Goal: Information Seeking & Learning: Compare options

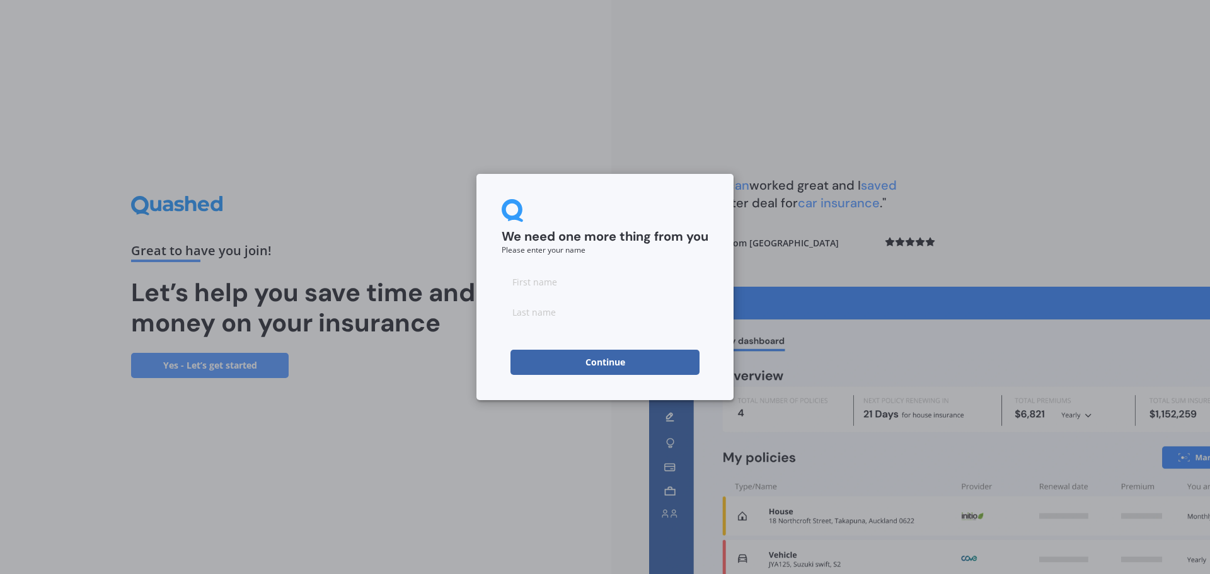
click at [511, 284] on input at bounding box center [605, 281] width 207 height 25
type input "[PERSON_NAME]"
type input "Childerhouse"
click at [602, 369] on button "Continue" at bounding box center [605, 362] width 189 height 25
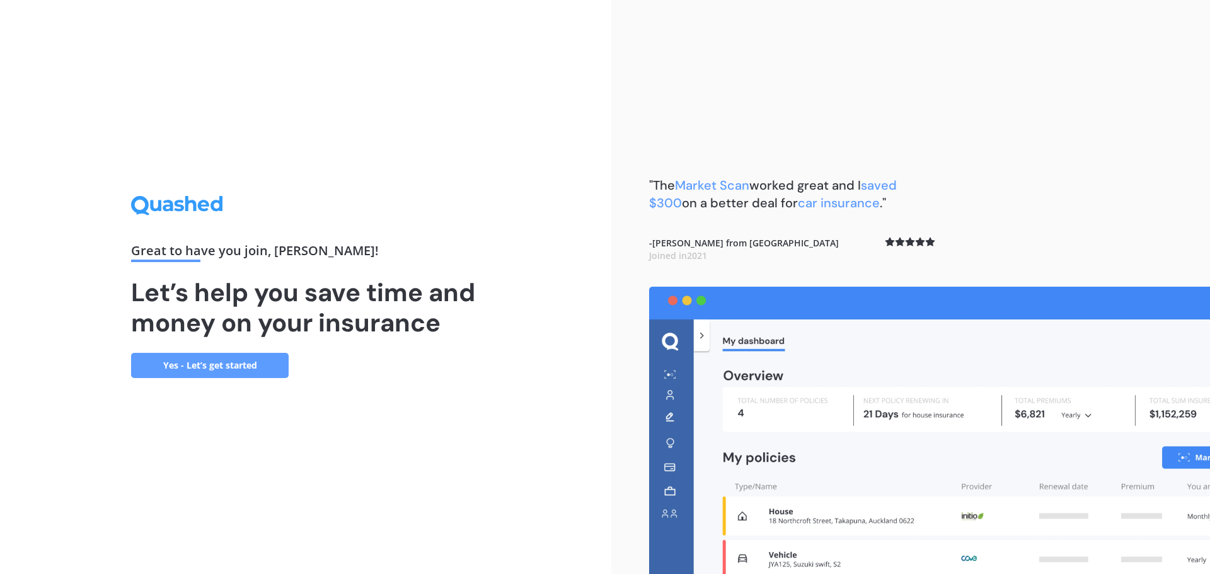
click at [223, 359] on link "Yes - Let’s get started" at bounding box center [210, 365] width 158 height 25
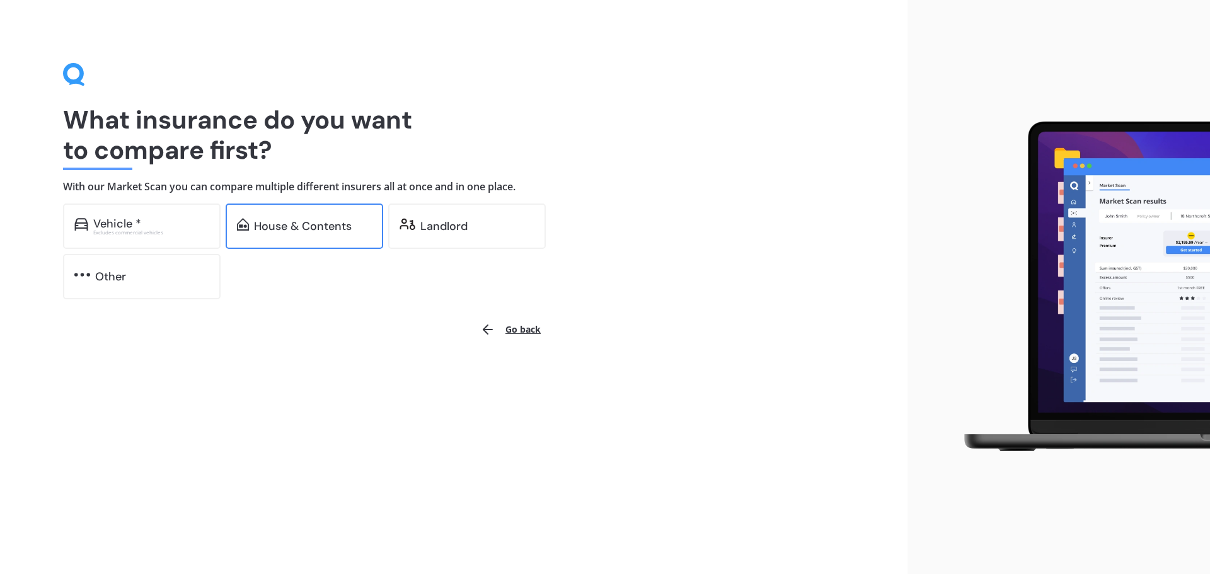
click at [284, 237] on div "House & Contents" at bounding box center [305, 226] width 158 height 45
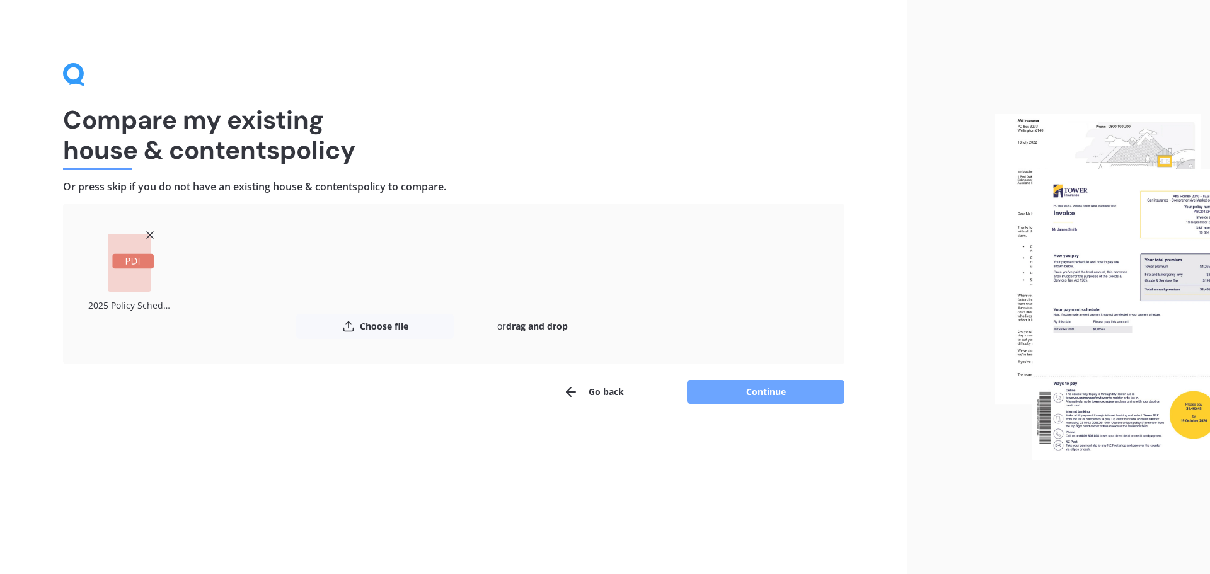
click at [768, 388] on button "Continue" at bounding box center [766, 392] width 158 height 24
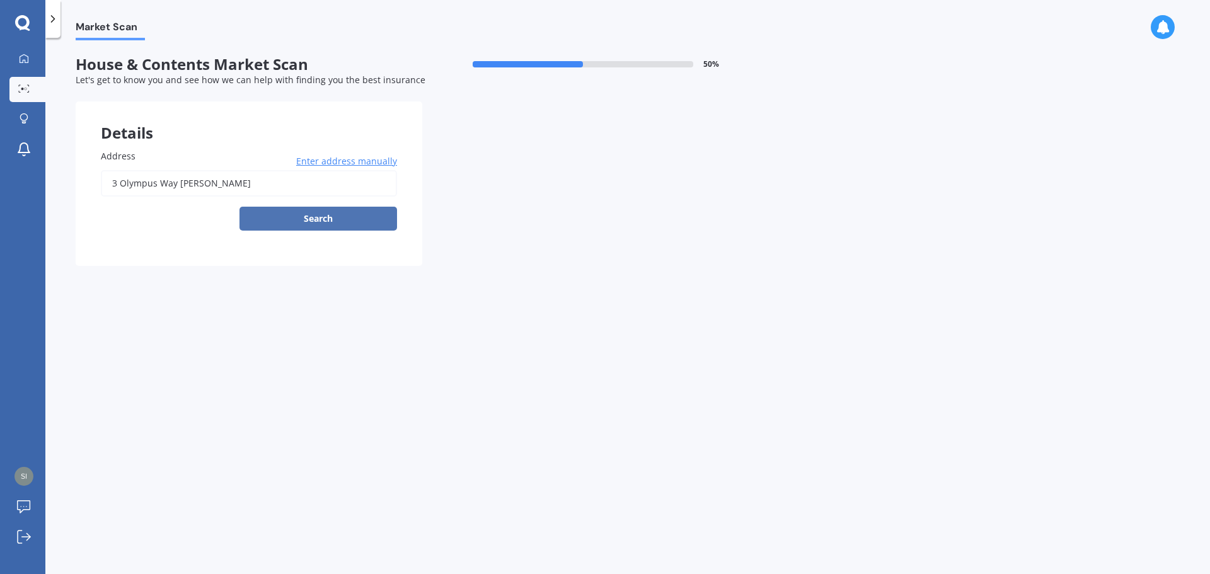
click at [337, 216] on button "Search" at bounding box center [319, 219] width 158 height 24
click at [500, 272] on form "House & Contents Market Scan 50 % Let's get to know you and see how we can help…" at bounding box center [422, 165] width 693 height 221
click at [216, 183] on input "3 Olympus Way [PERSON_NAME]" at bounding box center [249, 183] width 296 height 26
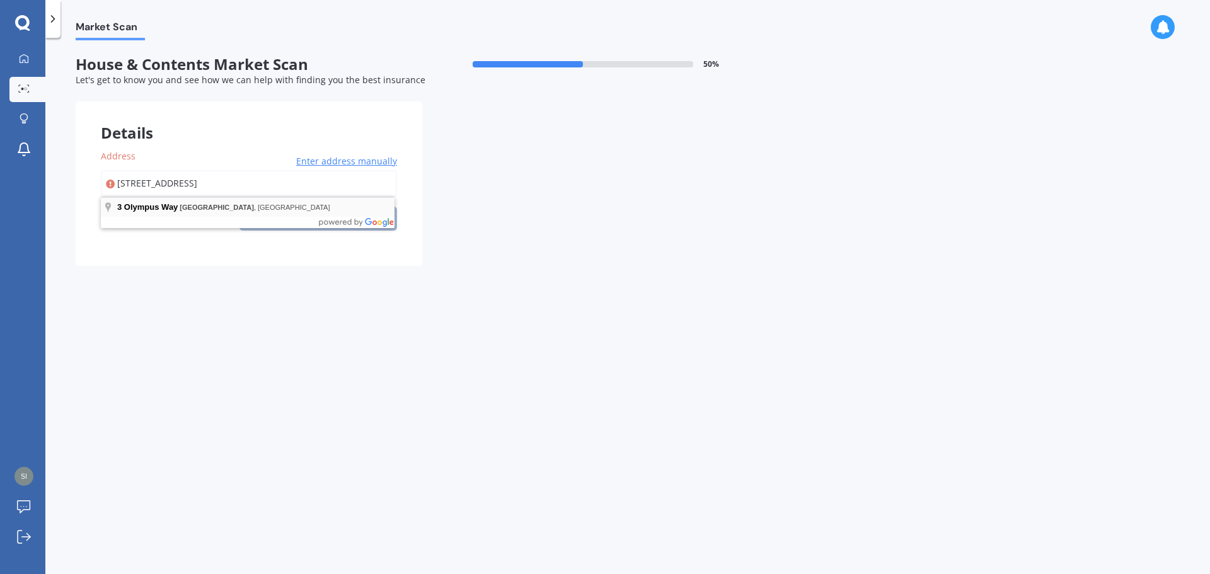
type input "[STREET_ADDRESS]"
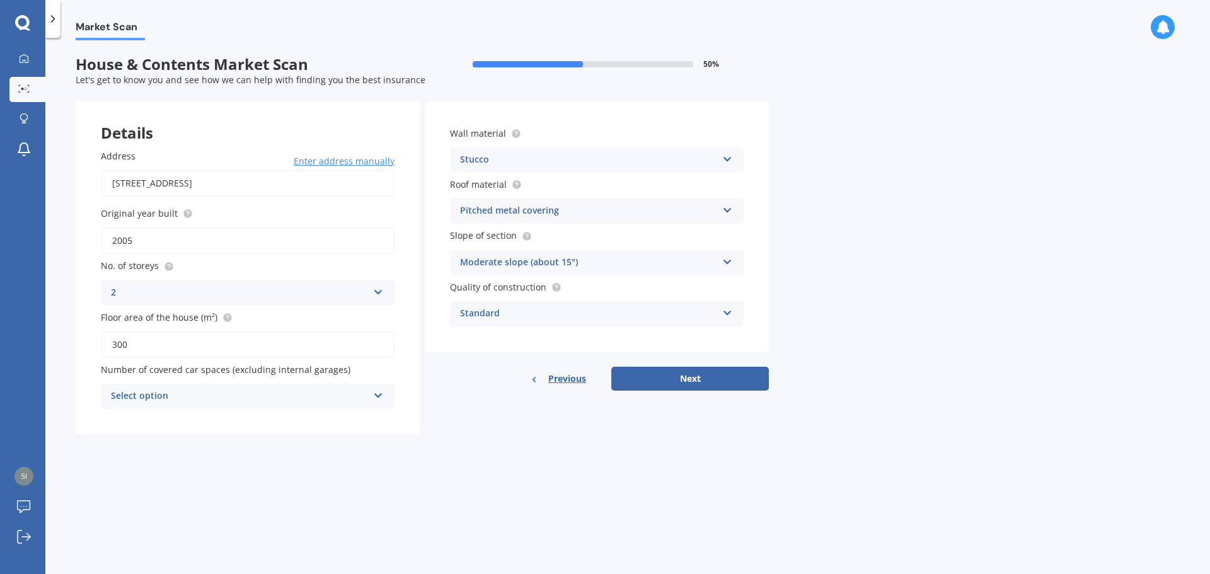
click at [296, 402] on div "Select option" at bounding box center [239, 396] width 257 height 15
click at [298, 463] on div "2" at bounding box center [247, 466] width 292 height 23
click at [724, 260] on icon at bounding box center [727, 259] width 11 height 9
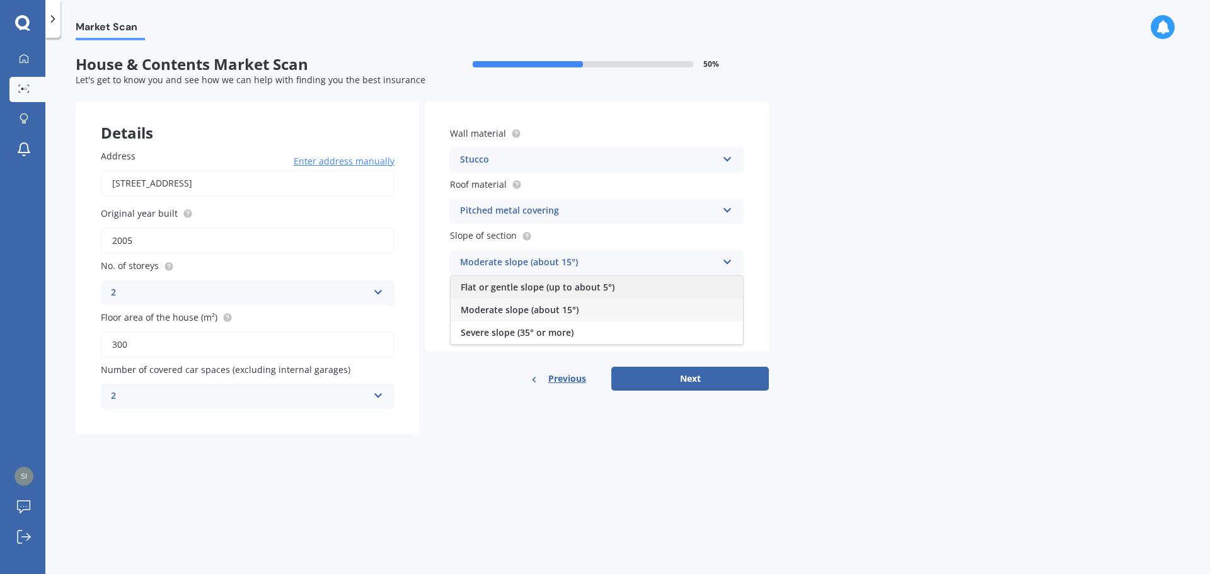
click at [708, 286] on div "Flat or gentle slope (up to about 5°)" at bounding box center [597, 287] width 292 height 23
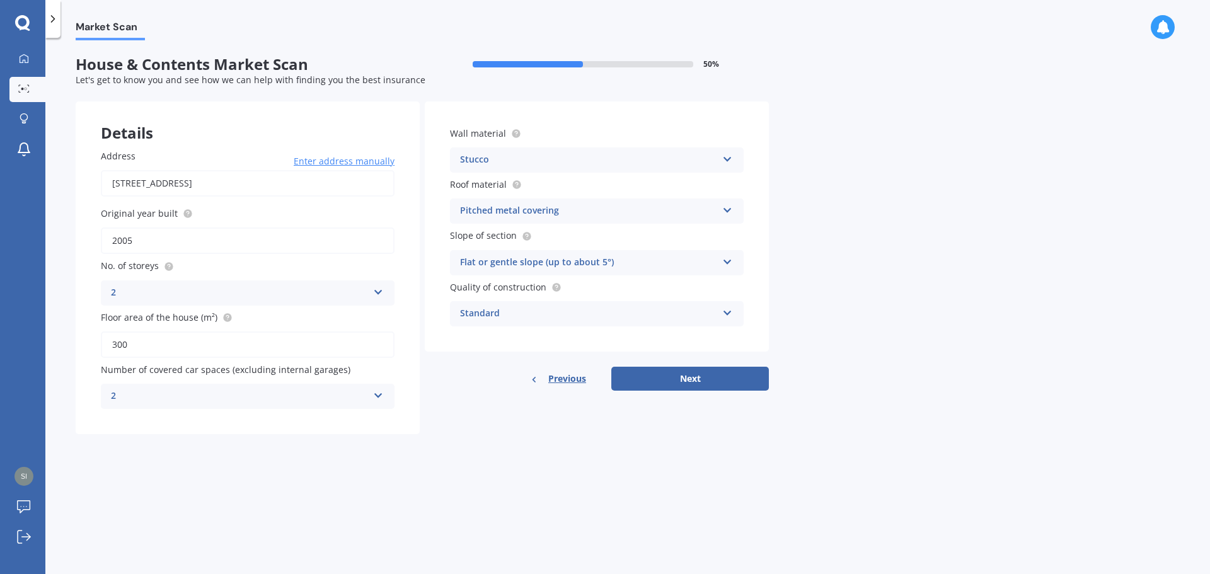
click at [730, 309] on icon at bounding box center [727, 310] width 11 height 9
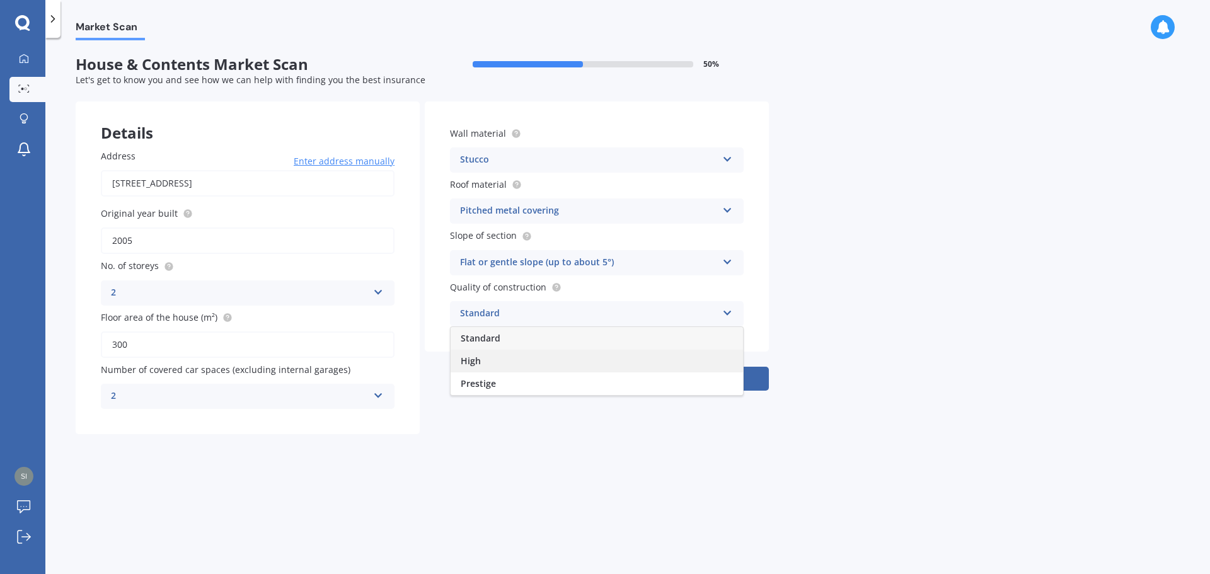
click at [692, 364] on div "High" at bounding box center [597, 361] width 292 height 23
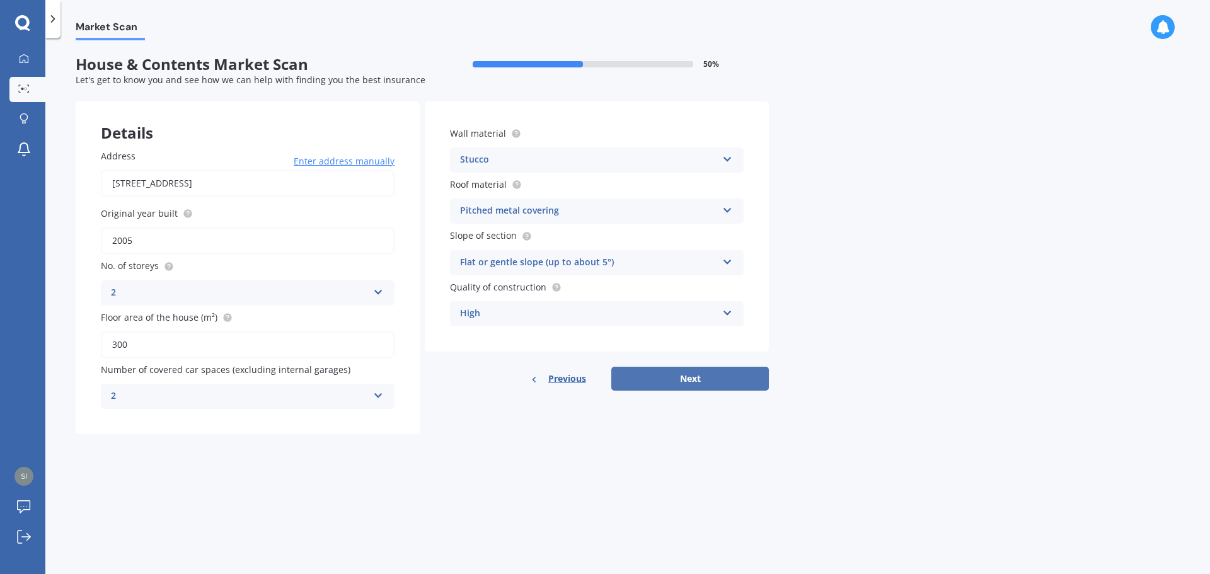
click at [737, 375] on button "Next" at bounding box center [690, 379] width 158 height 24
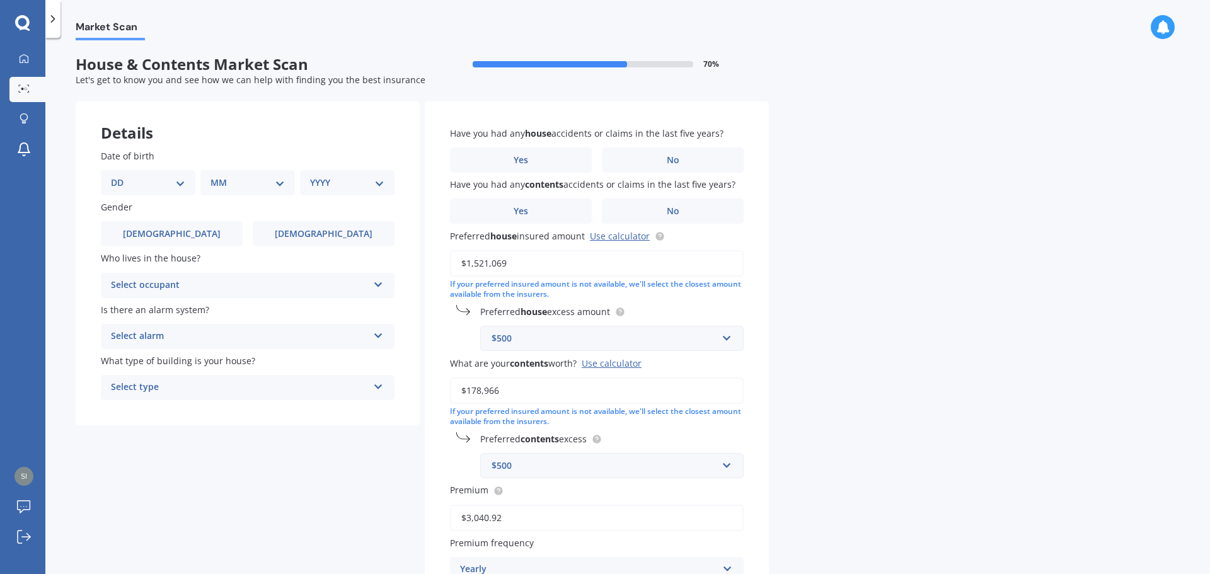
click at [186, 186] on div "DD 01 02 03 04 05 06 07 08 09 10 11 12 13 14 15 16 17 18 19 20 21 22 23 24 25 2…" at bounding box center [148, 182] width 95 height 25
click at [179, 185] on select "DD 01 02 03 04 05 06 07 08 09 10 11 12 13 14 15 16 17 18 19 20 21 22 23 24 25 2…" at bounding box center [148, 183] width 74 height 14
select select "18"
click at [121, 176] on select "DD 01 02 03 04 05 06 07 08 09 10 11 12 13 14 15 16 17 18 19 20 21 22 23 24 25 2…" at bounding box center [148, 183] width 74 height 14
click at [233, 180] on select "MM 01 02 03 04 05 06 07 08 09 10 11 12" at bounding box center [250, 183] width 69 height 14
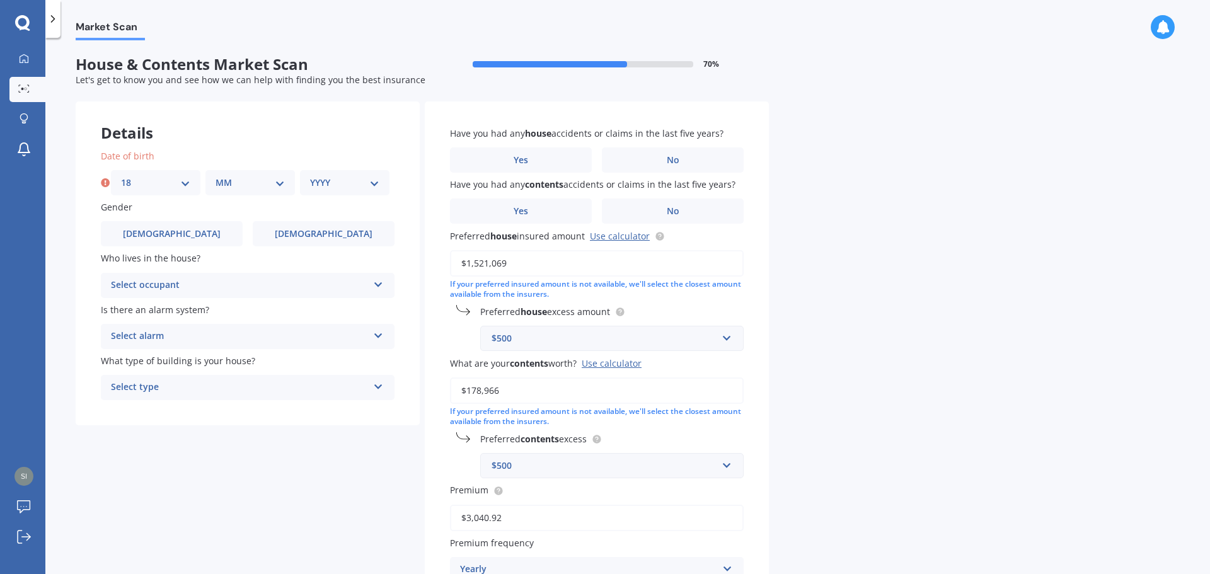
select select "07"
click at [216, 176] on select "MM 01 02 03 04 05 06 07 08 09 10 11 12" at bounding box center [250, 183] width 69 height 14
click at [318, 188] on select "YYYY 2009 2008 2007 2006 2005 2004 2003 2002 2001 2000 1999 1998 1997 1996 1995…" at bounding box center [344, 183] width 69 height 14
click at [318, 189] on select "YYYY 2009 2008 2007 2006 2005 2004 2003 2002 2001 2000 1999 1998 1997 1996 1995…" at bounding box center [344, 183] width 69 height 14
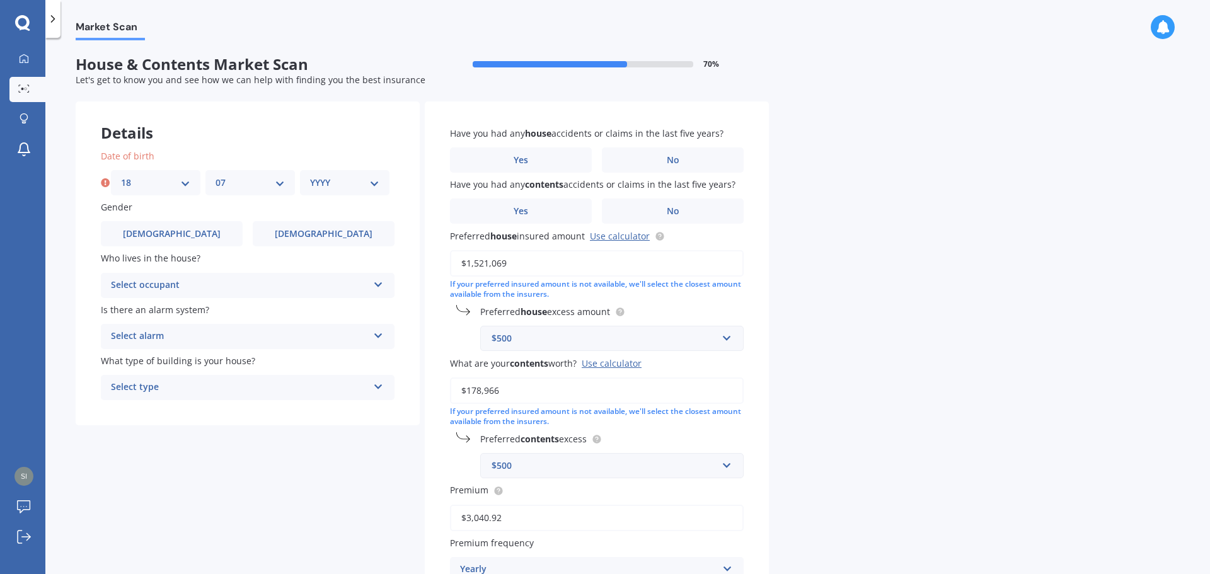
select select "1970"
click at [310, 176] on select "YYYY 2009 2008 2007 2006 2005 2004 2003 2002 2001 2000 1999 1998 1997 1996 1995…" at bounding box center [344, 183] width 69 height 14
click at [190, 228] on label "[DEMOGRAPHIC_DATA]" at bounding box center [172, 233] width 142 height 25
click at [0, 0] on input "[DEMOGRAPHIC_DATA]" at bounding box center [0, 0] width 0 height 0
click at [199, 281] on div "Select occupant" at bounding box center [239, 285] width 257 height 15
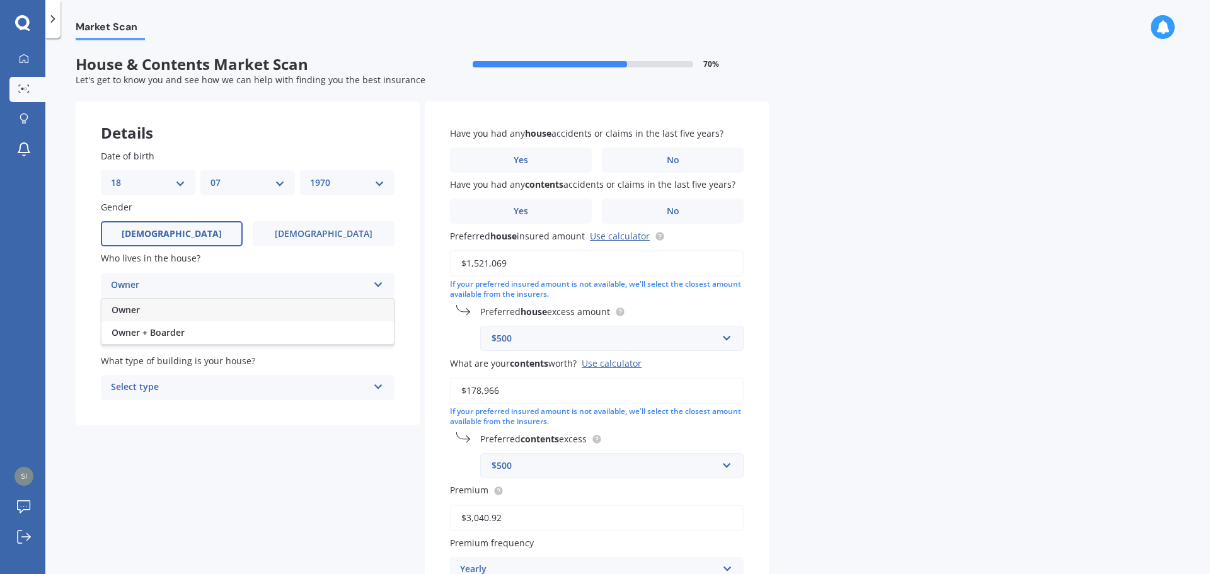
click at [194, 319] on div "Owner" at bounding box center [247, 310] width 292 height 23
click at [197, 335] on div "Select alarm" at bounding box center [239, 336] width 257 height 15
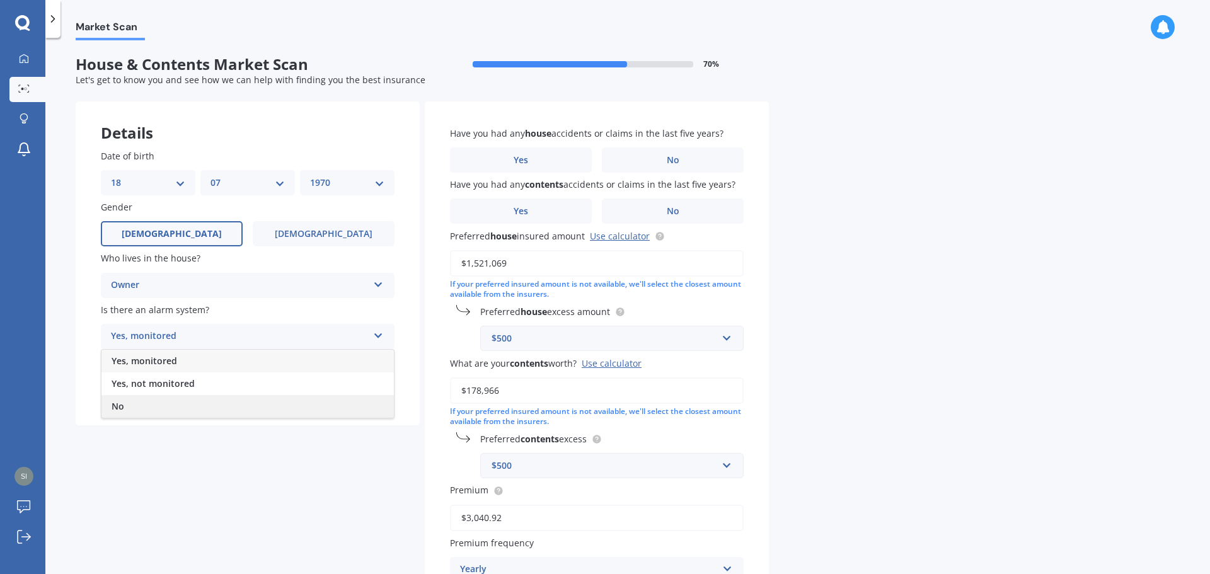
click at [186, 402] on div "No" at bounding box center [247, 406] width 292 height 23
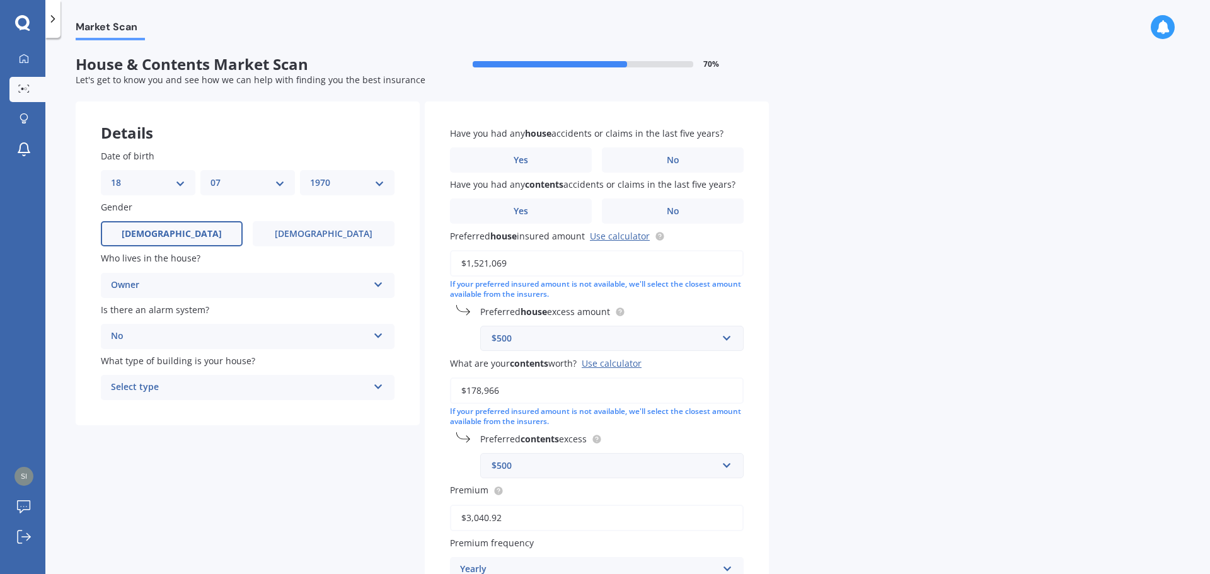
click at [185, 393] on div "Select type" at bounding box center [239, 387] width 257 height 15
click at [185, 410] on div "Freestanding" at bounding box center [247, 412] width 292 height 23
click at [545, 156] on label "Yes" at bounding box center [521, 159] width 142 height 25
click at [0, 0] on input "Yes" at bounding box center [0, 0] width 0 height 0
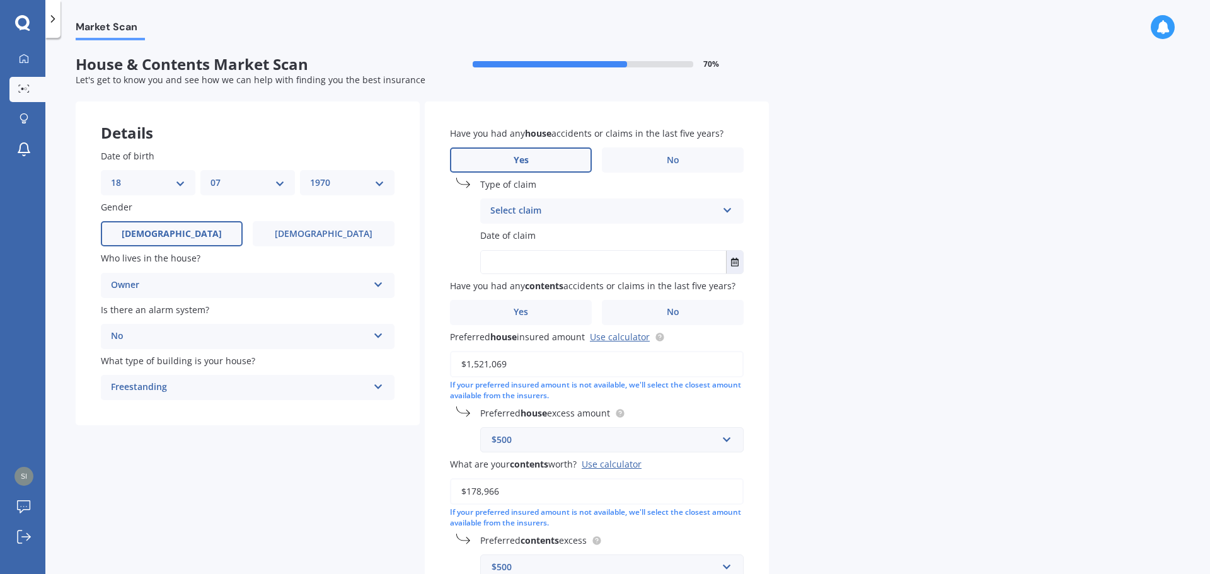
click at [568, 211] on div "Select claim" at bounding box center [603, 211] width 227 height 15
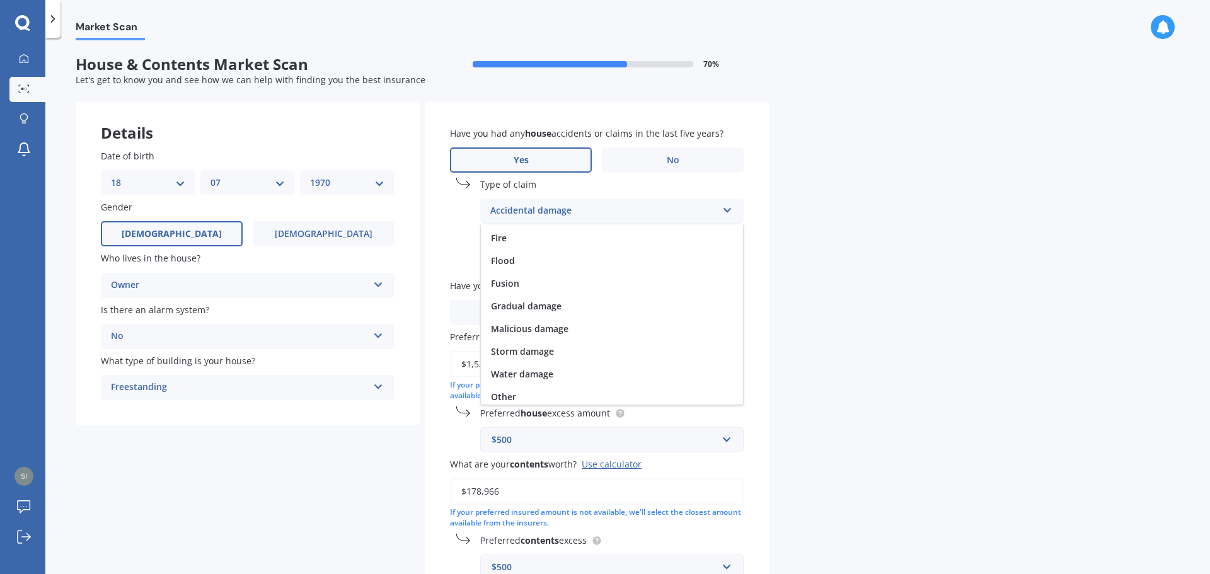
scroll to position [92, 0]
click at [620, 367] on div "Water damage" at bounding box center [612, 370] width 262 height 23
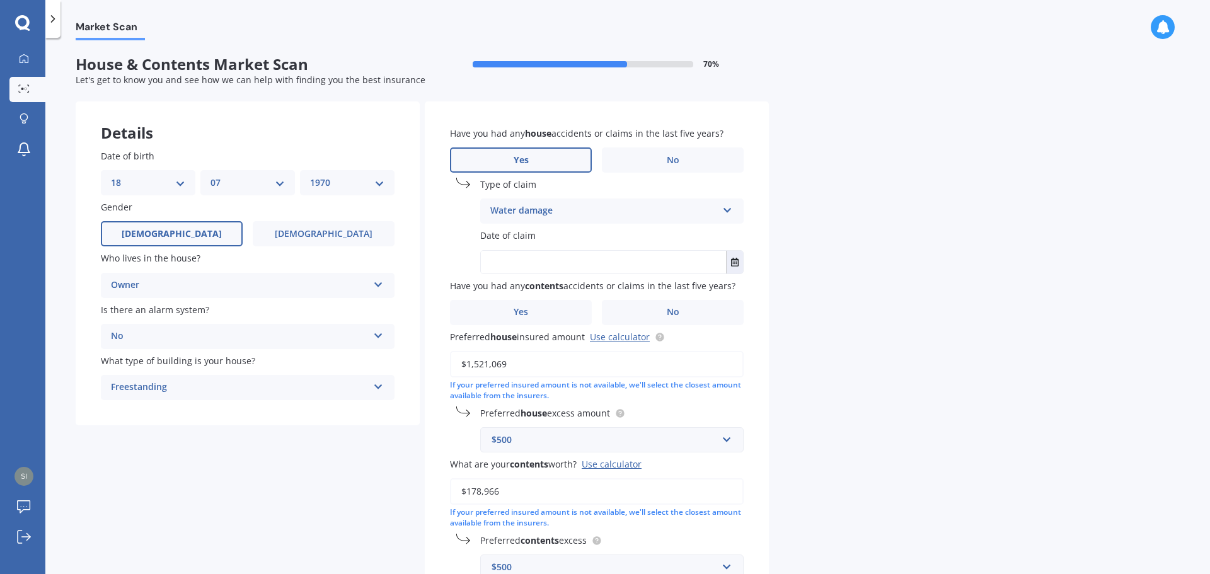
click at [582, 238] on label "Date of claim" at bounding box center [609, 235] width 258 height 13
click at [598, 233] on label "Date of claim" at bounding box center [609, 235] width 258 height 13
click at [574, 228] on div "Have you had any house accidents or claims in the last five years? Yes No Type …" at bounding box center [597, 430] width 344 height 659
click at [571, 234] on label "Date of claim" at bounding box center [609, 235] width 258 height 13
click at [543, 269] on input "text" at bounding box center [603, 262] width 245 height 23
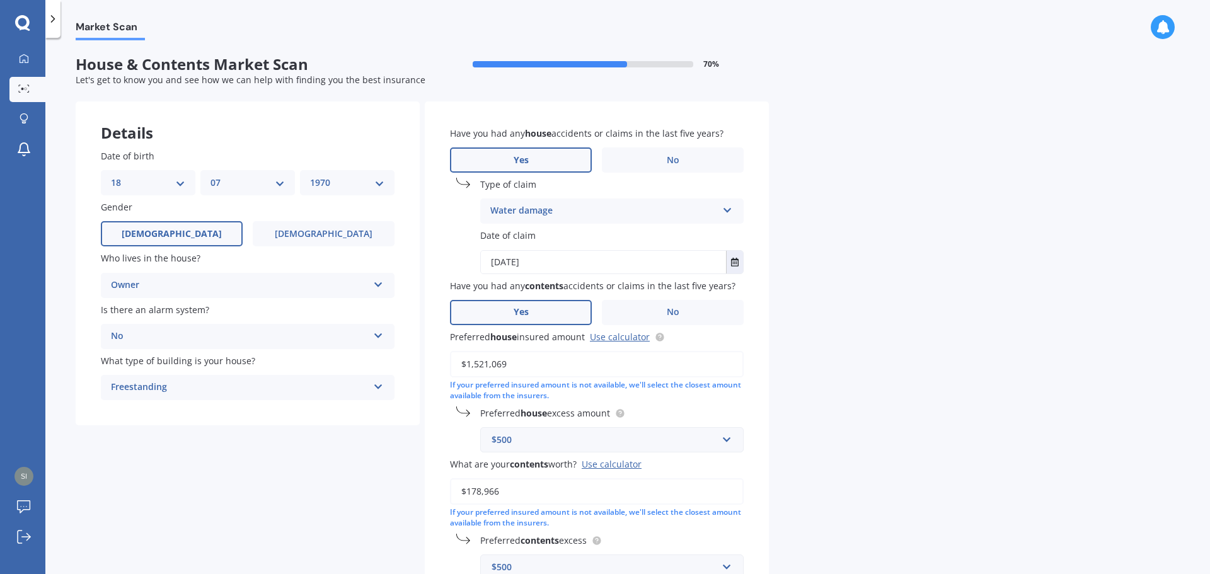
type input "[DATE]"
click at [536, 311] on label "Yes" at bounding box center [521, 312] width 142 height 25
click at [0, 0] on input "Yes" at bounding box center [0, 0] width 0 height 0
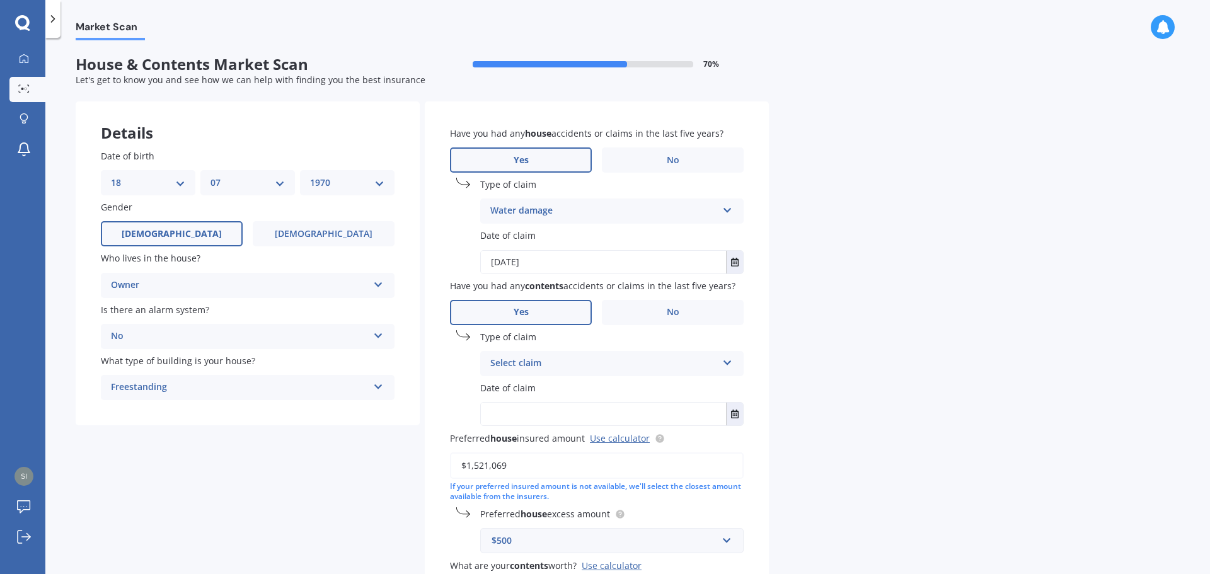
click at [525, 364] on div "Select claim" at bounding box center [603, 363] width 227 height 15
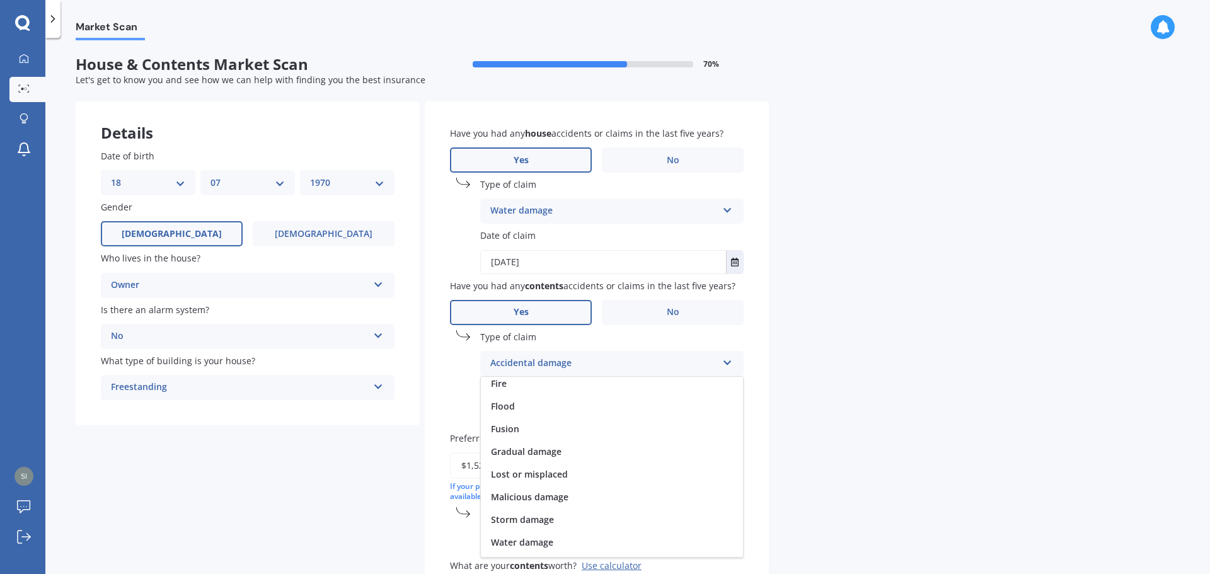
scroll to position [84, 0]
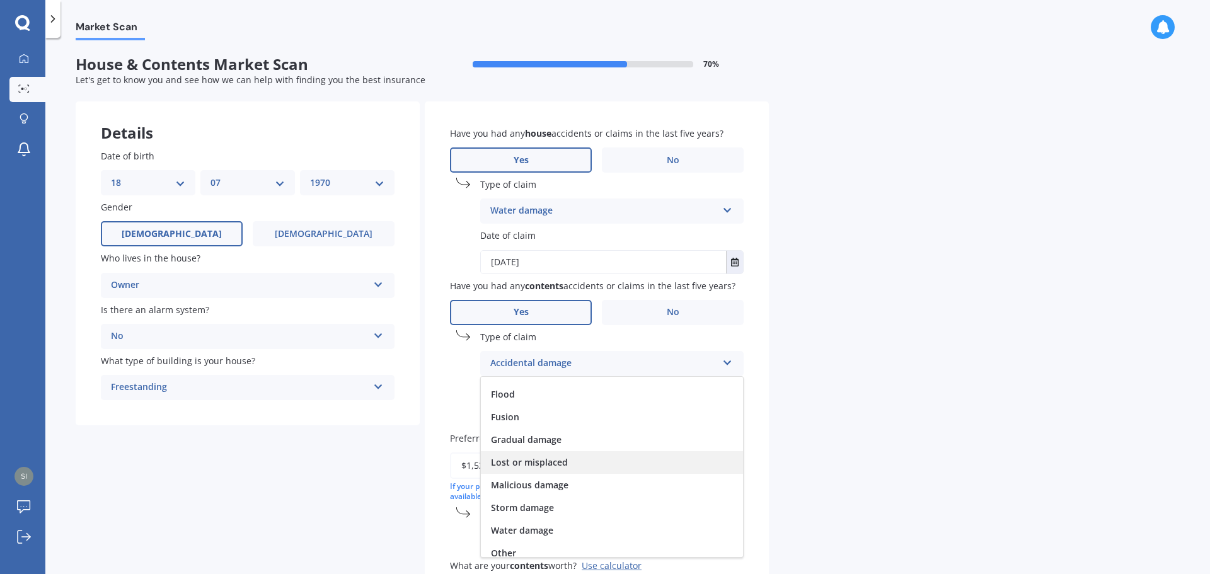
click at [572, 460] on div "Lost or misplaced" at bounding box center [612, 462] width 262 height 23
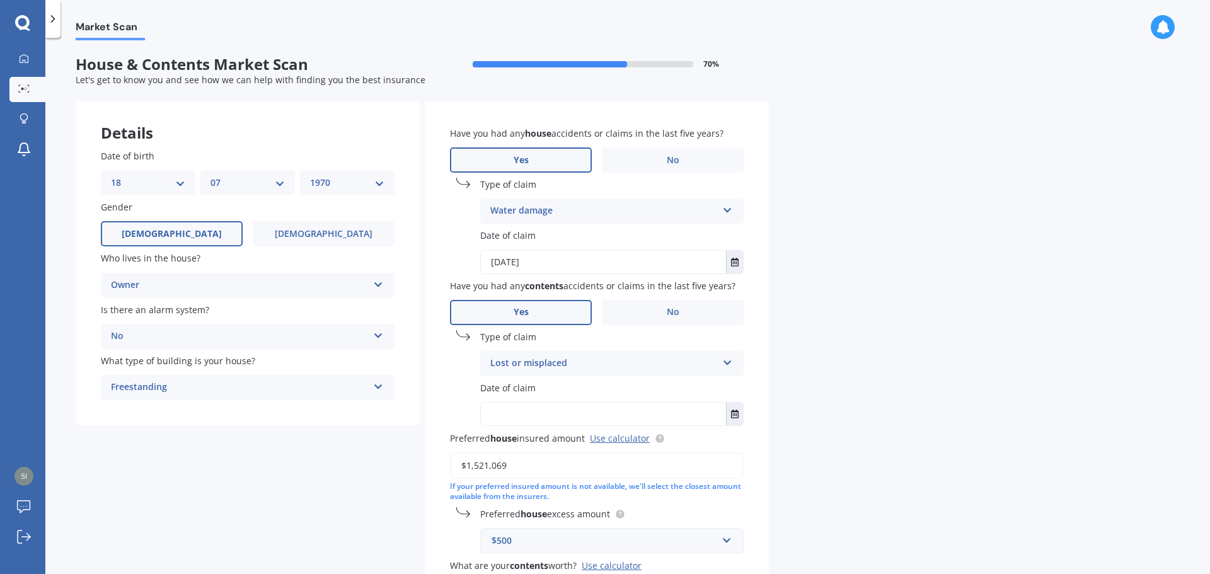
click at [551, 395] on label "Date of claim" at bounding box center [609, 387] width 258 height 13
click at [551, 408] on input "text" at bounding box center [603, 414] width 245 height 23
type input "1"
type input "[DATE]"
click at [886, 398] on div "Market Scan House & Contents Market Scan 70 % Let's get to know you and see how…" at bounding box center [627, 308] width 1165 height 536
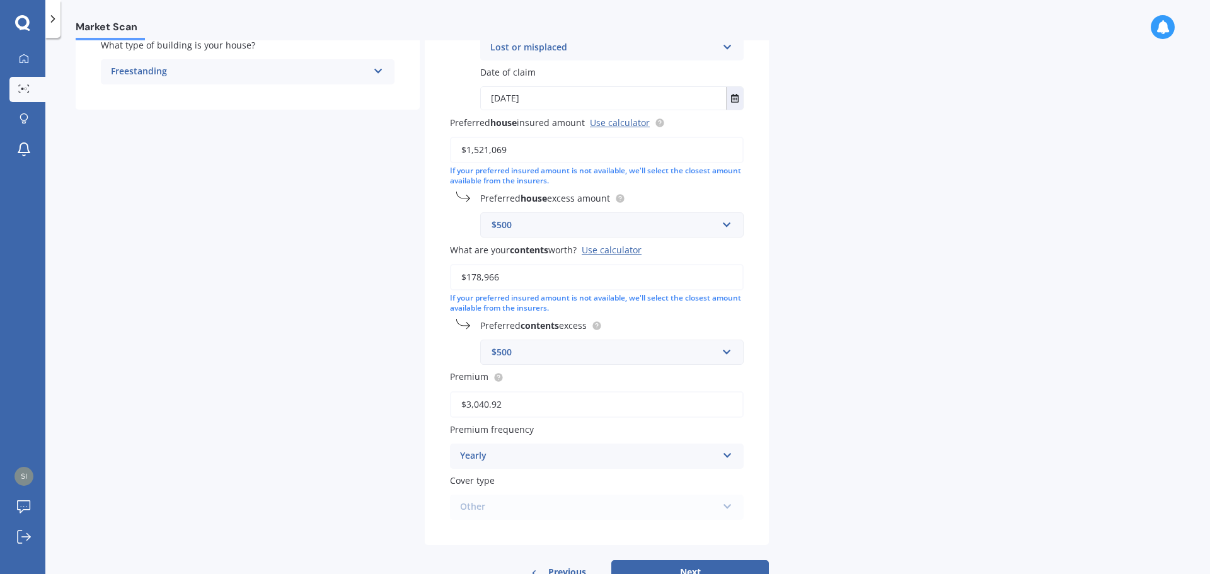
scroll to position [359, 0]
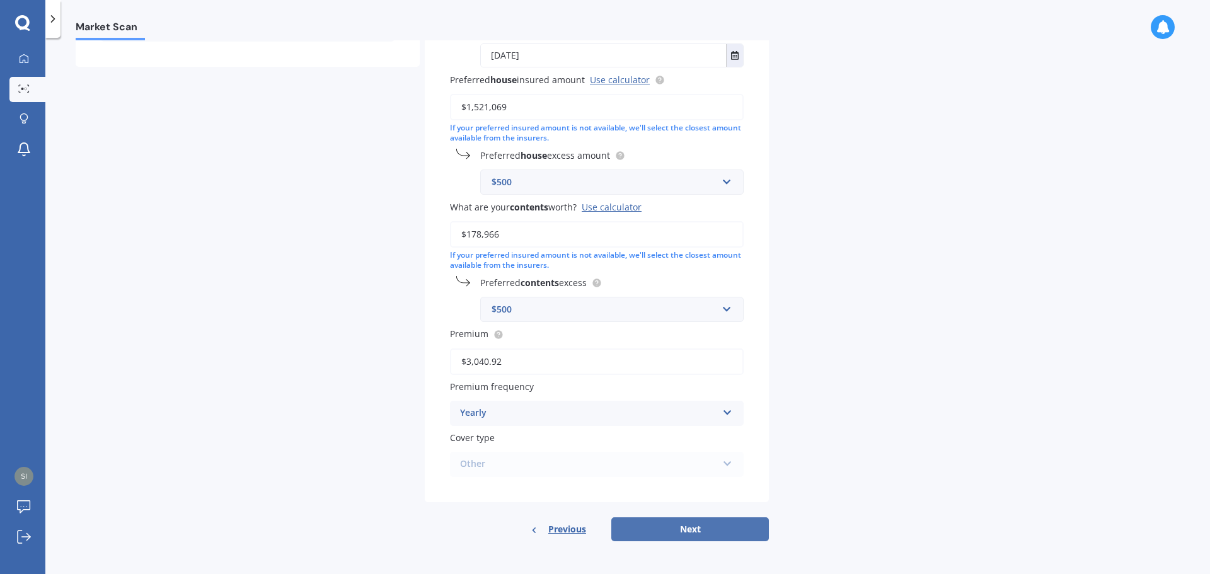
click at [700, 533] on button "Next" at bounding box center [690, 530] width 158 height 24
select select "18"
select select "07"
select select "1970"
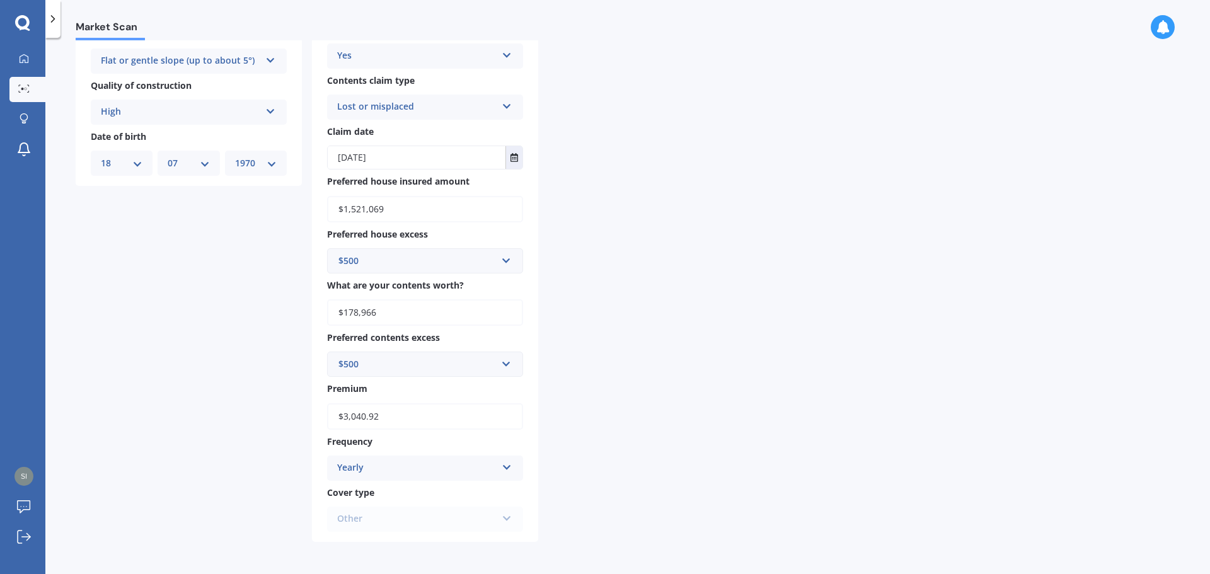
scroll to position [447, 0]
click at [404, 415] on input "$3,040.92" at bounding box center [425, 416] width 196 height 26
drag, startPoint x: 400, startPoint y: 415, endPoint x: 304, endPoint y: 411, distance: 95.9
click at [304, 411] on div "Address [STREET_ADDRESS] Original year built 2005 No. of storeys 2 1 2 3 4 5+ F…" at bounding box center [307, 98] width 463 height 887
type input "$4,139.37"
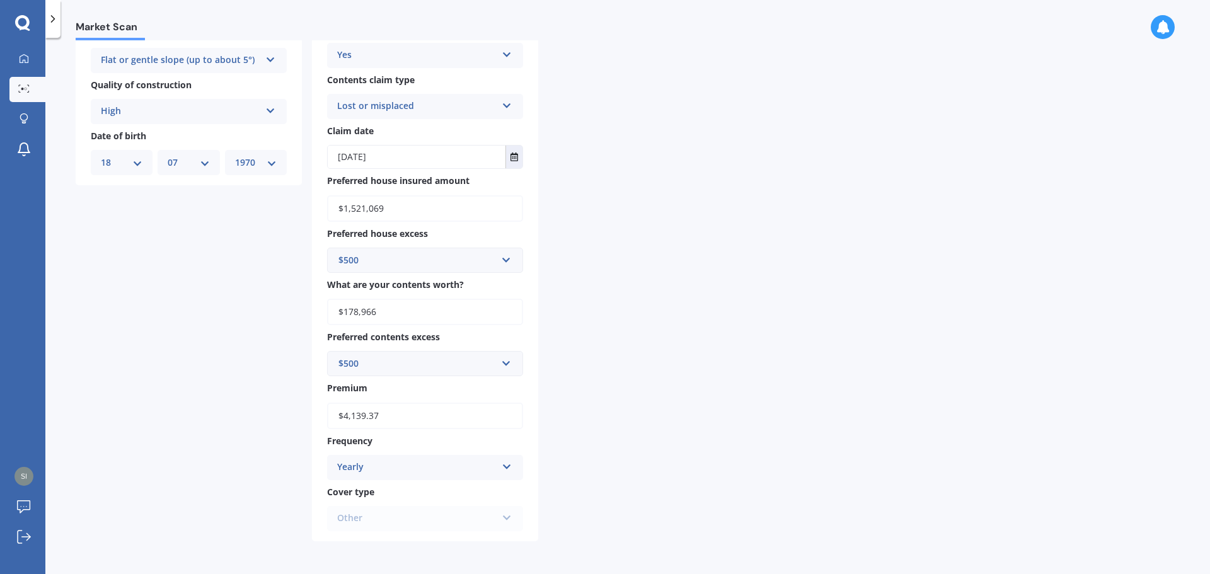
click at [677, 414] on div "For your Market Scan we assume: Ready to go By clicking scan you agree for Quas…" at bounding box center [658, 98] width 221 height 887
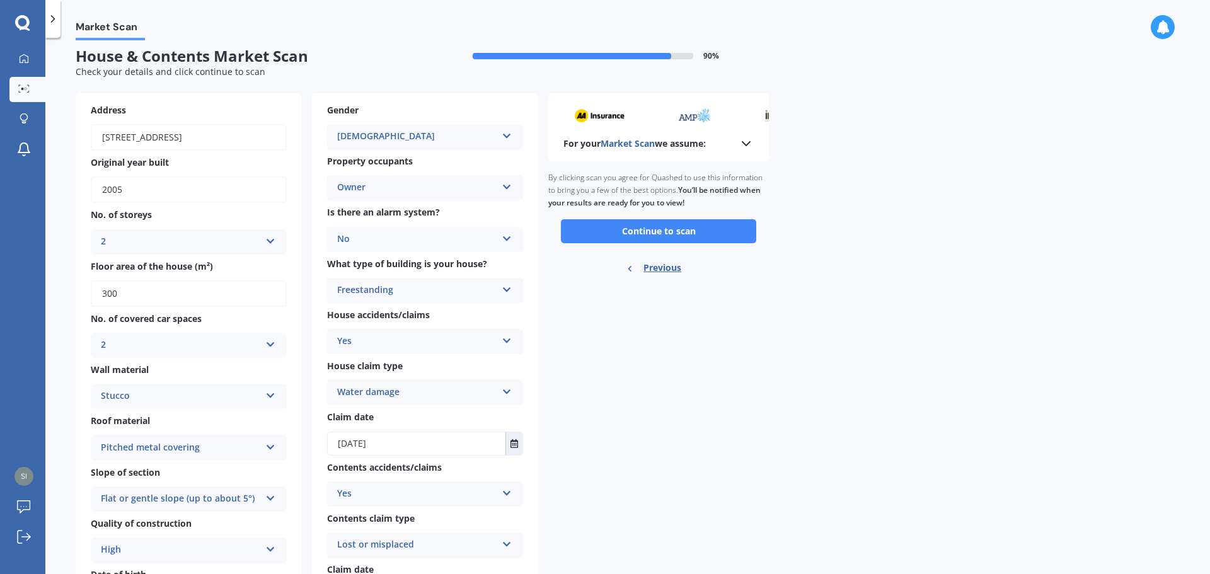
scroll to position [0, 0]
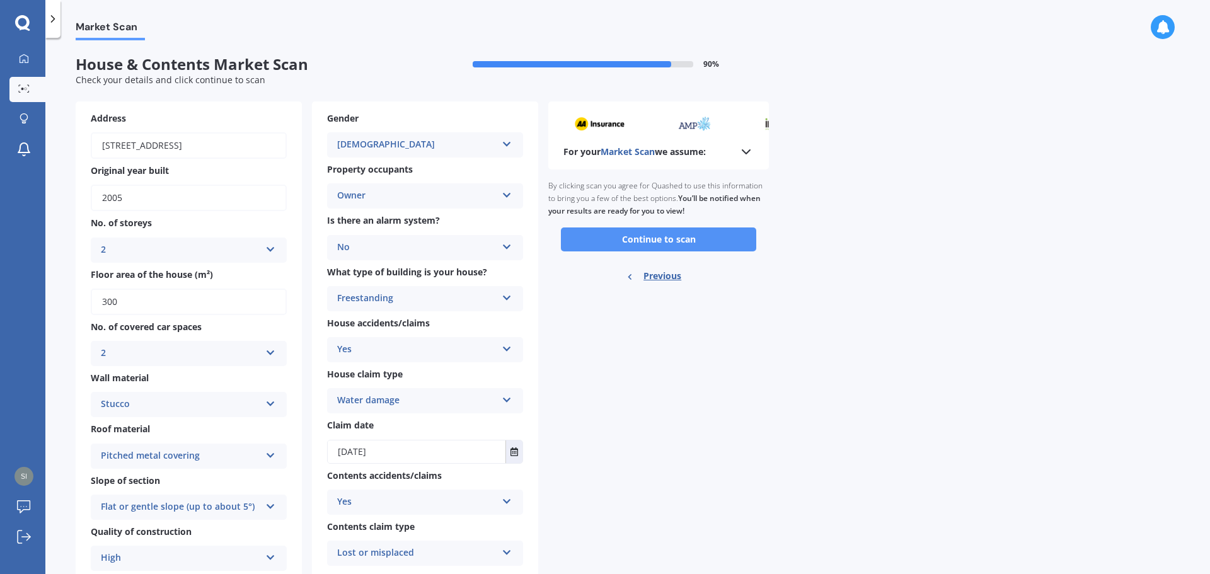
click at [659, 239] on button "Continue to scan" at bounding box center [658, 240] width 195 height 24
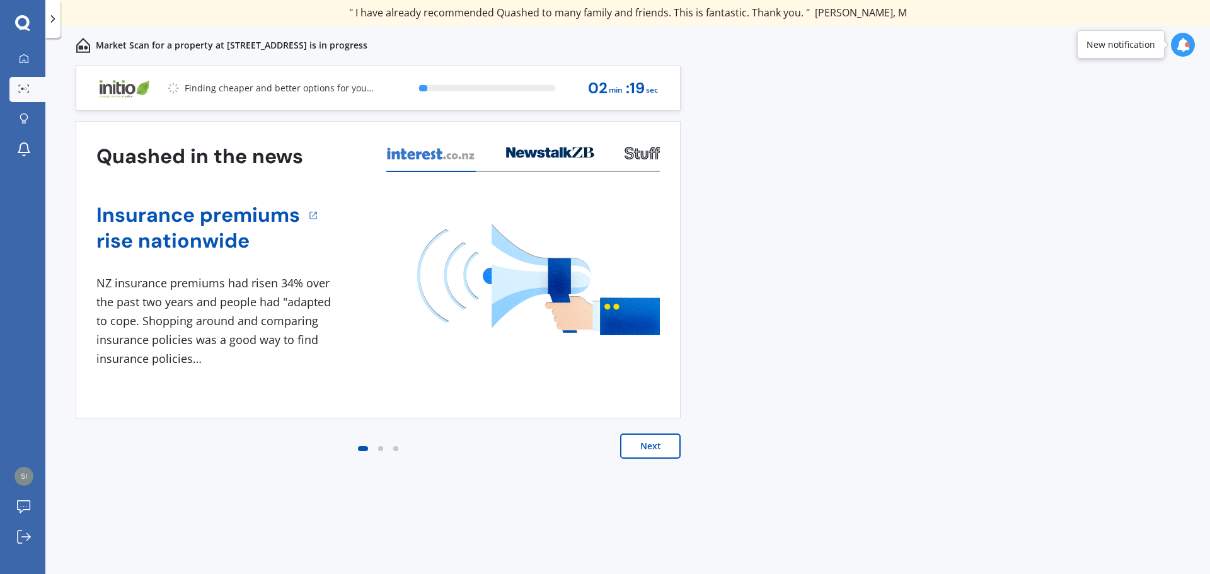
click at [649, 449] on button "Next" at bounding box center [650, 446] width 61 height 25
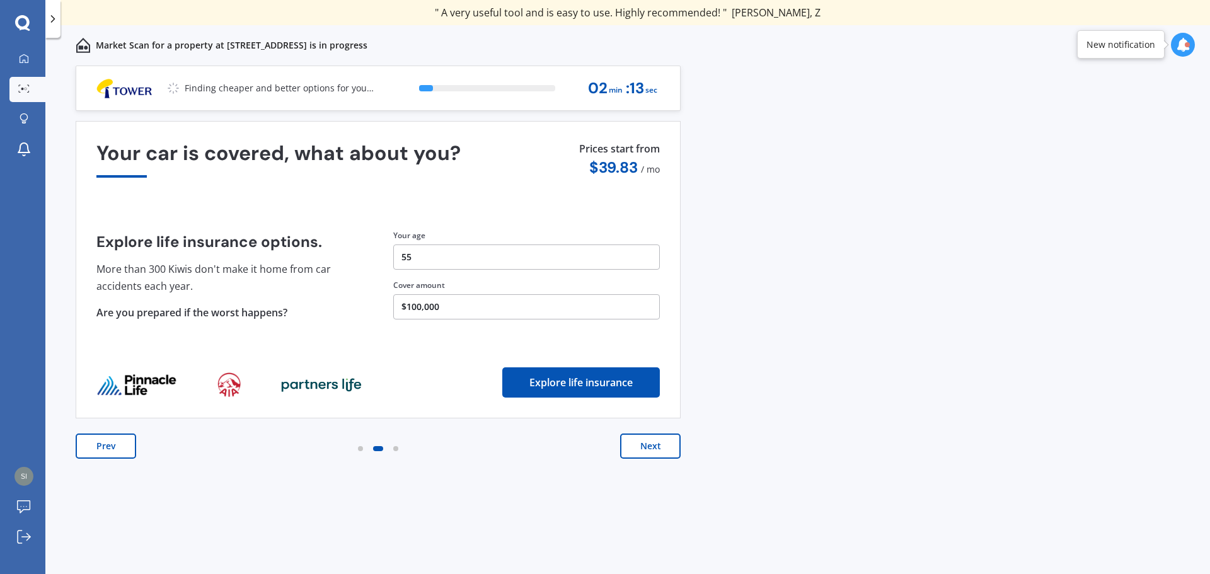
click at [649, 449] on button "Next" at bounding box center [650, 446] width 61 height 25
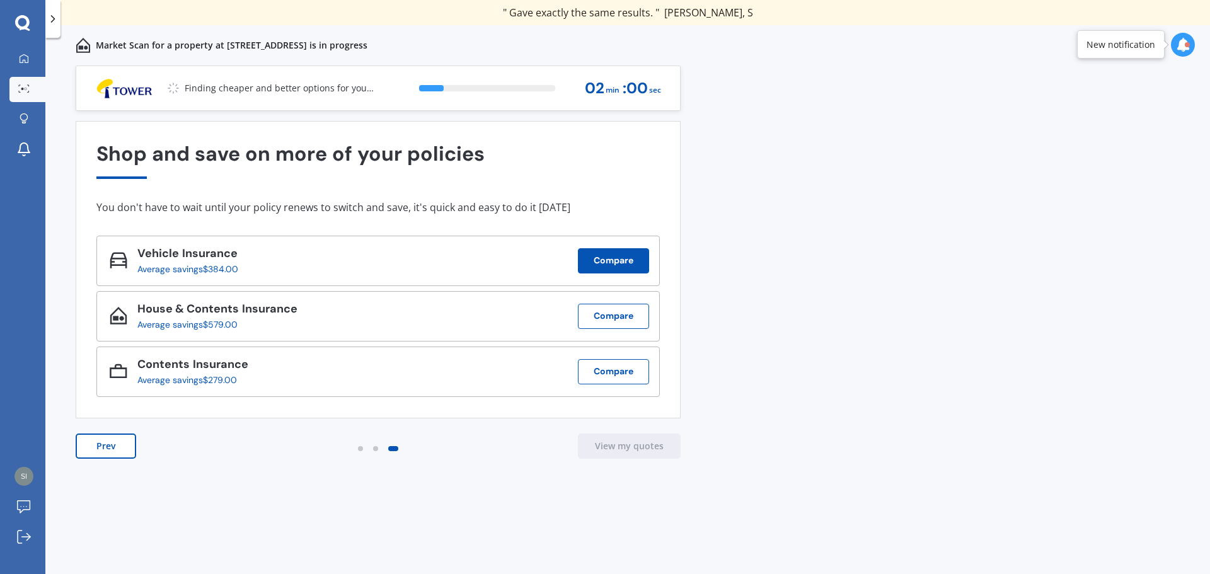
click at [618, 262] on button "Compare" at bounding box center [613, 260] width 71 height 25
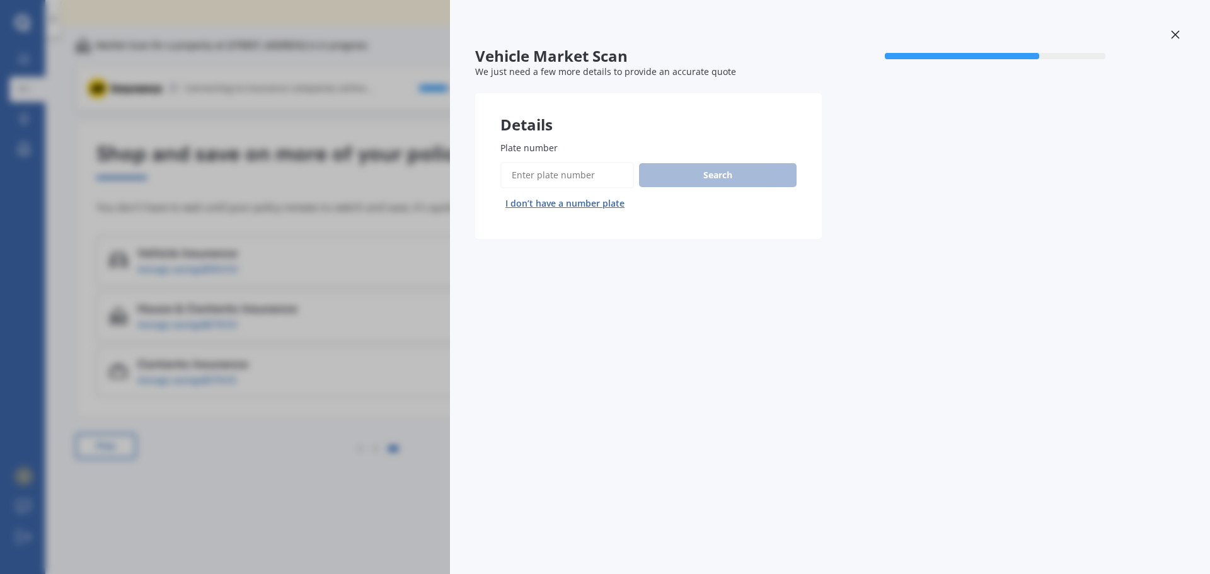
click at [557, 173] on input "Plate number" at bounding box center [567, 175] width 134 height 26
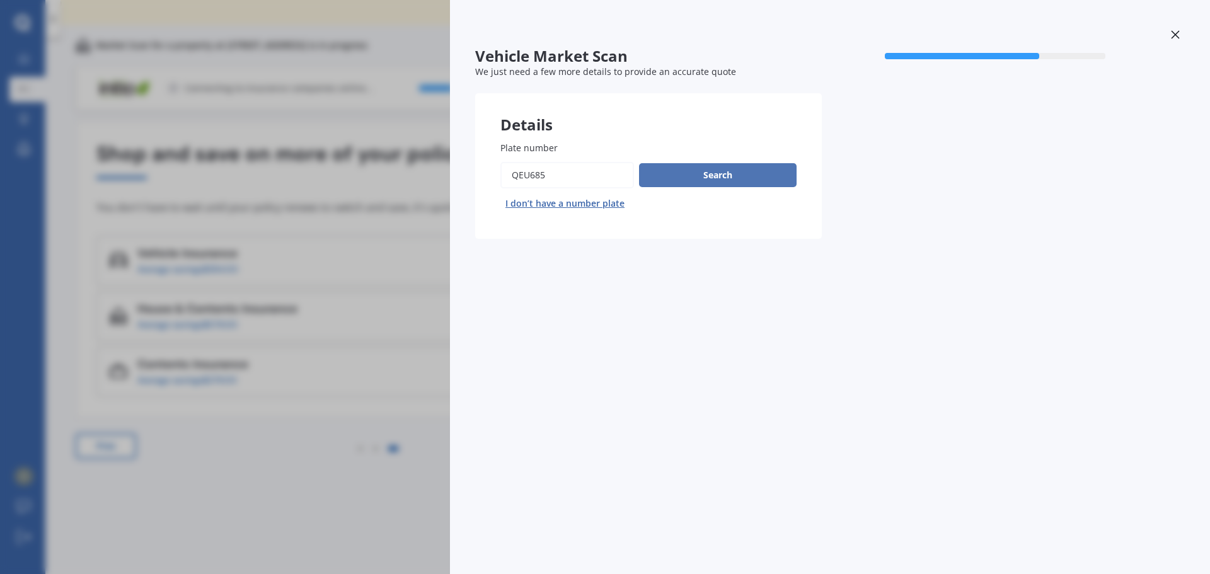
type input "Qeu685"
click at [688, 172] on button "Search" at bounding box center [718, 175] width 158 height 24
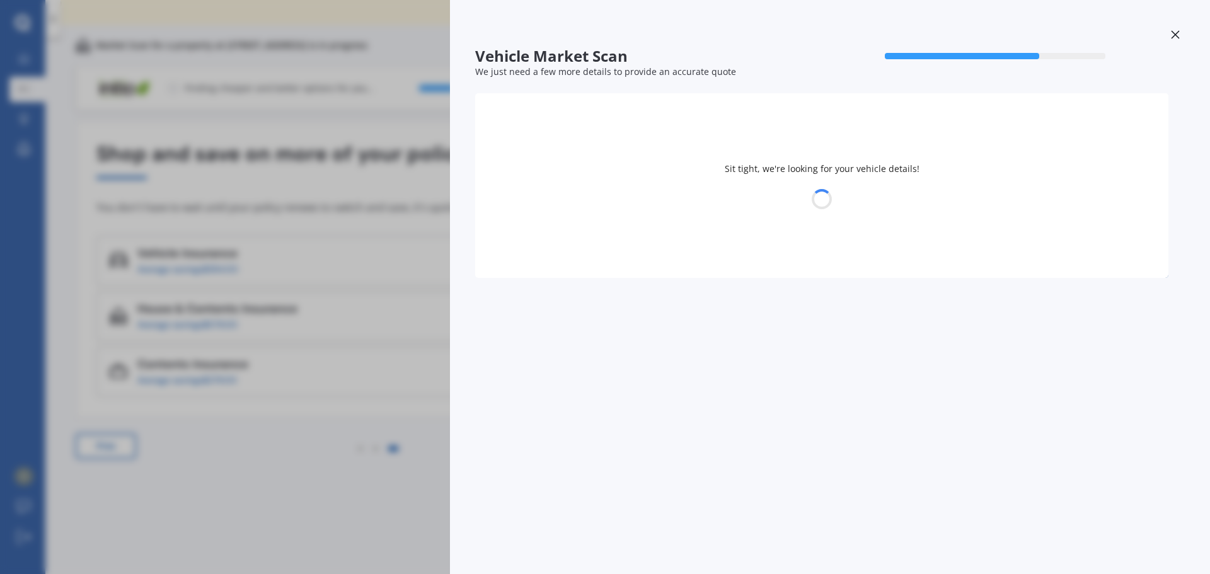
select select "BYD"
select select "18"
select select "07"
select select "1970"
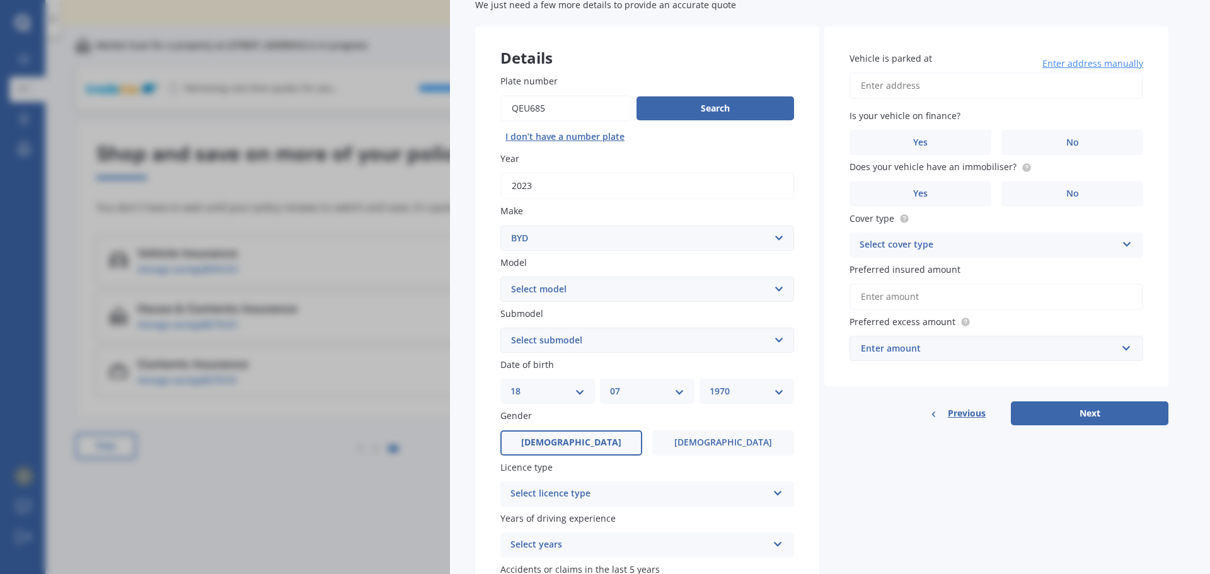
scroll to position [126, 0]
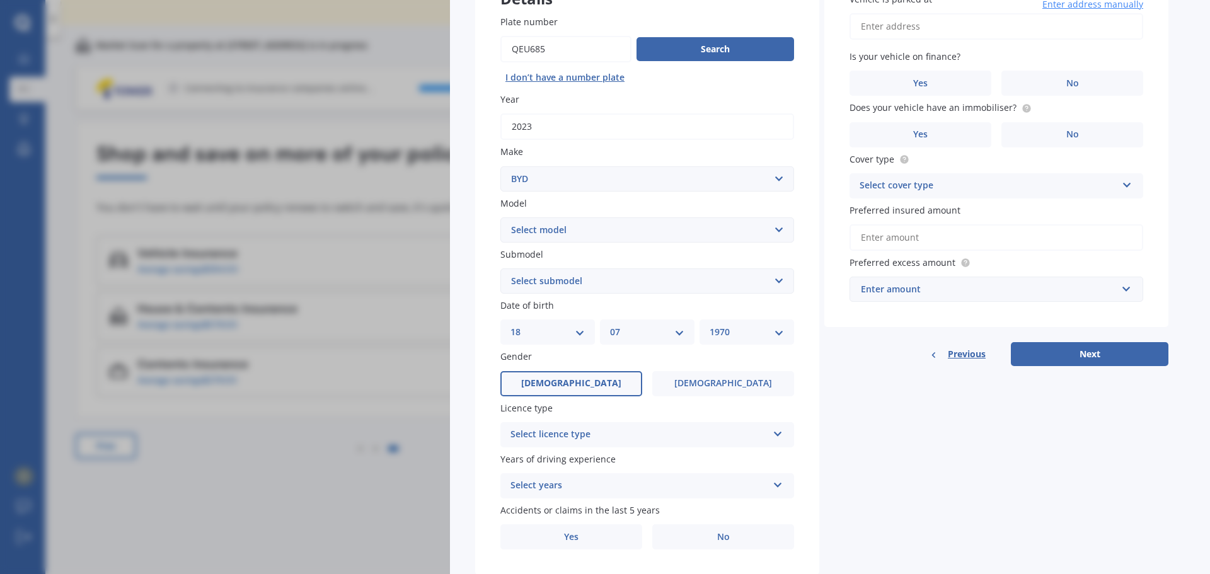
click at [569, 226] on select "Select model Atto 3 Electric Dolphin SEAL SEALION 6 SHARK 6" at bounding box center [647, 229] width 294 height 25
select select "ATTO 3 ELECTRIC"
click at [500, 217] on select "Select model Atto 3 Electric Dolphin SEAL SEALION 6 SHARK 6" at bounding box center [647, 229] width 294 height 25
click at [579, 288] on select "Select submodel Extended Range 60KW" at bounding box center [647, 281] width 294 height 25
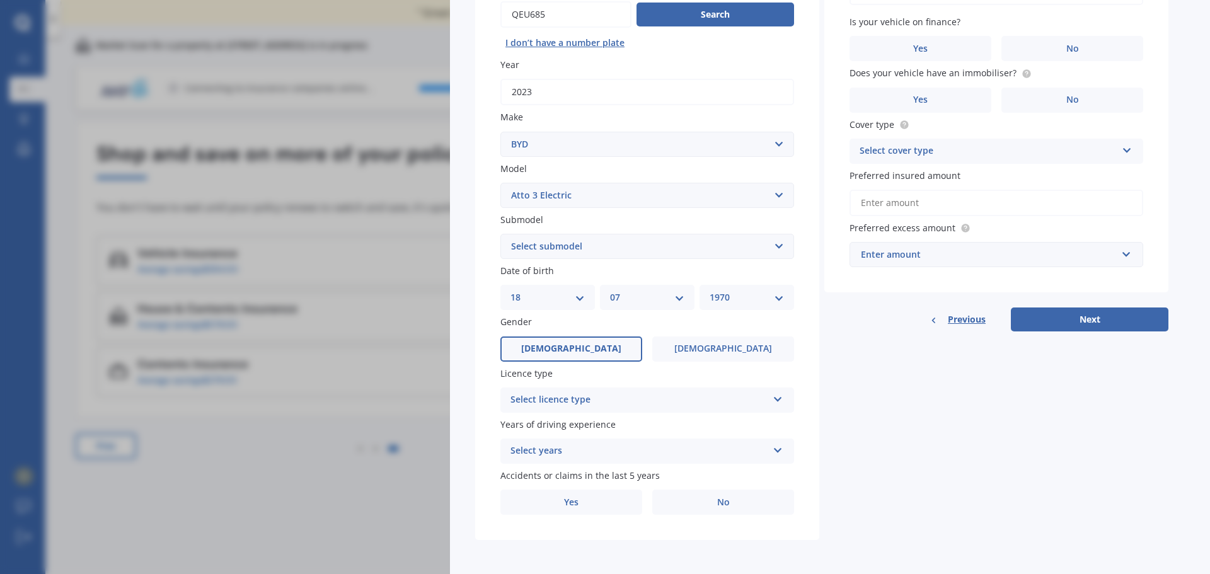
scroll to position [162, 0]
click at [778, 396] on icon at bounding box center [778, 395] width 11 height 9
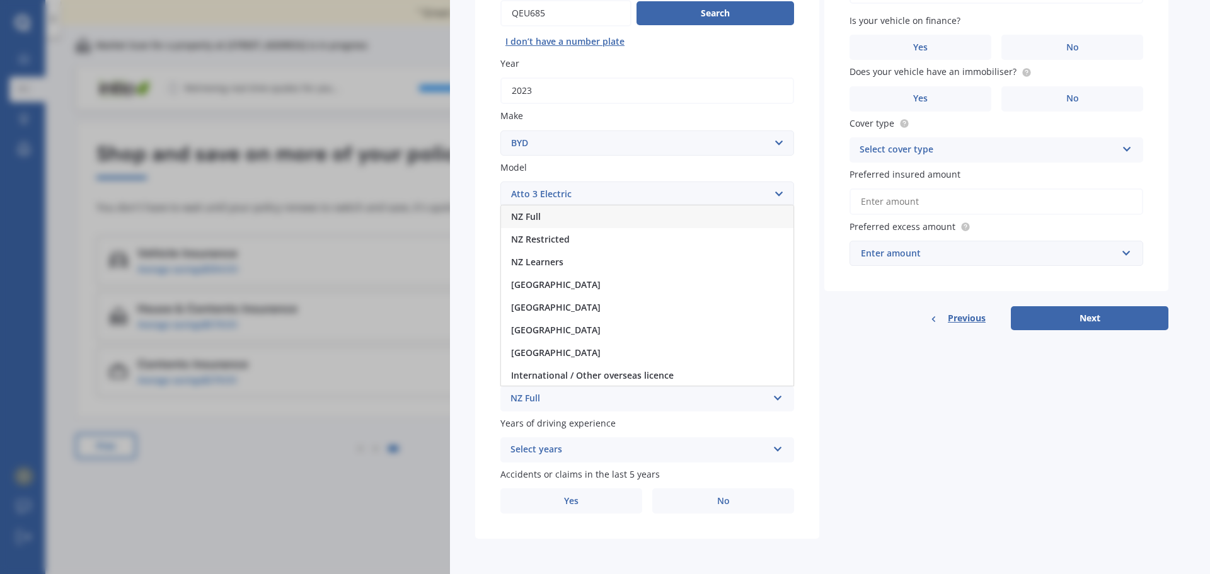
click at [676, 219] on div "NZ Full" at bounding box center [647, 216] width 292 height 23
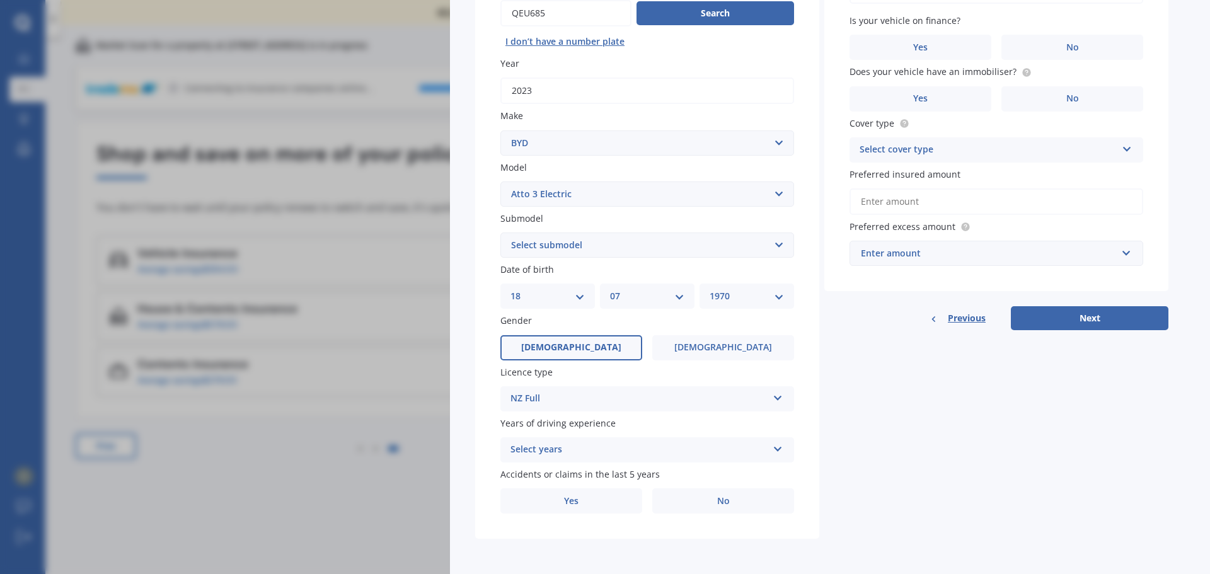
click at [605, 448] on div "Select years" at bounding box center [639, 449] width 257 height 15
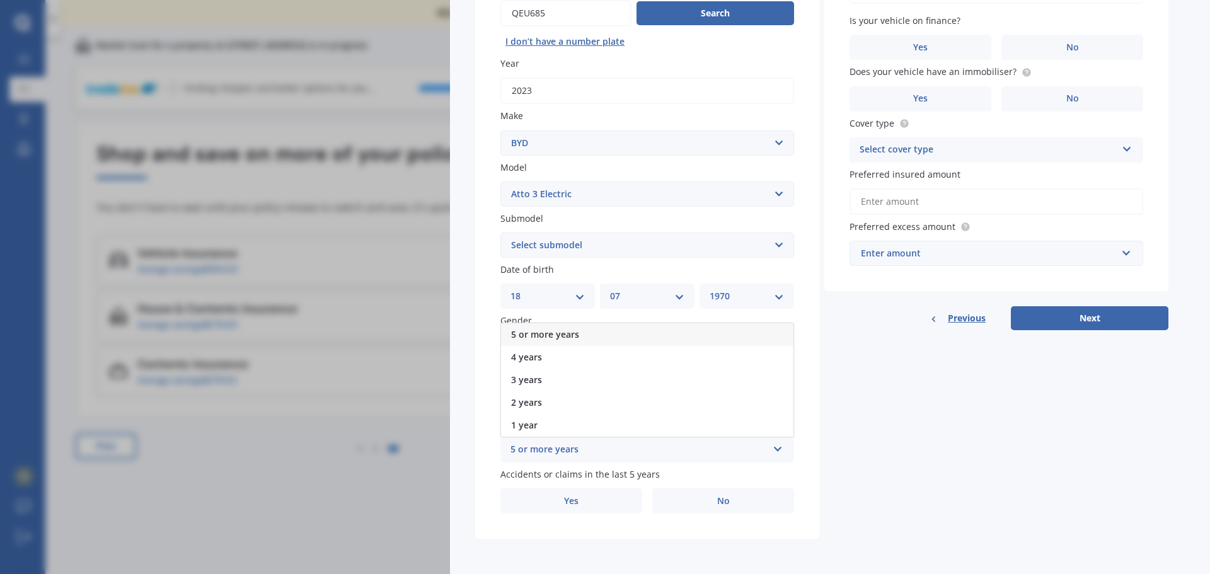
click at [603, 446] on div "5 or more years" at bounding box center [639, 449] width 257 height 15
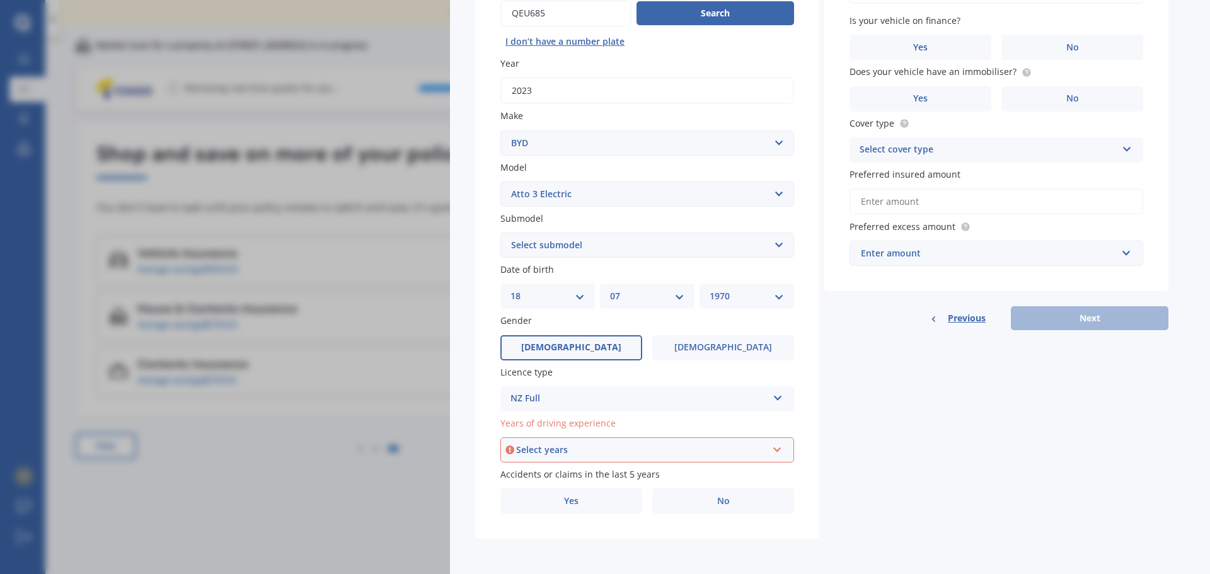
click at [769, 455] on div "Select years 5 or more years 4 years 3 years 2 years 1 year" at bounding box center [647, 449] width 294 height 25
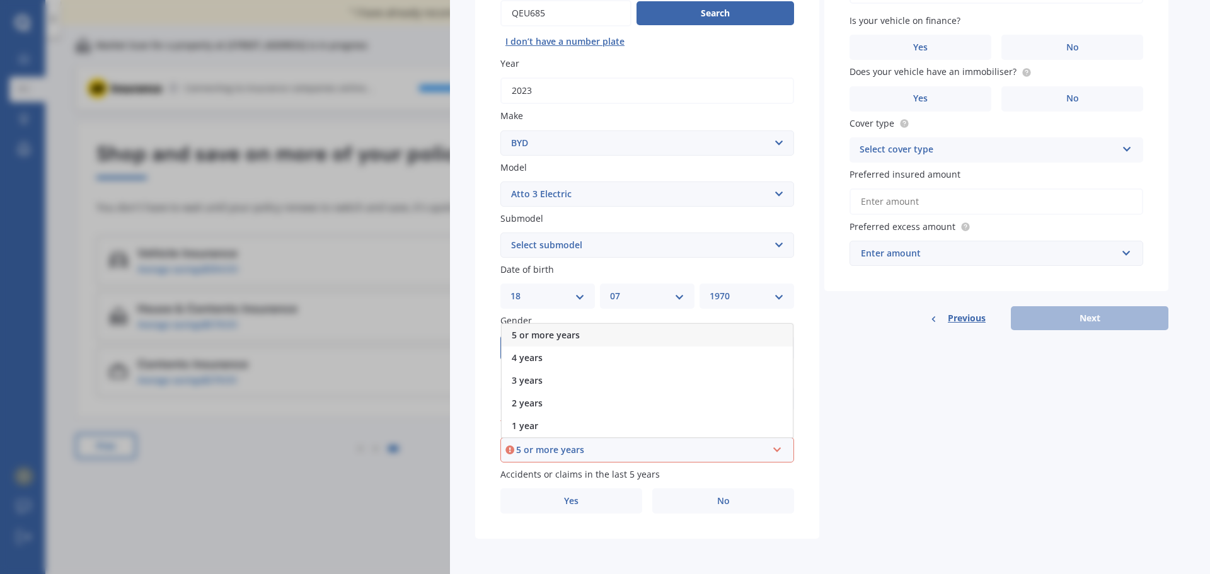
click at [553, 333] on span "5 or more years" at bounding box center [546, 335] width 68 height 12
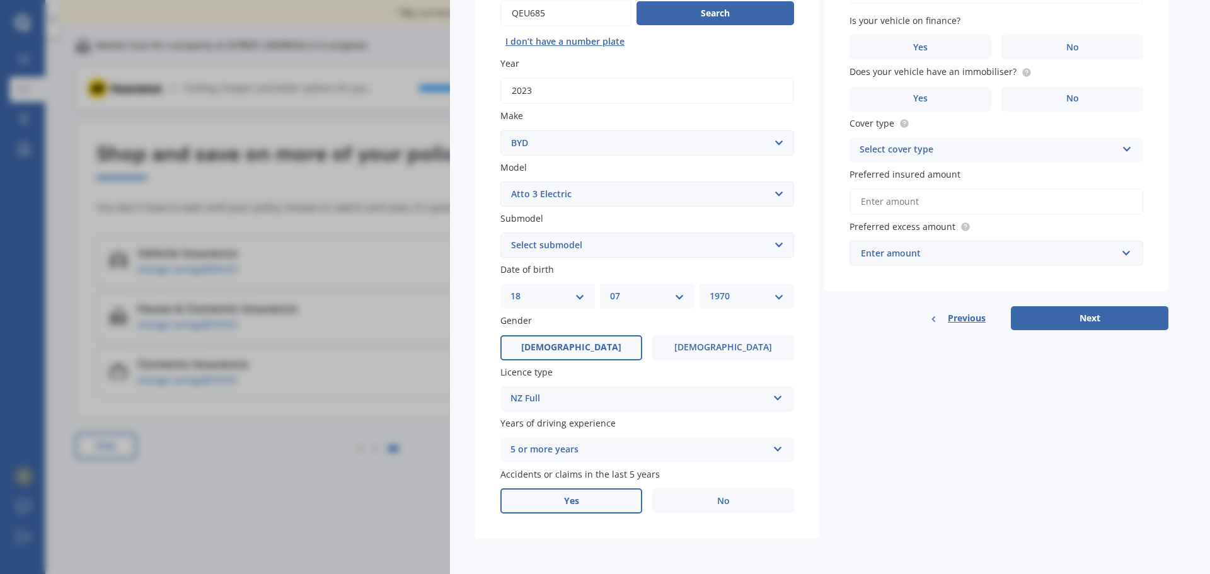
click at [570, 504] on span "Yes" at bounding box center [571, 501] width 15 height 11
click at [0, 0] on input "Yes" at bounding box center [0, 0] width 0 height 0
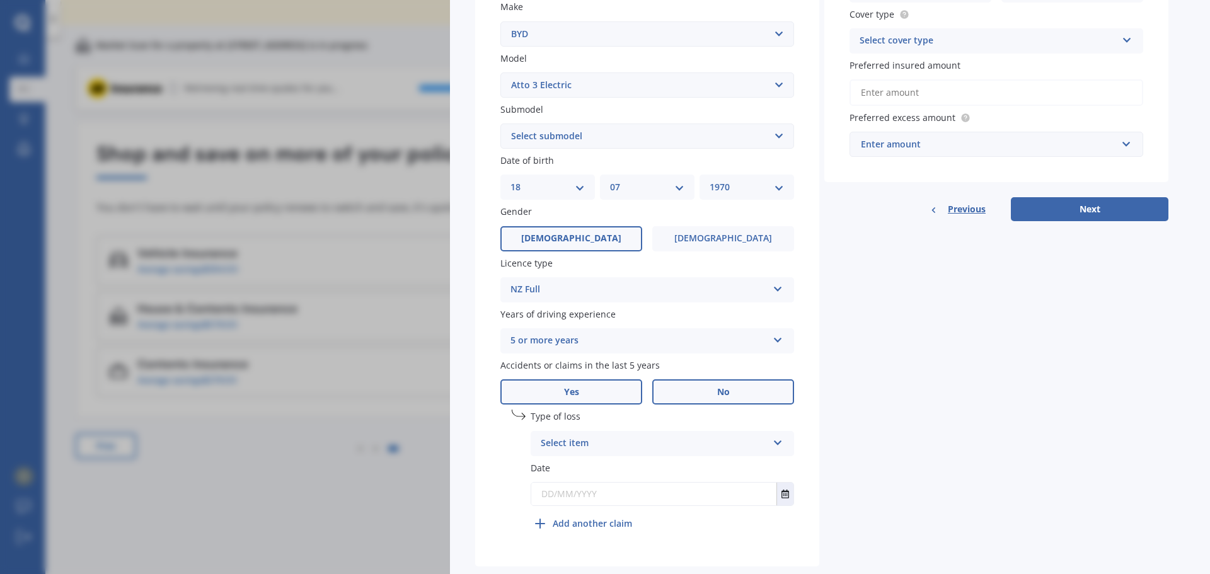
scroll to position [299, 0]
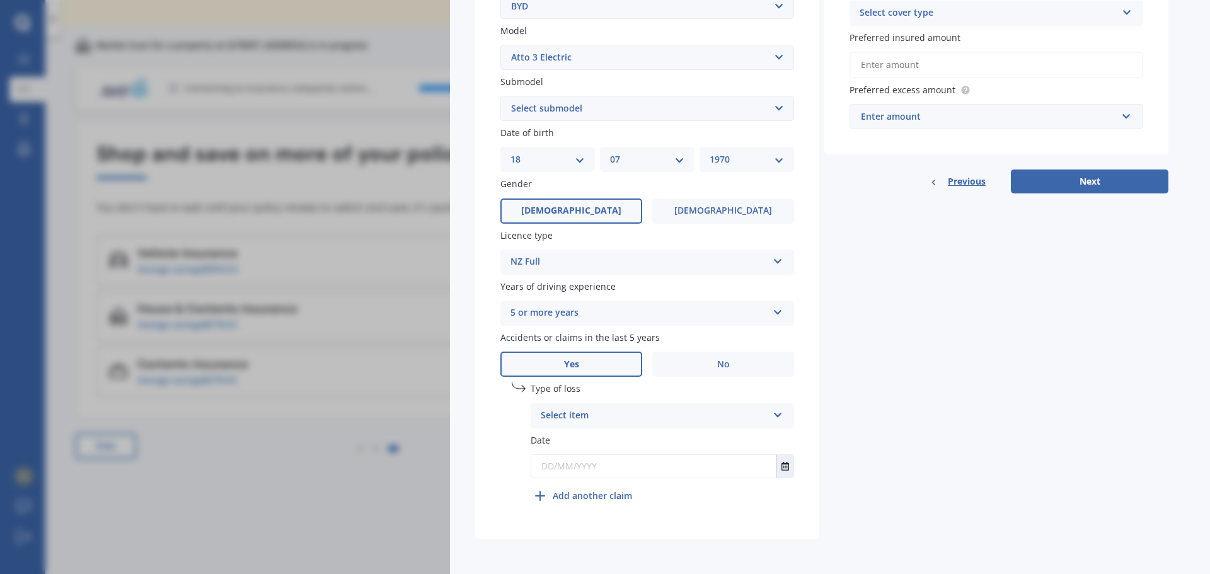
click at [640, 417] on div "Select item" at bounding box center [654, 415] width 227 height 15
click at [640, 417] on div "At fault accident" at bounding box center [654, 415] width 227 height 15
click at [608, 467] on input "text" at bounding box center [653, 466] width 245 height 23
type input "[DATE]"
click at [1051, 429] on div "Details Plate number Search I don’t have a number plate Year [DATE] Make Select…" at bounding box center [821, 167] width 693 height 744
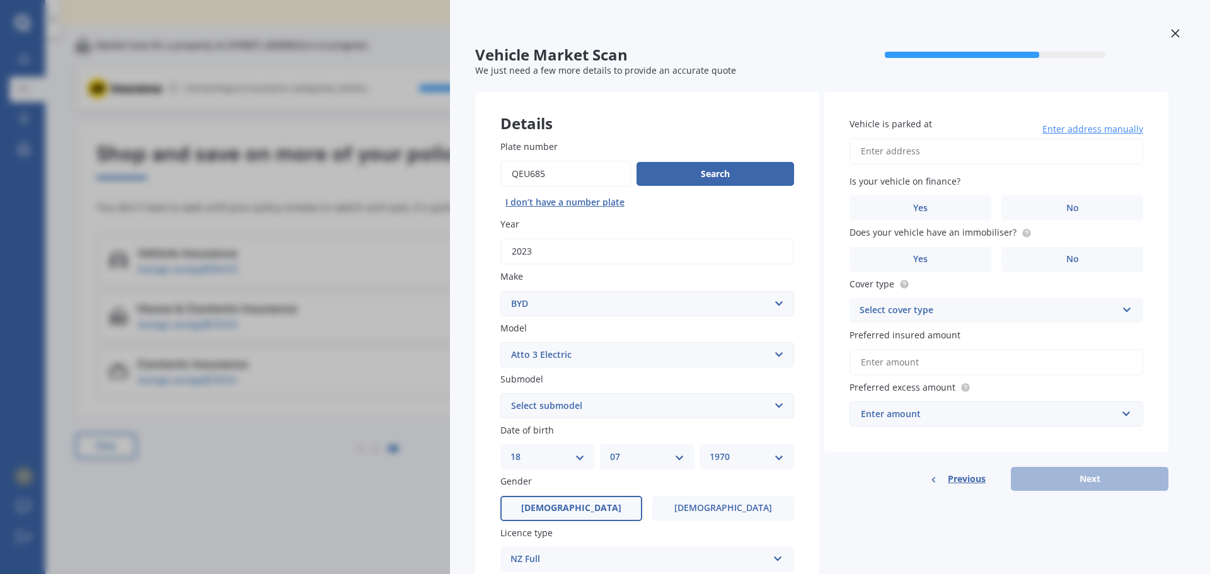
scroll to position [0, 0]
click at [937, 157] on input "Vehicle is parked at" at bounding box center [997, 152] width 294 height 26
type input "[STREET_ADDRESS]"
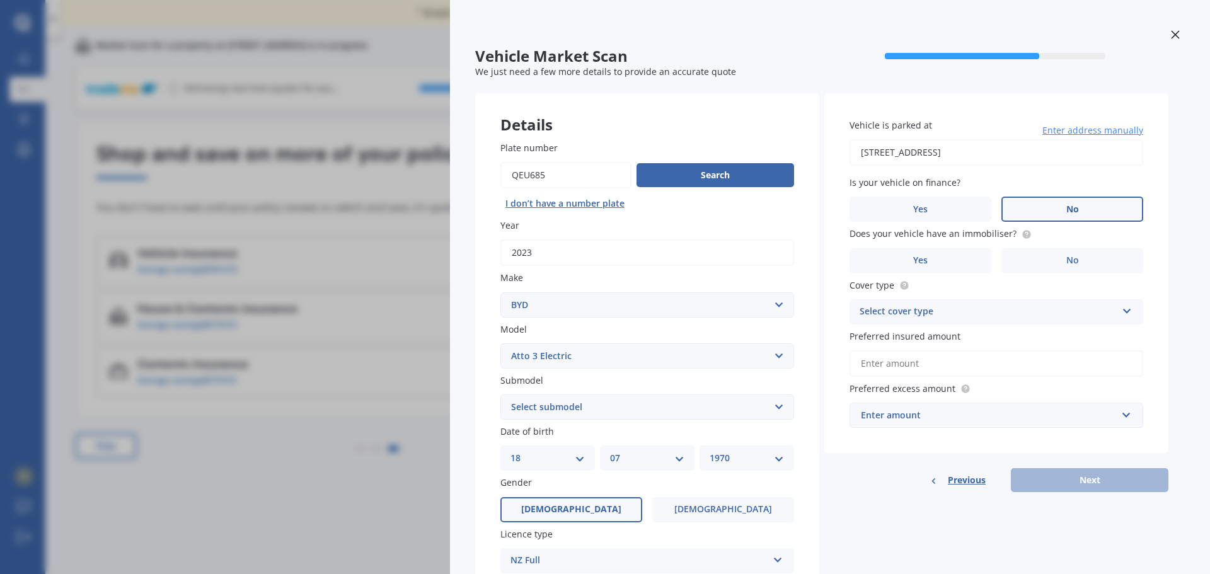
click at [1070, 207] on span "No" at bounding box center [1073, 209] width 13 height 11
click at [0, 0] on input "No" at bounding box center [0, 0] width 0 height 0
click at [976, 261] on label "Yes" at bounding box center [921, 260] width 142 height 25
click at [0, 0] on input "Yes" at bounding box center [0, 0] width 0 height 0
click at [973, 314] on div "Select cover type" at bounding box center [988, 311] width 257 height 15
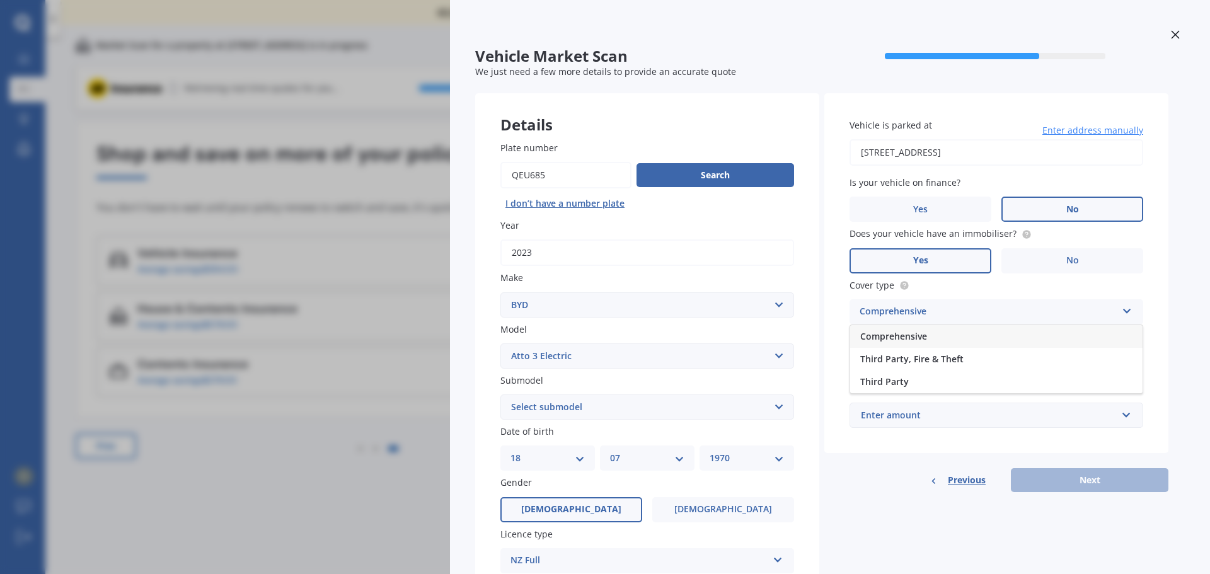
click at [964, 336] on div "Comprehensive" at bounding box center [996, 336] width 292 height 23
click at [963, 367] on input "Preferred insured amount" at bounding box center [997, 363] width 294 height 26
click at [1038, 412] on div "Enter amount" at bounding box center [989, 415] width 256 height 14
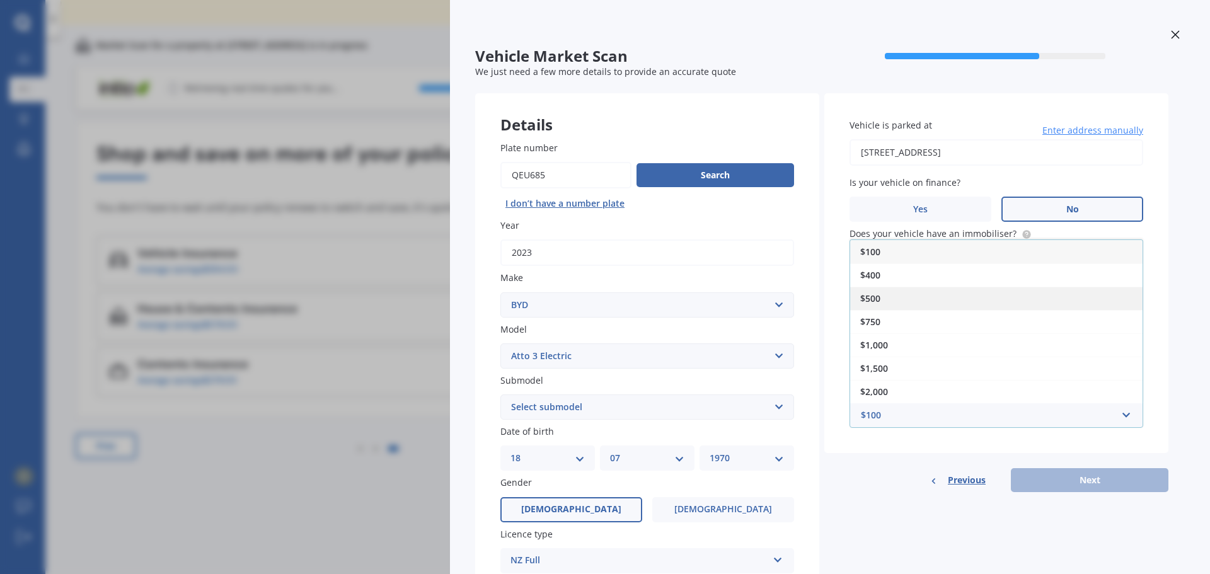
click at [891, 293] on div "$500" at bounding box center [996, 298] width 292 height 23
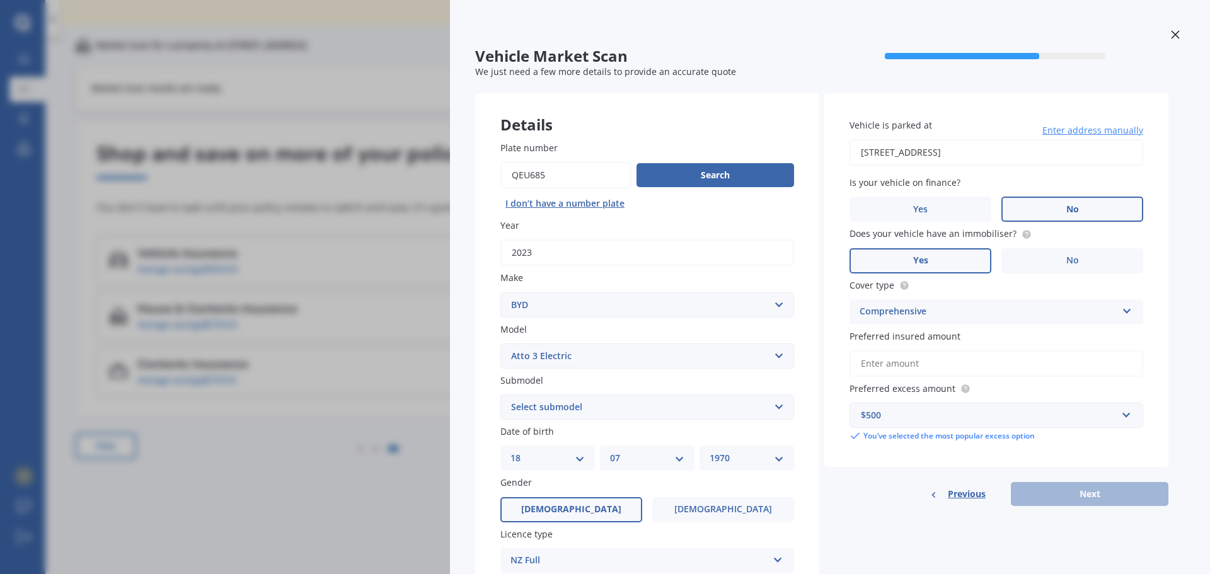
click at [973, 357] on input "Preferred insured amount" at bounding box center [997, 363] width 294 height 26
click at [944, 332] on span "Preferred insured amount" at bounding box center [905, 336] width 111 height 12
click at [944, 350] on input "Preferred insured amount" at bounding box center [997, 363] width 294 height 26
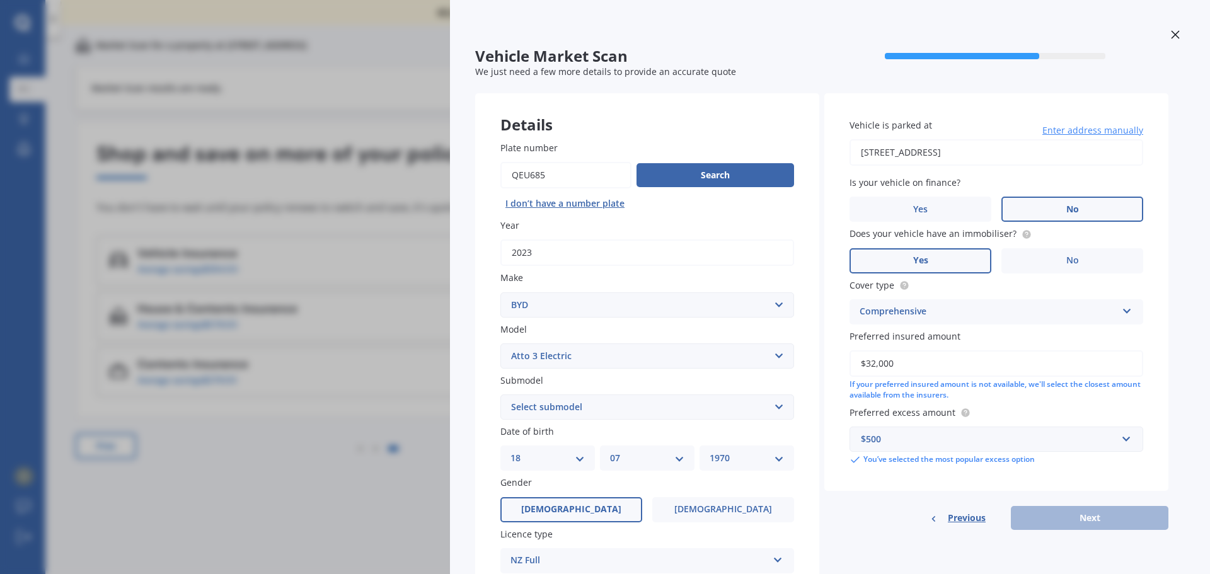
type input "$32,000"
click at [971, 483] on div "Vehicle is parked at [STREET_ADDRESS] Enter address manually Is your vehicle on…" at bounding box center [996, 292] width 344 height 398
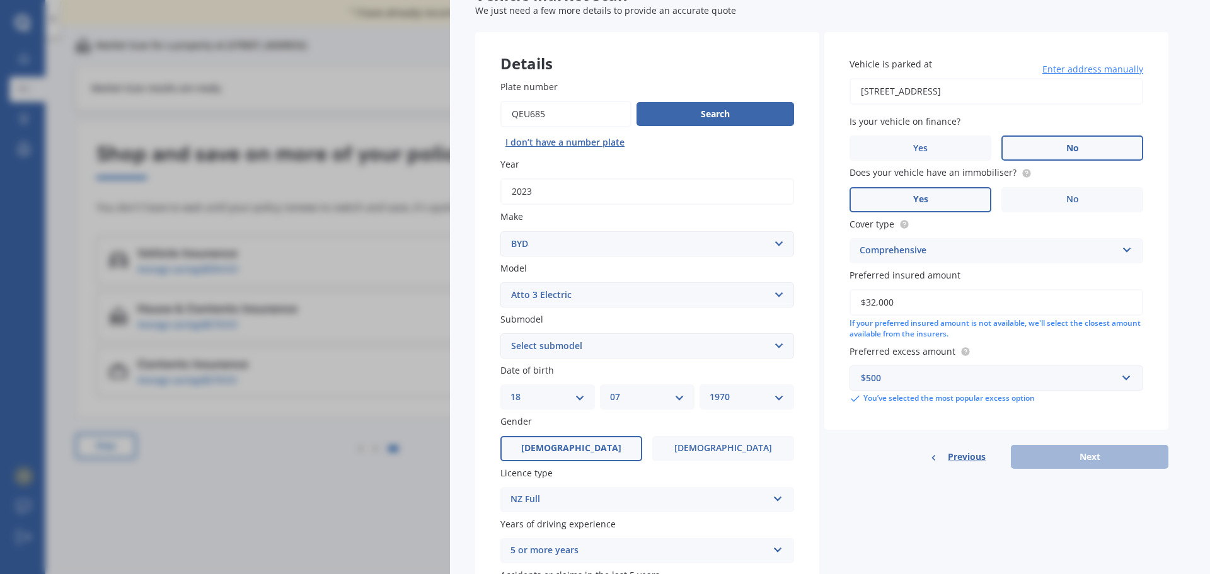
scroll to position [63, 0]
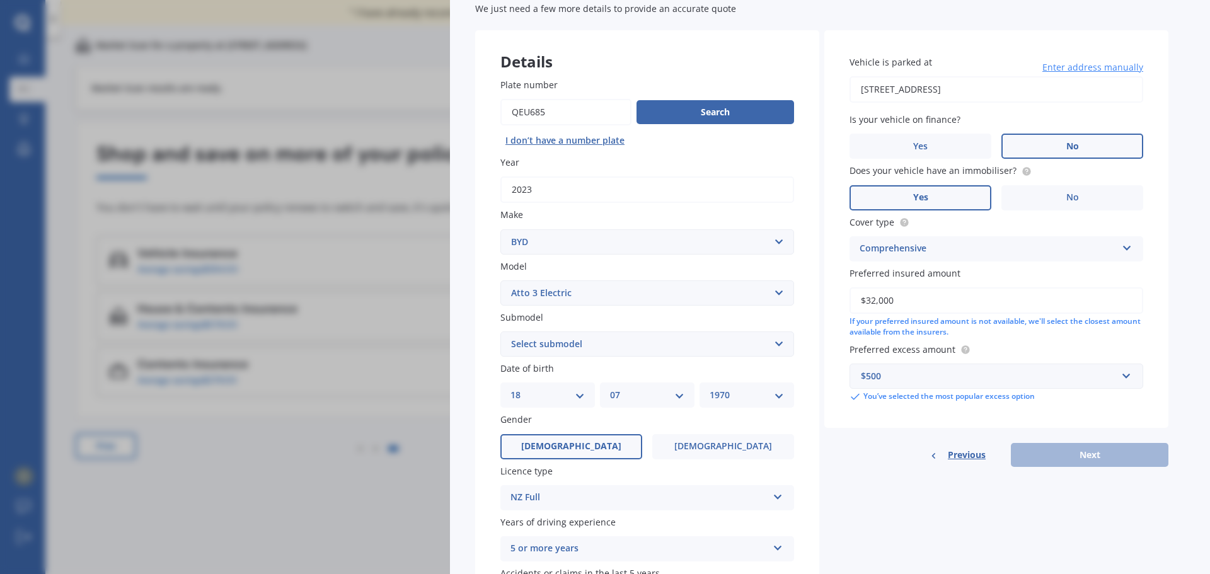
click at [593, 342] on select "Select submodel Extended Range 60KW" at bounding box center [647, 344] width 294 height 25
click at [574, 284] on select "Select model Atto 3 Electric Dolphin SEAL SEALION 6 SHARK 6" at bounding box center [647, 292] width 294 height 25
click at [617, 347] on select "Select submodel Extended Range 60KW" at bounding box center [647, 344] width 294 height 25
select select "EXTENDED RANGE 60KW"
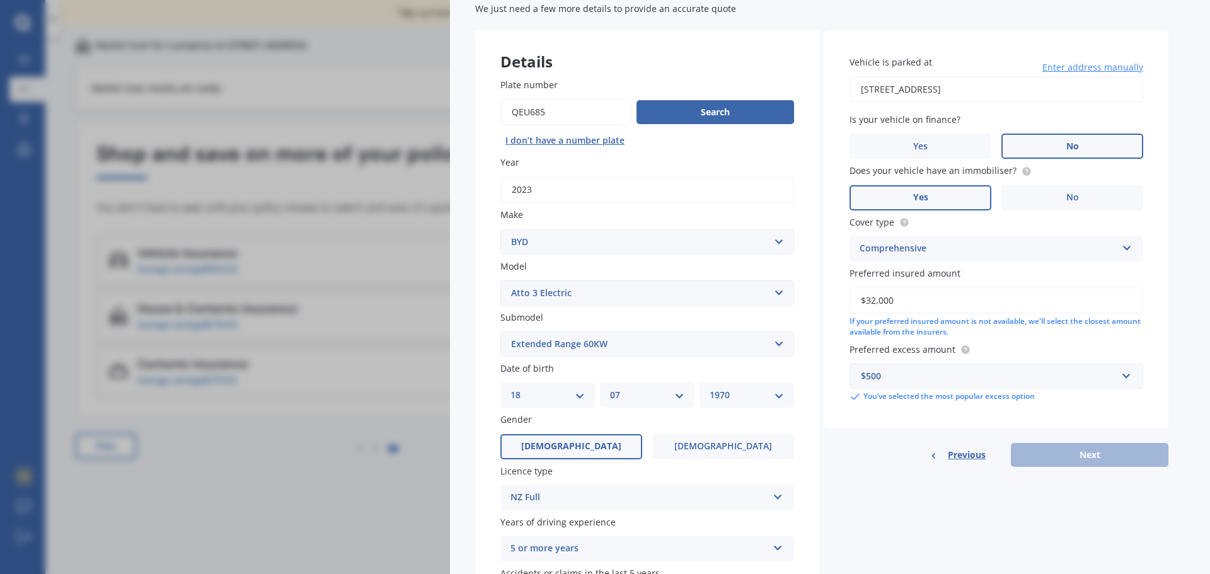
click at [500, 332] on select "Select submodel Extended Range 60KW" at bounding box center [647, 344] width 294 height 25
click at [608, 339] on select "Select submodel Extended Range 60KW" at bounding box center [647, 344] width 294 height 25
click at [500, 332] on select "Select submodel Extended Range 60KW" at bounding box center [647, 344] width 294 height 25
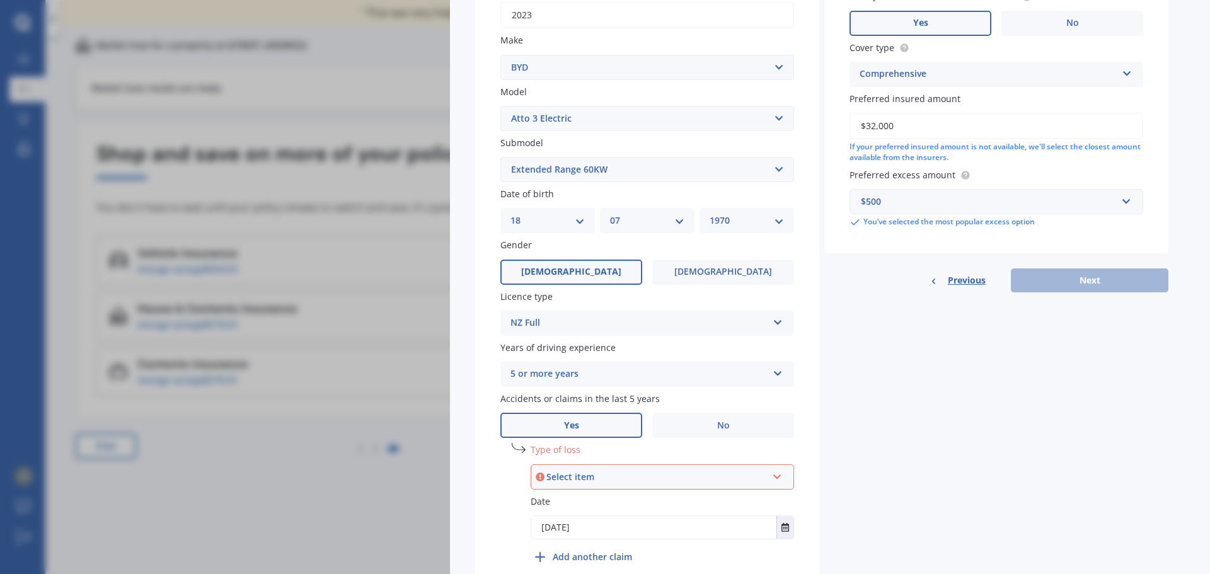
scroll to position [236, 0]
click at [635, 173] on select "Select submodel Extended Range 60KW" at bounding box center [647, 171] width 294 height 25
click at [580, 119] on select "Select model Atto 3 Electric Dolphin SEAL SEALION 6 SHARK 6" at bounding box center [647, 120] width 294 height 25
select select "DOLPHIN"
click at [500, 108] on select "Select model Atto 3 Electric Dolphin SEAL SEALION 6 SHARK 6" at bounding box center [647, 120] width 294 height 25
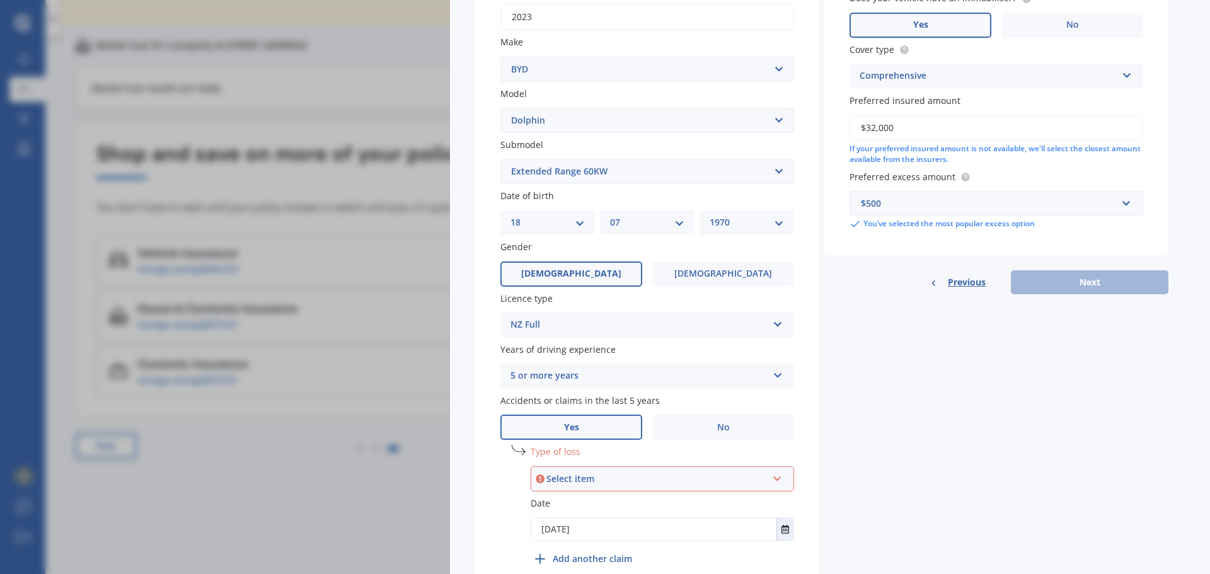
select select
click at [569, 119] on select "Select model Atto 3 Electric Dolphin SEAL SEALION 6 SHARK 6" at bounding box center [647, 120] width 294 height 25
select select "ATTO 3 ELECTRIC"
click at [500, 108] on select "Select model Atto 3 Electric Dolphin SEAL SEALION 6 SHARK 6" at bounding box center [647, 120] width 294 height 25
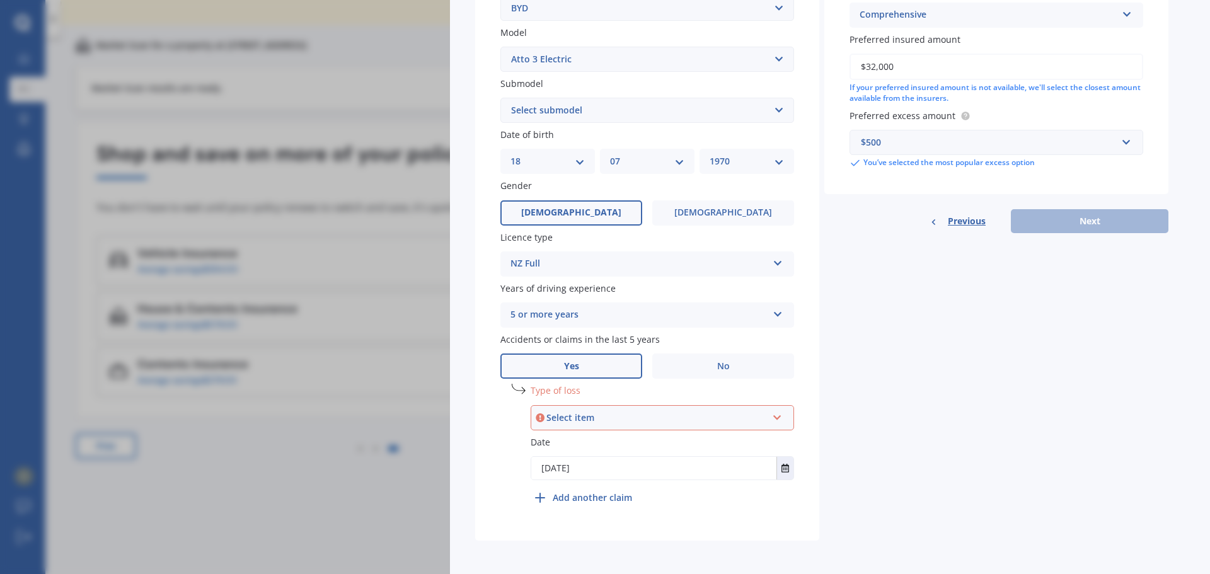
scroll to position [299, 0]
click at [616, 417] on div "Select item" at bounding box center [657, 416] width 221 height 14
click at [603, 440] on span "At fault accident" at bounding box center [577, 440] width 71 height 12
click at [922, 400] on div "Details Plate number Search I don’t have a number plate Year [DATE] Make Select…" at bounding box center [821, 167] width 693 height 744
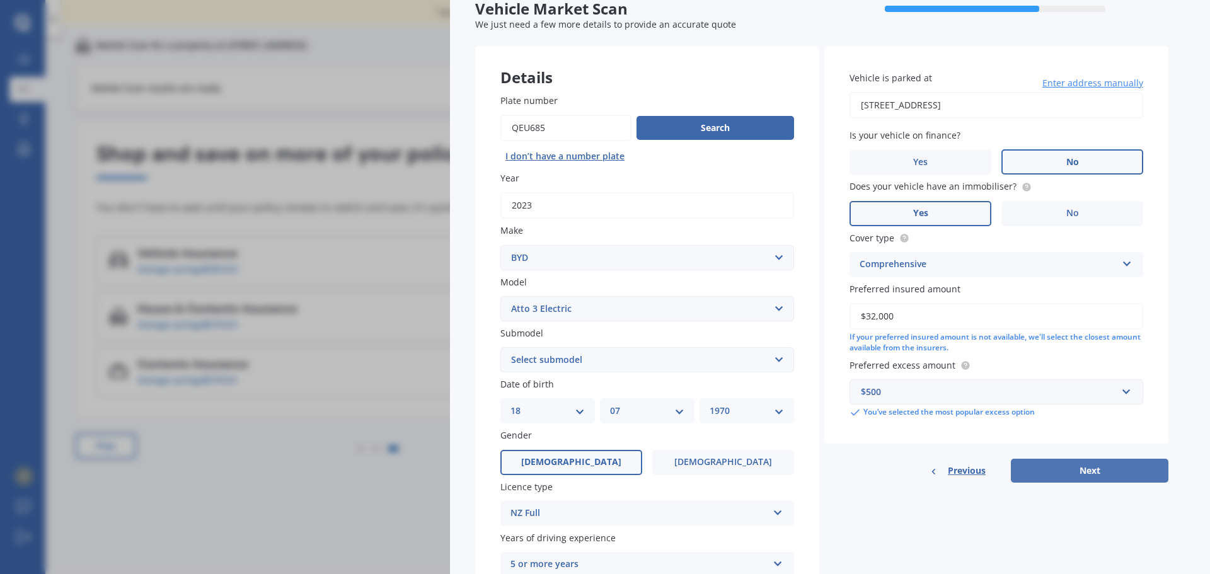
scroll to position [47, 0]
click at [1092, 474] on button "Next" at bounding box center [1090, 472] width 158 height 24
click at [668, 362] on select "Select submodel Extended Range 60KW" at bounding box center [647, 360] width 294 height 25
select select "EXTENDED RANGE 60KW"
click at [500, 348] on select "Select submodel Extended Range 60KW" at bounding box center [647, 360] width 294 height 25
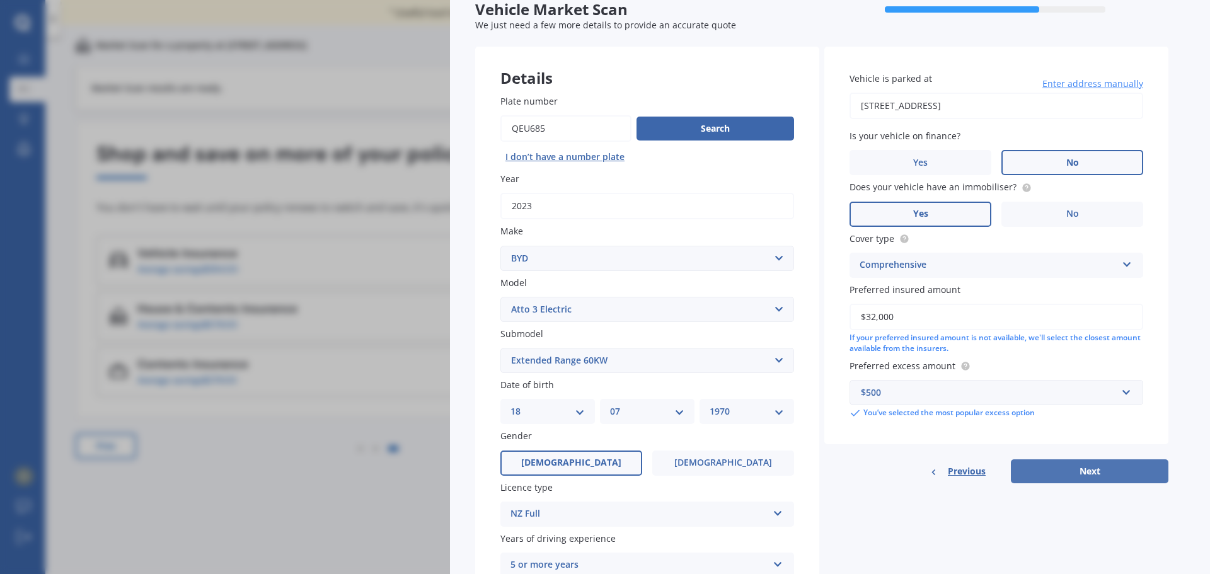
click at [1074, 468] on button "Next" at bounding box center [1090, 472] width 158 height 24
select select "18"
select select "07"
select select "1970"
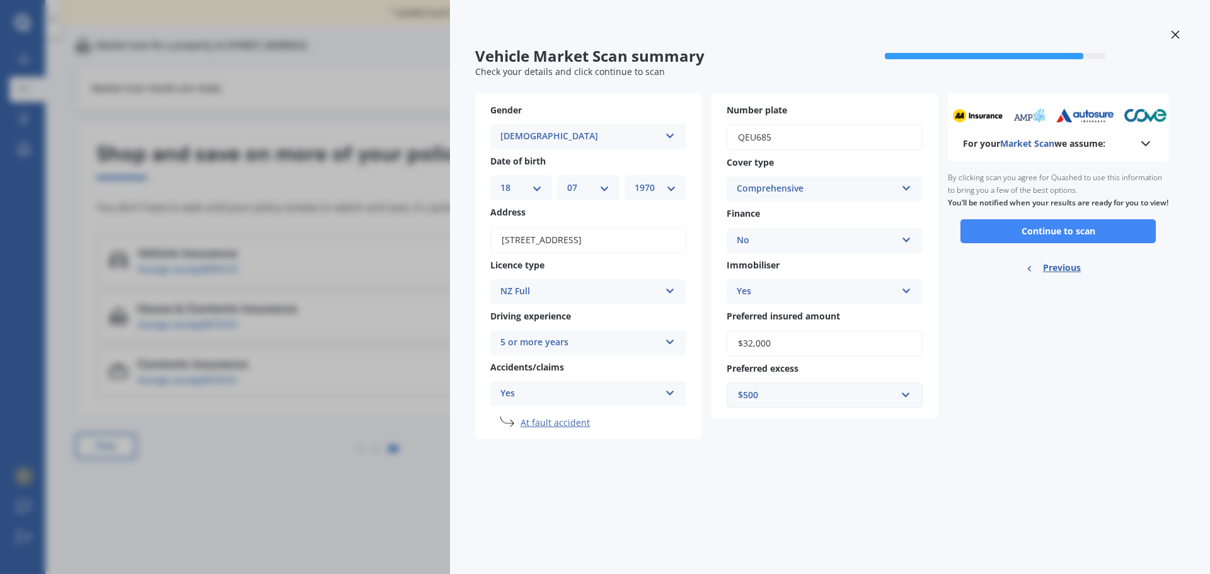
scroll to position [0, 0]
click at [1058, 240] on button "Continue to scan" at bounding box center [1058, 231] width 195 height 24
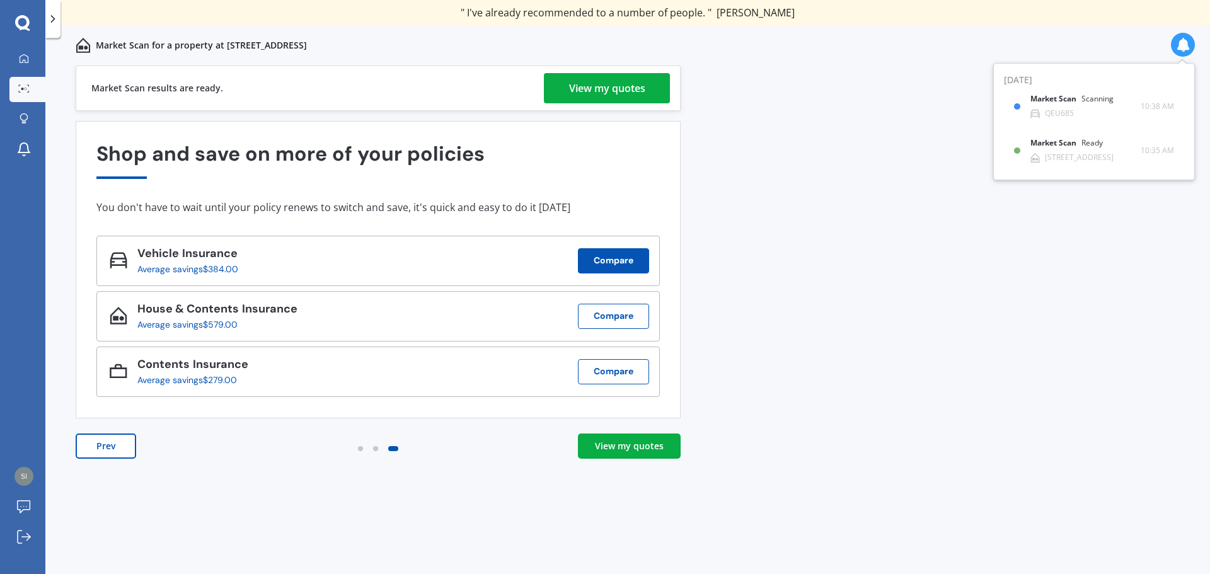
click at [621, 259] on button "Compare" at bounding box center [613, 260] width 71 height 25
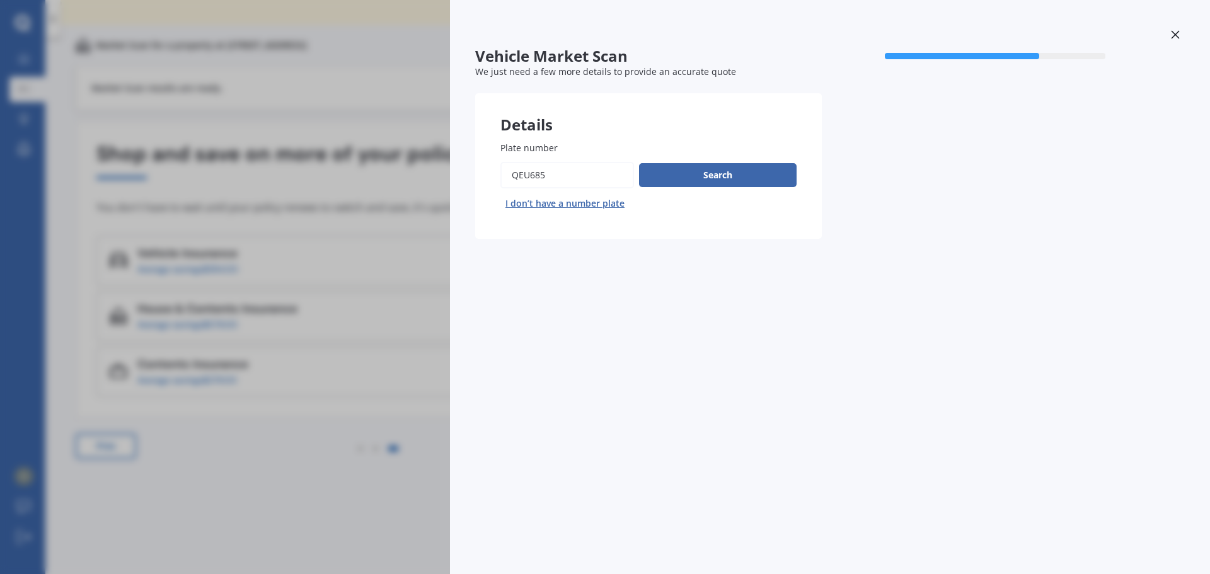
click at [528, 175] on input "Plate number" at bounding box center [567, 175] width 134 height 26
type input "hlz112"
click at [720, 176] on button "Search" at bounding box center [718, 175] width 158 height 24
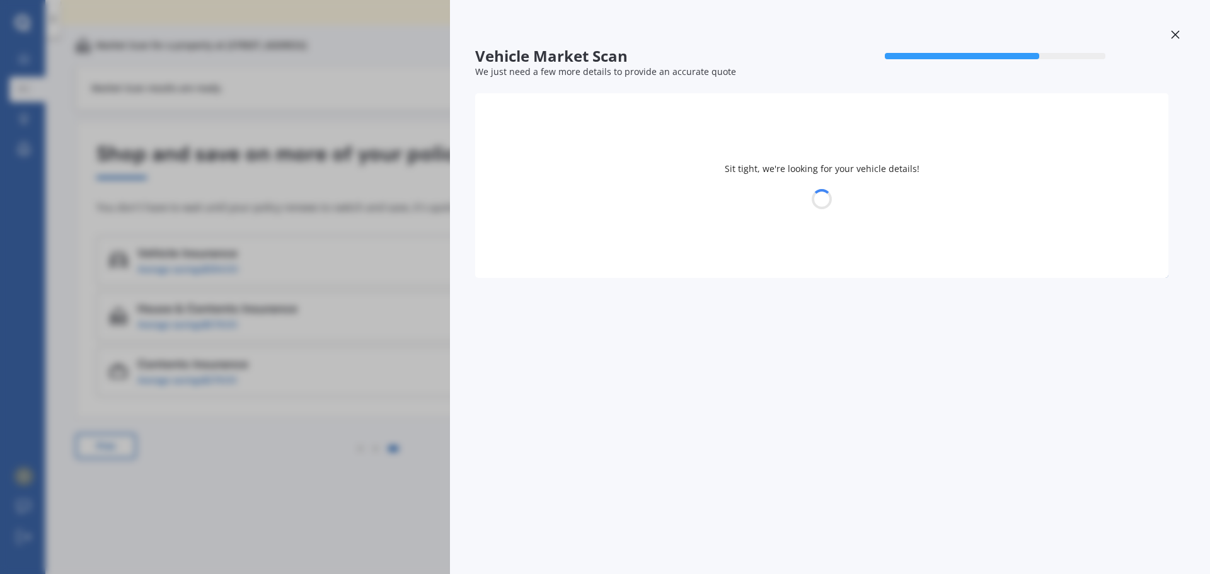
select select "MITSUBISHI"
select select "OUTLANDER"
select select "18"
select select "07"
select select "1970"
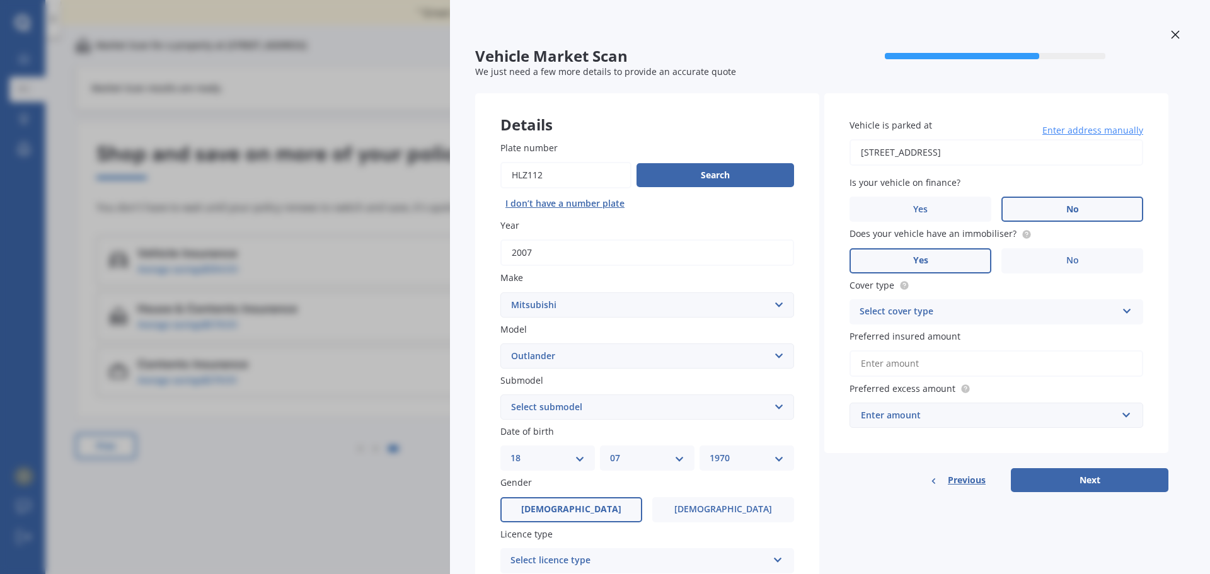
click at [606, 415] on select "Select submodel (All other) 2.4 Litre Station Wagon 3.0 Litre AWD 3.0 VRX Auto …" at bounding box center [647, 407] width 294 height 25
select select "2.4 LITRE STATION WAGON"
click at [500, 395] on select "Select submodel (All other) 2.4 Litre Station Wagon 3.0 Litre AWD 3.0 VRX Auto …" at bounding box center [647, 407] width 294 height 25
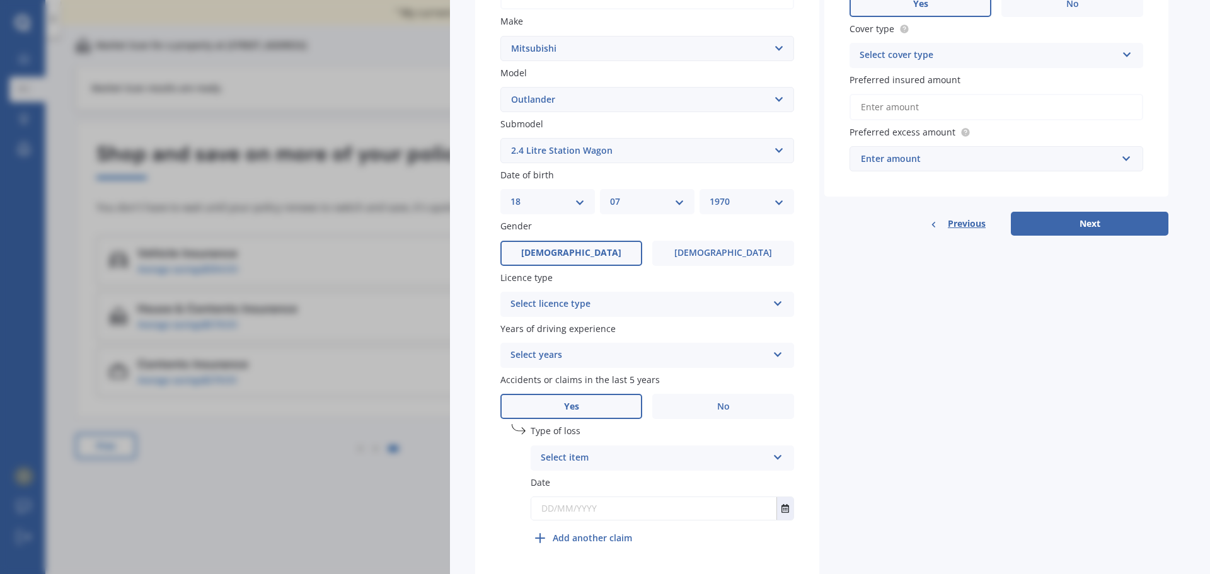
scroll to position [299, 0]
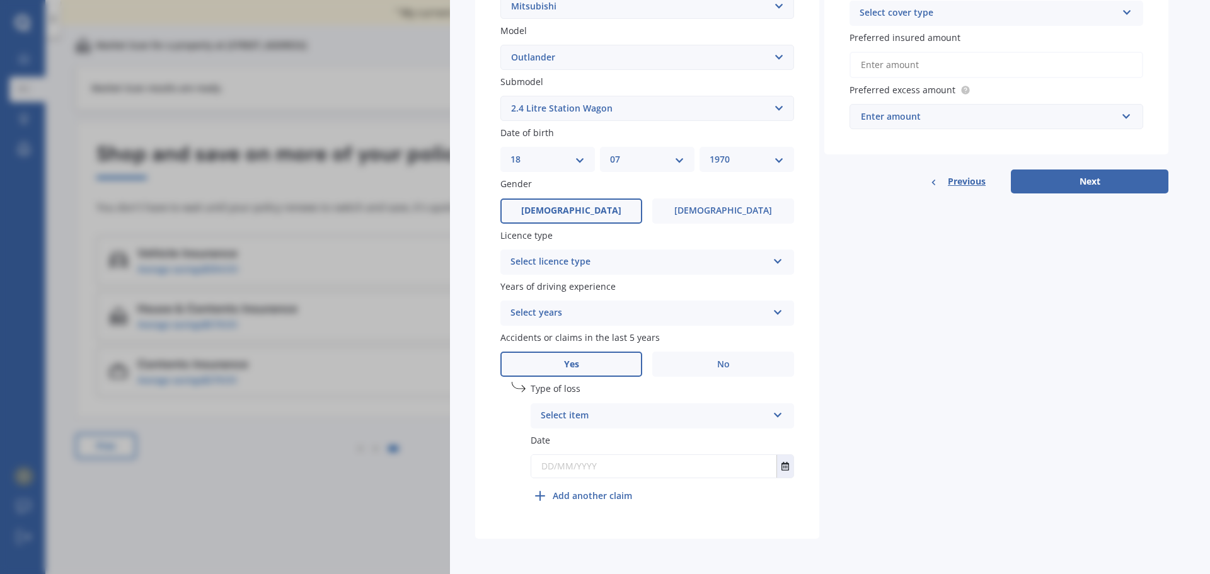
click at [690, 262] on div "Select licence type" at bounding box center [639, 262] width 257 height 15
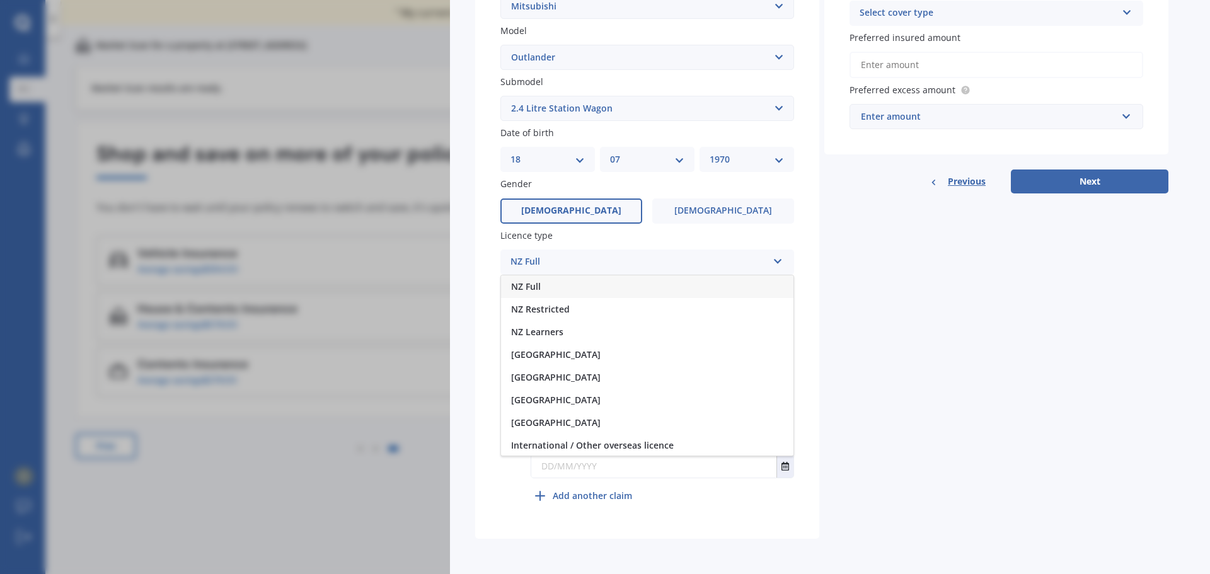
click at [690, 281] on div "NZ Full" at bounding box center [647, 286] width 292 height 23
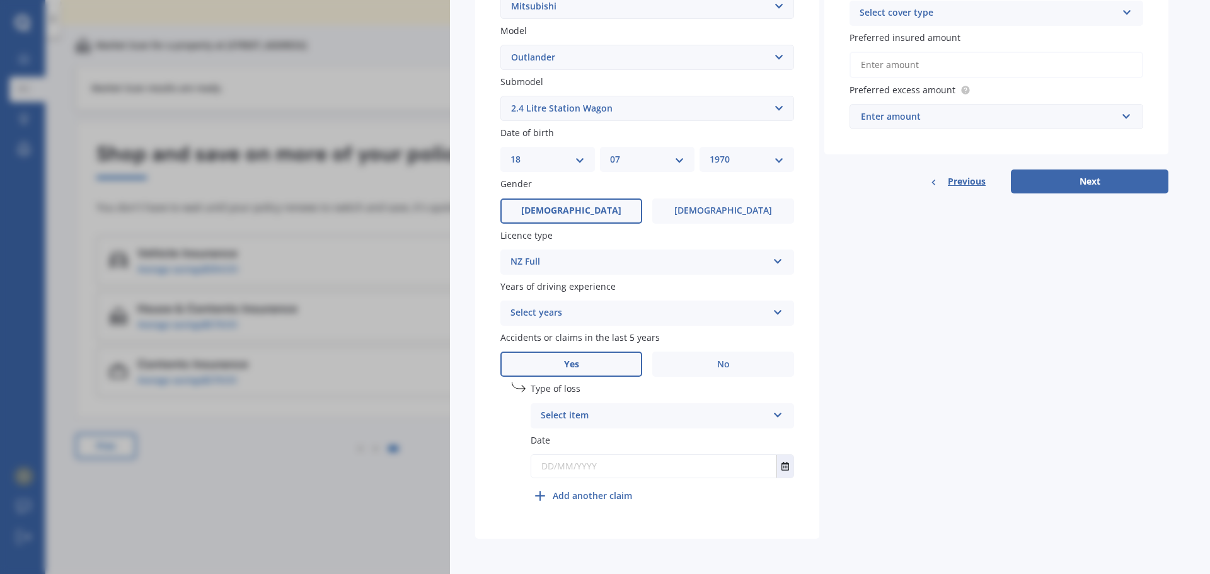
click at [652, 306] on div "Select years" at bounding box center [639, 313] width 257 height 15
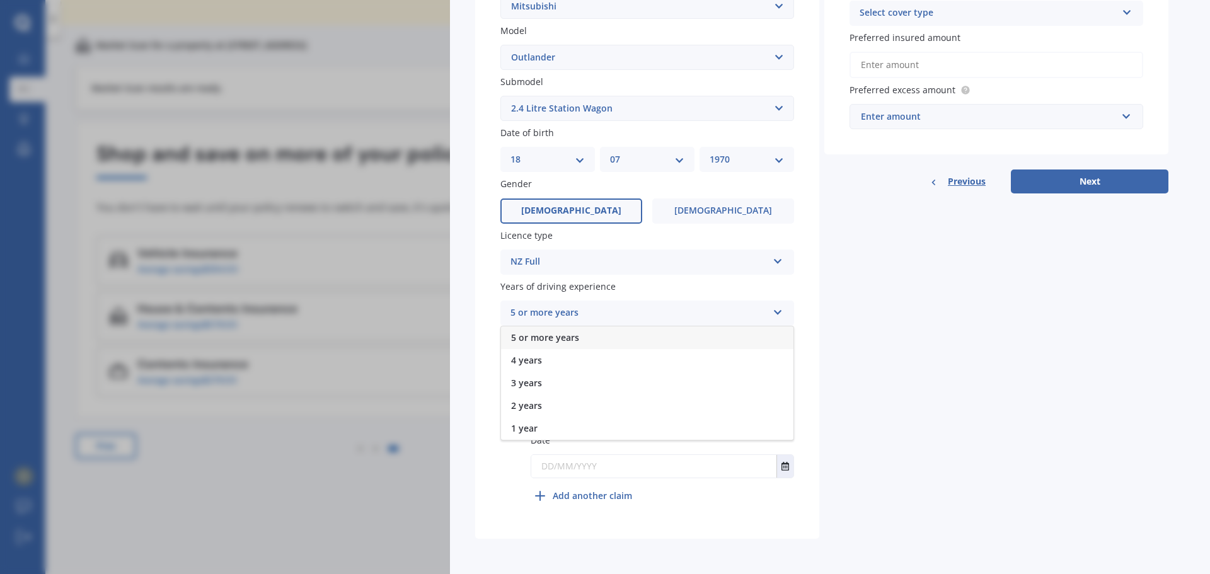
click at [610, 340] on div "5 or more years" at bounding box center [647, 338] width 292 height 23
click at [631, 364] on label "Yes" at bounding box center [571, 364] width 142 height 25
click at [0, 0] on input "Yes" at bounding box center [0, 0] width 0 height 0
click at [628, 418] on div "Select item" at bounding box center [654, 415] width 227 height 15
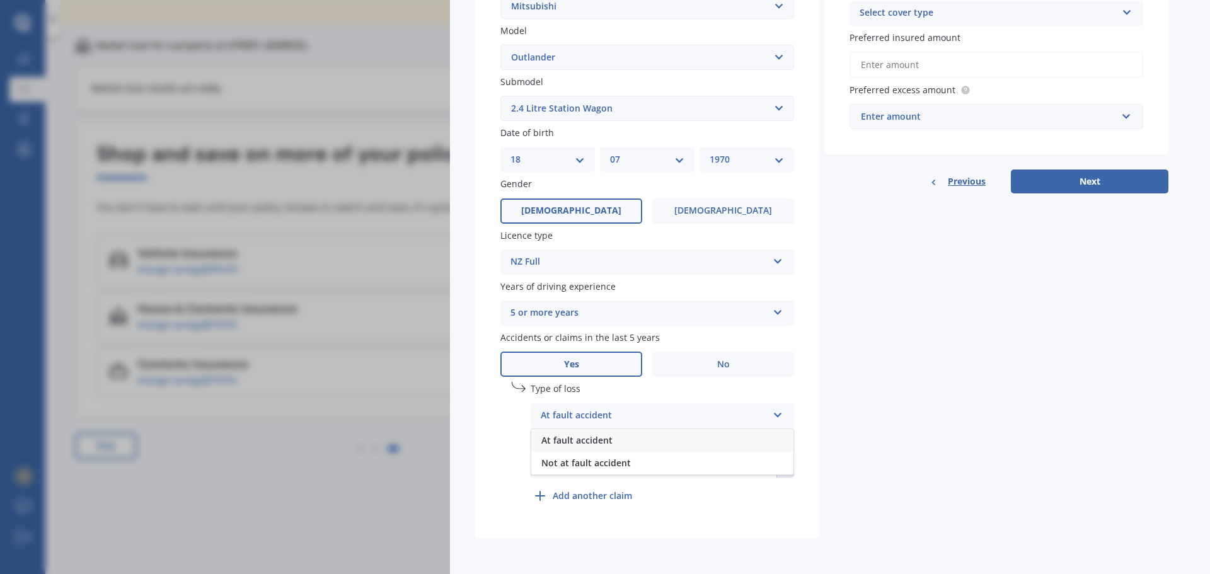
click at [608, 439] on span "At fault accident" at bounding box center [576, 440] width 71 height 12
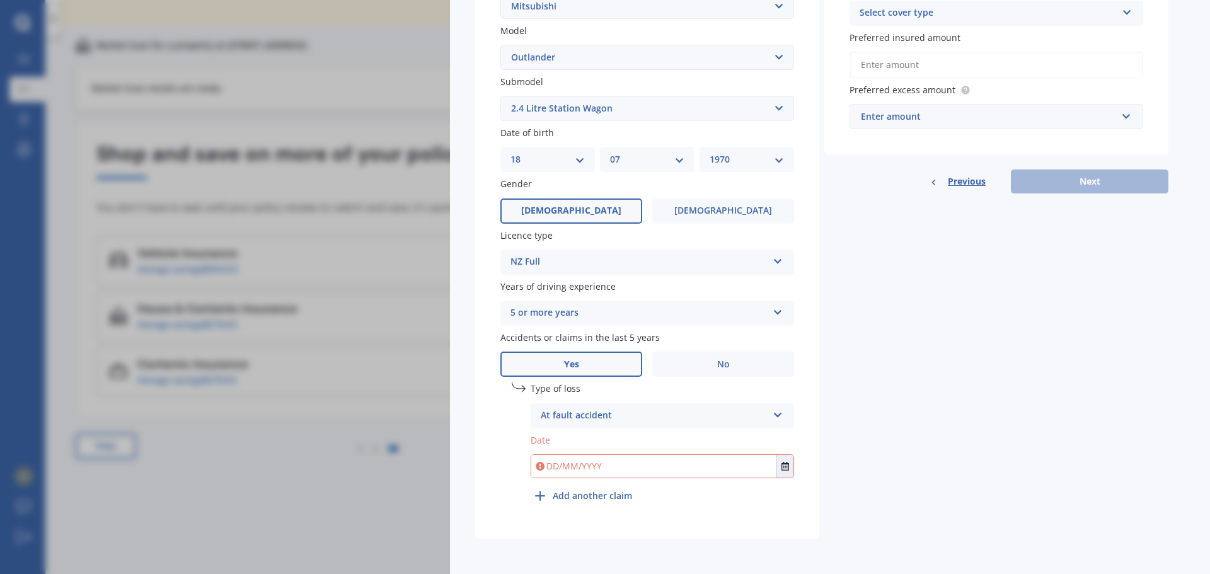
click at [608, 473] on input "text" at bounding box center [653, 466] width 245 height 23
click at [558, 470] on input "text" at bounding box center [653, 466] width 245 height 23
type input "[DATE]"
click at [668, 420] on div "At fault accident" at bounding box center [654, 415] width 227 height 15
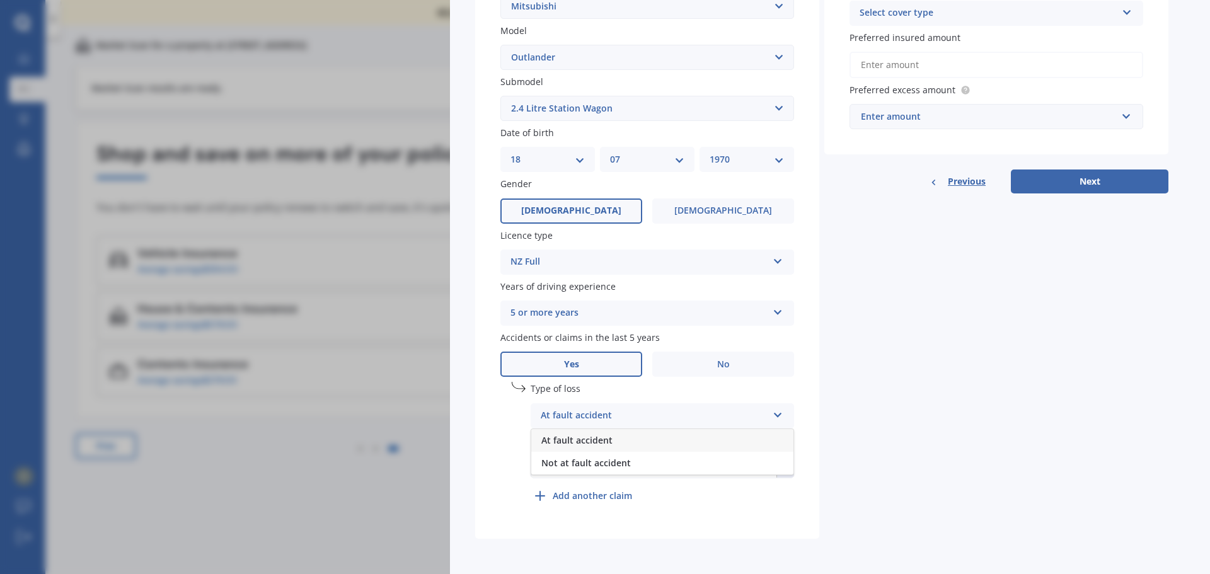
click at [913, 427] on div "Details Plate number Search I don’t have a number plate Year [DATE] Make Select…" at bounding box center [821, 167] width 693 height 744
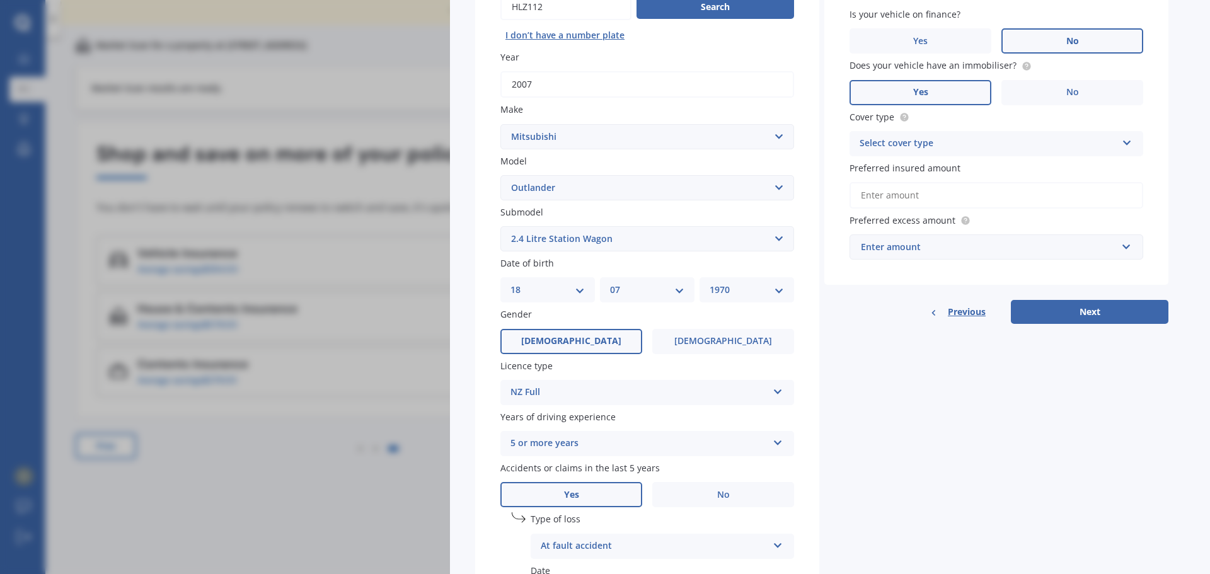
scroll to position [189, 0]
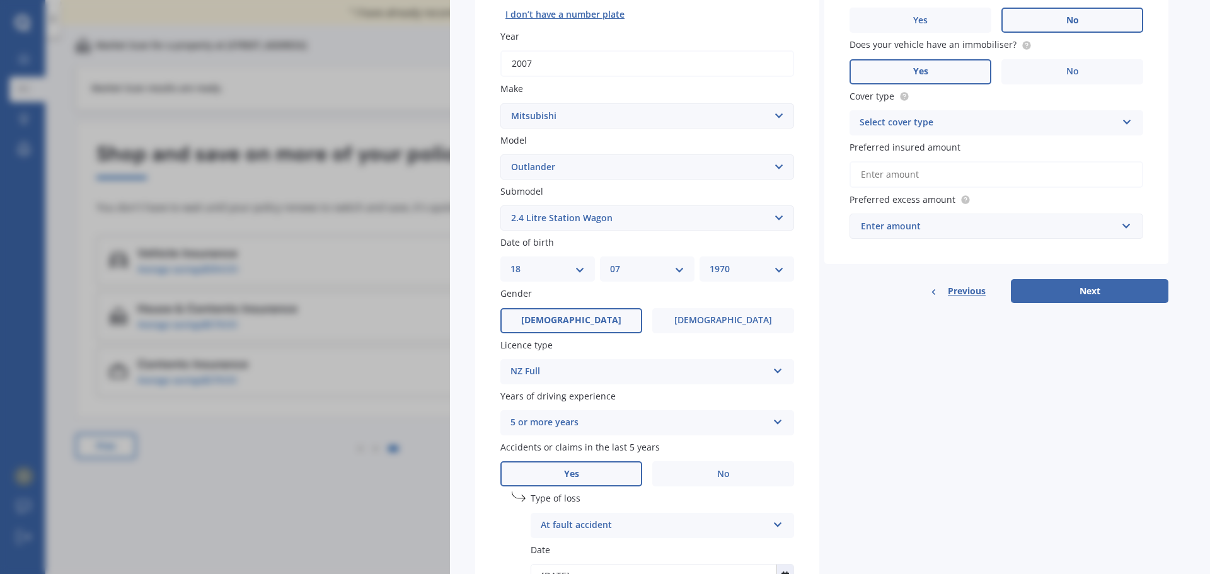
click at [949, 119] on div "Select cover type" at bounding box center [988, 122] width 257 height 15
click at [944, 147] on div "Comprehensive" at bounding box center [996, 147] width 292 height 23
click at [929, 183] on input "Preferred insured amount" at bounding box center [997, 174] width 294 height 26
click at [942, 178] on input "Preferred insured amount" at bounding box center [997, 174] width 294 height 26
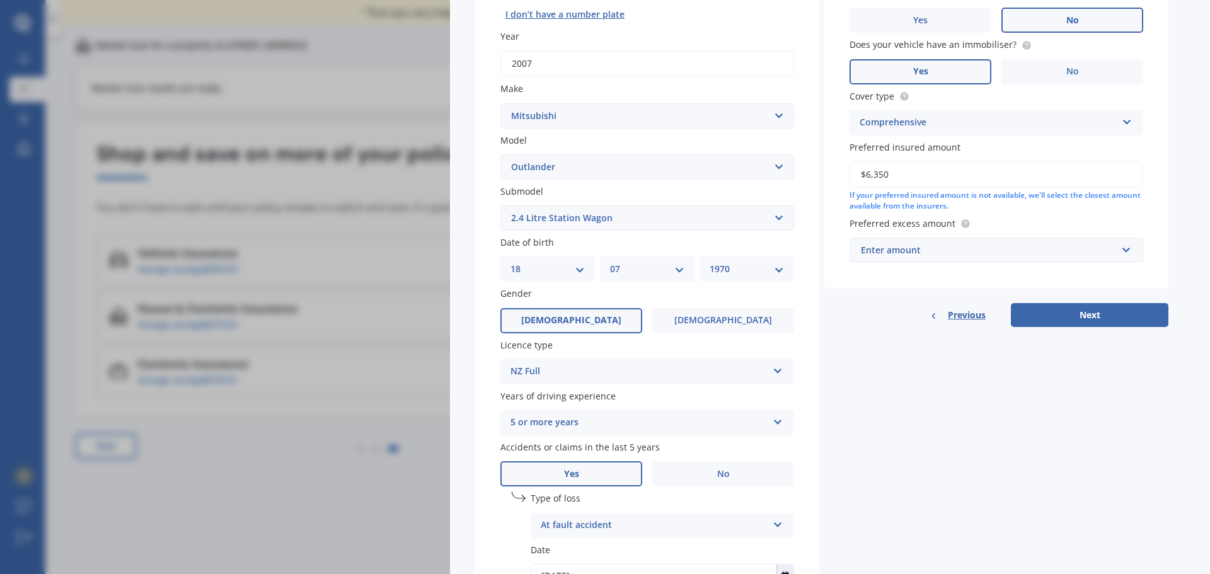
type input "$6,350"
click at [965, 252] on div "Enter amount" at bounding box center [989, 250] width 256 height 14
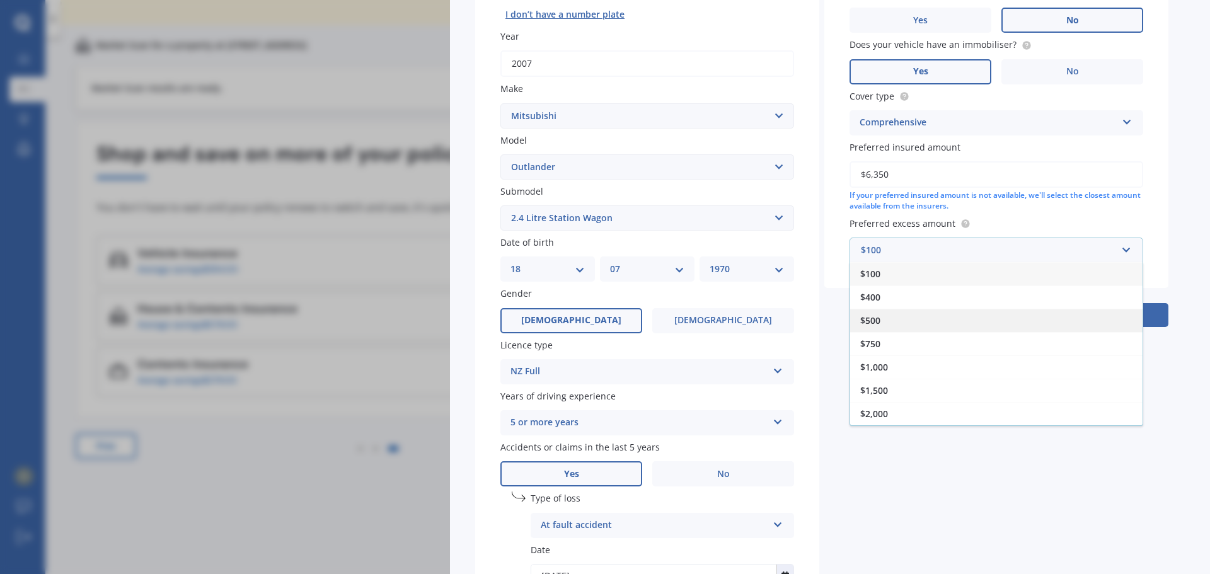
click at [954, 317] on div "$500" at bounding box center [996, 320] width 292 height 23
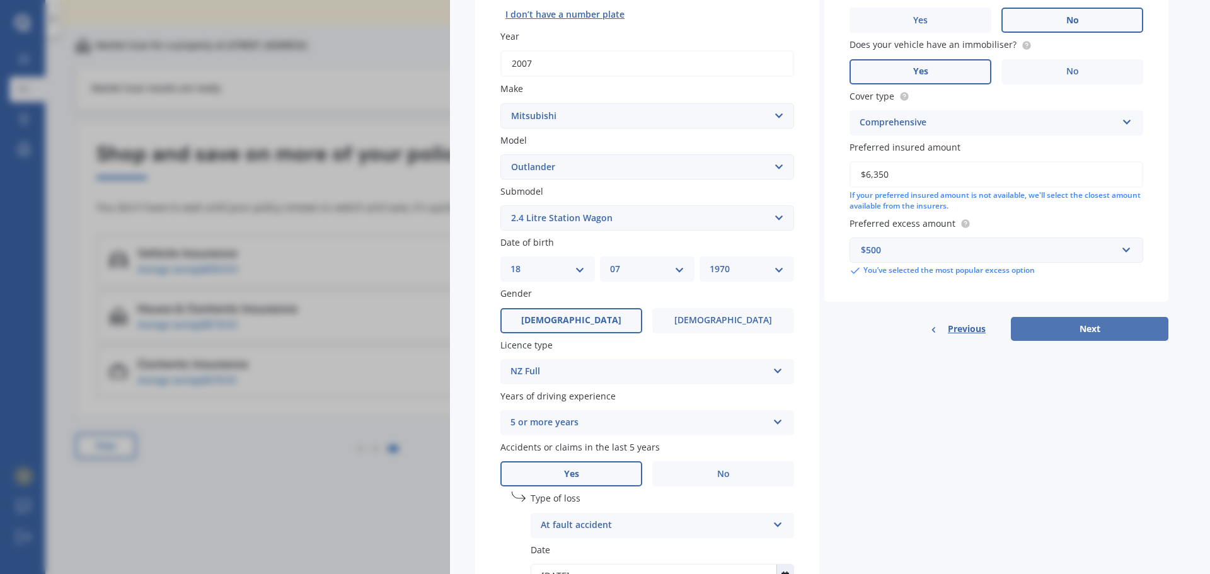
click at [1094, 326] on button "Next" at bounding box center [1090, 329] width 158 height 24
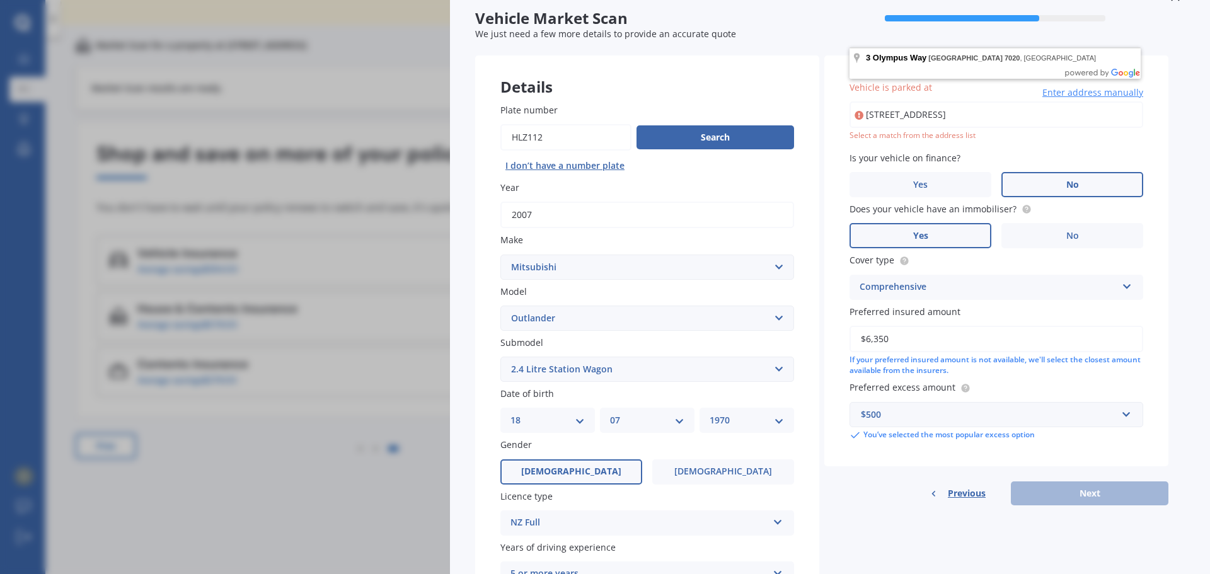
scroll to position [0, 0]
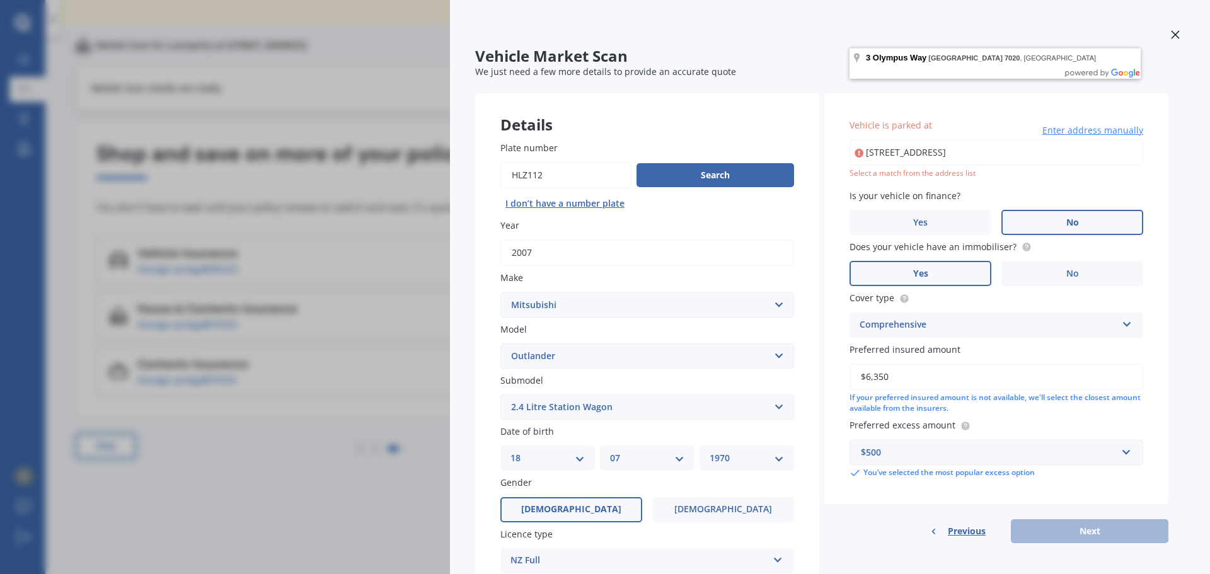
click at [987, 154] on input "[STREET_ADDRESS]" at bounding box center [997, 152] width 294 height 26
click at [1010, 156] on input "[STREET_ADDRESS]" at bounding box center [997, 152] width 294 height 26
type input "[STREET_ADDRESS]"
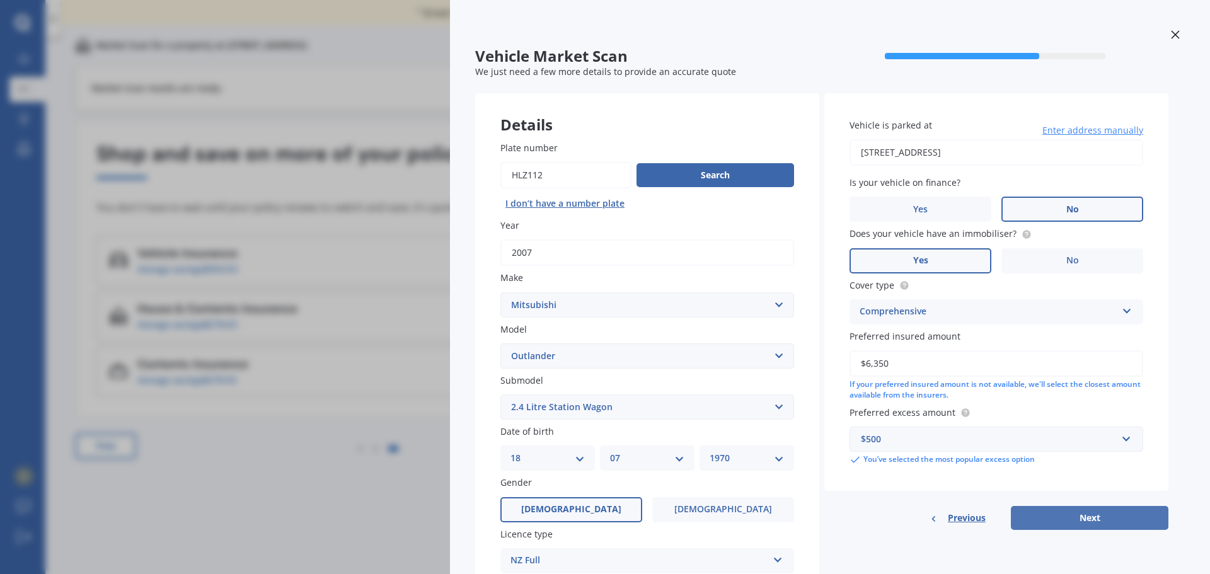
click at [1058, 523] on button "Next" at bounding box center [1090, 518] width 158 height 24
select select "18"
select select "07"
select select "1970"
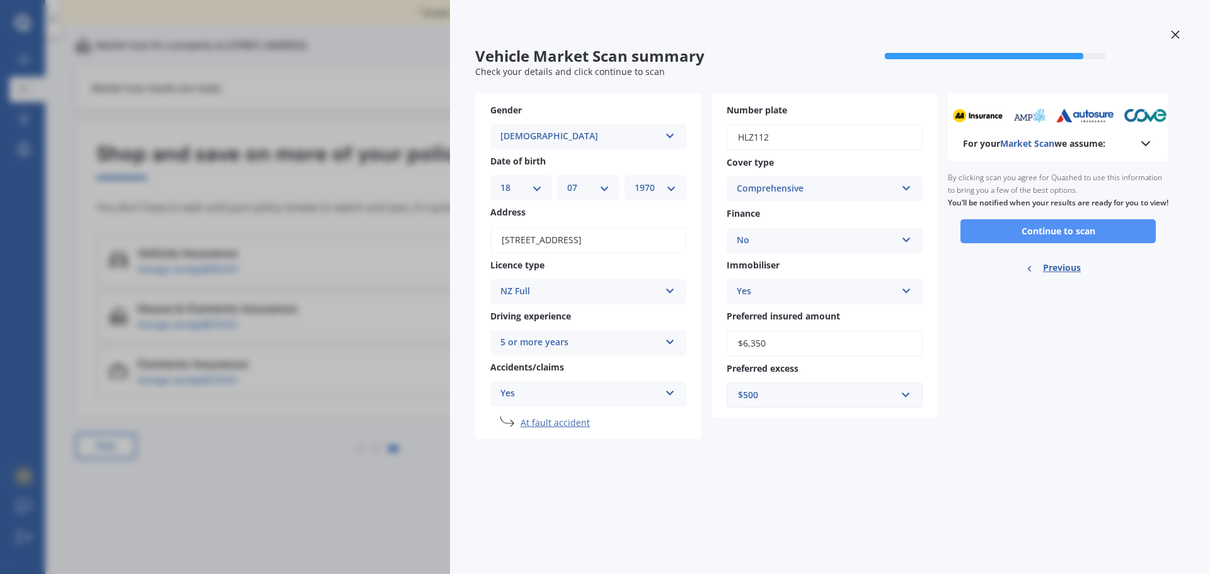
click at [1041, 243] on button "Continue to scan" at bounding box center [1058, 231] width 195 height 24
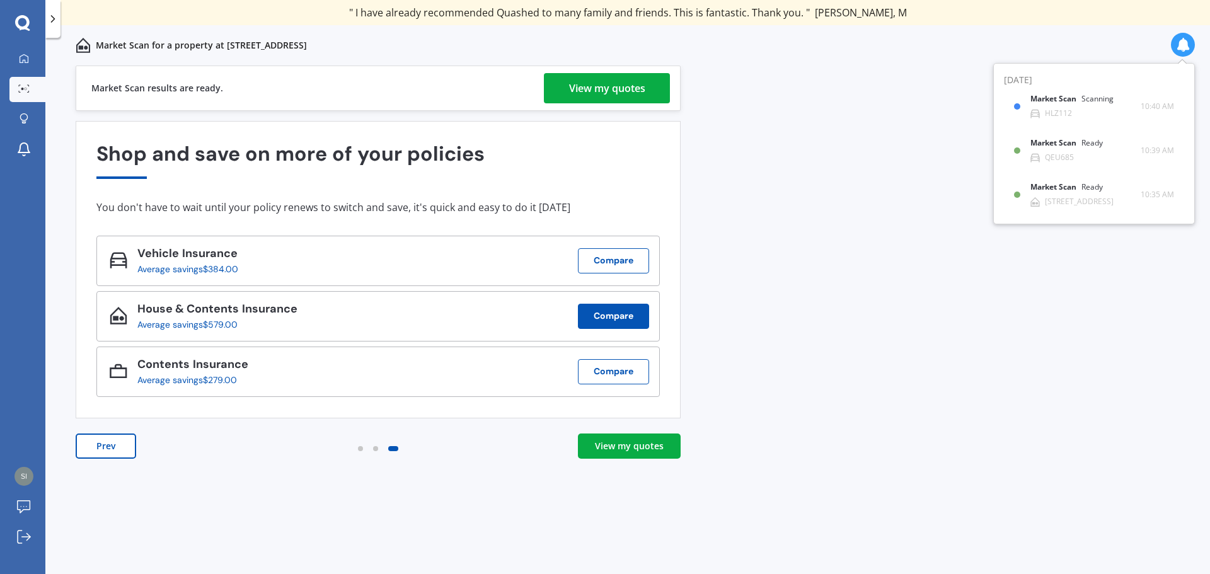
click at [628, 316] on button "Compare" at bounding box center [613, 316] width 71 height 25
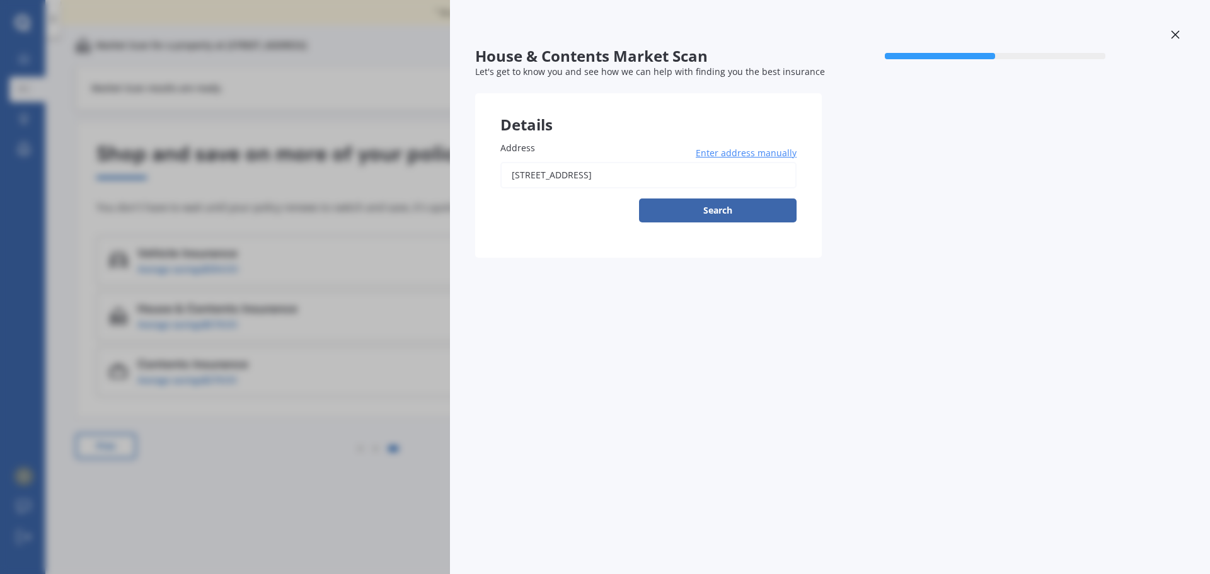
click at [586, 176] on input "[STREET_ADDRESS]" at bounding box center [648, 175] width 296 height 26
type input "[STREET_ADDRESS]"
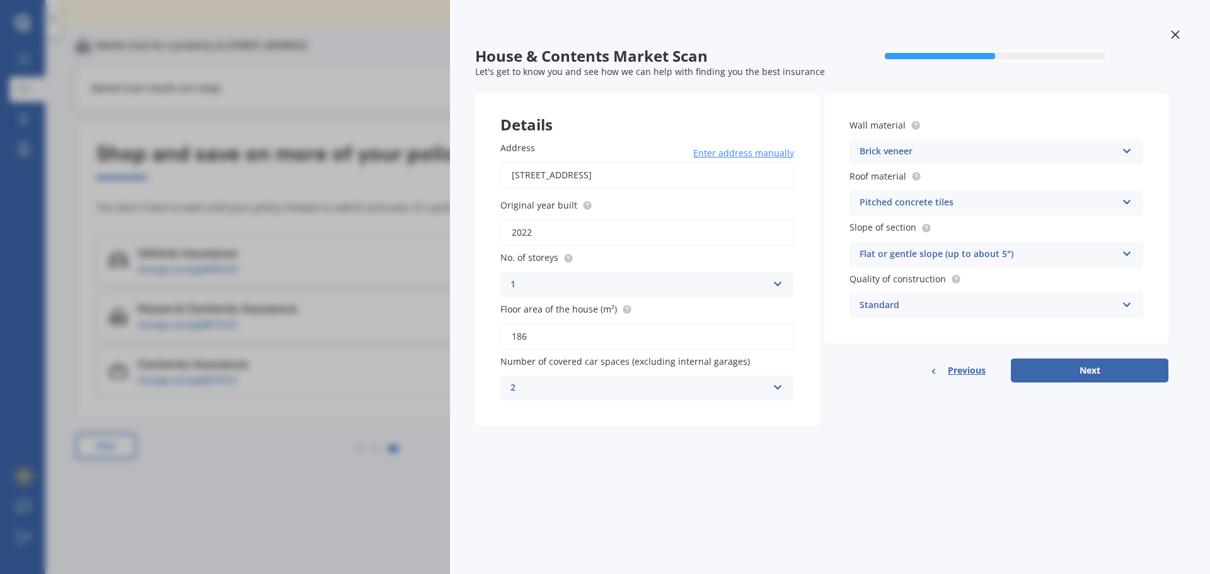
click at [941, 149] on div "Brick veneer" at bounding box center [988, 151] width 257 height 15
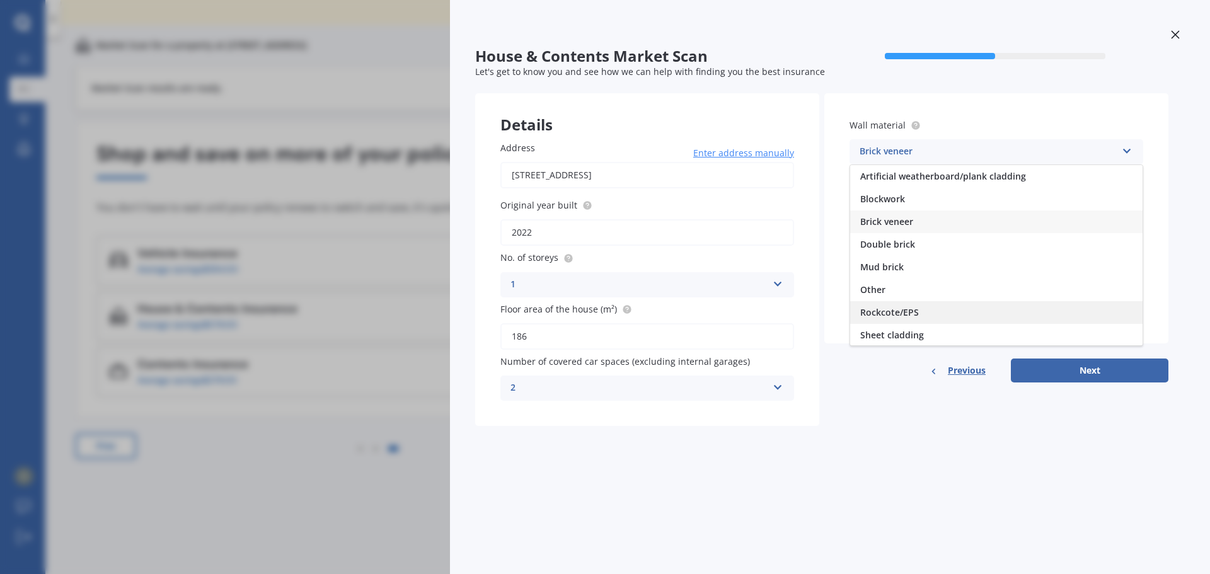
click at [975, 306] on div "Rockcote/EPS" at bounding box center [996, 312] width 292 height 23
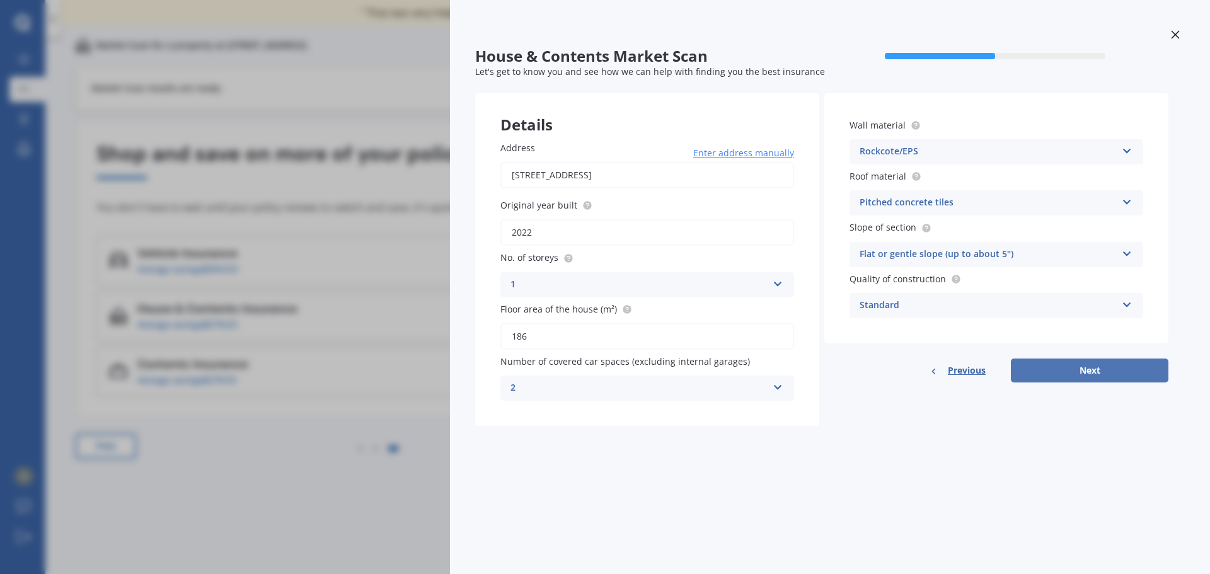
click at [1075, 367] on button "Next" at bounding box center [1090, 371] width 158 height 24
select select "18"
select select "07"
select select "1970"
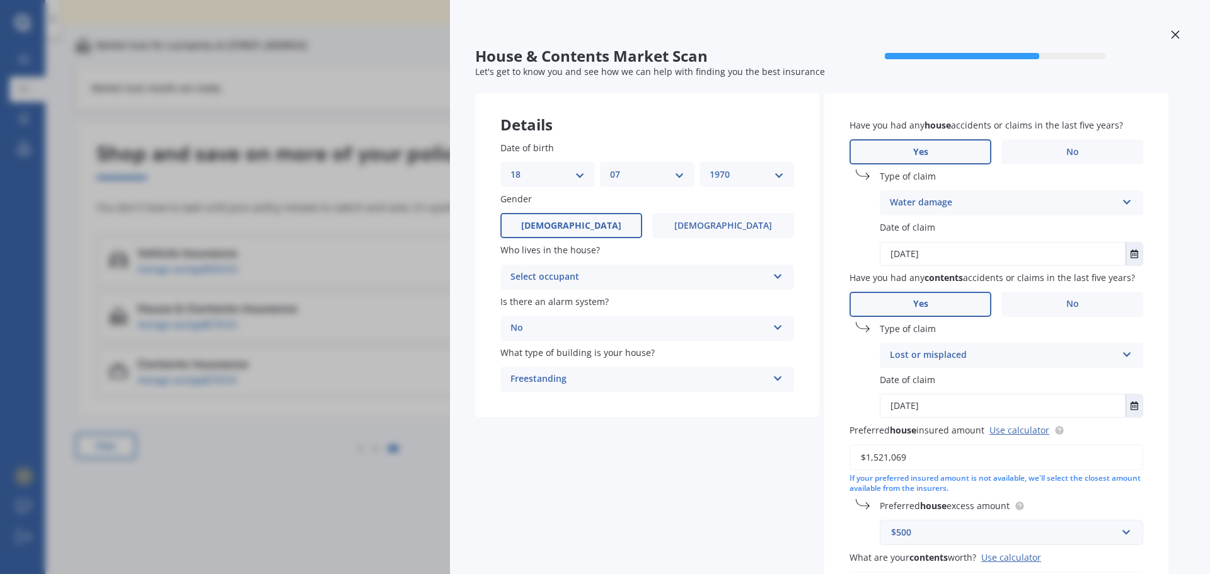
click at [645, 279] on div "Select occupant" at bounding box center [639, 277] width 257 height 15
click at [642, 278] on div "Owner" at bounding box center [639, 277] width 257 height 15
click at [1174, 38] on div at bounding box center [1175, 36] width 19 height 22
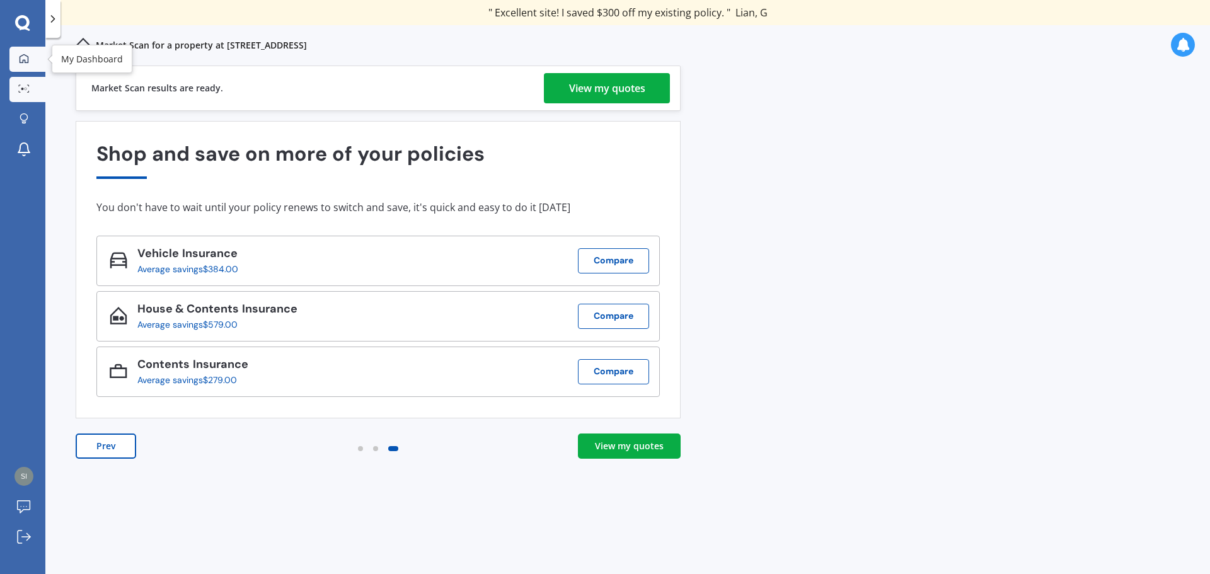
click at [26, 56] on icon at bounding box center [24, 59] width 10 height 10
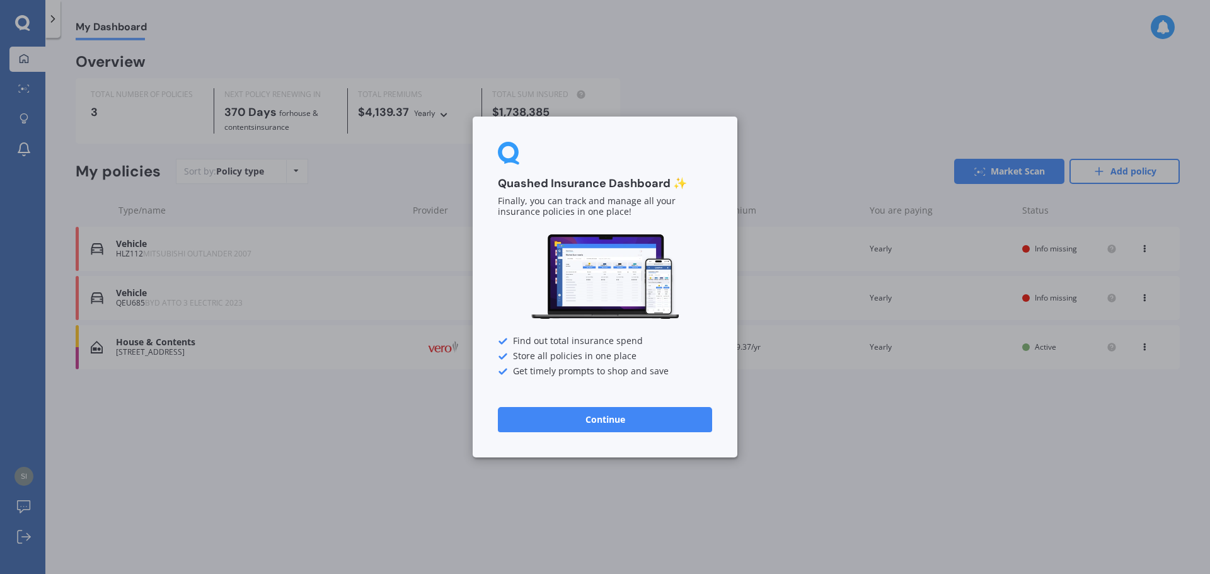
click at [623, 420] on button "Continue" at bounding box center [605, 419] width 214 height 25
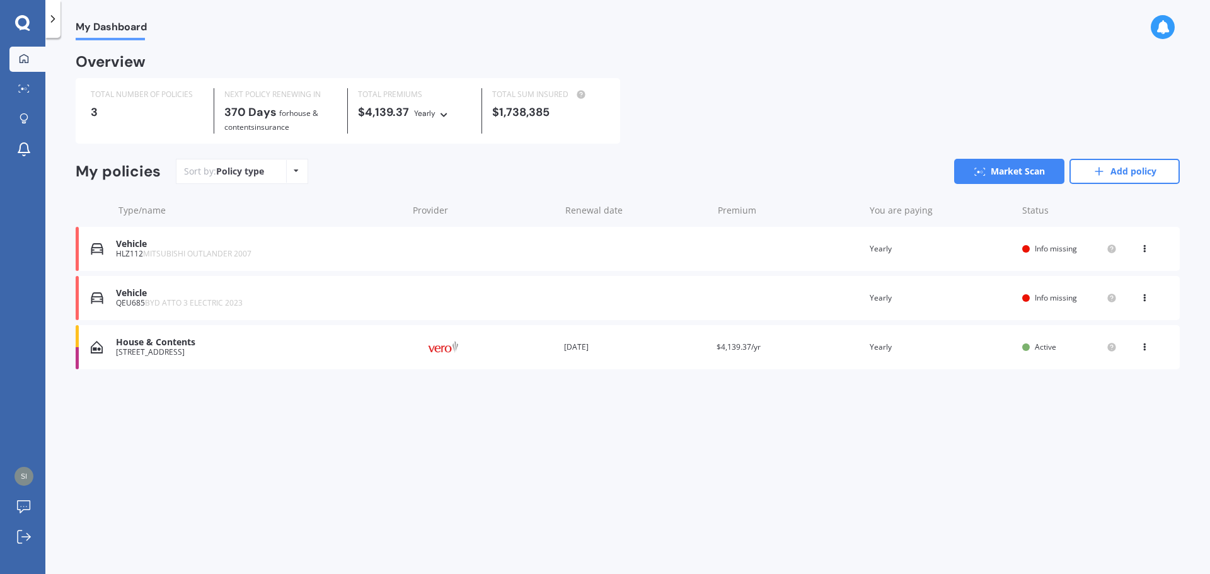
click at [18, 23] on icon at bounding box center [22, 23] width 15 height 16
click at [25, 20] on icon at bounding box center [22, 23] width 15 height 16
click at [27, 85] on icon at bounding box center [28, 85] width 2 height 1
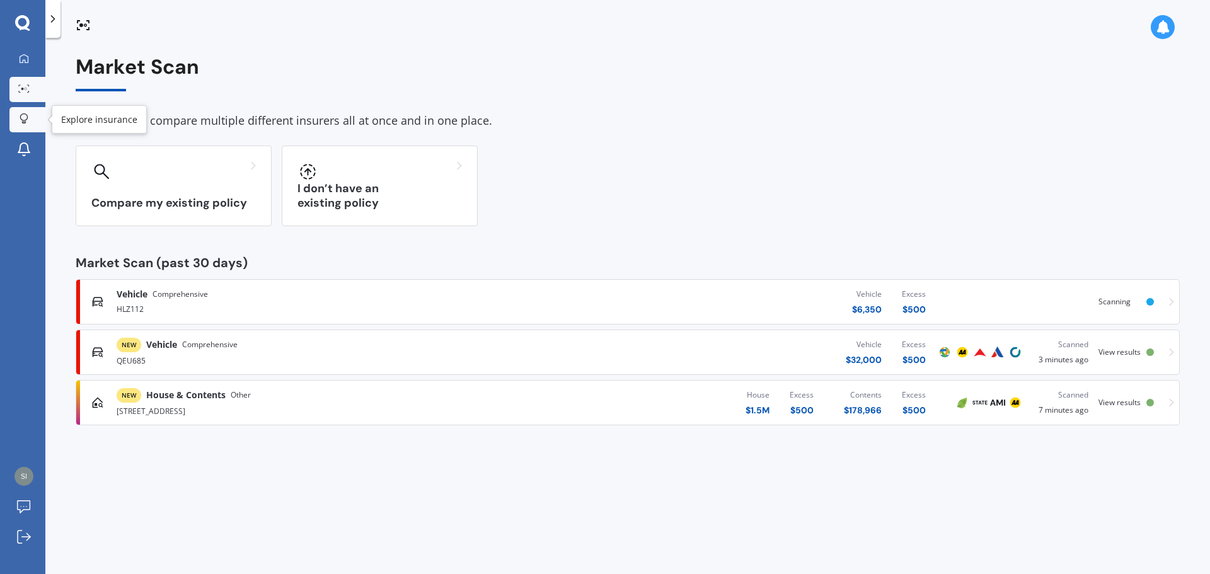
click at [23, 112] on link "Explore insurance" at bounding box center [27, 119] width 36 height 25
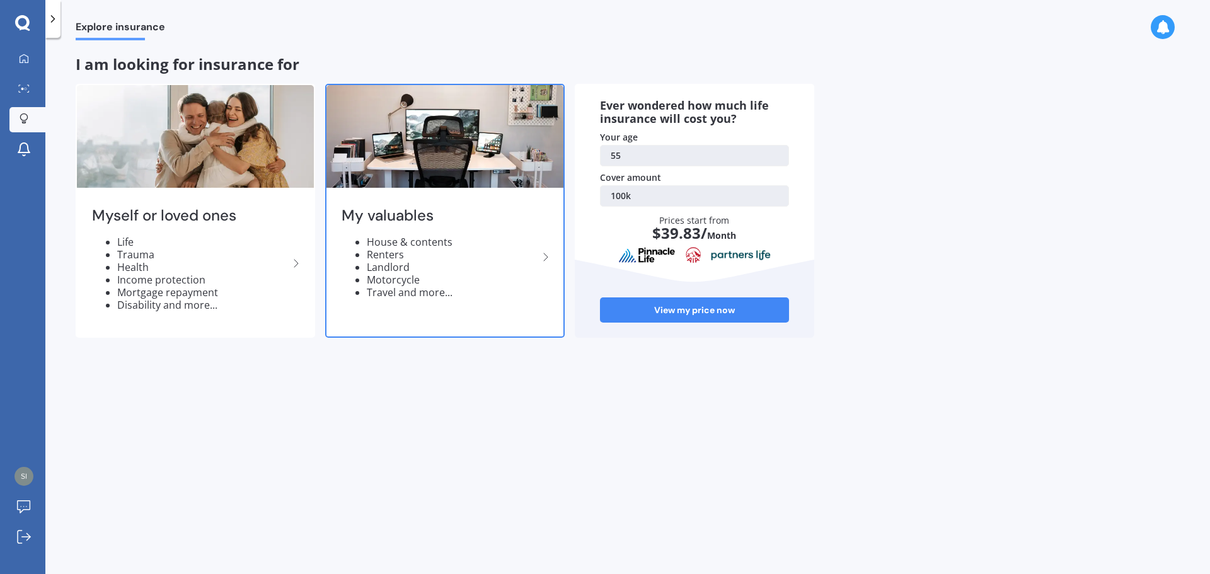
click at [388, 268] on li "Landlord" at bounding box center [452, 267] width 171 height 13
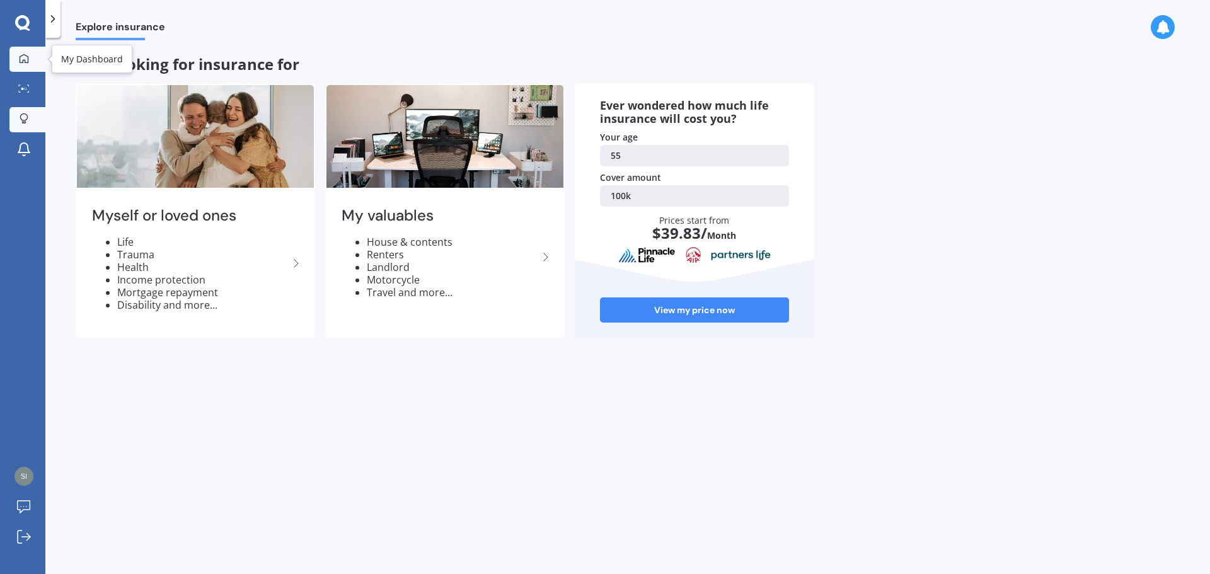
click at [18, 55] on div at bounding box center [23, 59] width 19 height 11
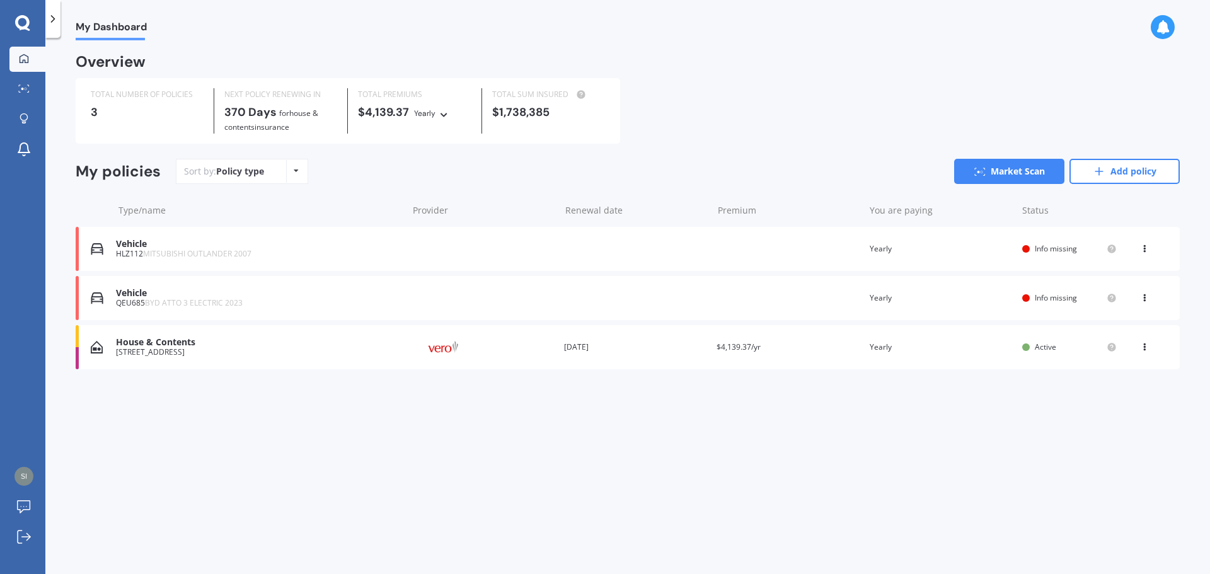
click at [289, 165] on div "Policy type Alphabetical Date added Renewing next" at bounding box center [296, 171] width 20 height 23
click at [29, 86] on icon at bounding box center [28, 85] width 2 height 1
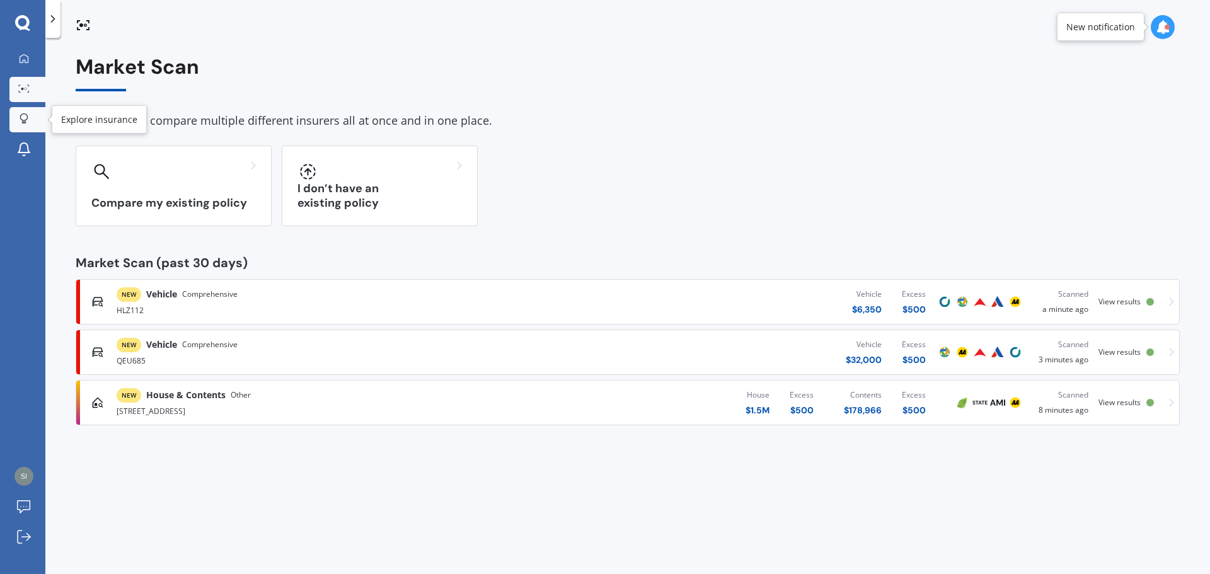
click at [26, 125] on div at bounding box center [23, 119] width 19 height 12
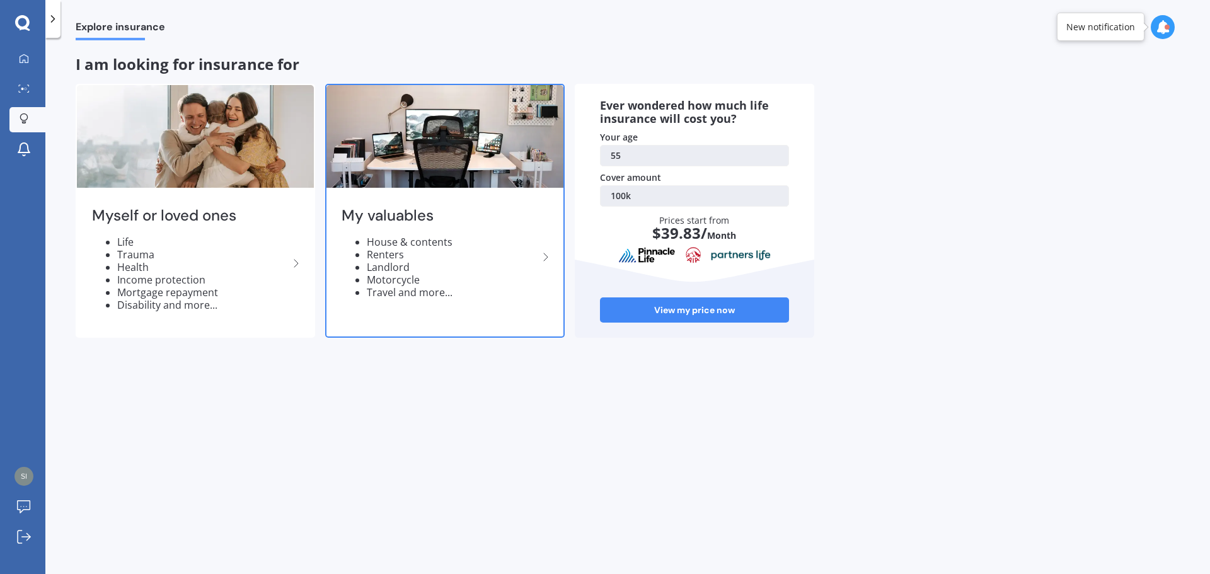
click at [381, 265] on li "Landlord" at bounding box center [452, 267] width 171 height 13
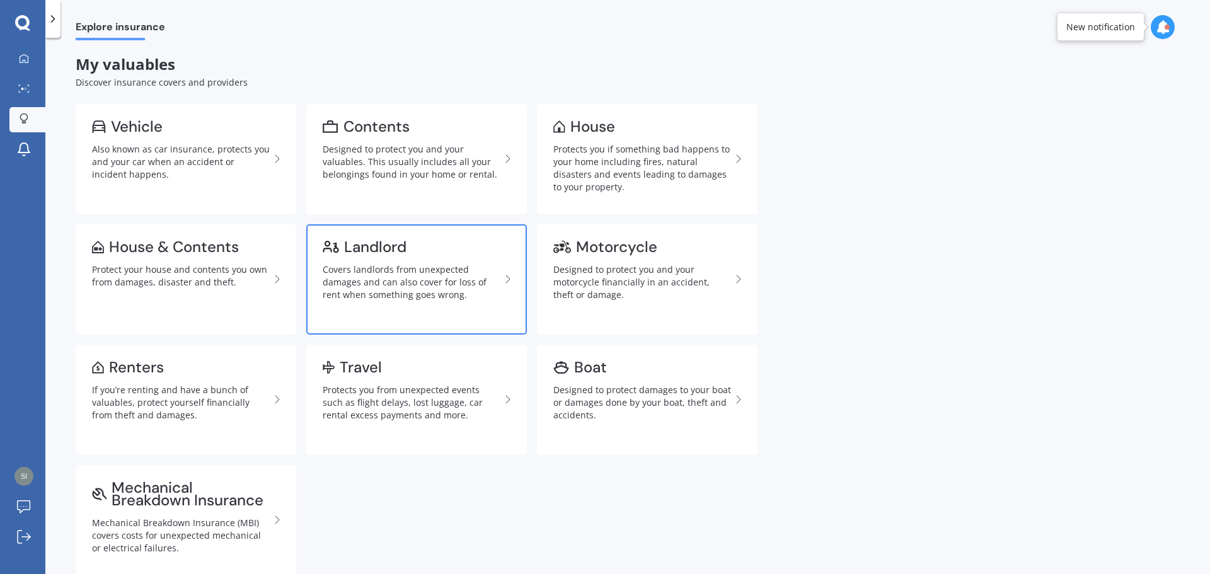
click at [419, 277] on div "Covers landlords from unexpected damages and can also cover for loss of rent wh…" at bounding box center [412, 282] width 178 height 38
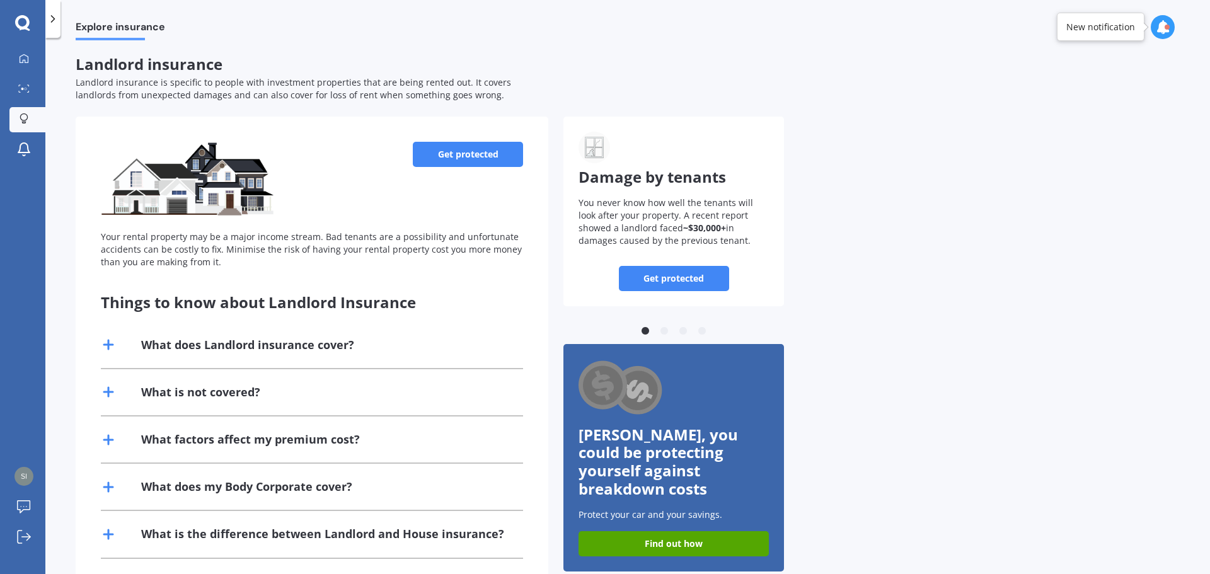
click at [492, 152] on link "Get protected" at bounding box center [468, 154] width 110 height 25
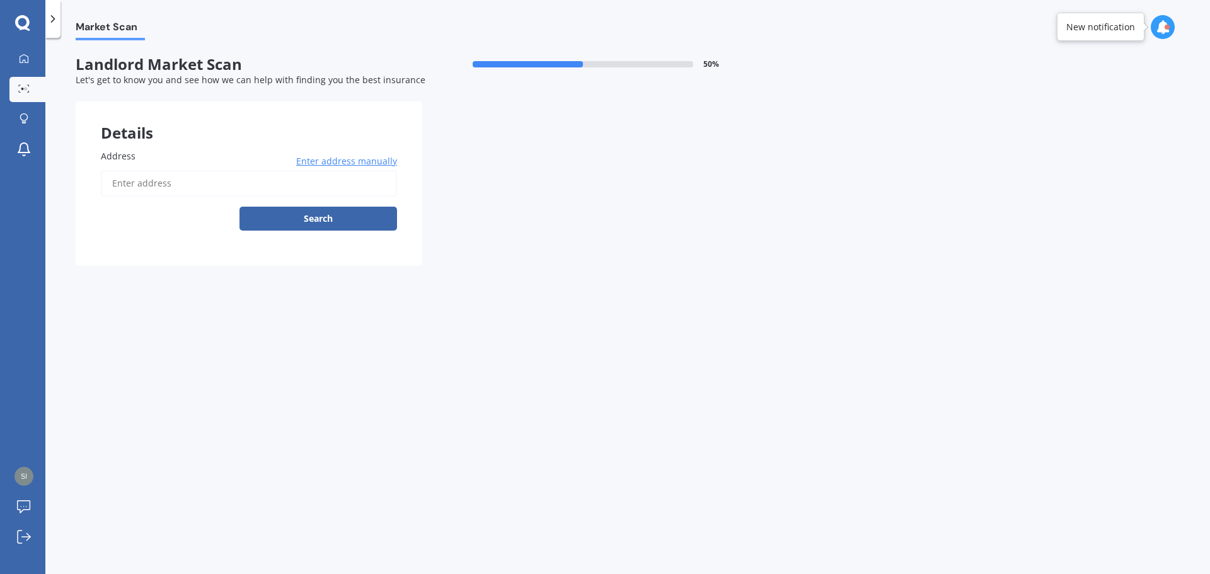
click at [209, 182] on input "Address" at bounding box center [249, 183] width 296 height 26
type input "[STREET_ADDRESS]"
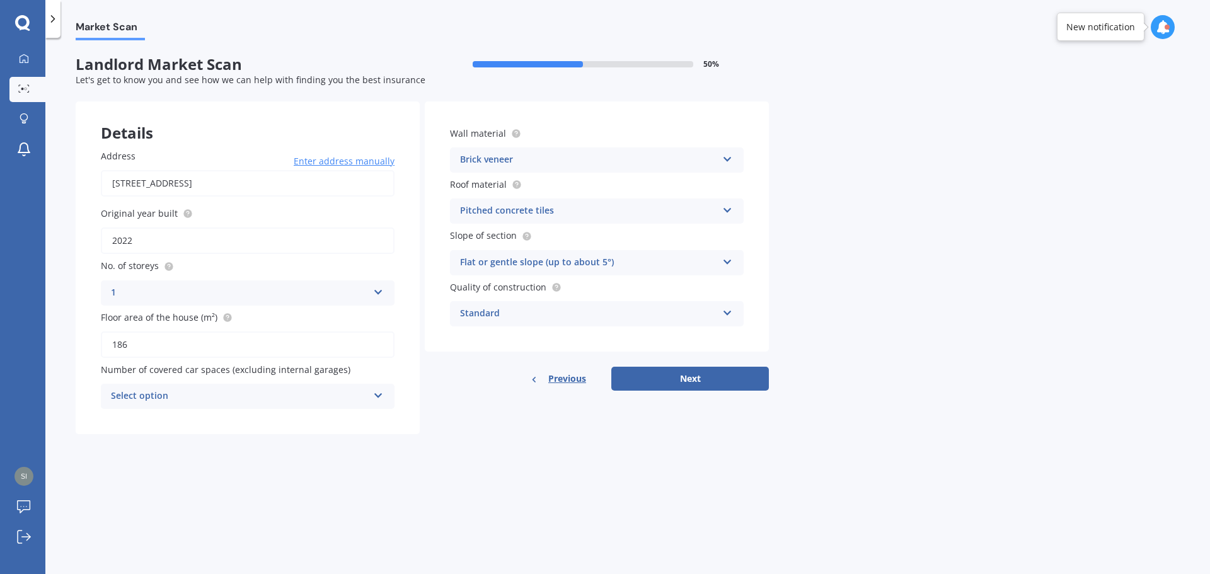
click at [540, 158] on div "Brick veneer" at bounding box center [588, 160] width 257 height 15
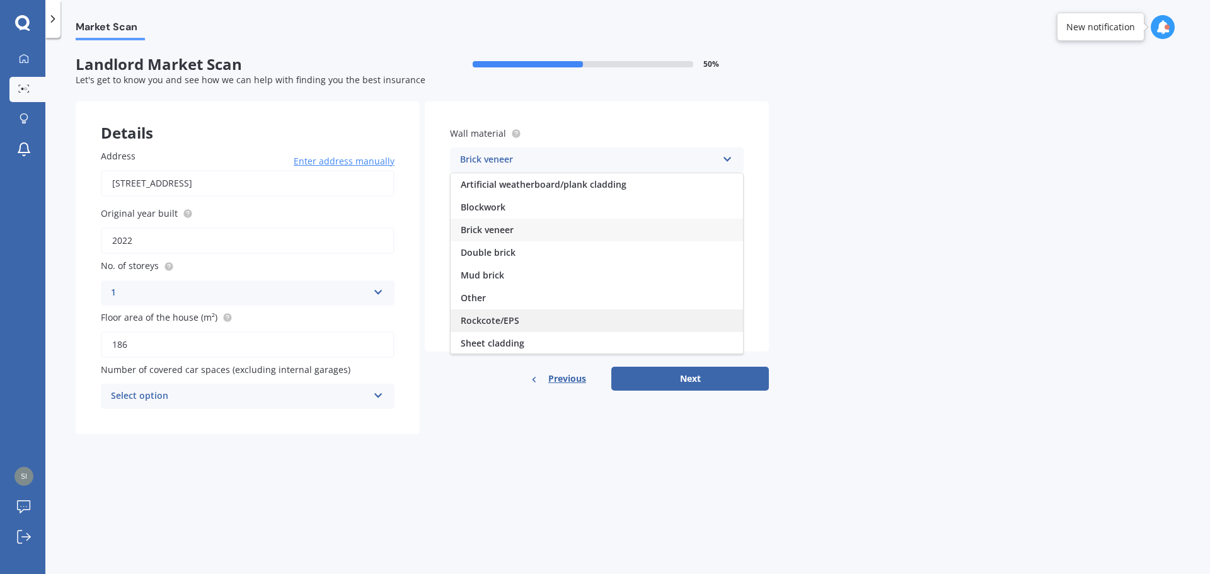
click at [537, 321] on div "Rockcote/EPS" at bounding box center [597, 320] width 292 height 23
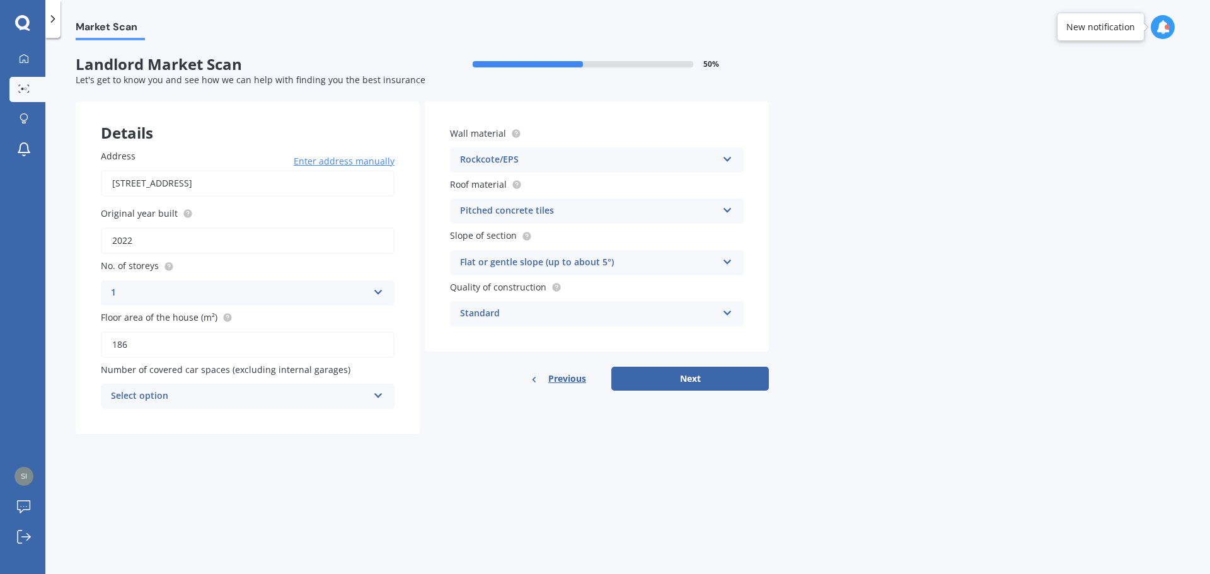
click at [707, 376] on button "Next" at bounding box center [690, 379] width 158 height 24
click at [294, 393] on div "Select option" at bounding box center [242, 397] width 251 height 14
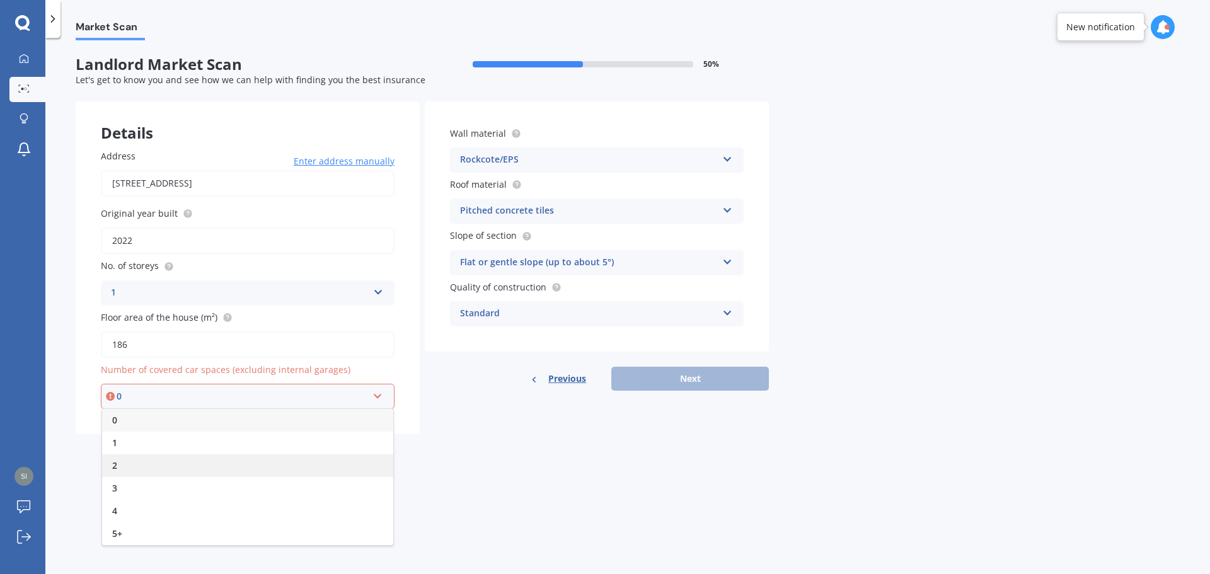
click at [290, 466] on div "2" at bounding box center [247, 465] width 291 height 23
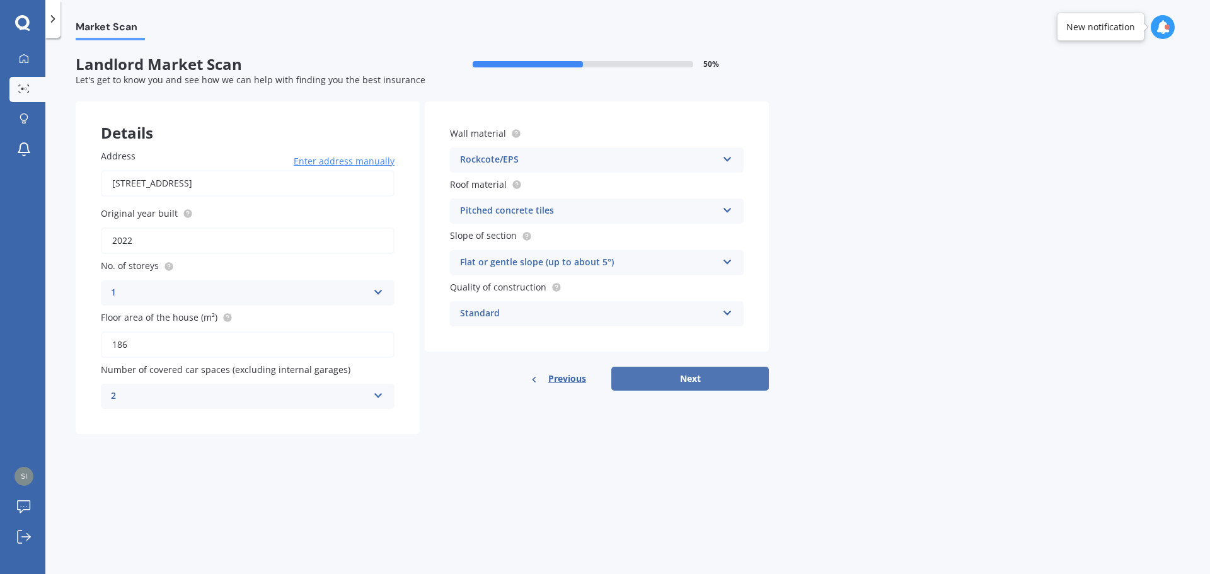
click at [695, 375] on button "Next" at bounding box center [690, 379] width 158 height 24
select select "18"
select select "07"
select select "1970"
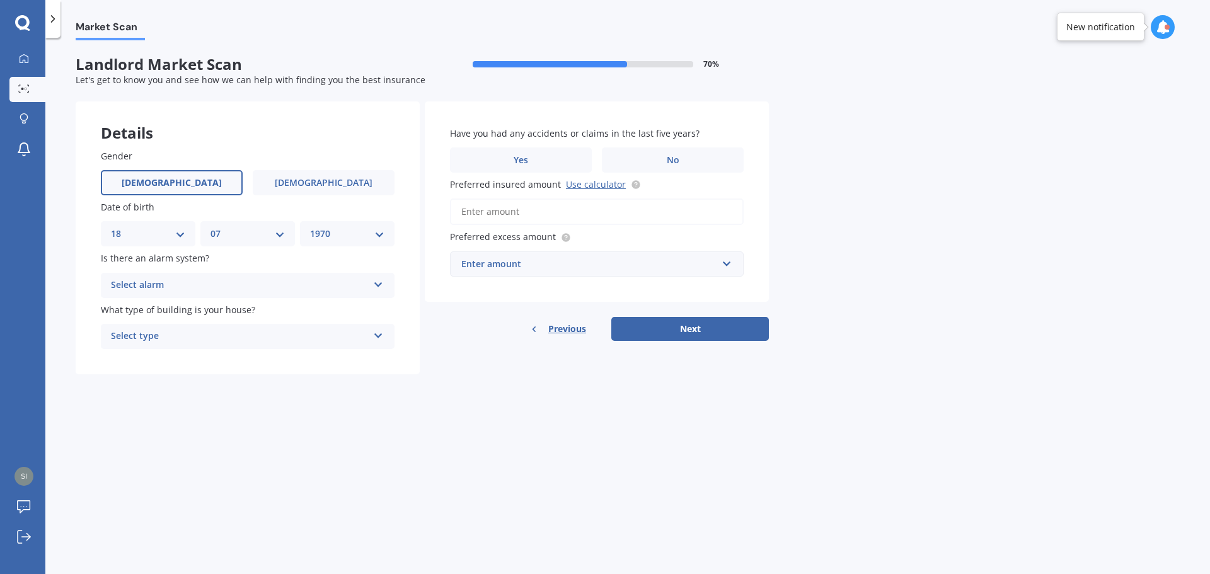
click at [289, 285] on div "Select alarm" at bounding box center [239, 285] width 257 height 15
click at [266, 353] on div "No" at bounding box center [247, 355] width 292 height 23
click at [265, 335] on div "Select type" at bounding box center [239, 336] width 257 height 15
click at [264, 360] on div "Freestanding" at bounding box center [247, 361] width 292 height 23
click at [541, 159] on label "Yes" at bounding box center [521, 159] width 142 height 25
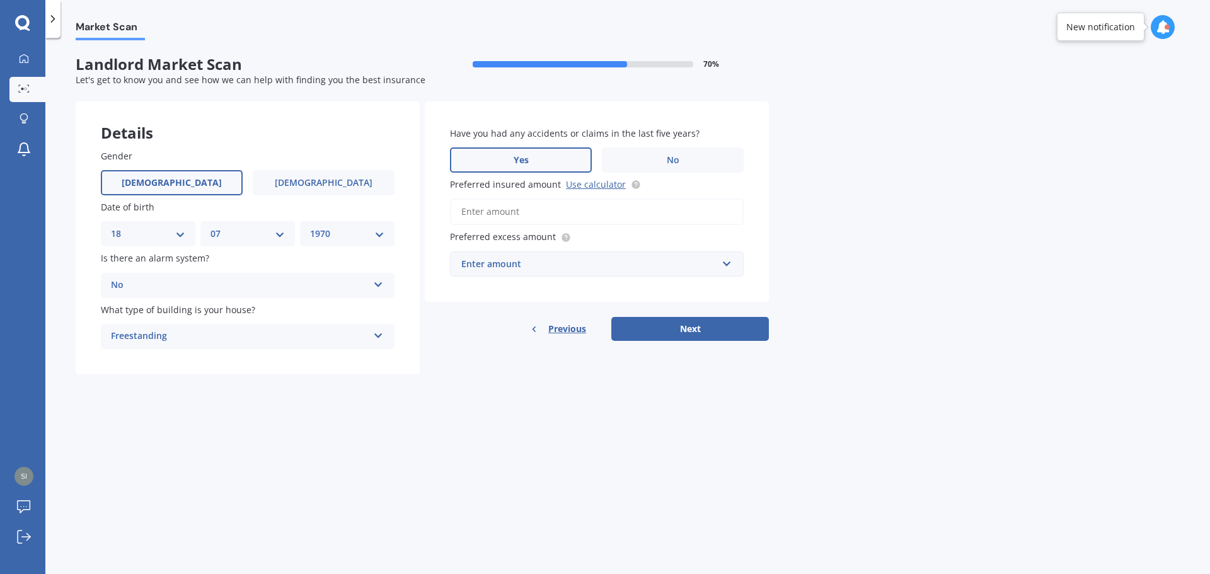
click at [0, 0] on input "Yes" at bounding box center [0, 0] width 0 height 0
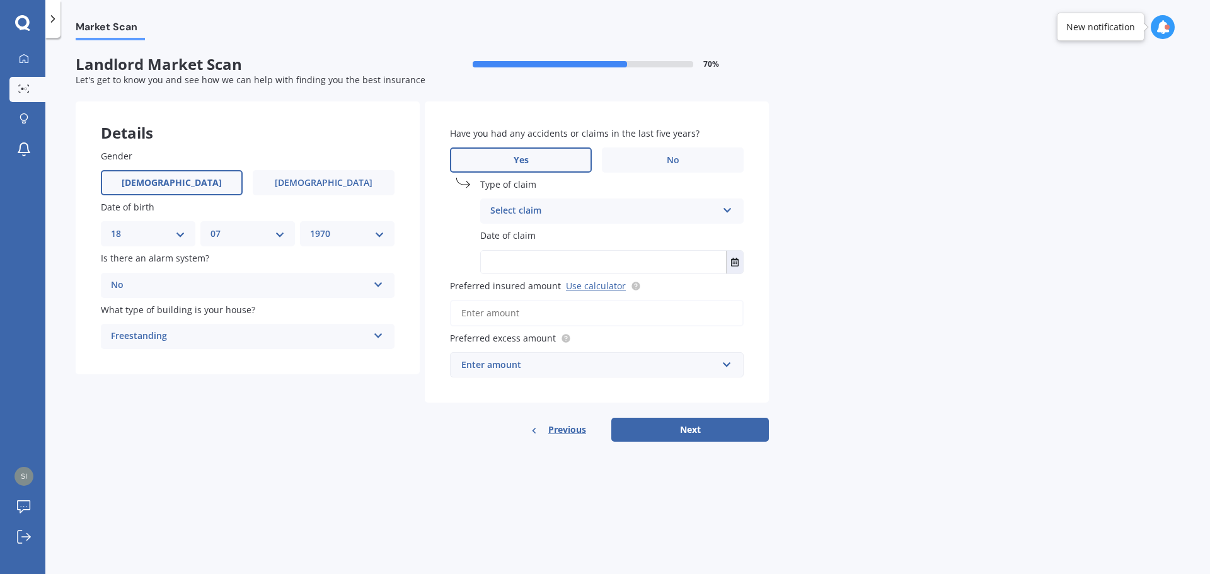
click at [543, 204] on div "Select claim Accidental damage Broken glass Burglary or theft Earthquake Fire F…" at bounding box center [611, 211] width 263 height 25
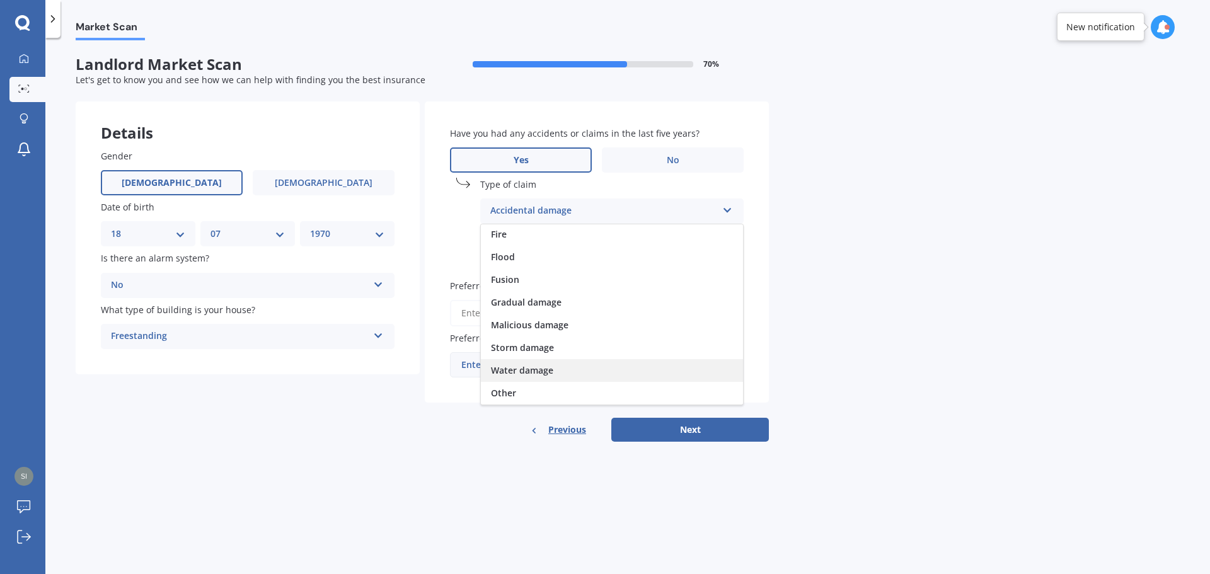
click at [571, 366] on div "Water damage" at bounding box center [612, 370] width 262 height 23
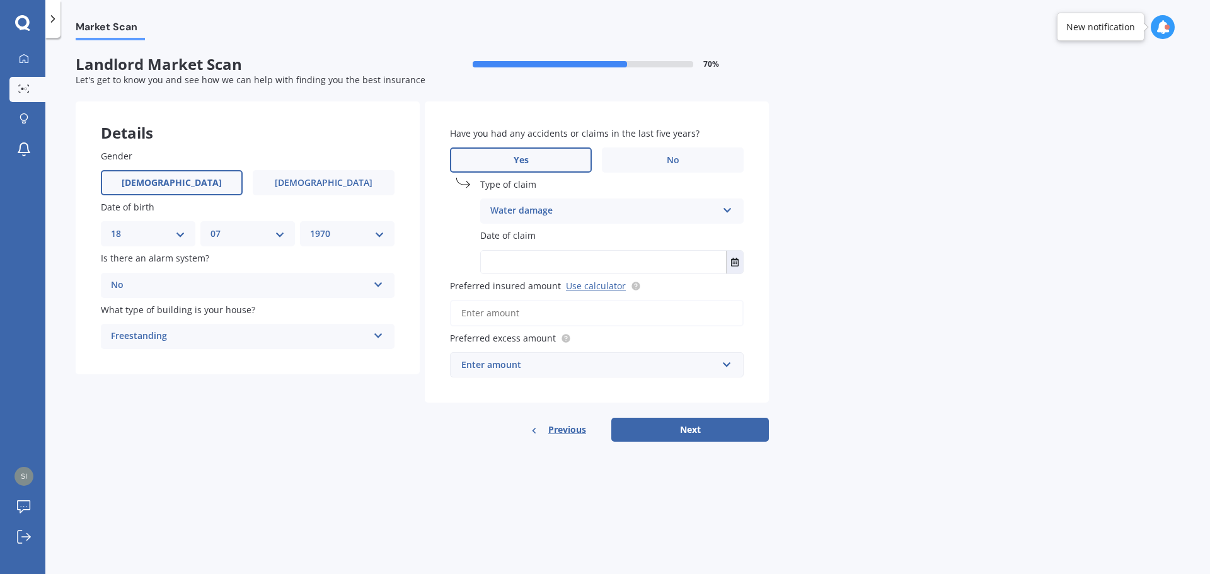
click at [526, 231] on span "Date of claim" at bounding box center [507, 236] width 55 height 12
click at [535, 271] on input "text" at bounding box center [603, 262] width 245 height 23
type input "[DATE]"
click at [534, 318] on input "Preferred insured amount Use calculator" at bounding box center [597, 313] width 294 height 26
click at [578, 350] on div "Preferred excess amount Enter amount $300 $400 $500 $750 $1,000 $2,000 $2,500" at bounding box center [597, 355] width 294 height 46
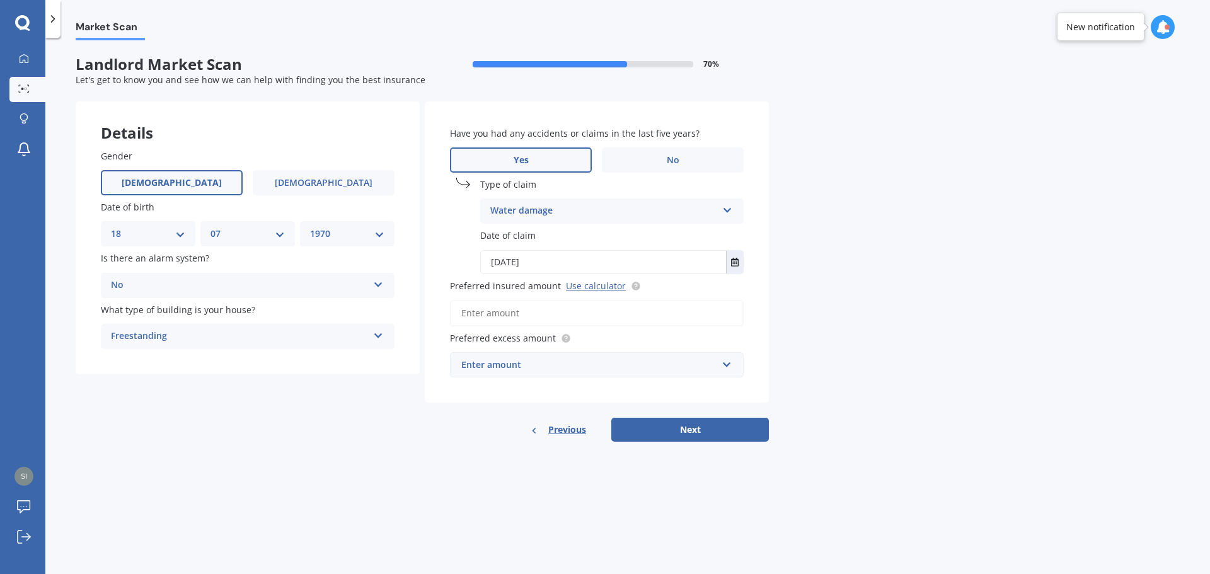
click at [532, 313] on input "Preferred insured amount Use calculator" at bounding box center [597, 313] width 294 height 26
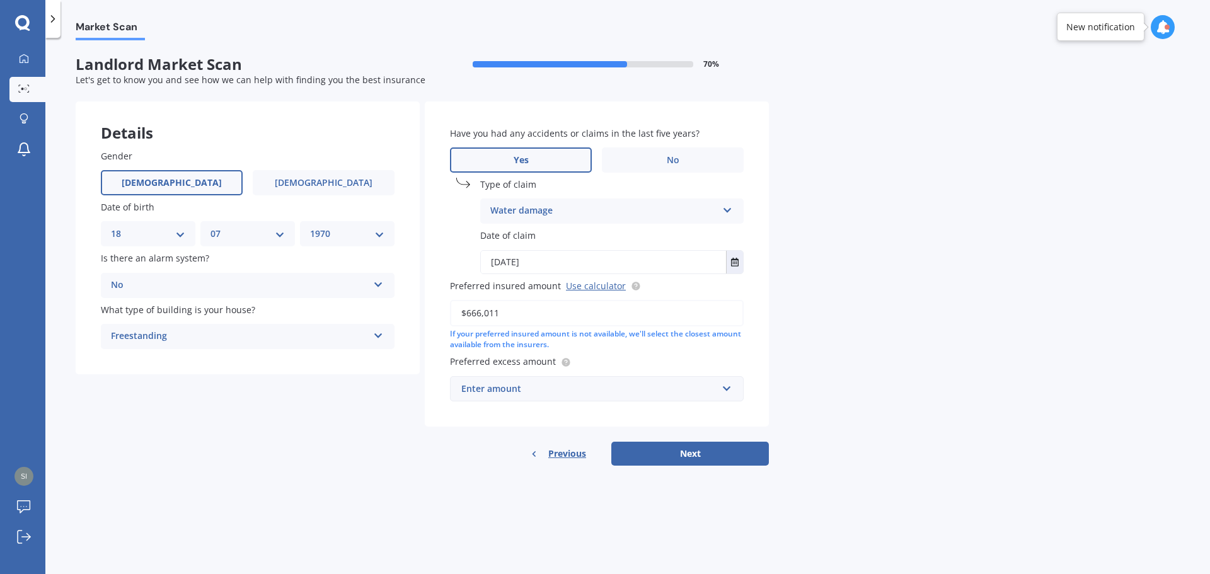
type input "$666,011"
click at [528, 392] on div "Enter amount" at bounding box center [589, 389] width 256 height 14
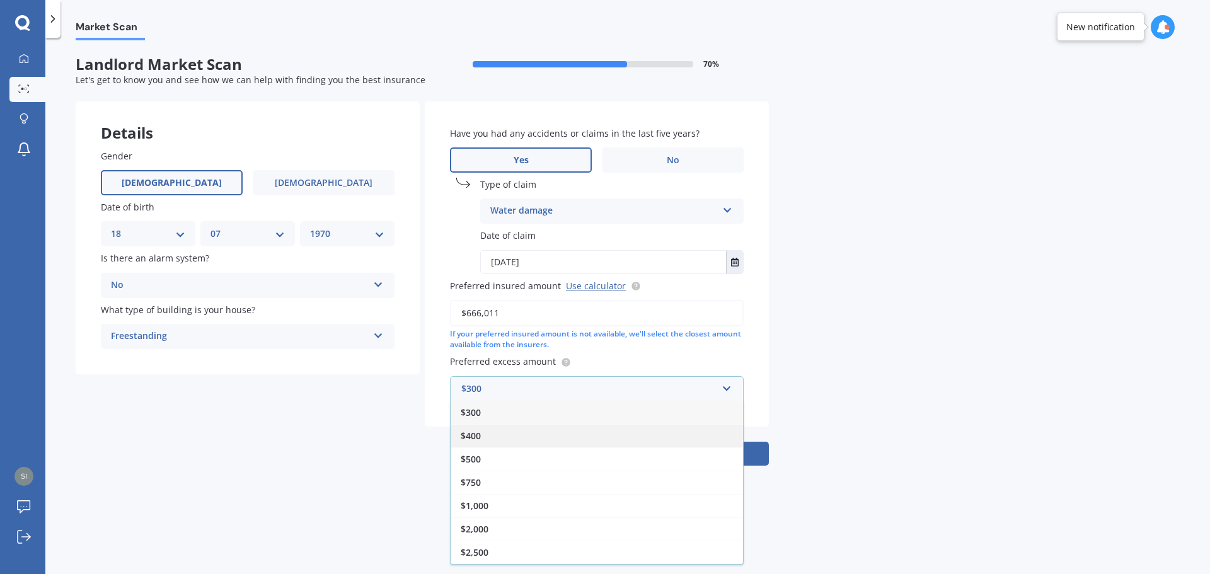
click at [580, 434] on div "$400" at bounding box center [597, 435] width 292 height 23
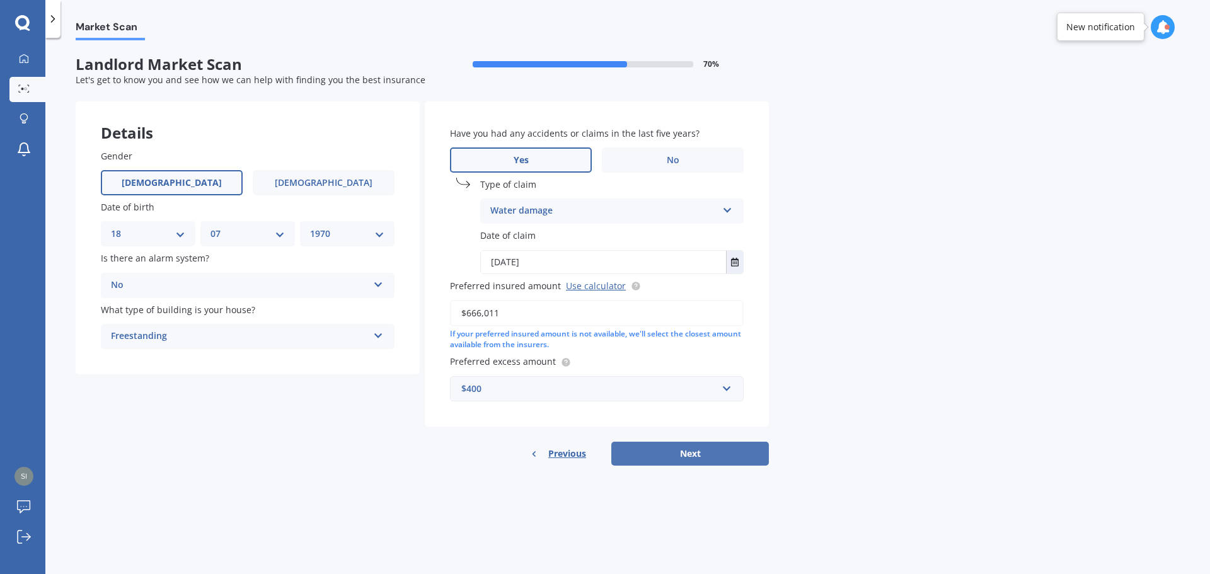
click at [708, 452] on button "Next" at bounding box center [690, 454] width 158 height 24
select select "18"
select select "07"
select select "1970"
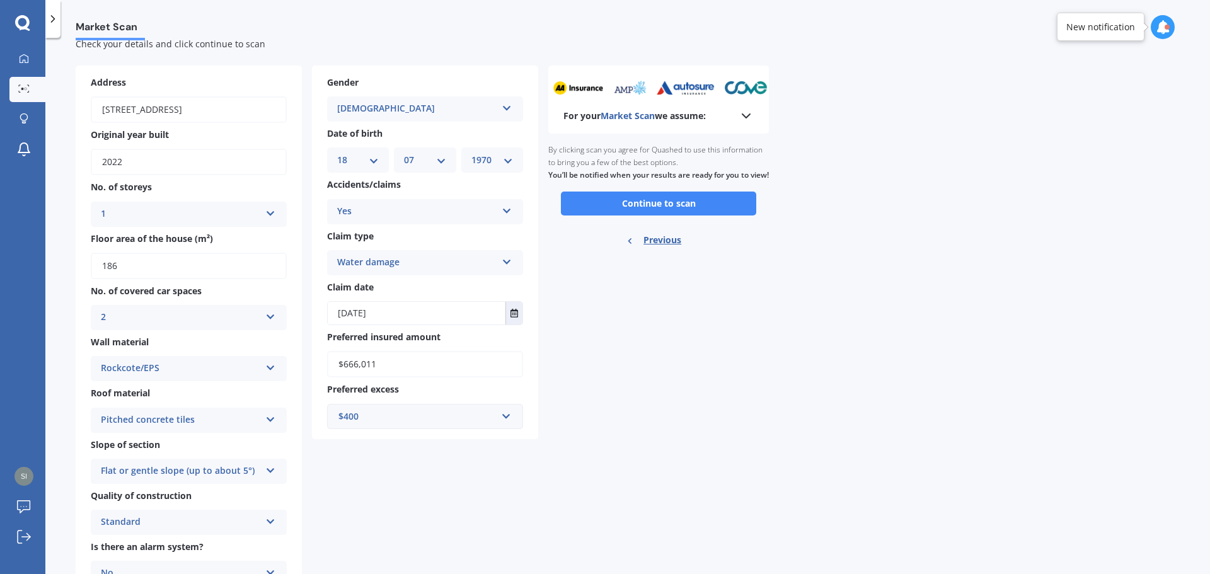
scroll to position [0, 0]
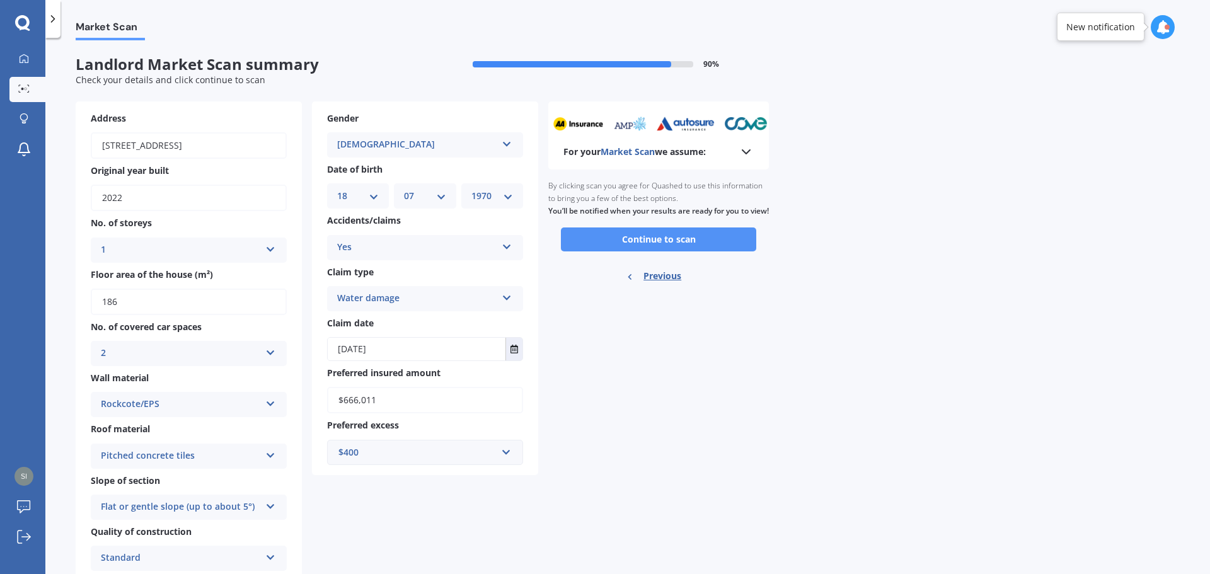
click at [674, 252] on button "Continue to scan" at bounding box center [658, 240] width 195 height 24
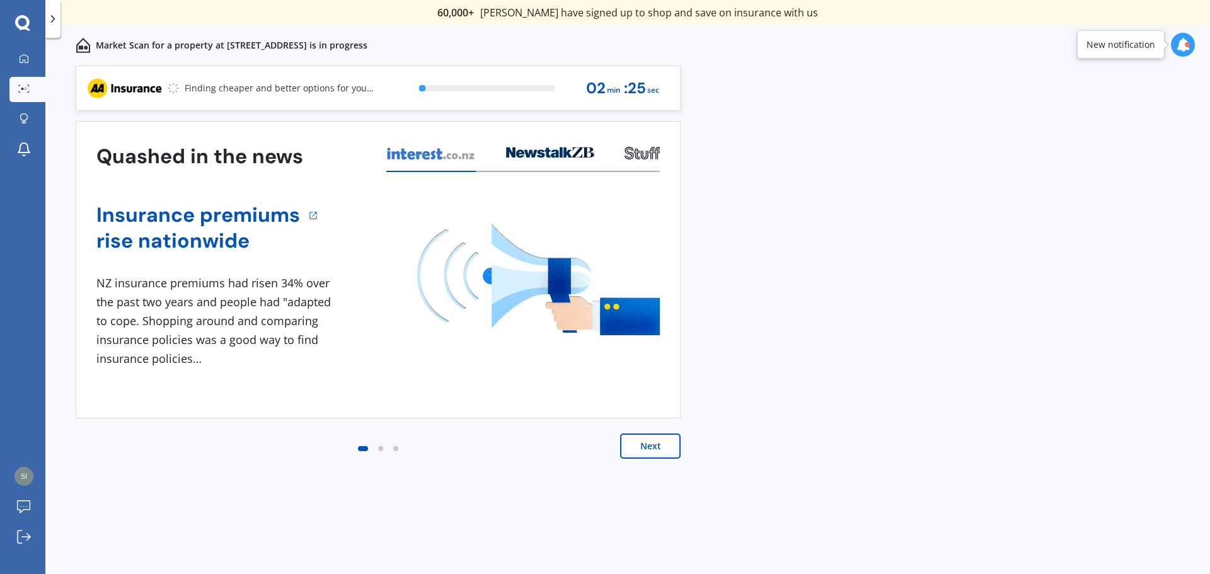
click at [658, 448] on button "Next" at bounding box center [650, 446] width 61 height 25
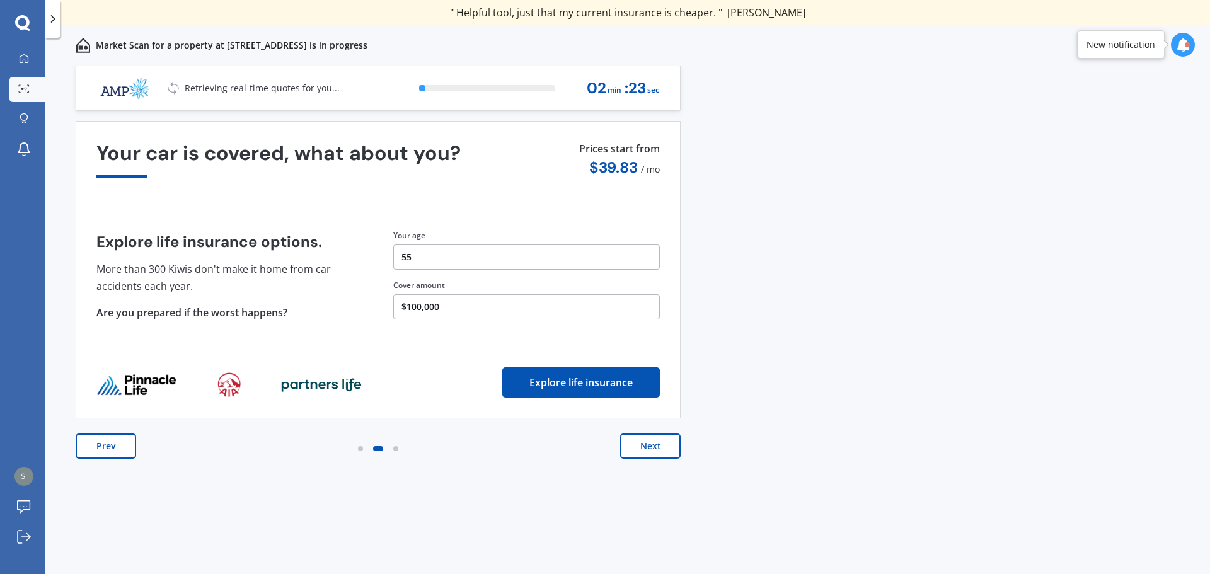
click at [658, 448] on button "Next" at bounding box center [650, 446] width 61 height 25
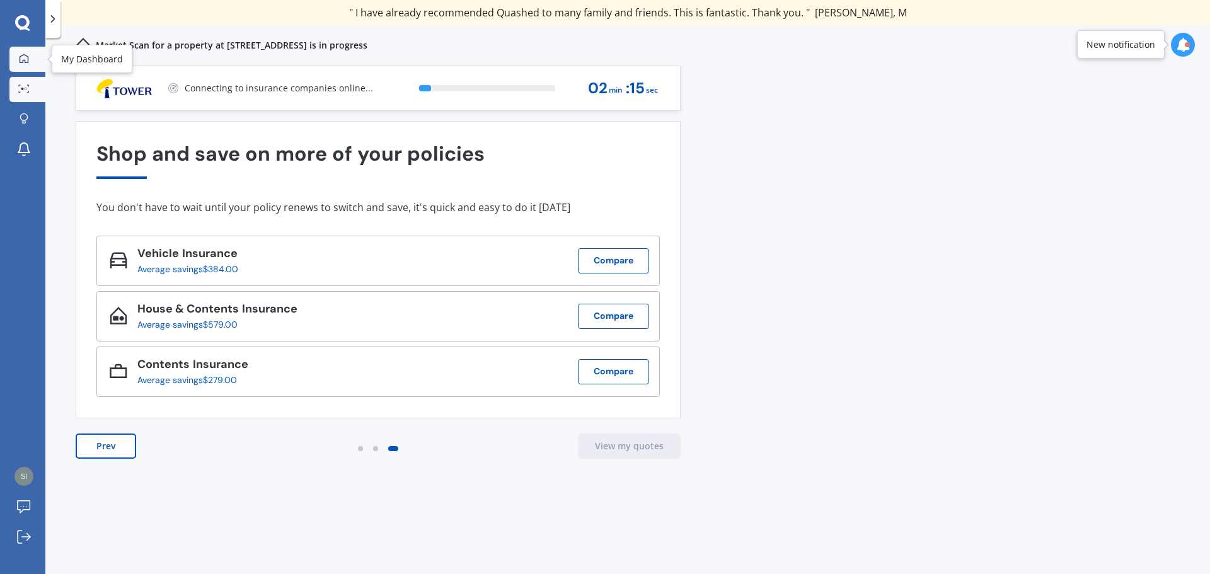
click at [20, 65] on link "My Dashboard" at bounding box center [27, 59] width 36 height 25
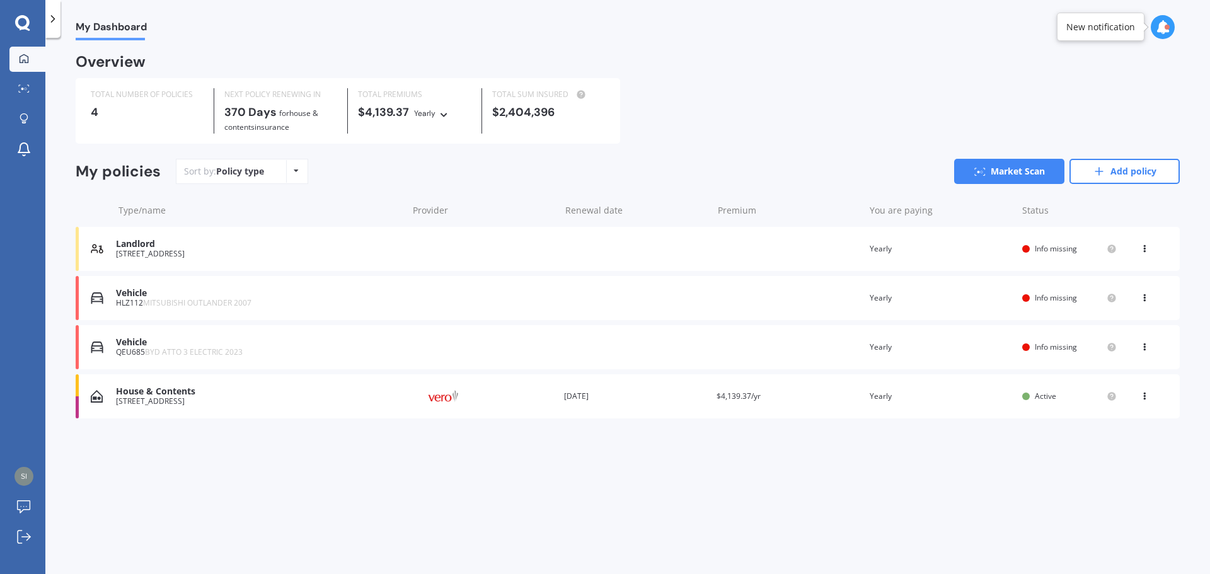
click at [1070, 346] on span "Info missing" at bounding box center [1056, 347] width 42 height 11
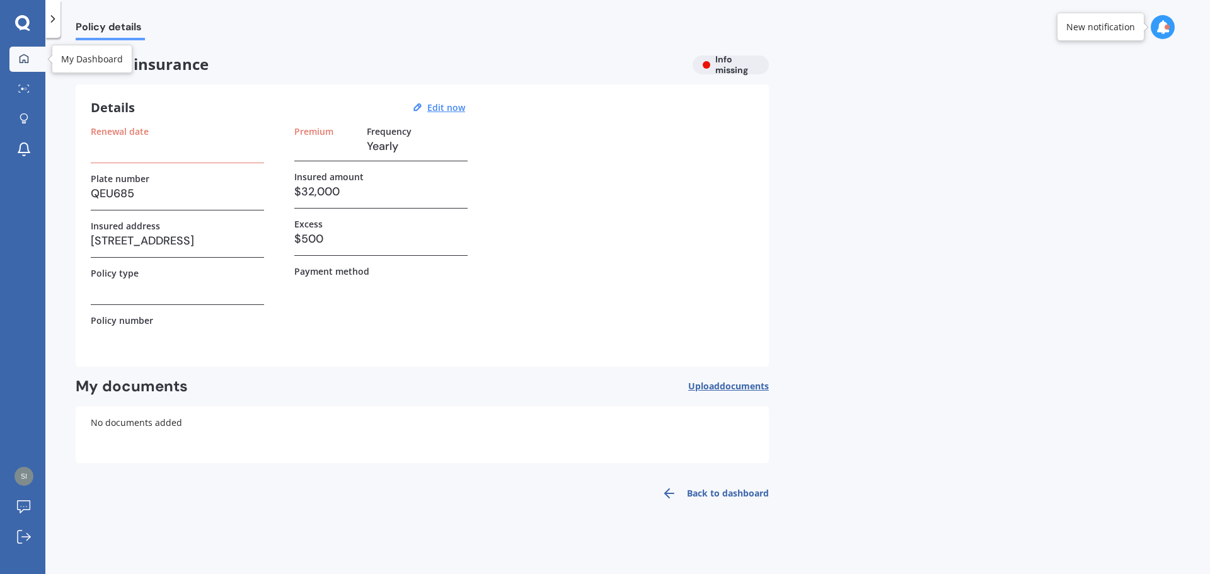
click at [19, 57] on icon at bounding box center [24, 59] width 10 height 10
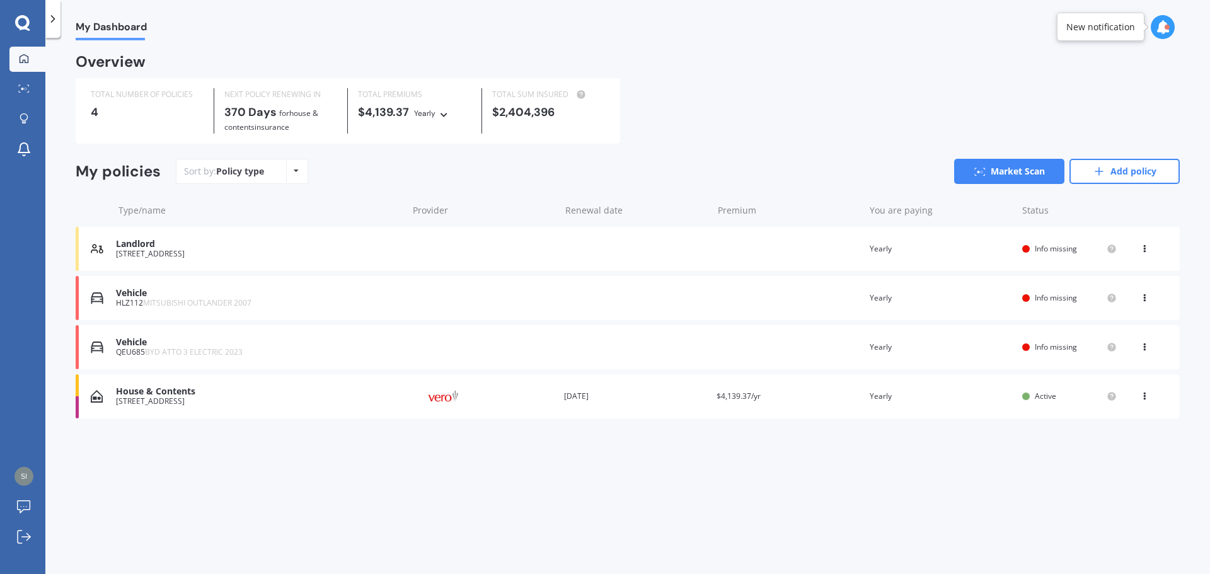
click at [145, 396] on div "House & Contents" at bounding box center [259, 391] width 286 height 11
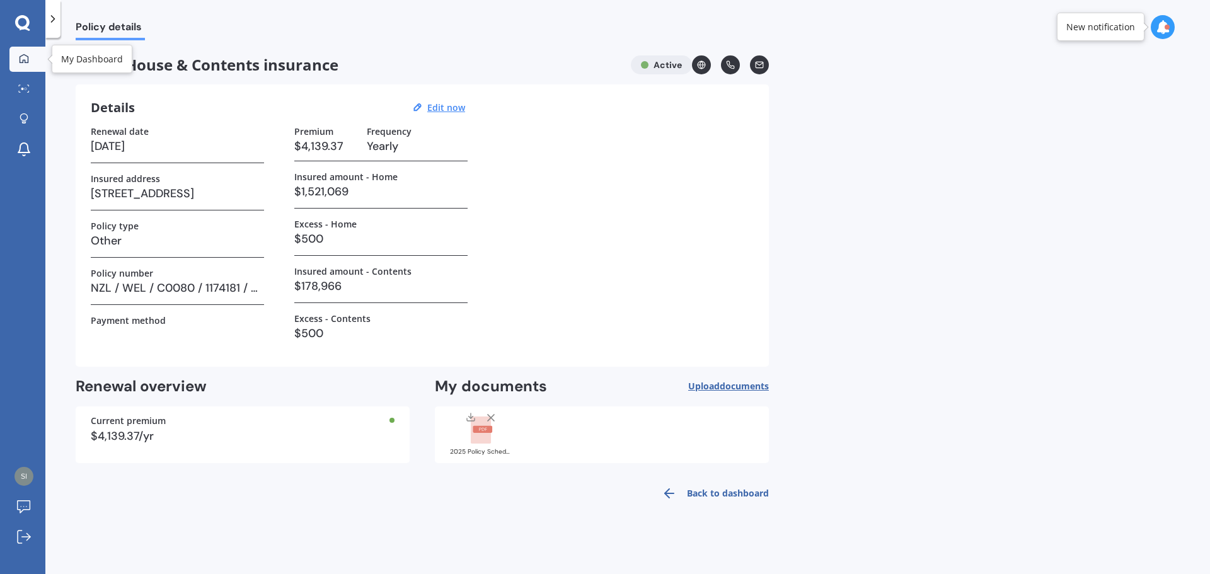
click at [19, 66] on link "My Dashboard" at bounding box center [27, 59] width 36 height 25
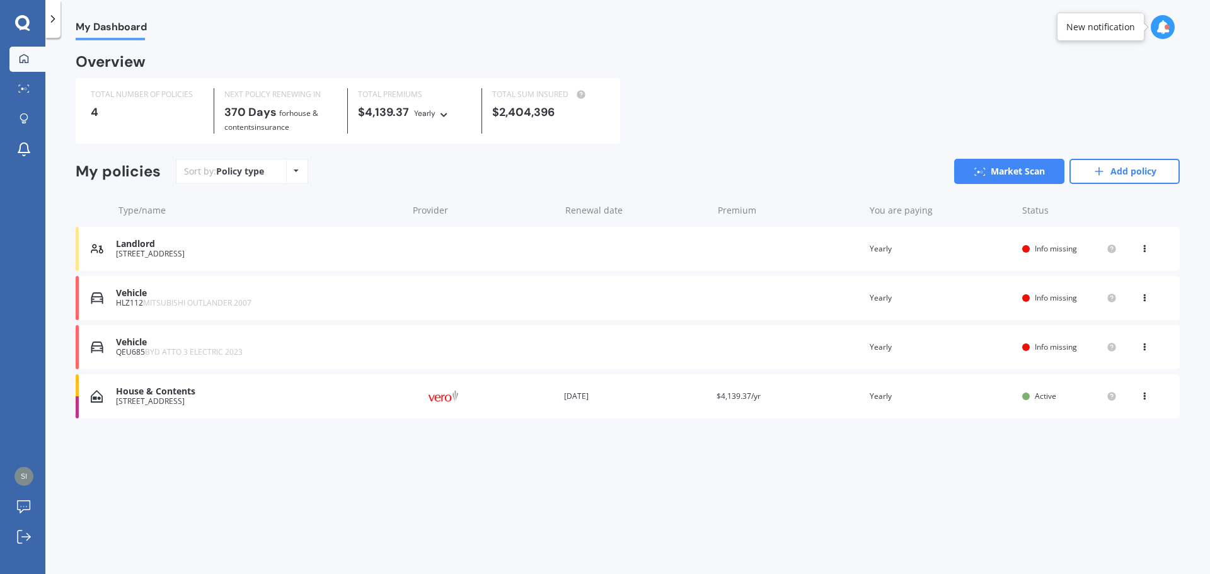
click at [1062, 346] on span "Info missing" at bounding box center [1056, 347] width 42 height 11
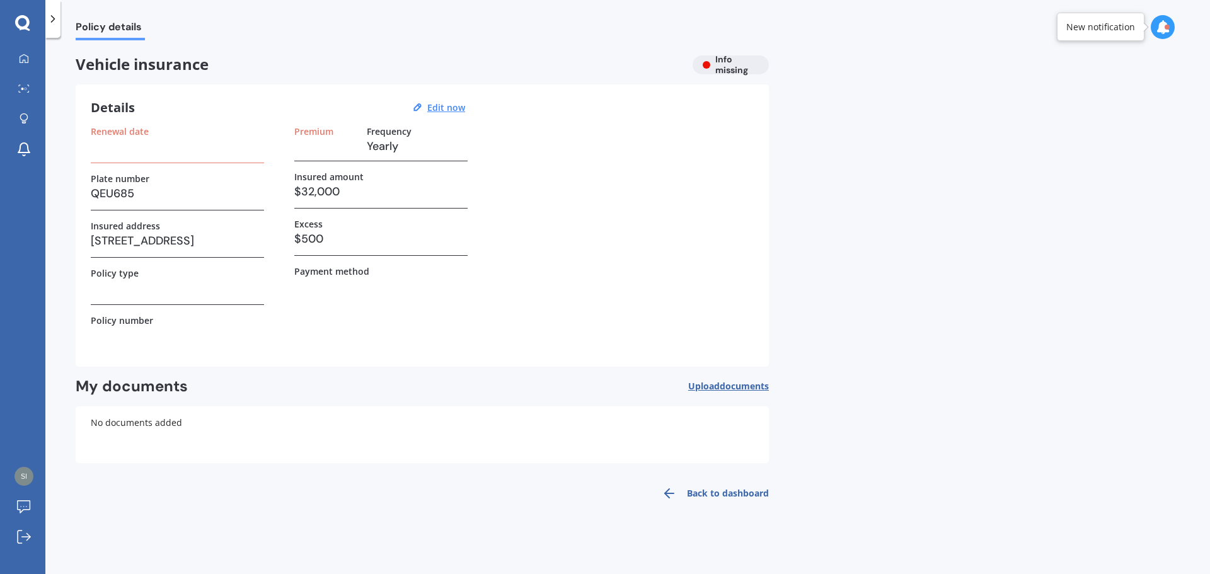
click at [714, 385] on span "Upload documents" at bounding box center [728, 386] width 81 height 10
click at [130, 425] on div "No documents added" at bounding box center [422, 435] width 693 height 57
click at [722, 388] on span "documents" at bounding box center [744, 386] width 49 height 12
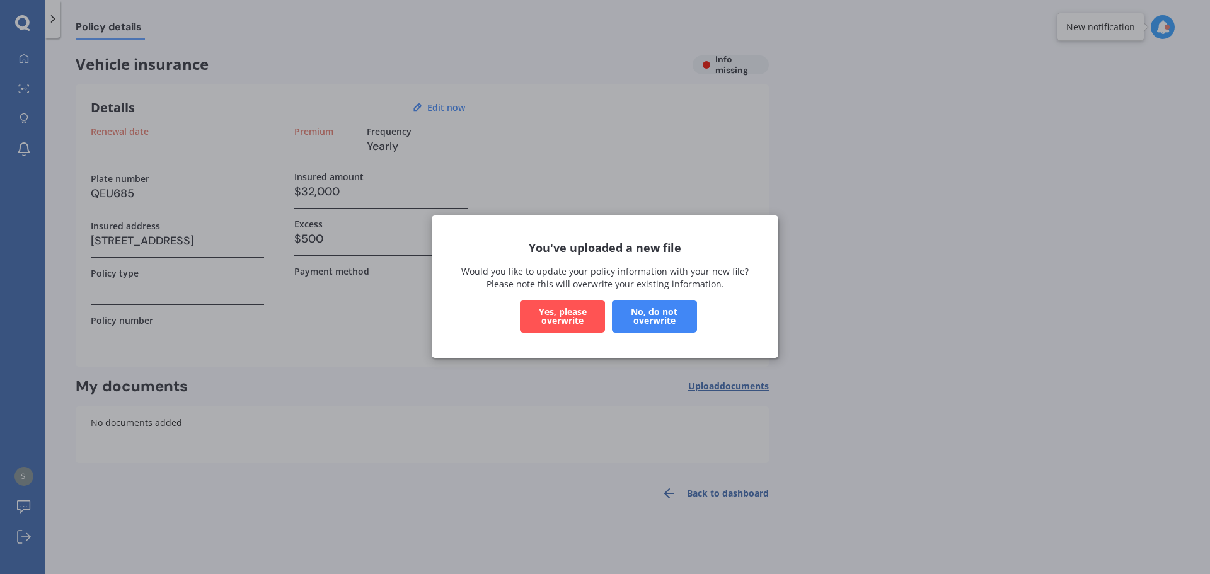
click at [573, 313] on button "Yes, please overwrite" at bounding box center [562, 317] width 85 height 33
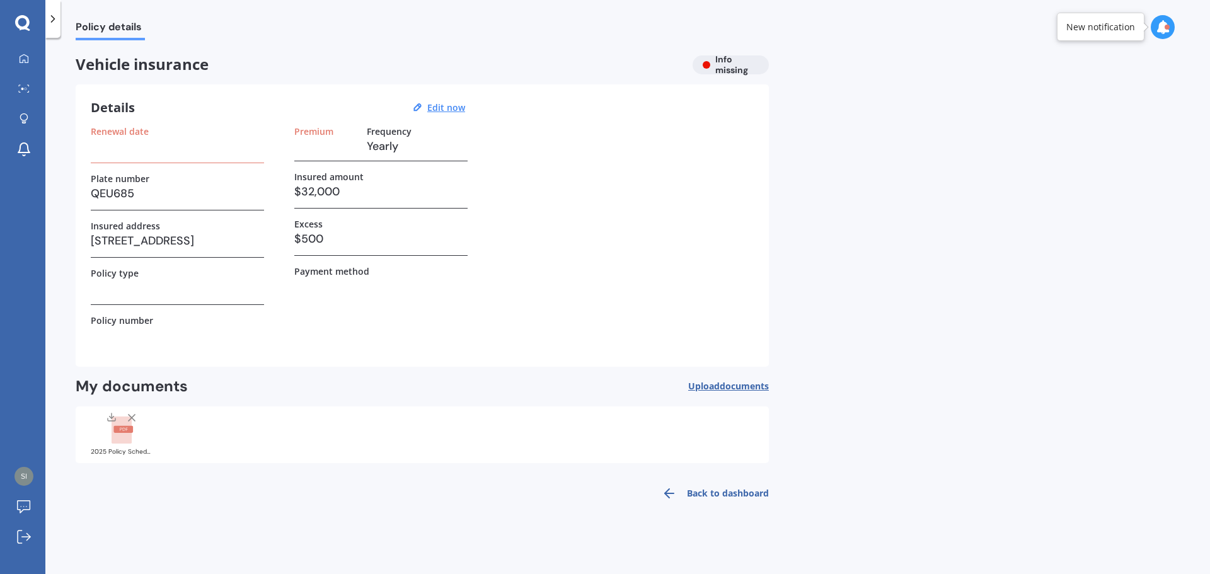
click at [214, 152] on h3 at bounding box center [177, 146] width 173 height 19
click at [449, 108] on u "Edit now" at bounding box center [446, 107] width 38 height 12
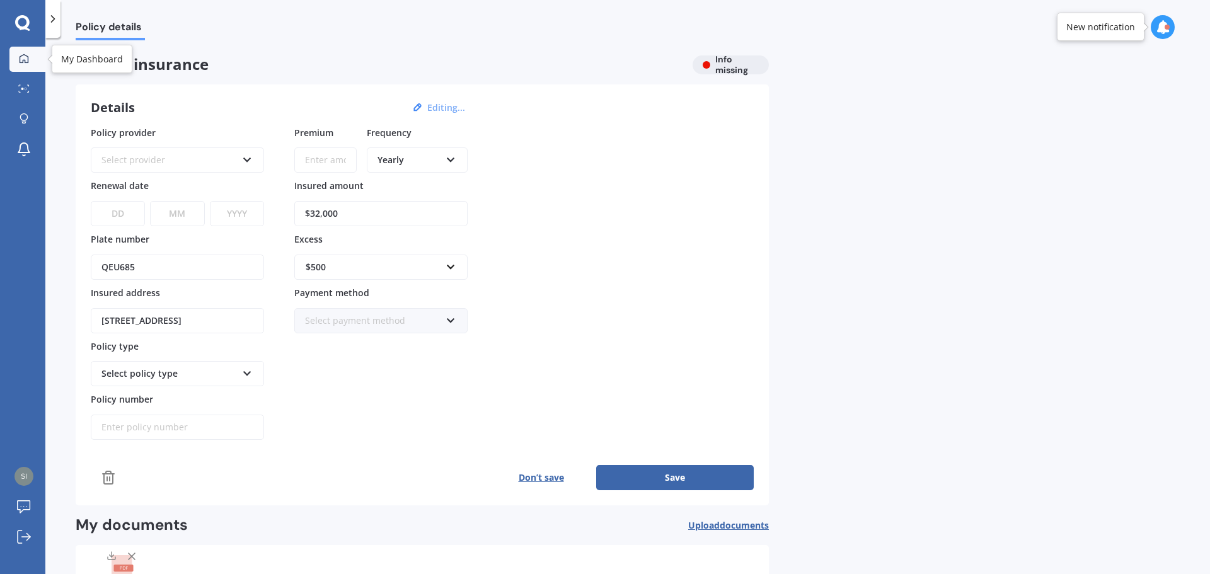
click at [22, 57] on icon at bounding box center [24, 59] width 10 height 10
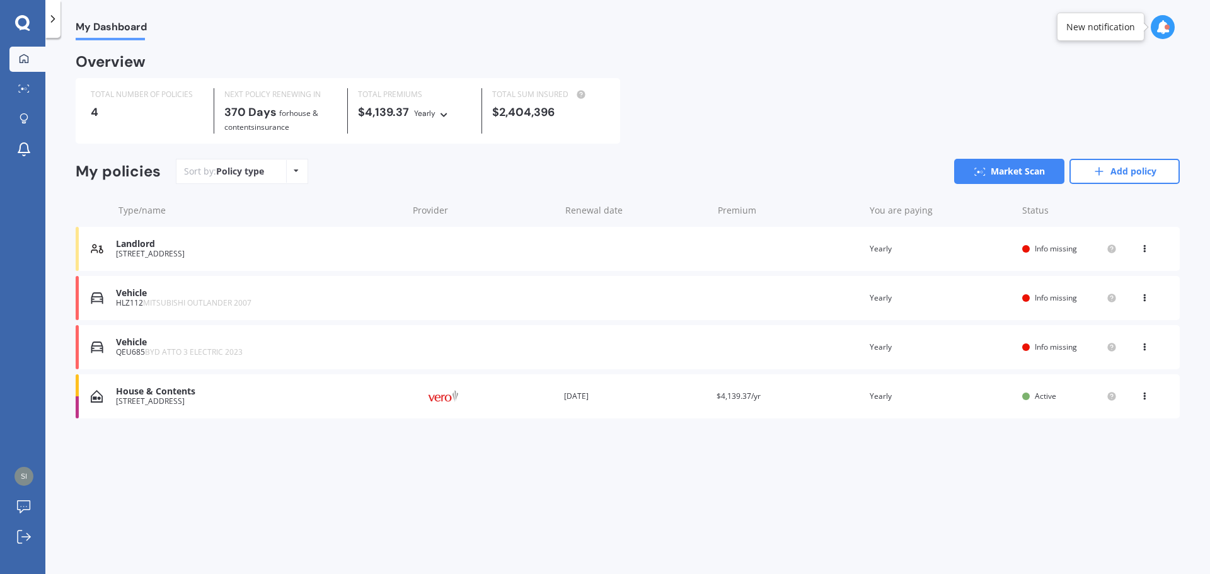
click at [122, 343] on div "Vehicle" at bounding box center [259, 342] width 286 height 11
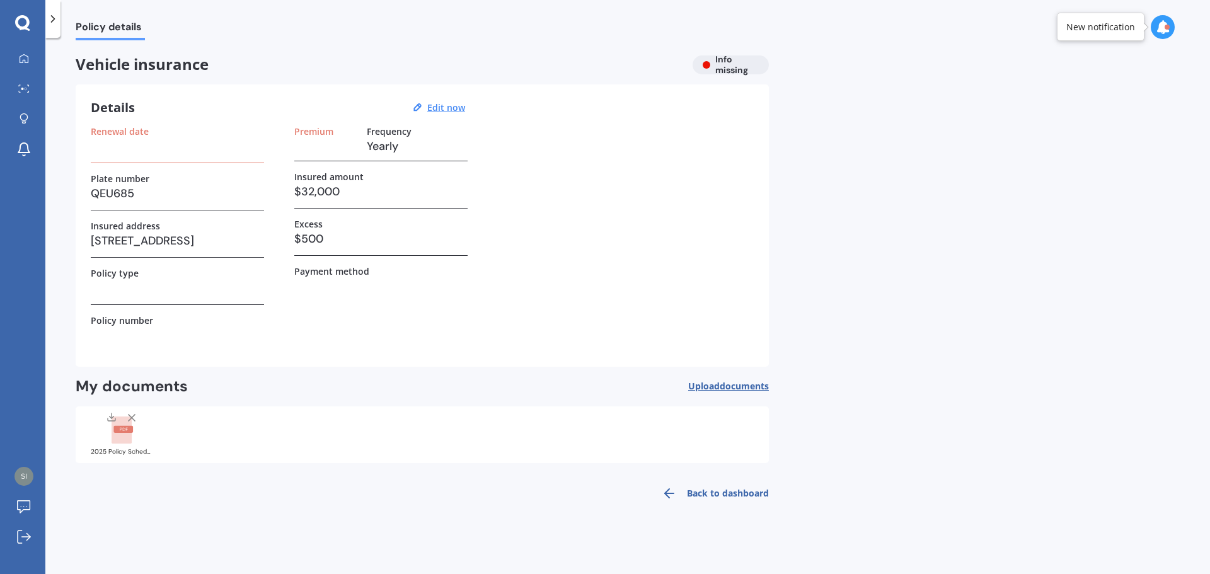
click at [192, 150] on h3 at bounding box center [177, 146] width 173 height 19
click at [458, 110] on u "Edit now" at bounding box center [446, 107] width 38 height 12
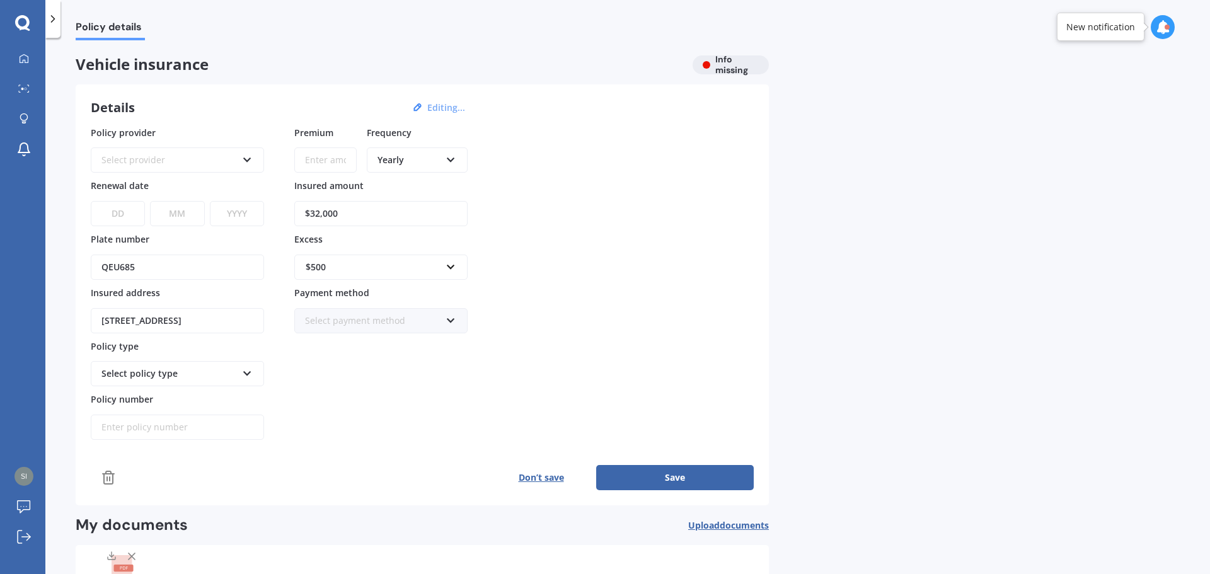
click at [190, 161] on div "Select provider" at bounding box center [169, 160] width 136 height 14
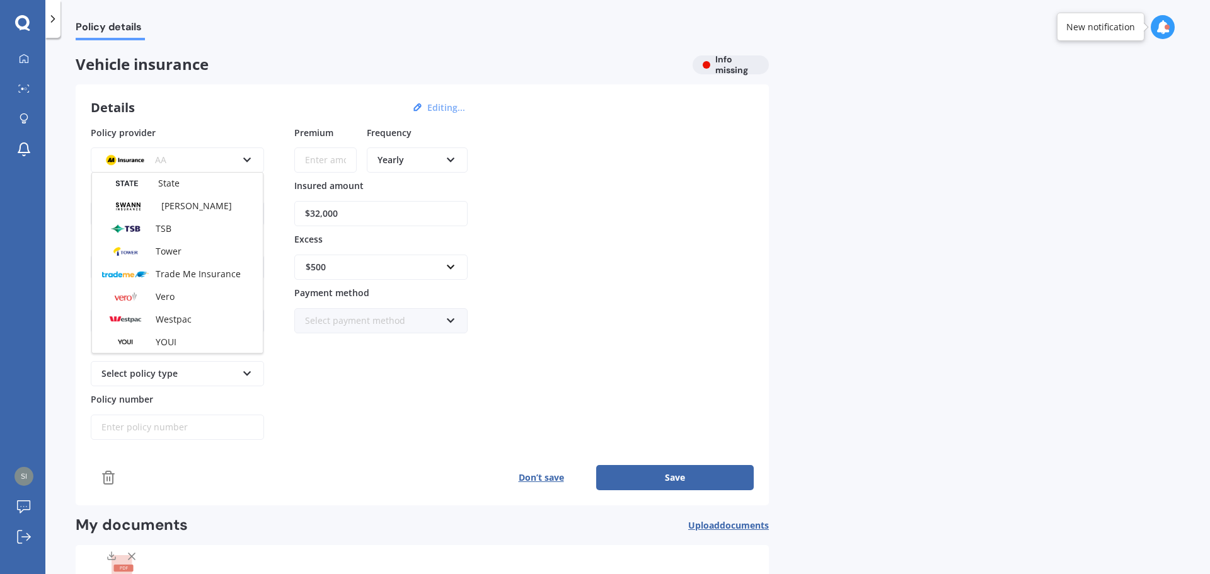
scroll to position [546, 0]
click at [173, 298] on span "Vero" at bounding box center [165, 296] width 19 height 12
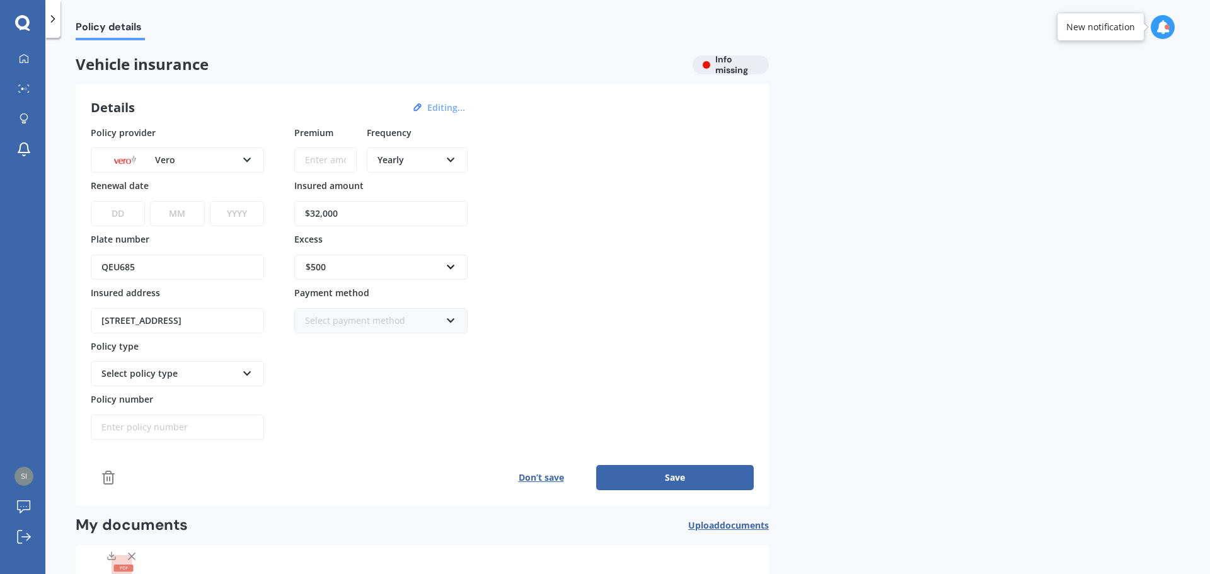
click at [130, 218] on select "DD 01 02 03 04 05 06 07 08 09 10 11 12 13 14 15 16 17 18 19 20 21 22 23 24 25 2…" at bounding box center [118, 213] width 54 height 25
click at [117, 214] on select "DD 01 02 03 04 05 06 07 08 09 10 11 12 13 14 15 16 17 18 19 20 21 22 23 24 25 2…" at bounding box center [118, 213] width 54 height 25
select select "31"
click at [180, 216] on select "MM 01 02 03 04 05 06 07 08 09 10 11 12" at bounding box center [177, 213] width 54 height 25
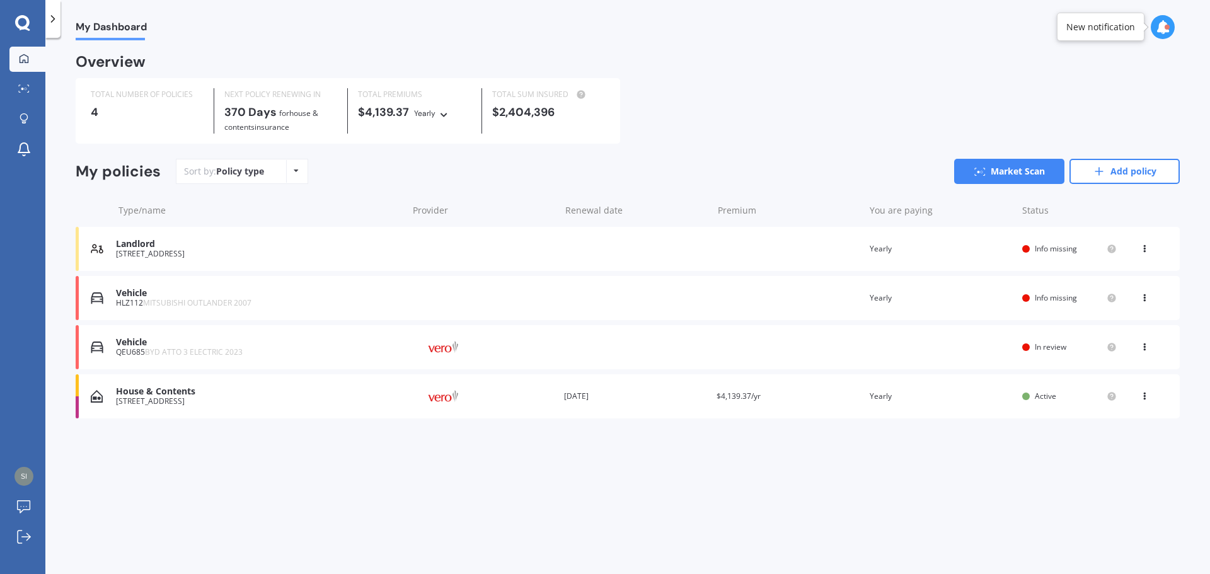
click at [173, 346] on div "Vehicle" at bounding box center [259, 342] width 286 height 11
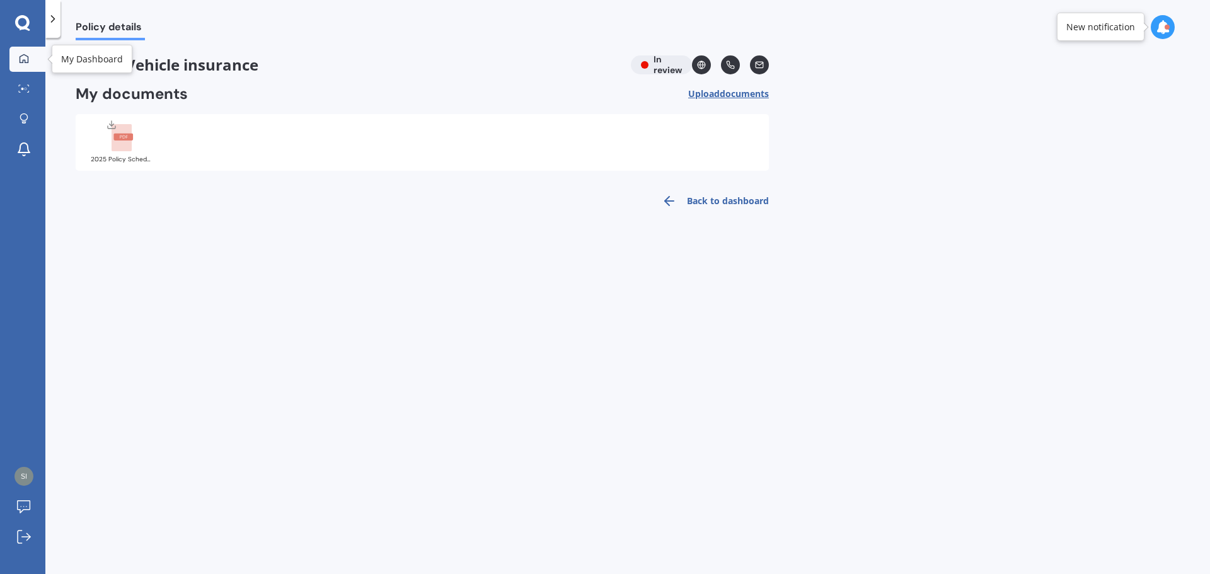
click at [20, 59] on icon at bounding box center [24, 58] width 9 height 9
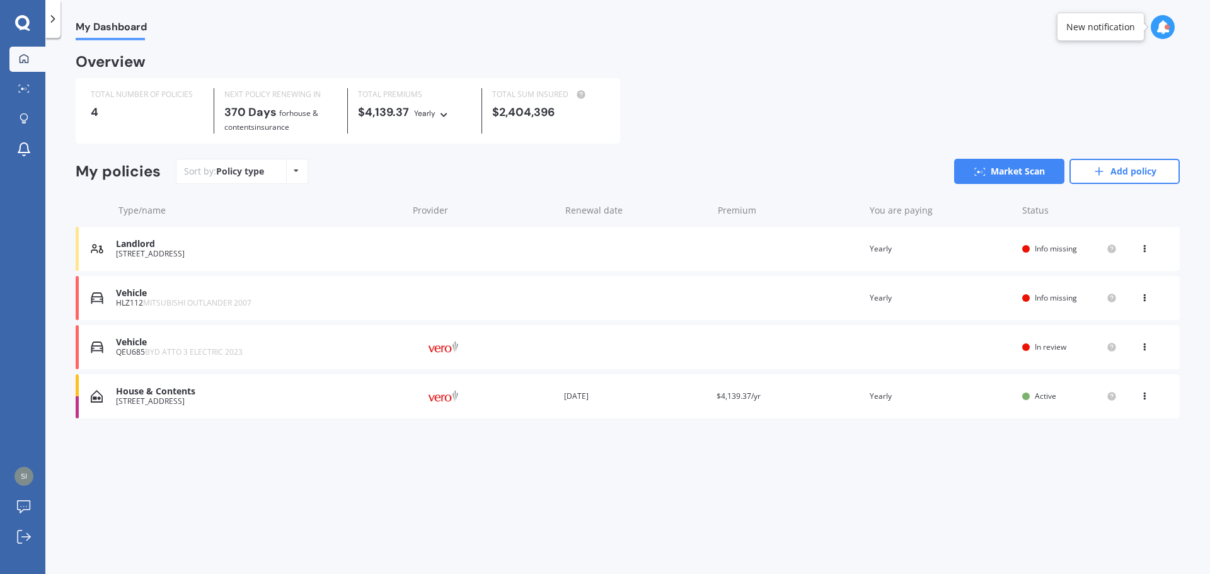
click at [171, 291] on div "Vehicle" at bounding box center [259, 293] width 286 height 11
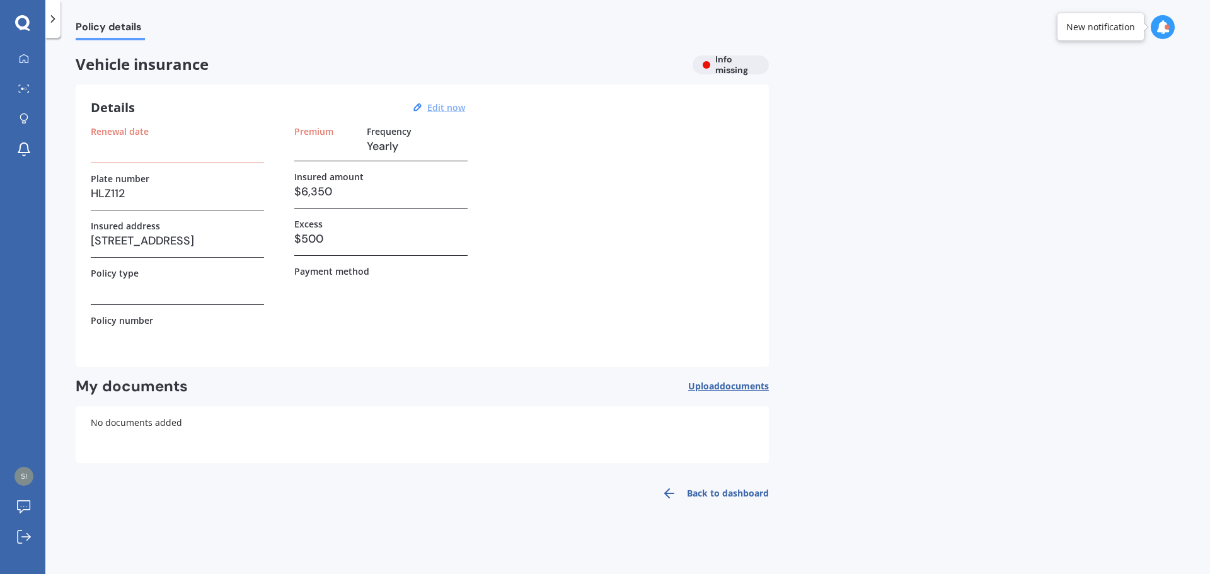
click at [448, 110] on u "Edit now" at bounding box center [446, 107] width 38 height 12
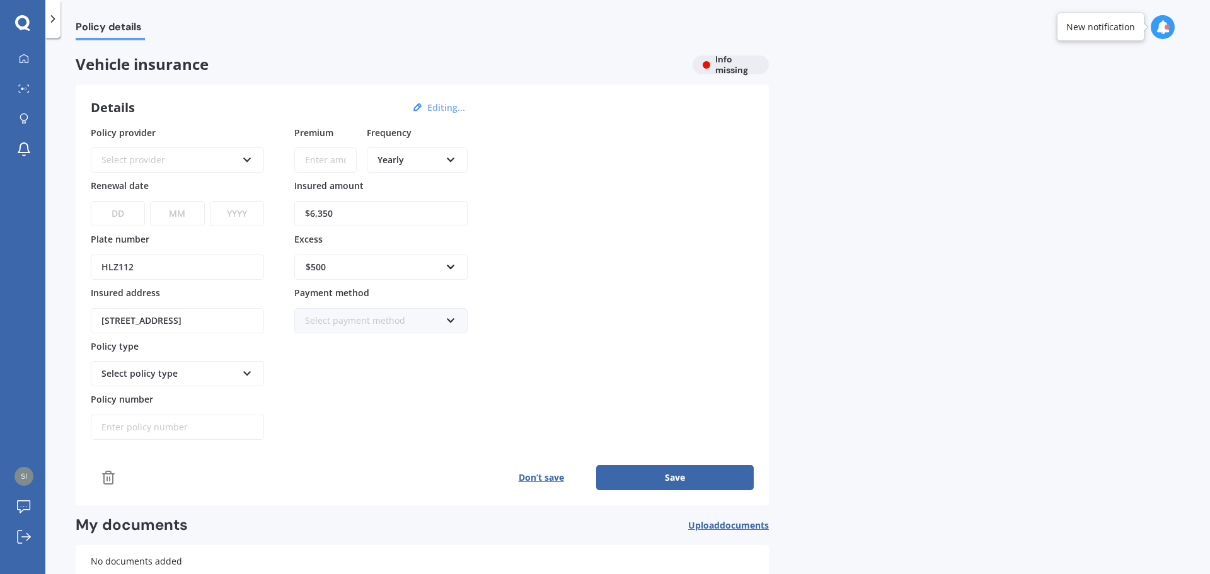
click at [131, 161] on div "Select provider" at bounding box center [169, 160] width 136 height 14
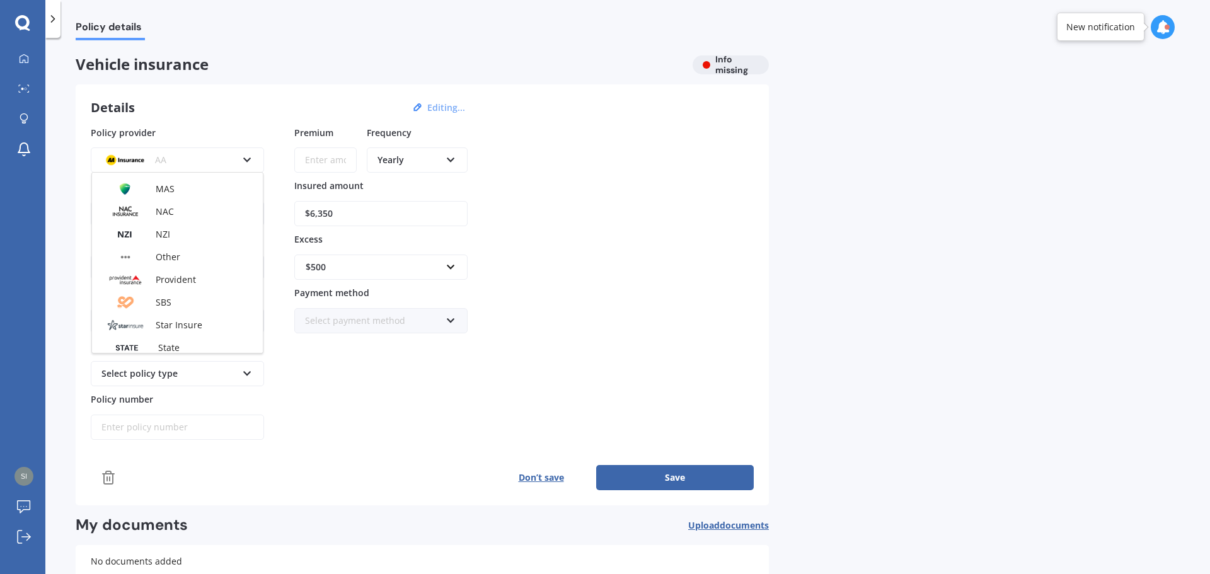
scroll to position [546, 0]
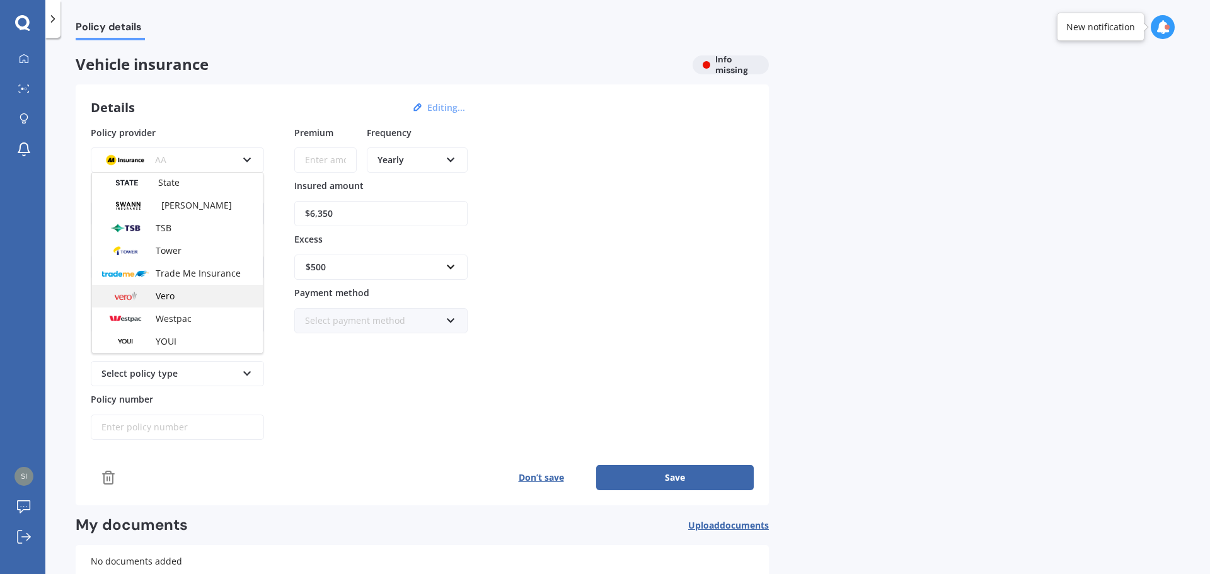
click at [161, 294] on span "Vero" at bounding box center [165, 296] width 19 height 12
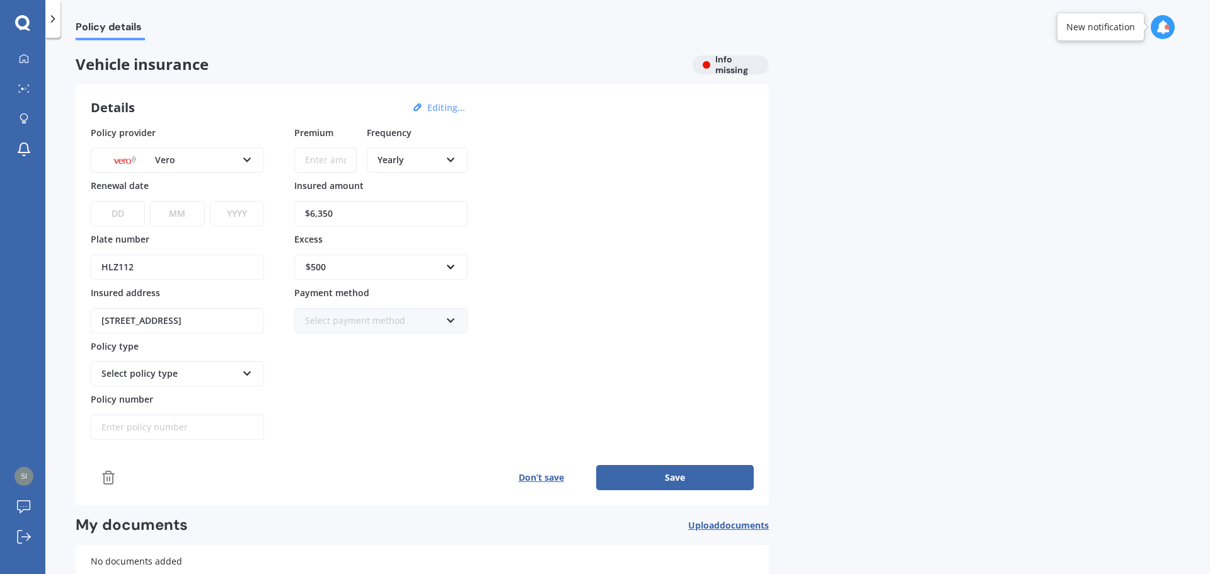
click at [125, 212] on select "DD 01 02 03 04 05 06 07 08 09 10 11 12 13 14 15 16 17 18 19 20 21 22 23 24 25 2…" at bounding box center [118, 213] width 54 height 25
click at [132, 212] on select "DD 01 02 03 04 05 06 07 08 09 10 11 12 13 14 15 16 17 18 19 20 21 22 23 24 25 2…" at bounding box center [118, 213] width 54 height 25
select select "31"
click at [176, 211] on select "MM 01 02 03 04 05 06 07 08 09 10 11 12" at bounding box center [177, 213] width 54 height 25
select select "08"
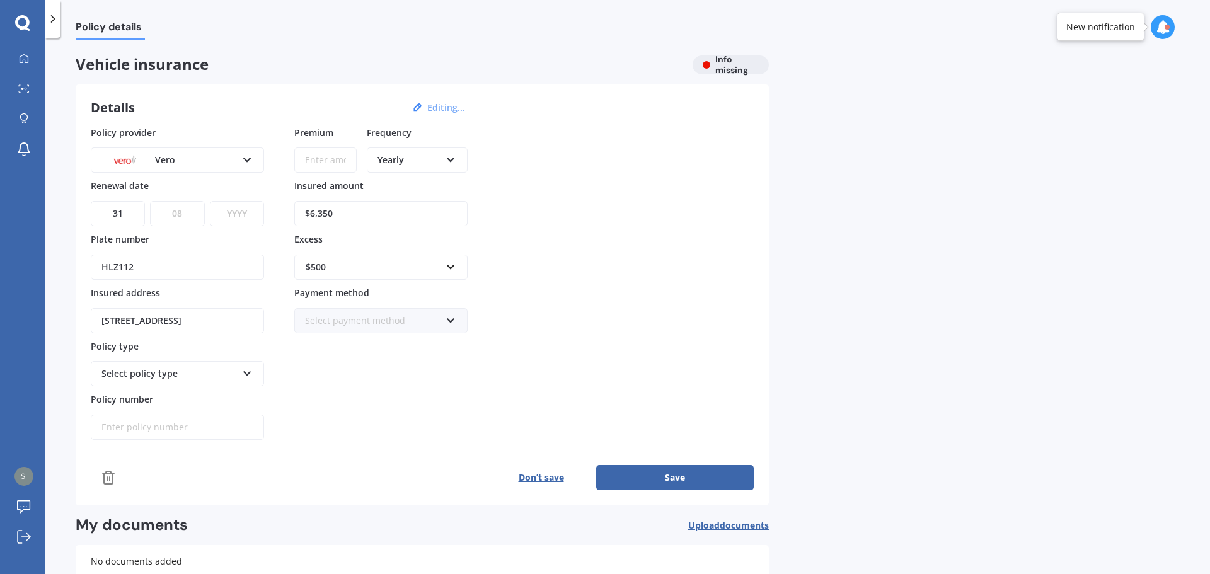
click at [236, 212] on select "YYYY 2027 2026 2025 2024 2023 2022 2021 2020 2019 2018 2017 2016 2015 2014 2013…" at bounding box center [237, 213] width 54 height 25
select select "2025"
click at [210, 201] on select "YYYY 2027 2026 2025 2024 2023 2022 2021 2020 2019 2018 2017 2016 2015 2014 2013…" at bounding box center [237, 213] width 54 height 25
click at [187, 373] on div "Select policy type" at bounding box center [169, 374] width 136 height 14
click at [191, 442] on span "Comprehensive Cover" at bounding box center [148, 443] width 93 height 12
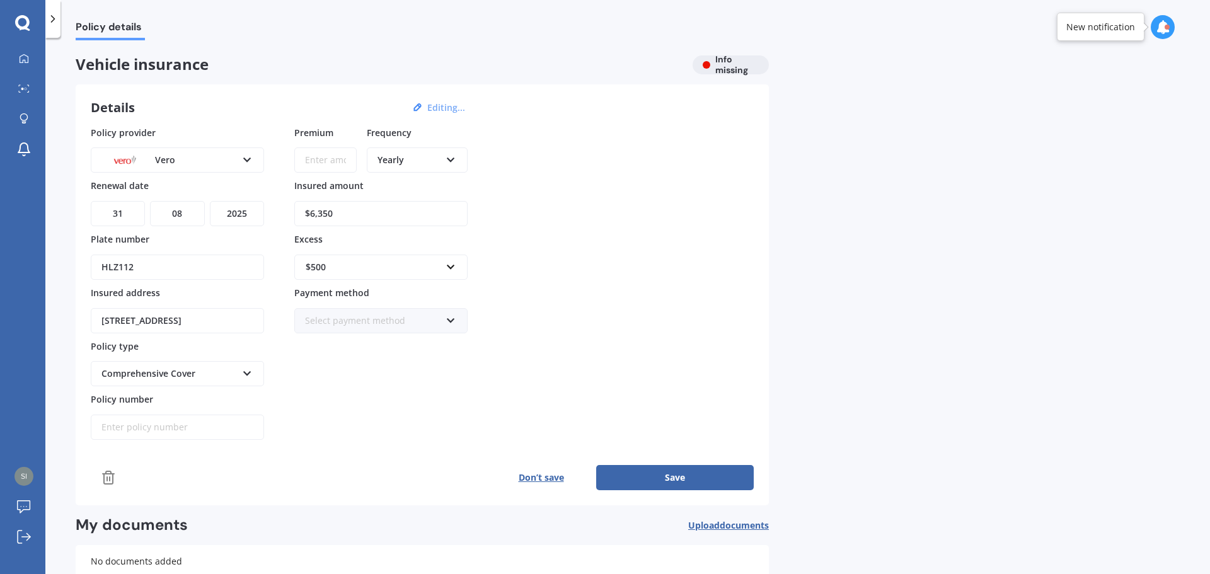
click at [178, 418] on input "Policy number" at bounding box center [177, 427] width 173 height 25
click at [338, 155] on input "Premium" at bounding box center [325, 159] width 62 height 25
type input "$555.92"
click at [753, 183] on div "Policy provider Vero AA AMI AMP ANZ ASB [PERSON_NAME] Dowa Ando Assurant Autosu…" at bounding box center [422, 283] width 663 height 315
click at [327, 323] on div "Select payment method" at bounding box center [373, 321] width 136 height 14
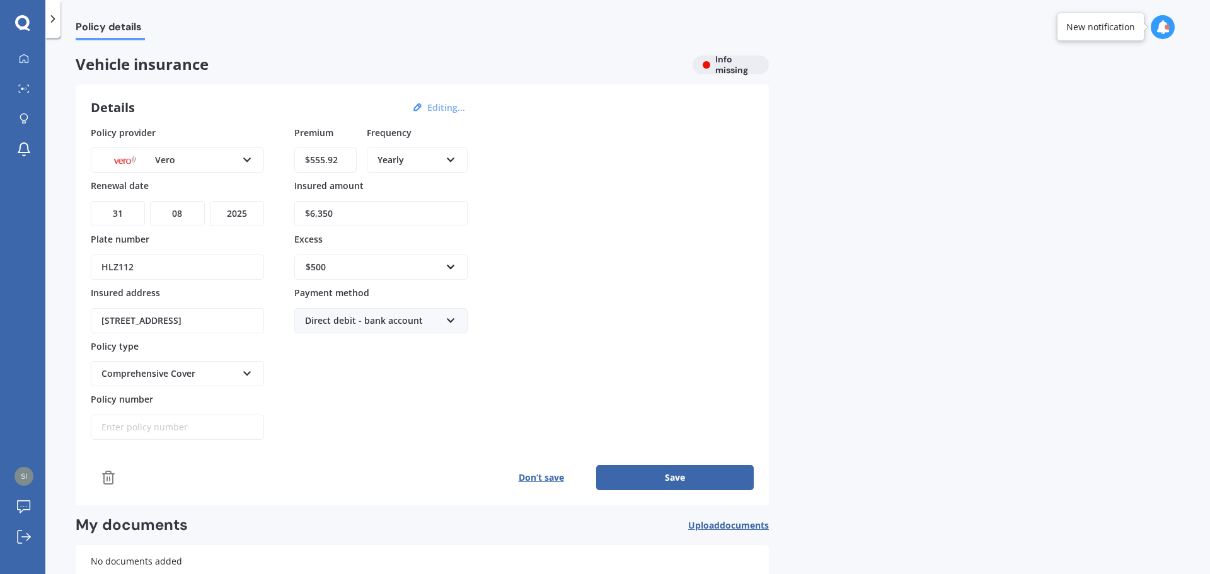
click at [686, 261] on div "Policy provider Vero AA AMI AMP ANZ ASB [PERSON_NAME] Dowa Ando Assurant Autosu…" at bounding box center [422, 283] width 663 height 315
click at [671, 477] on button "Save" at bounding box center [675, 477] width 158 height 25
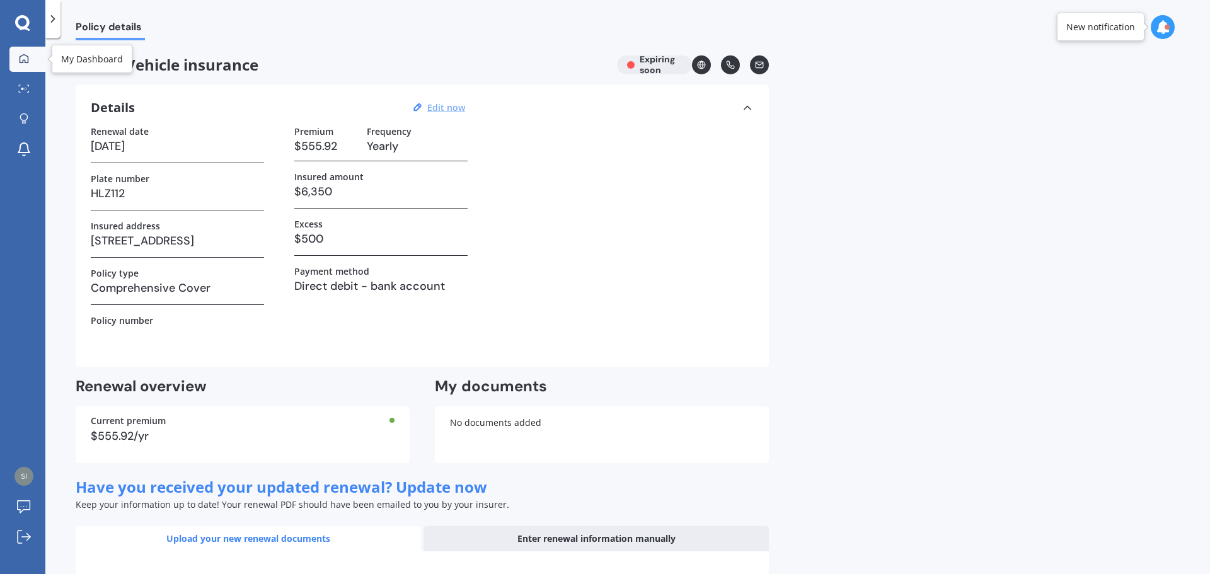
click at [23, 61] on icon at bounding box center [24, 58] width 9 height 9
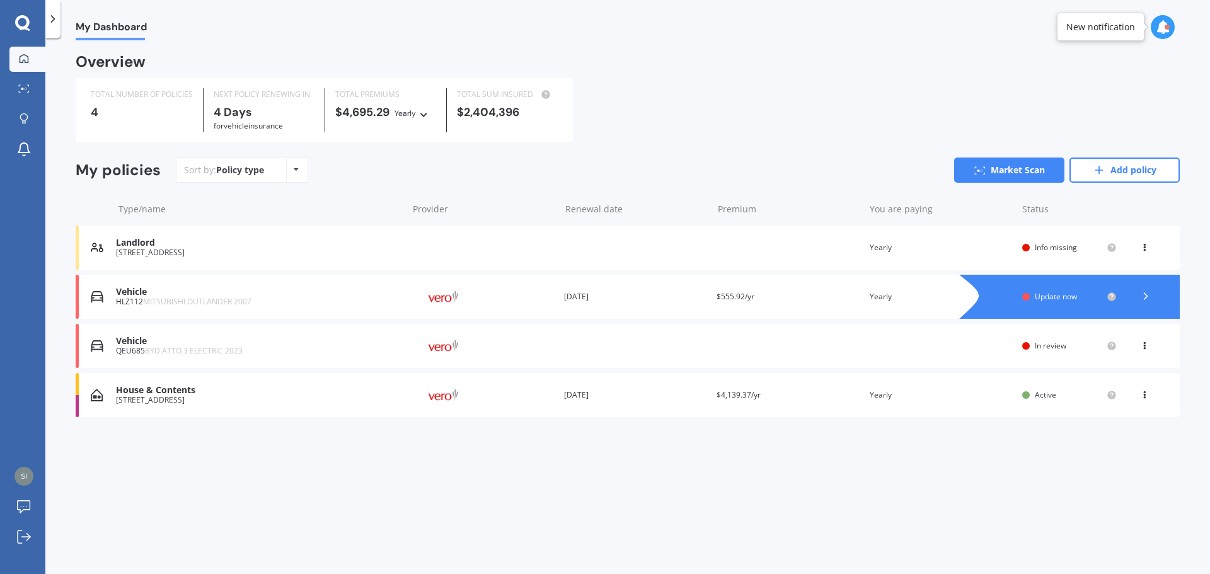
click at [182, 255] on div "[STREET_ADDRESS]" at bounding box center [259, 252] width 286 height 9
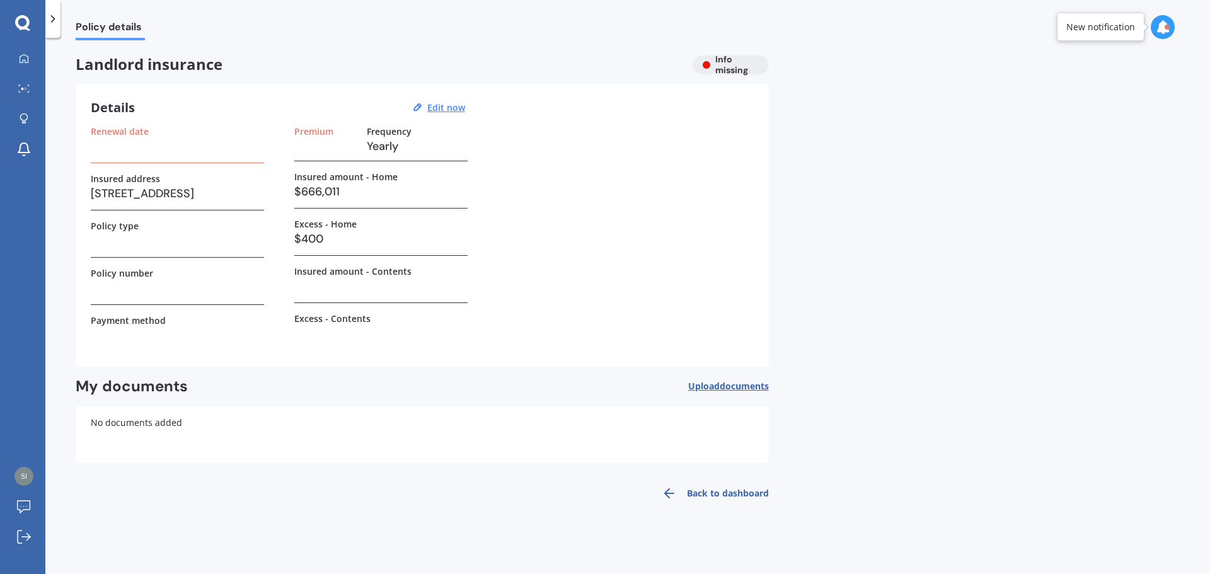
click at [158, 153] on h3 at bounding box center [177, 146] width 173 height 19
click at [161, 151] on h3 at bounding box center [177, 146] width 173 height 19
click at [439, 111] on u "Edit now" at bounding box center [446, 107] width 38 height 12
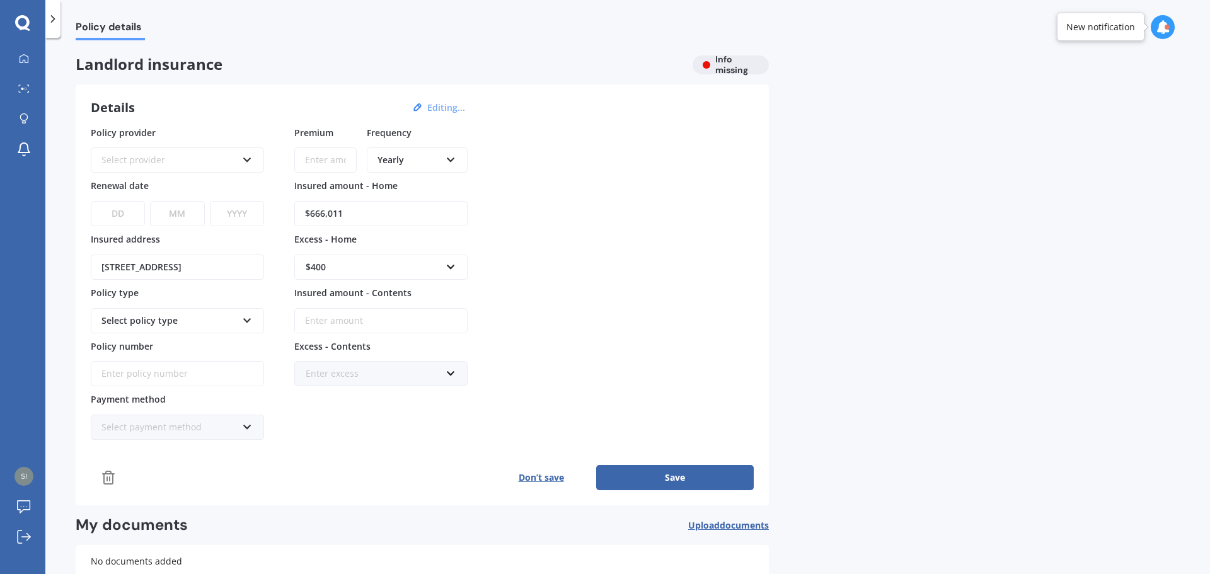
click at [136, 159] on div "Select provider" at bounding box center [169, 160] width 136 height 14
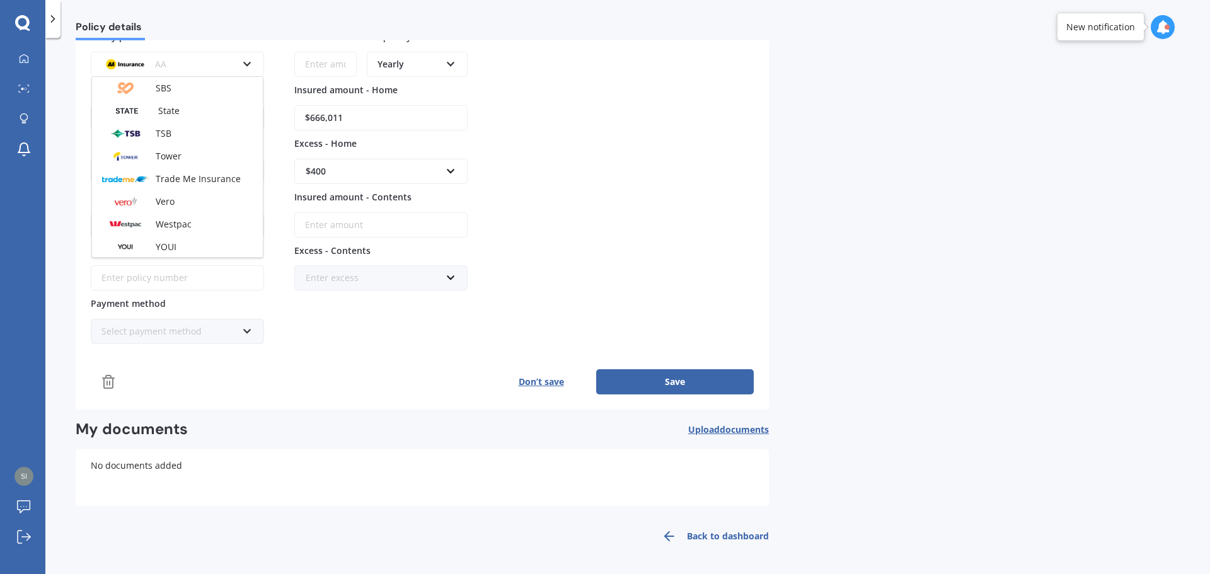
scroll to position [296, 0]
click at [151, 191] on div "Vero" at bounding box center [177, 200] width 171 height 23
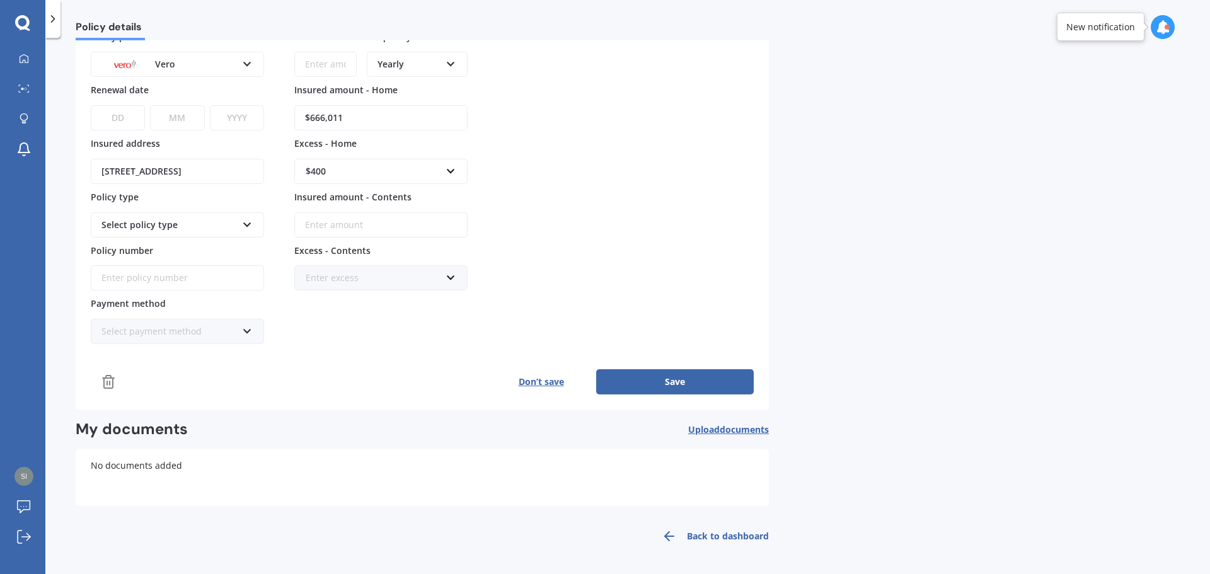
click at [159, 229] on div "Select policy type" at bounding box center [169, 225] width 136 height 14
click at [171, 242] on div "Maxi House + [PERSON_NAME]'s Extension" at bounding box center [177, 254] width 171 height 32
click at [173, 277] on input "Policy number" at bounding box center [177, 277] width 173 height 25
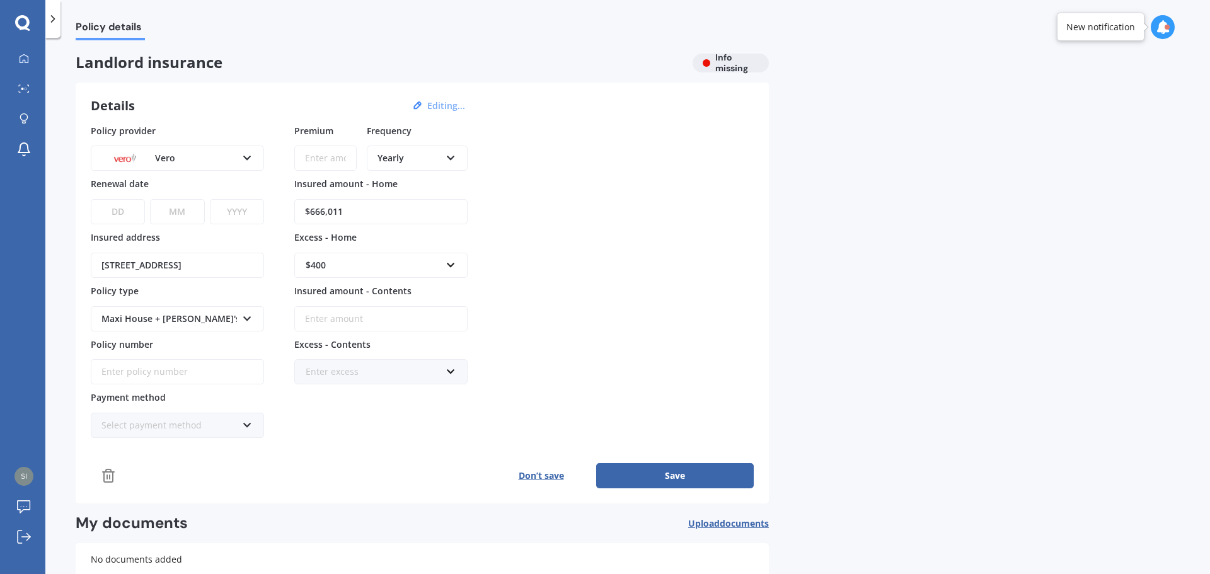
scroll to position [0, 0]
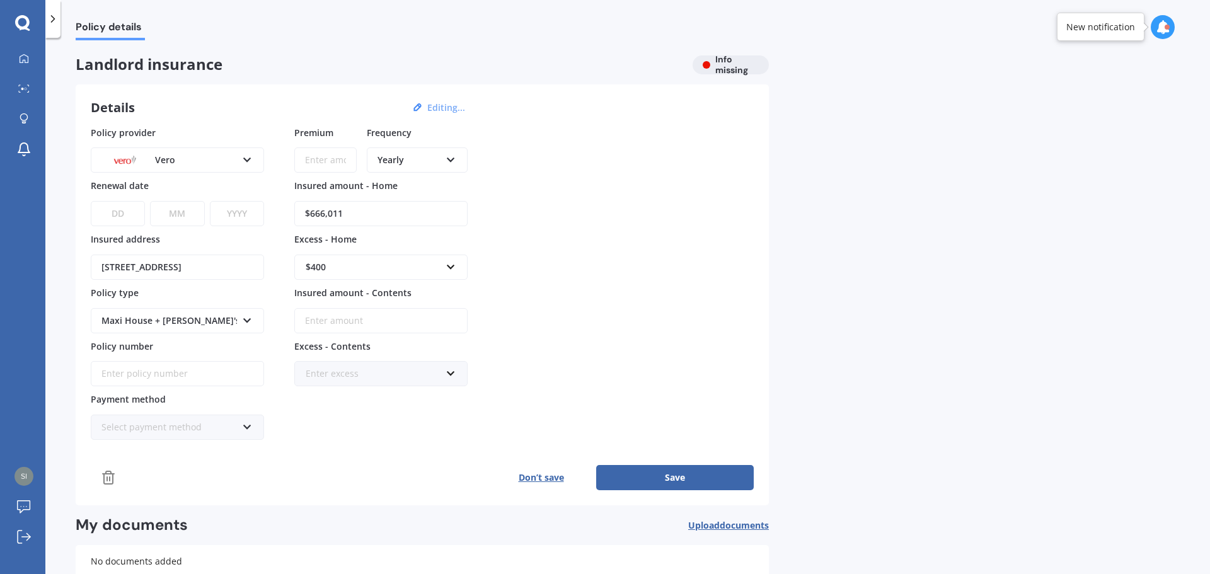
click at [325, 162] on input "Premium" at bounding box center [325, 159] width 62 height 25
click at [315, 160] on input "Premium" at bounding box center [325, 159] width 62 height 25
type input "$2,961.09"
click at [596, 465] on button "Save" at bounding box center [675, 477] width 158 height 25
click at [120, 212] on select "DD 01 02 03 04 05 06 07 08 09 10 11 12 13 14 15 16 17 18 19 20 21 22 23 24 25 2…" at bounding box center [117, 213] width 53 height 25
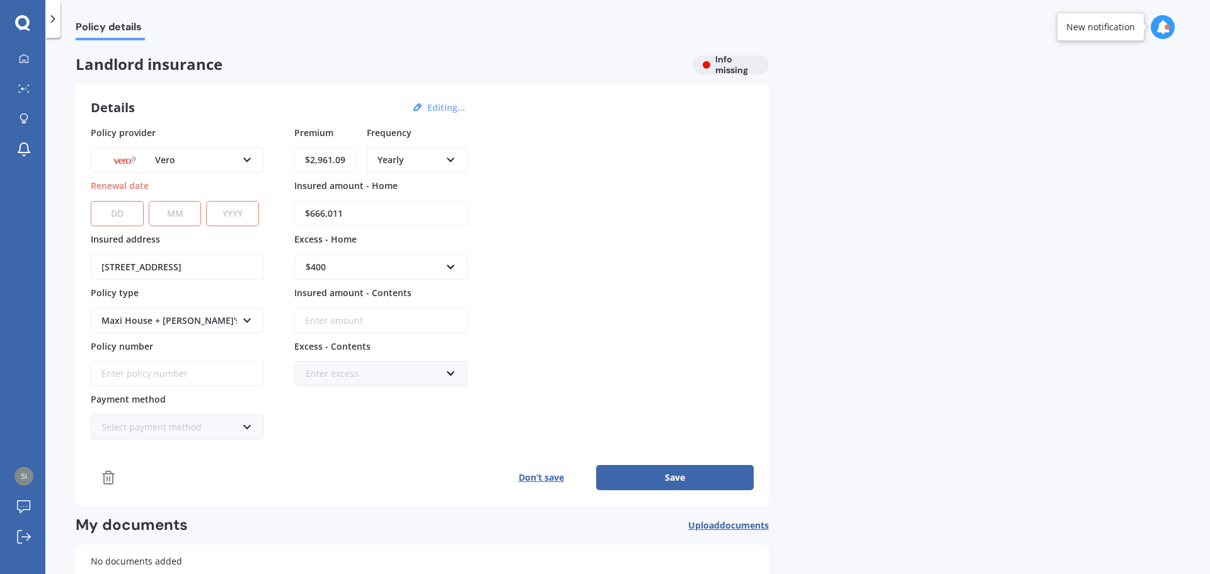
click at [120, 208] on select "DD 01 02 03 04 05 06 07 08 09 10 11 12 13 14 15 16 17 18 19 20 21 22 23 24 25 2…" at bounding box center [117, 213] width 53 height 25
select select "30"
click at [163, 210] on select "MM 01 02 03 04 05 06 07 08 09 10 11 12" at bounding box center [175, 213] width 53 height 25
select select "06"
click at [233, 213] on select "YYYY 2027 2026 2025 2024 2023 2022 2021 2020 2019 2018 2017 2016 2015 2014 2013…" at bounding box center [232, 213] width 53 height 25
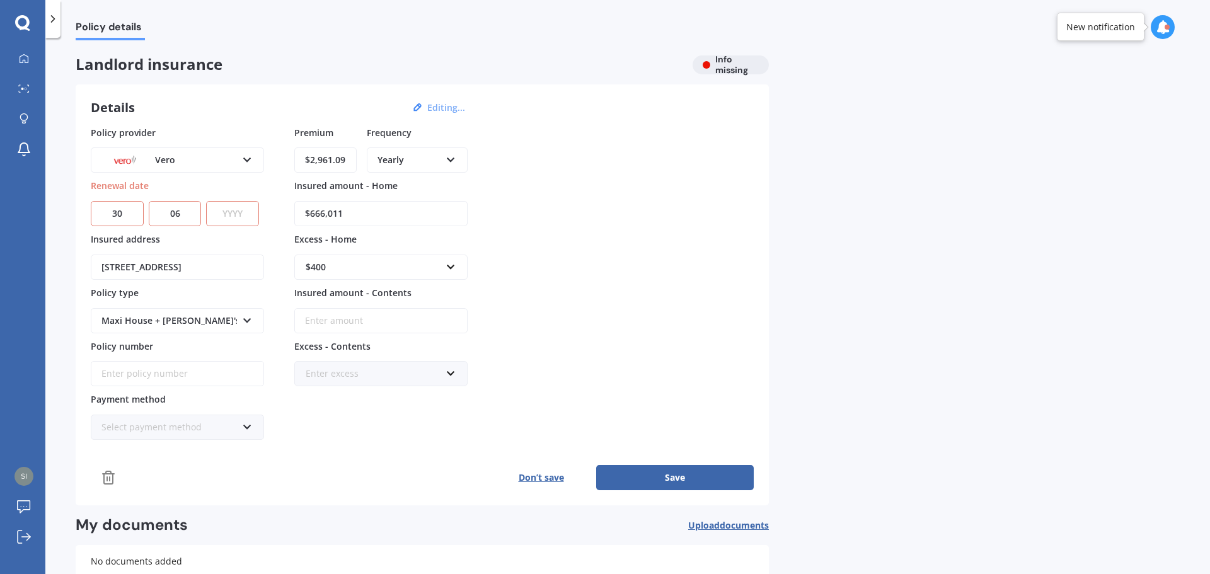
select select "2026"
click at [142, 255] on input "[STREET_ADDRESS]" at bounding box center [177, 267] width 173 height 25
click at [648, 294] on div "Policy provider Vero AA AMI AMP ANZ ASB Ando BNZ FMG Initio Kiwibank MAS NZI Ot…" at bounding box center [422, 283] width 663 height 315
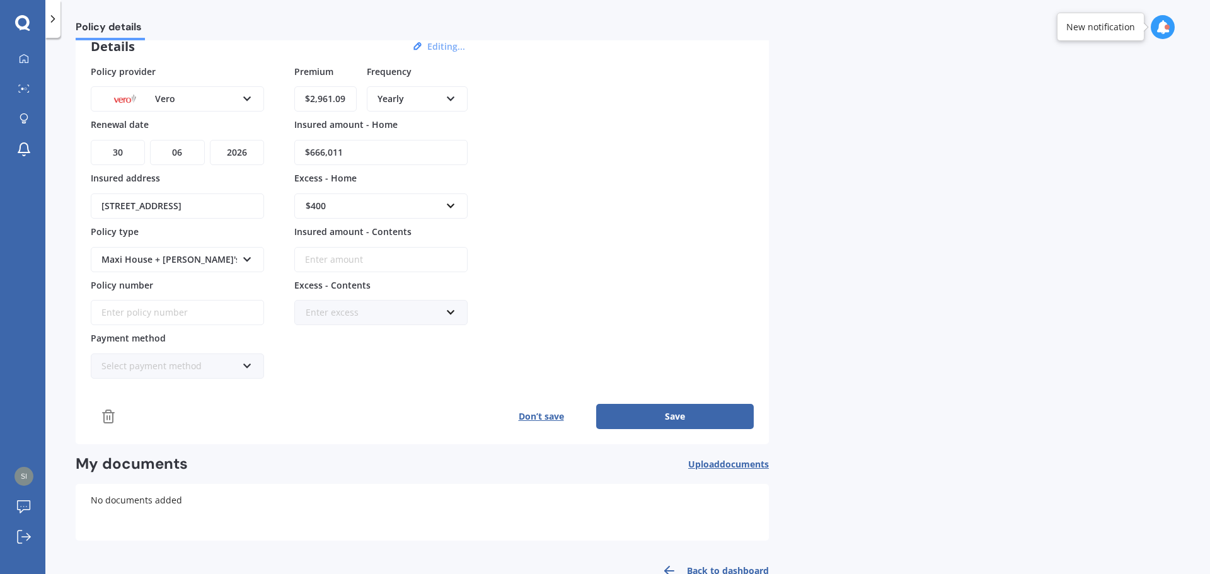
scroll to position [63, 0]
click at [383, 260] on input "Insured amount - Contents" at bounding box center [380, 257] width 173 height 25
type input "$47,307"
click at [323, 317] on div "Enter excess" at bounding box center [374, 311] width 136 height 14
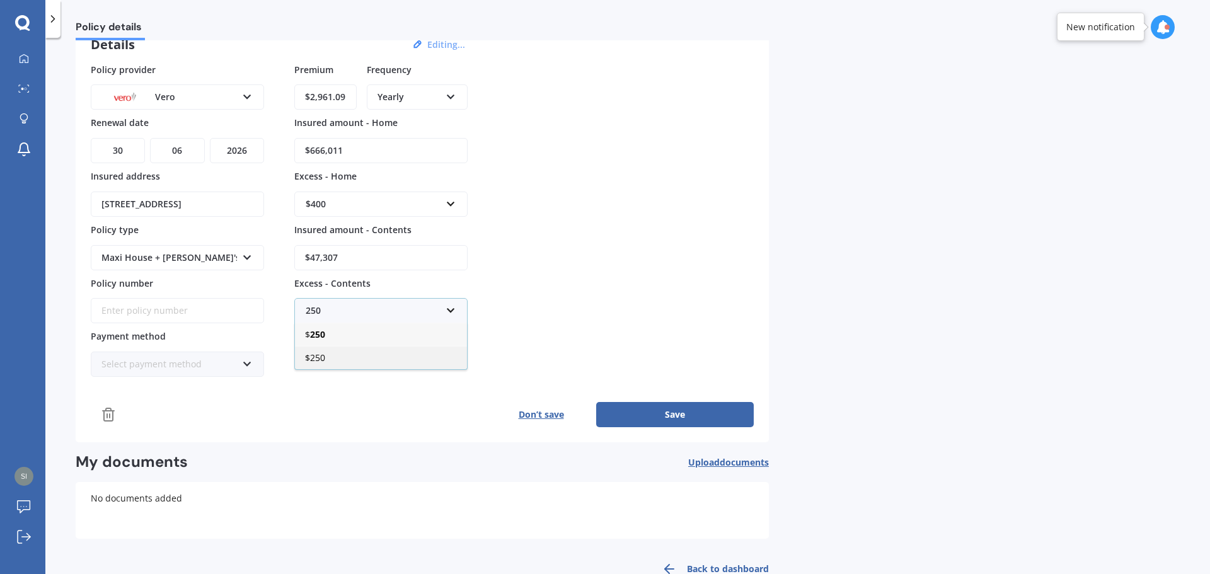
type input "250"
click at [414, 362] on div "$250" at bounding box center [381, 357] width 172 height 23
click at [711, 415] on button "Save" at bounding box center [675, 414] width 158 height 25
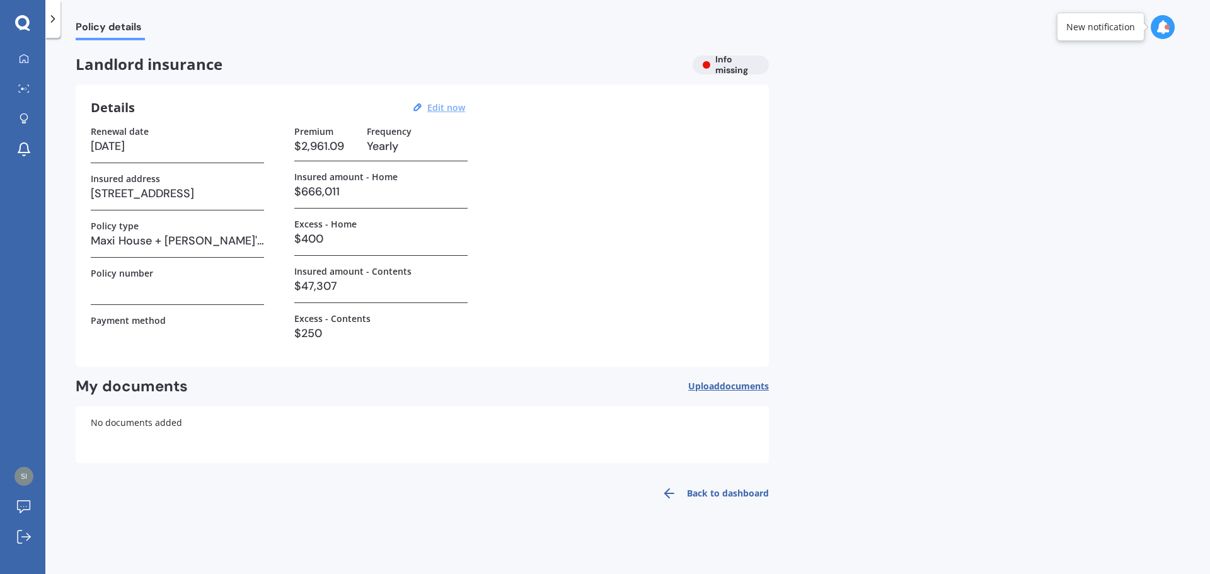
scroll to position [0, 0]
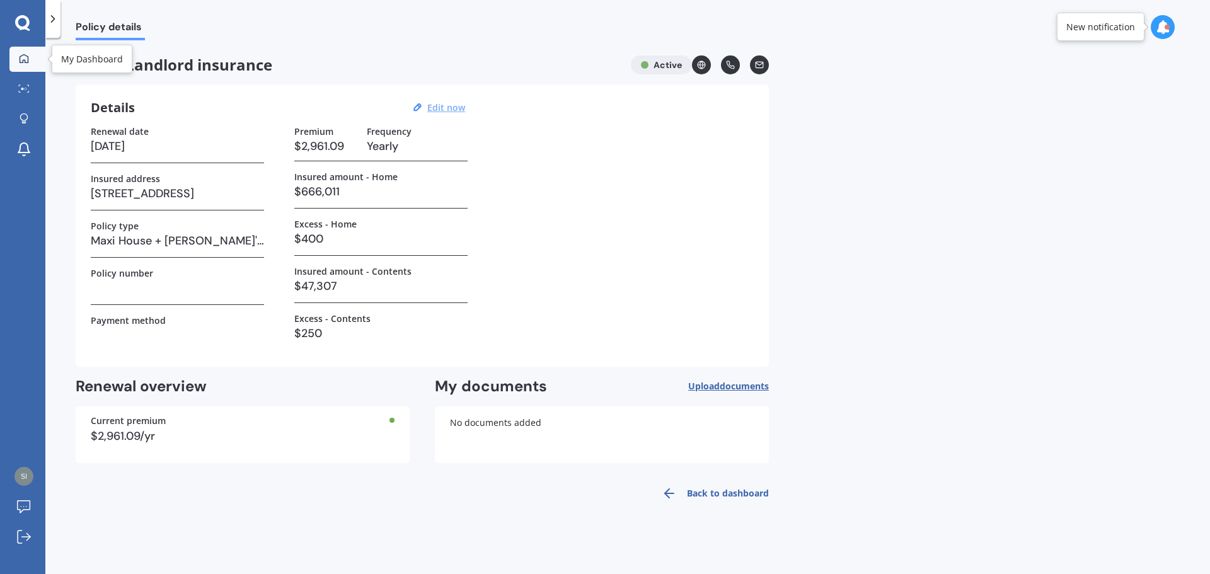
click at [27, 65] on link "My Dashboard" at bounding box center [27, 59] width 36 height 25
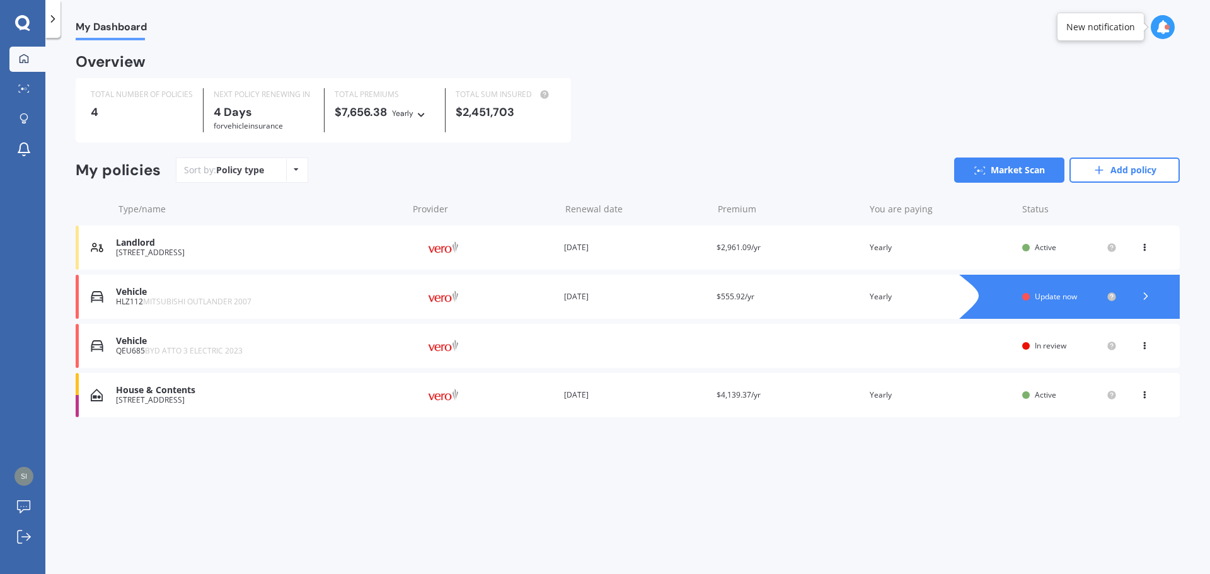
click at [129, 345] on div "Vehicle" at bounding box center [259, 341] width 286 height 11
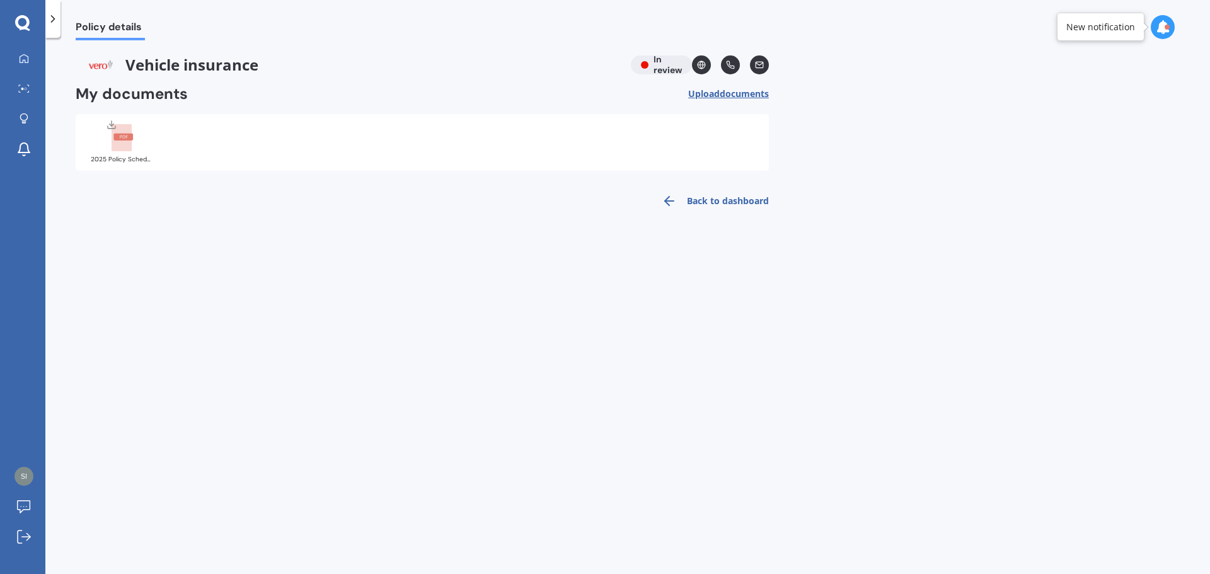
click at [122, 136] on rect at bounding box center [123, 137] width 20 height 7
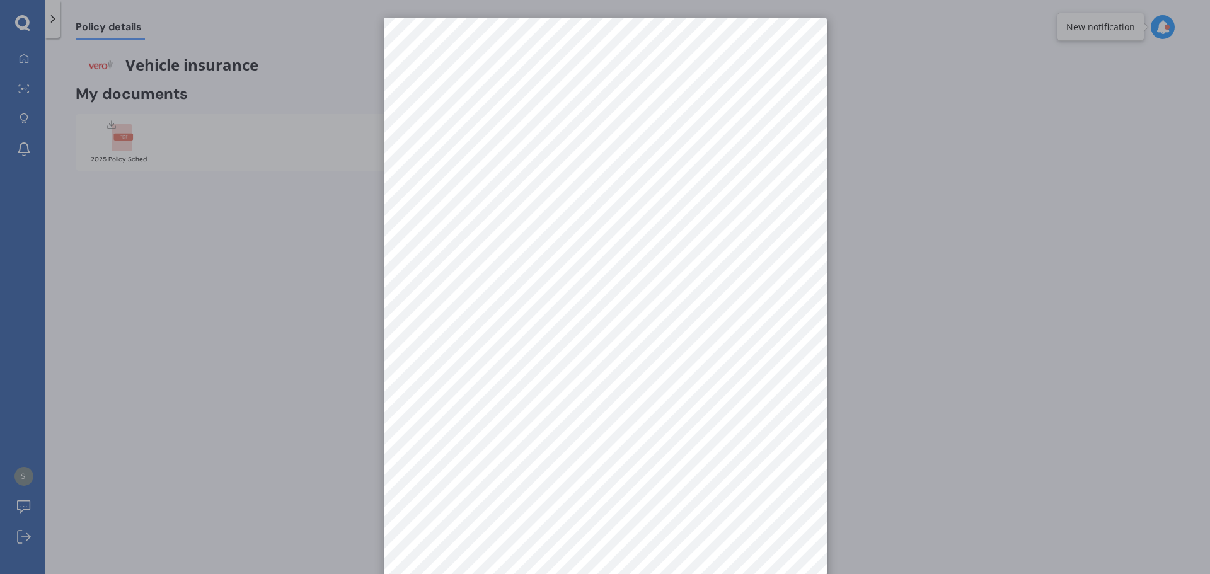
click at [192, 156] on div at bounding box center [605, 287] width 1210 height 574
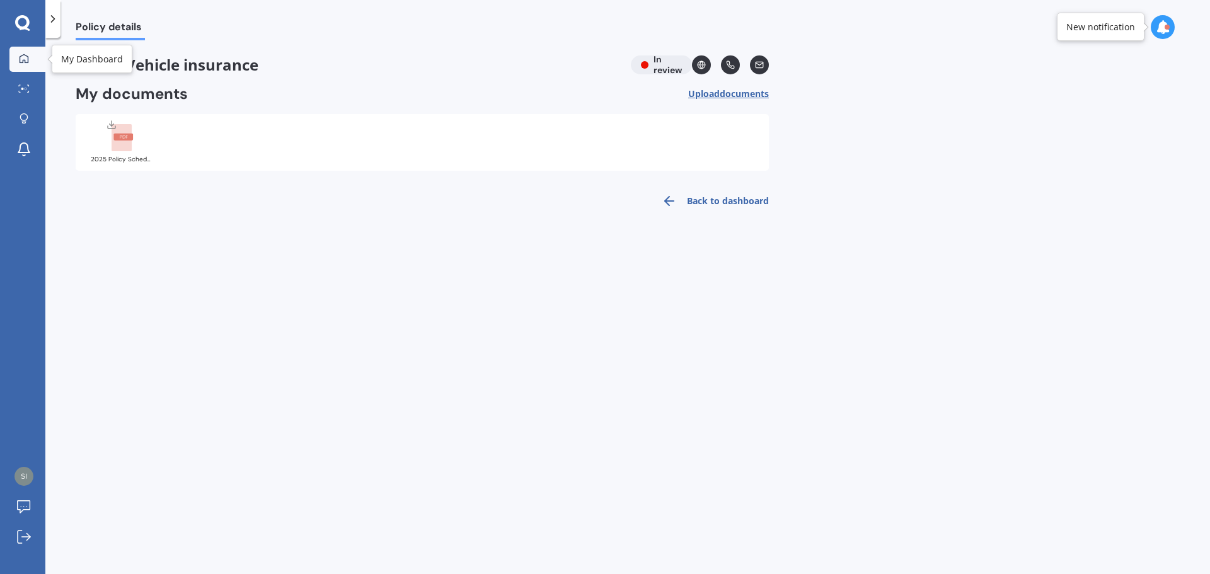
click at [25, 56] on icon at bounding box center [24, 59] width 10 height 10
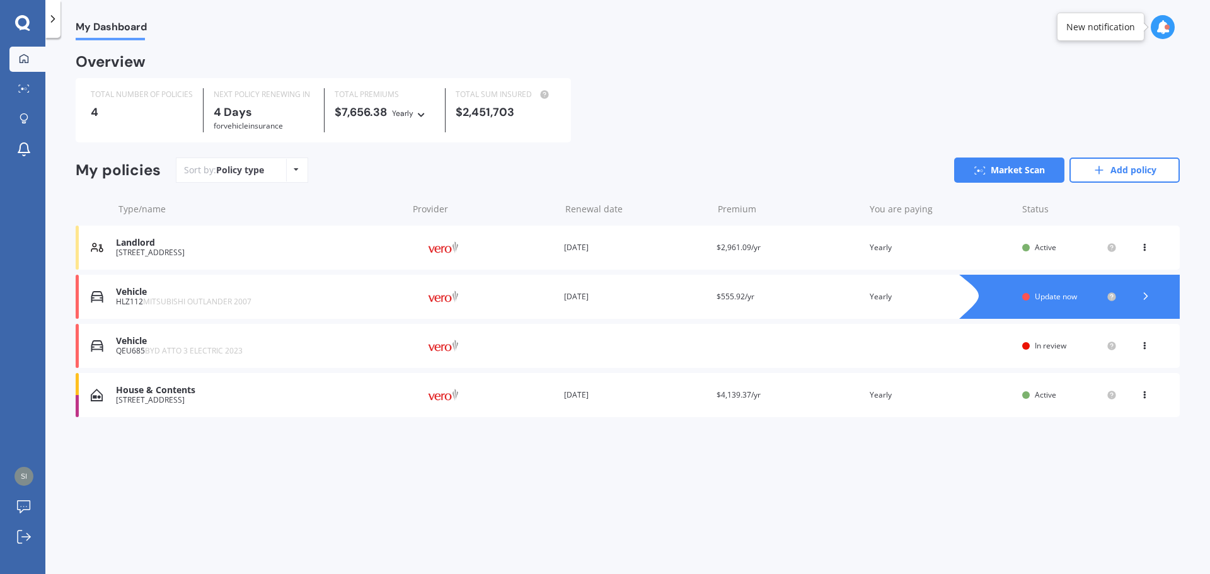
click at [1147, 296] on icon at bounding box center [1146, 296] width 13 height 13
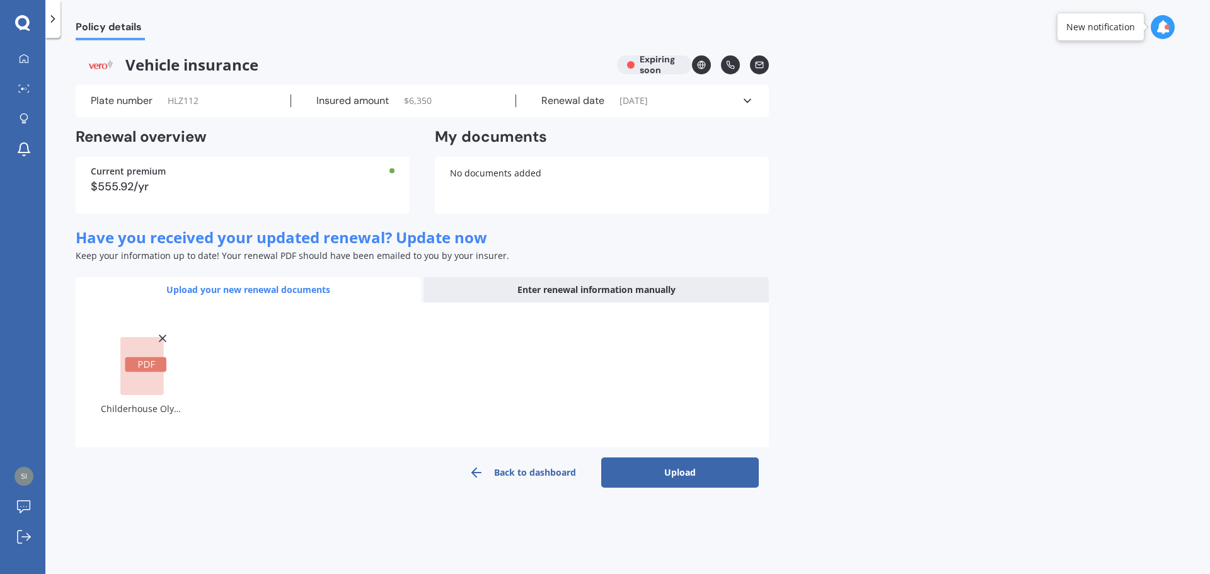
click at [662, 473] on button "Upload" at bounding box center [680, 473] width 158 height 30
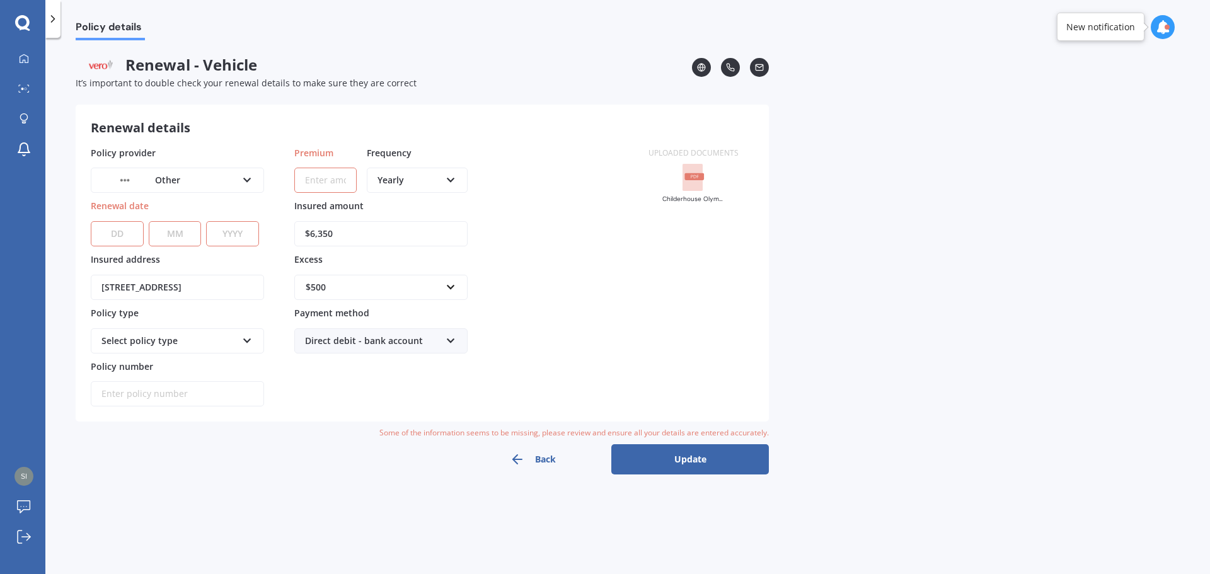
click at [212, 178] on div "Other" at bounding box center [169, 180] width 136 height 14
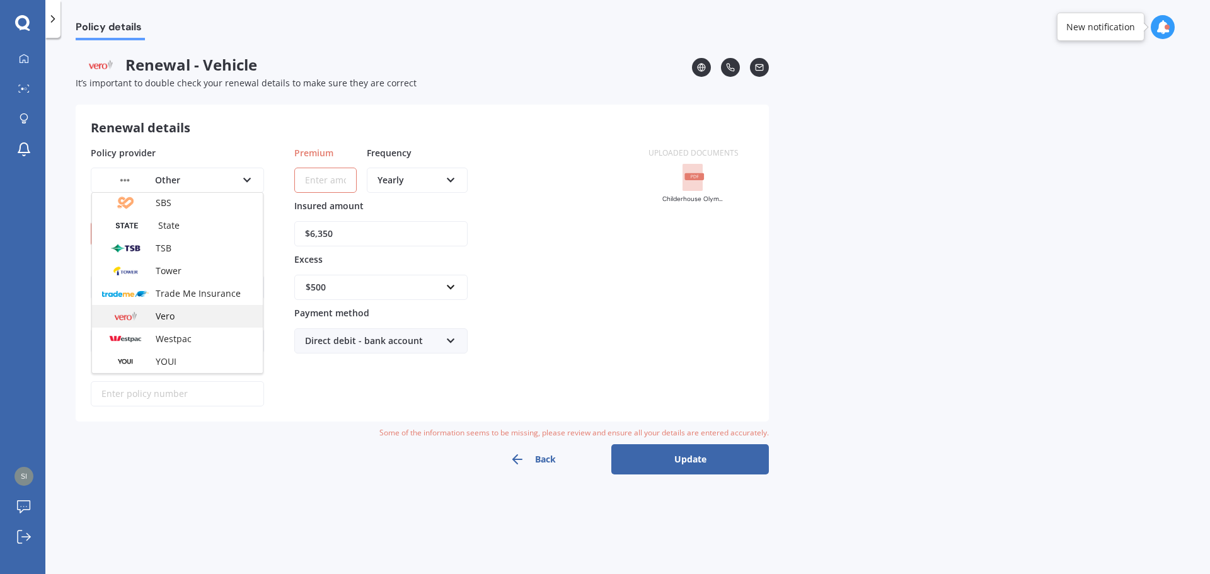
click at [185, 313] on div "Vero" at bounding box center [177, 316] width 171 height 23
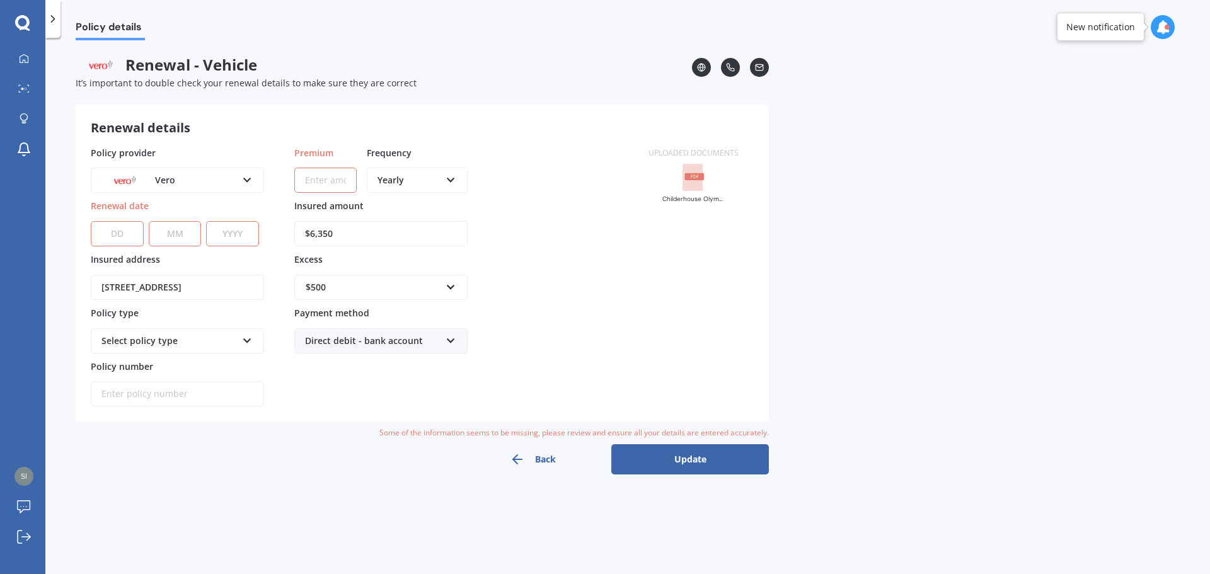
click at [134, 233] on select "DD 01 02 03 04 05 06 07 08 09 10 11 12 13 14 15 16 17 18 19 20 21 22 23 24 25 2…" at bounding box center [117, 233] width 53 height 25
select select "31"
click at [167, 234] on select "MM 01 02 03 04 05 06 07 08 09 10 11 12" at bounding box center [175, 233] width 53 height 25
select select "08"
click at [253, 223] on select "YYYY 2027 2026 2025 2024 2023 2022 2021 2020 2019 2018 2017 2016 2015 2014 2013…" at bounding box center [232, 233] width 53 height 25
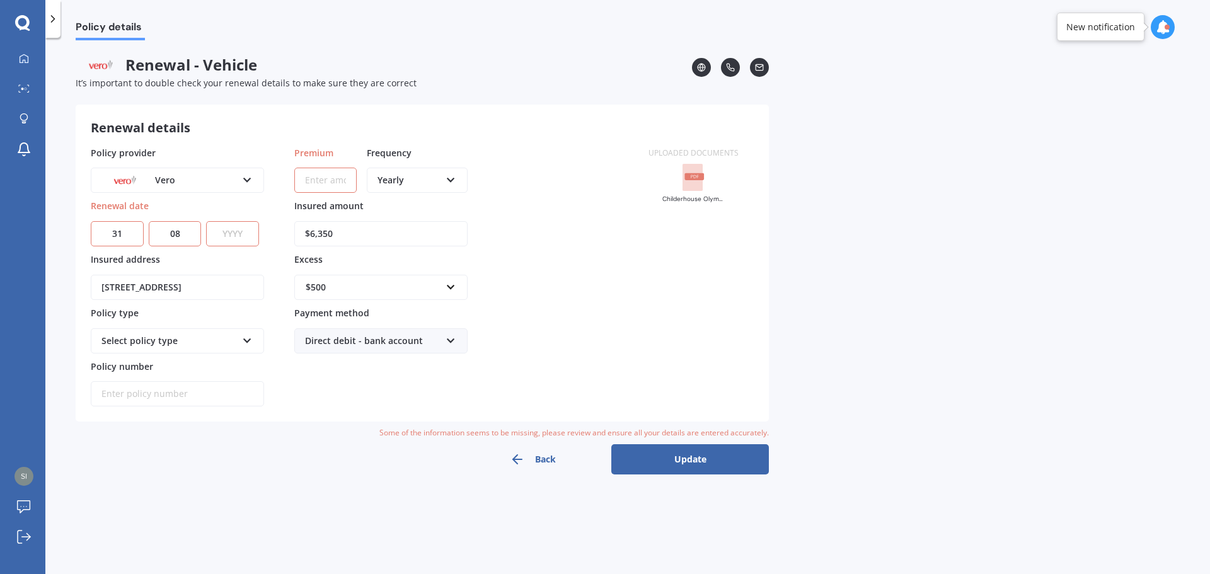
select select "2025"
click at [464, 254] on div "Excess $500 $300 $400 $500 $750 $1,000 $2,000 $2,500" at bounding box center [380, 276] width 173 height 47
click at [186, 285] on input "[STREET_ADDRESS]" at bounding box center [177, 287] width 173 height 25
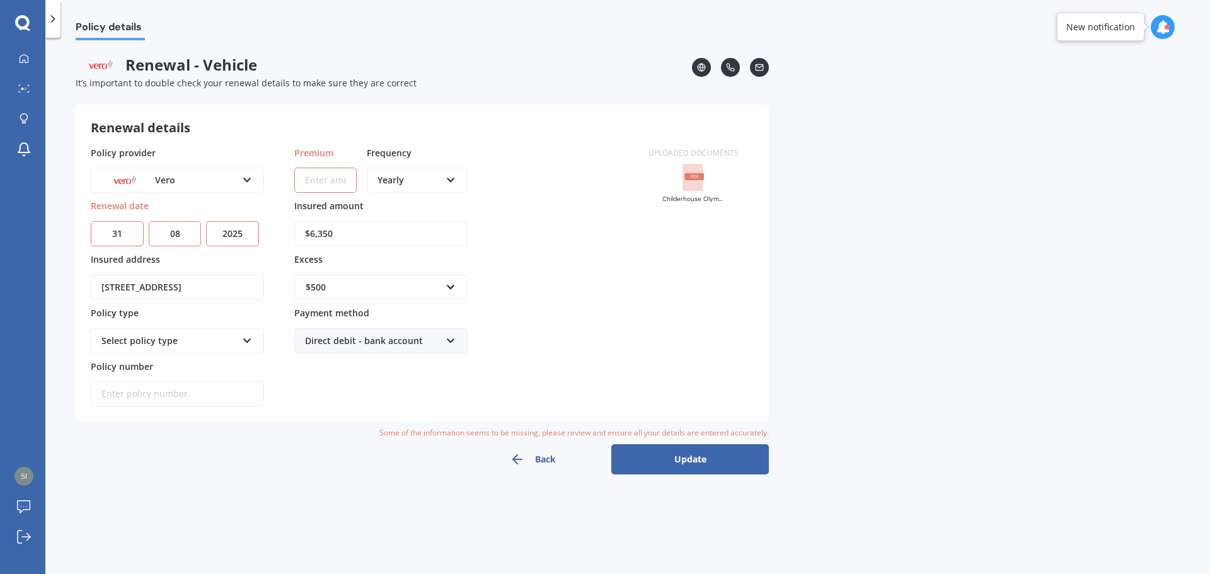
type input "[STREET_ADDRESS]"
click at [181, 334] on div "Select policy type" at bounding box center [169, 341] width 136 height 14
drag, startPoint x: 183, startPoint y: 354, endPoint x: 233, endPoint y: 452, distance: 109.4
click at [233, 452] on div "Back Update" at bounding box center [422, 459] width 693 height 30
drag, startPoint x: 704, startPoint y: 183, endPoint x: 542, endPoint y: 459, distance: 319.6
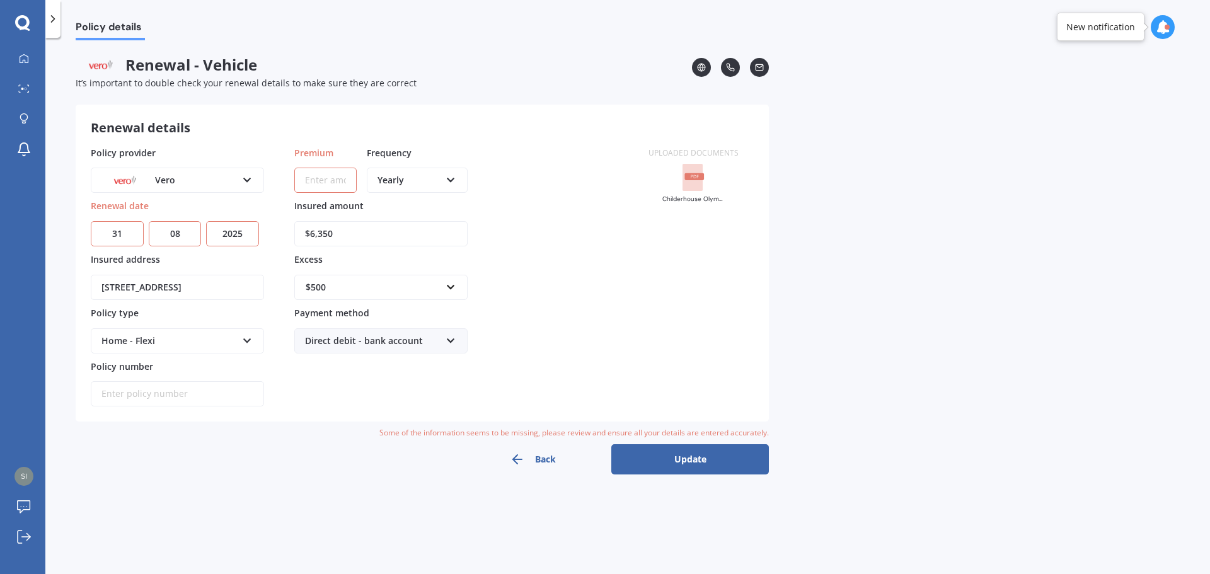
click at [542, 459] on button "Back" at bounding box center [533, 459] width 158 height 30
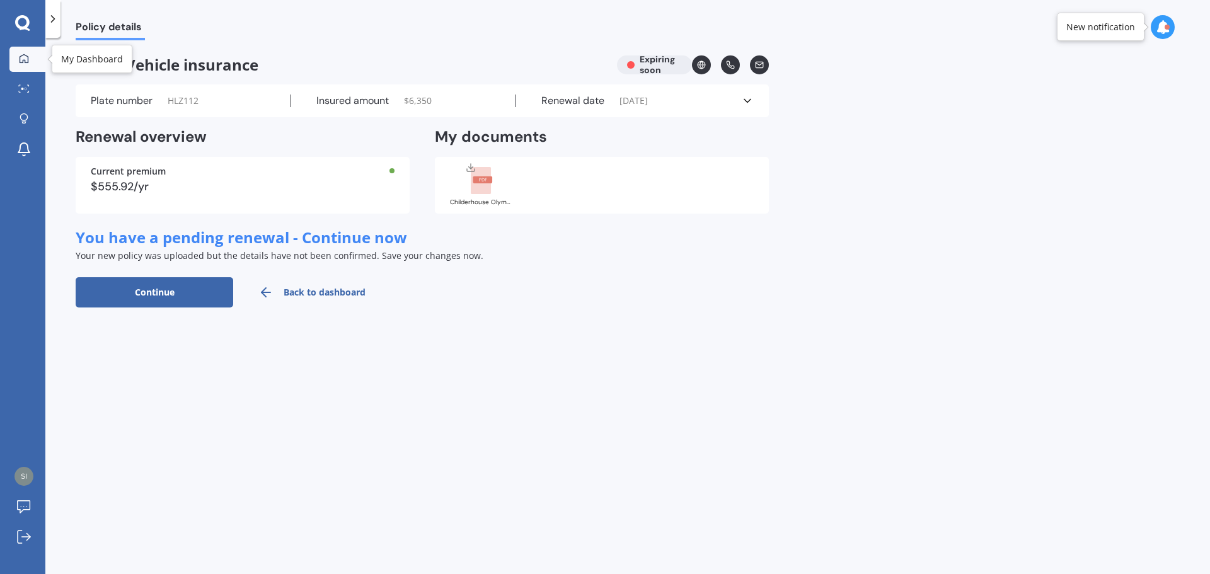
click at [18, 66] on link "My Dashboard" at bounding box center [27, 59] width 36 height 25
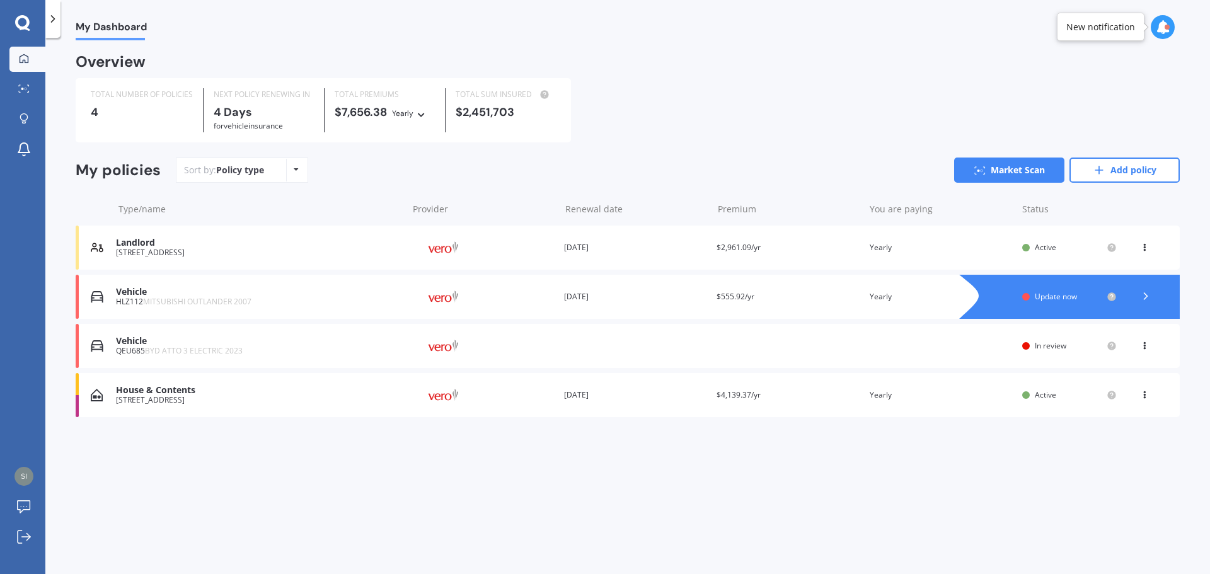
click at [1143, 249] on icon at bounding box center [1144, 245] width 9 height 8
click at [1143, 250] on div "View option" at bounding box center [1117, 247] width 125 height 23
click at [1145, 299] on polyline at bounding box center [1145, 296] width 3 height 6
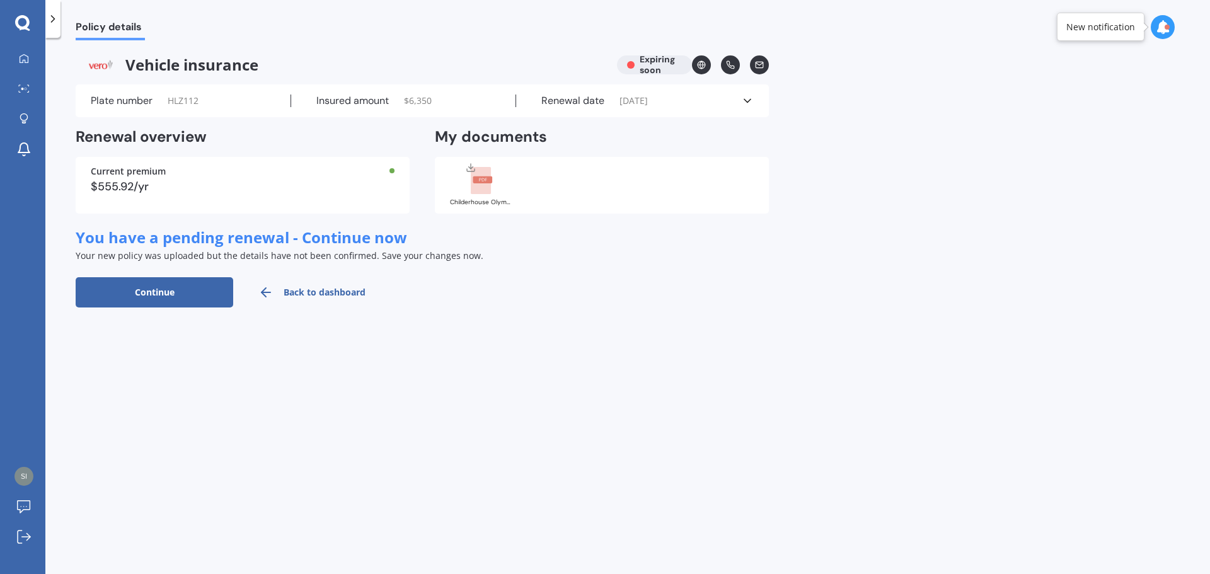
drag, startPoint x: 497, startPoint y: 192, endPoint x: 484, endPoint y: 185, distance: 15.2
click at [484, 185] on rect at bounding box center [481, 181] width 20 height 28
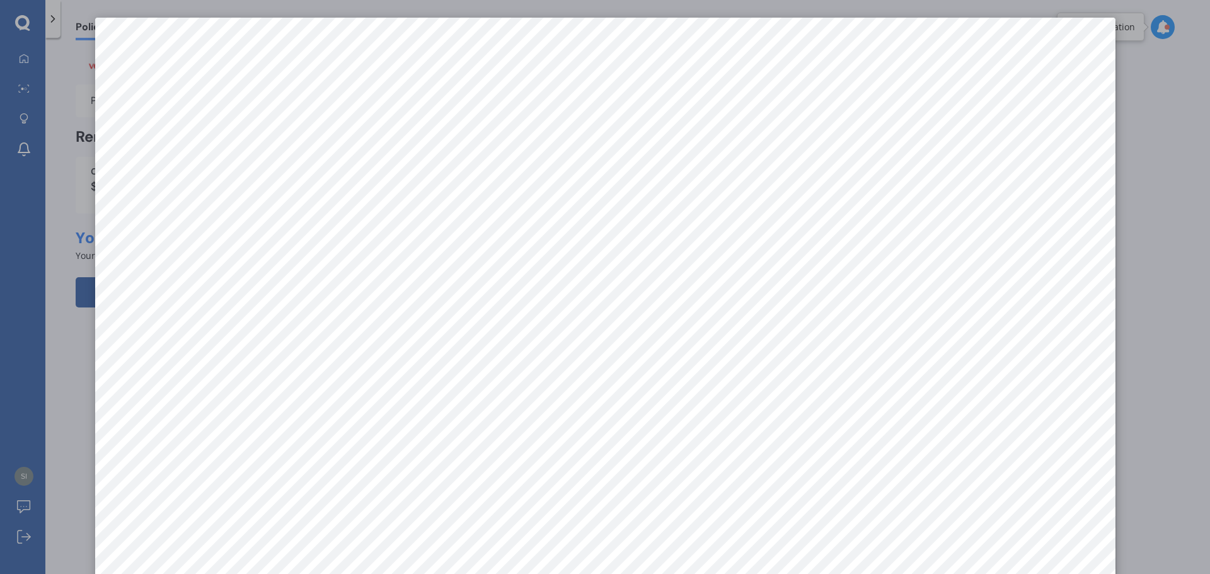
click at [51, 22] on div at bounding box center [605, 287] width 1210 height 574
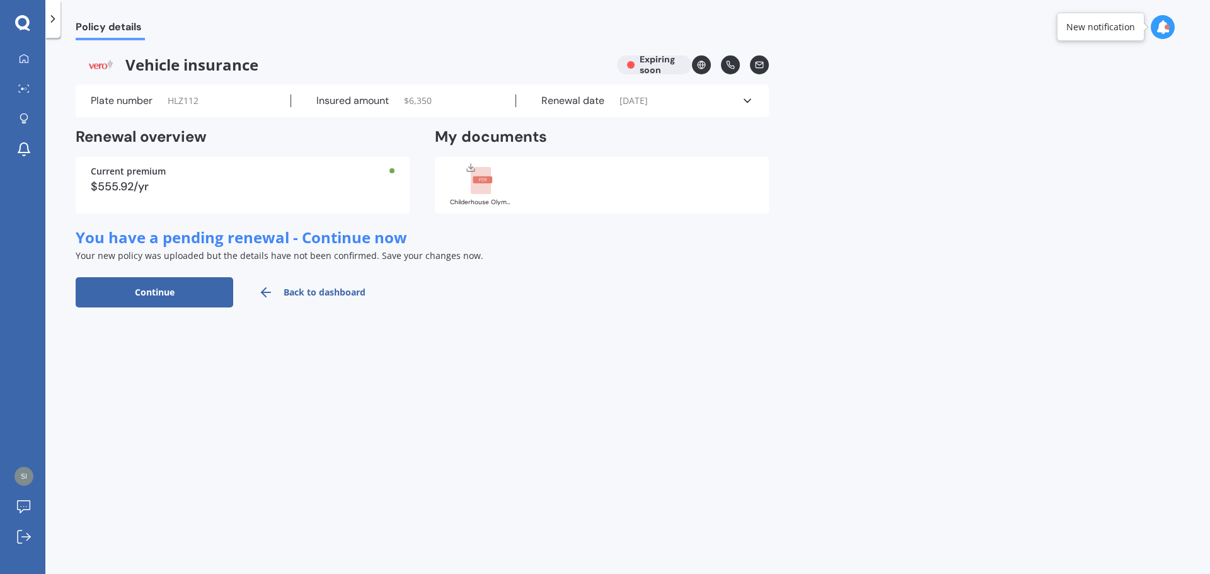
click at [551, 363] on div "Policy details Vehicle insurance Expiring soon Plate number HLZ112 Insured amou…" at bounding box center [627, 308] width 1165 height 536
click at [207, 287] on button "Continue" at bounding box center [155, 292] width 158 height 30
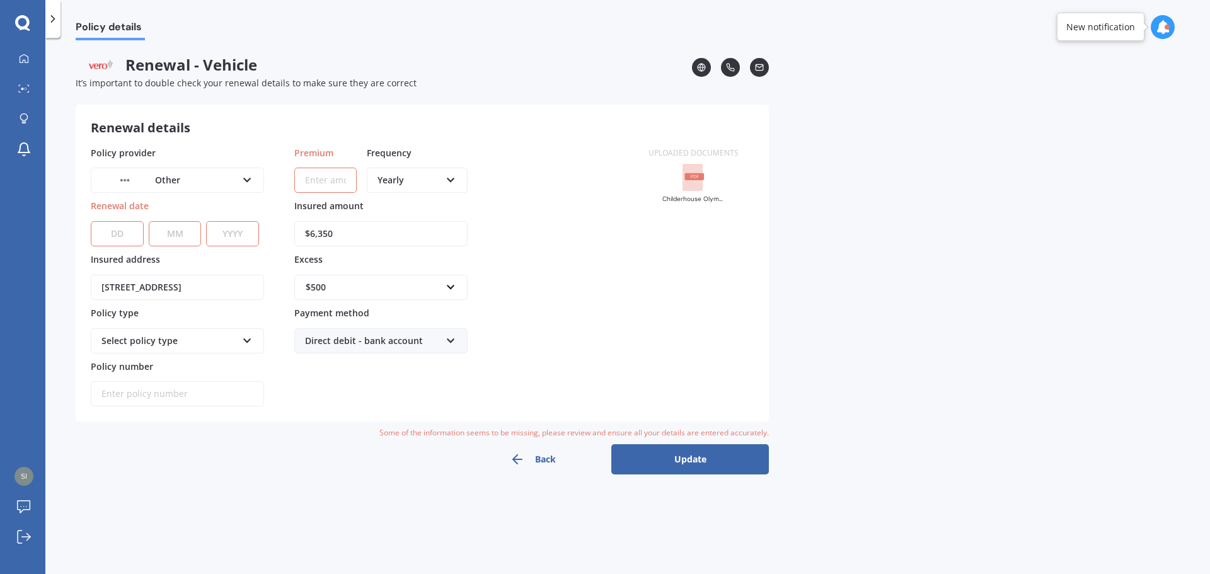
click at [697, 182] on rect at bounding box center [693, 178] width 20 height 28
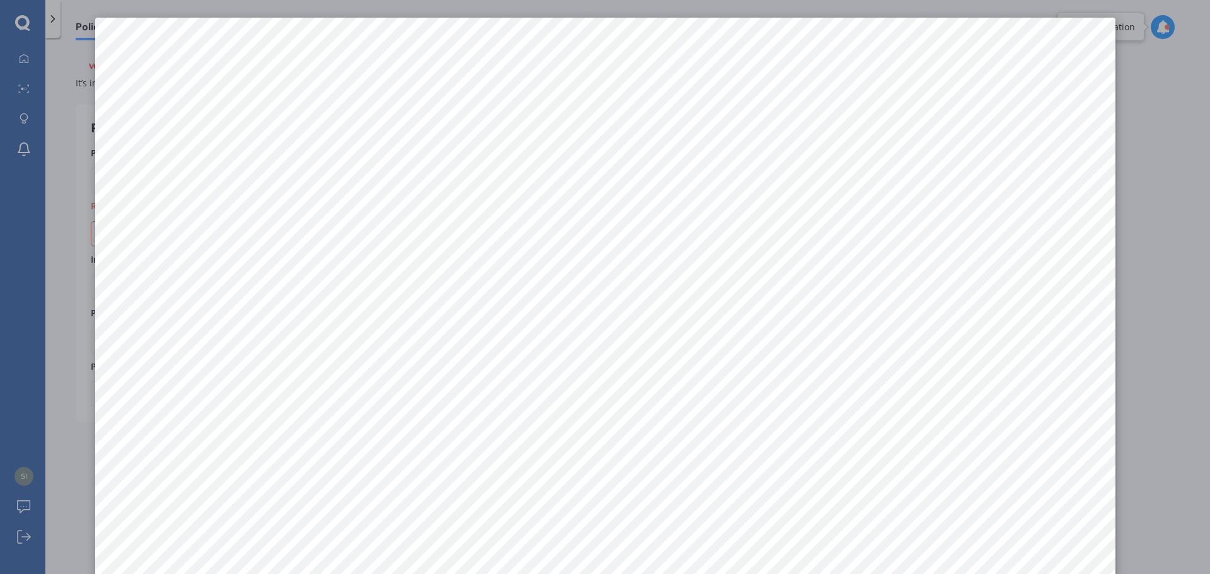
click at [52, 16] on div at bounding box center [605, 287] width 1210 height 574
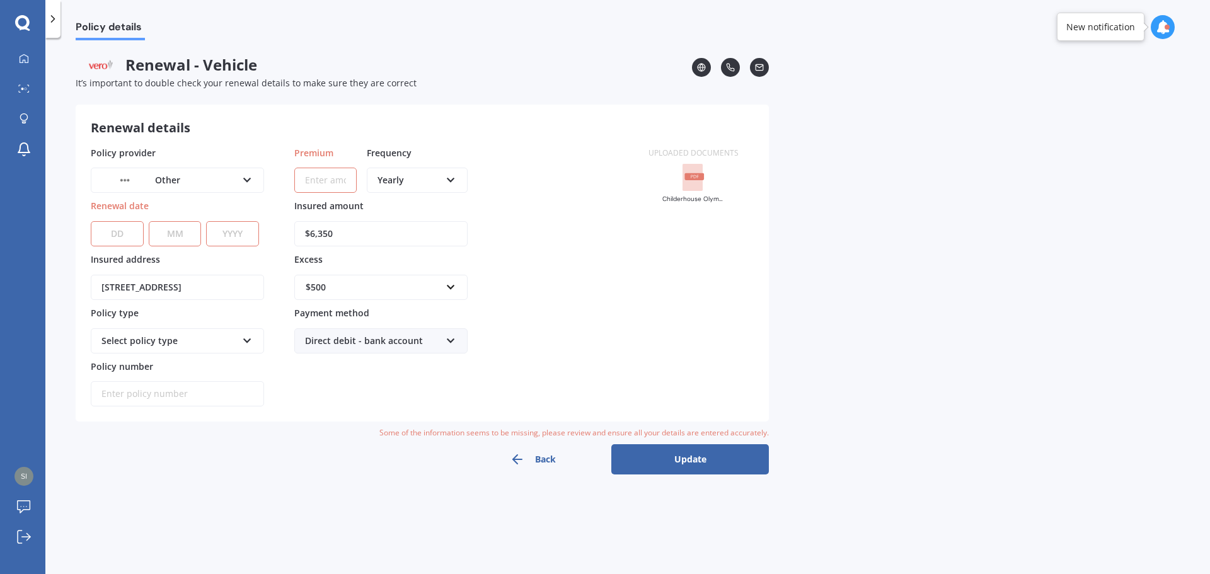
click at [544, 457] on button "Back" at bounding box center [533, 459] width 158 height 30
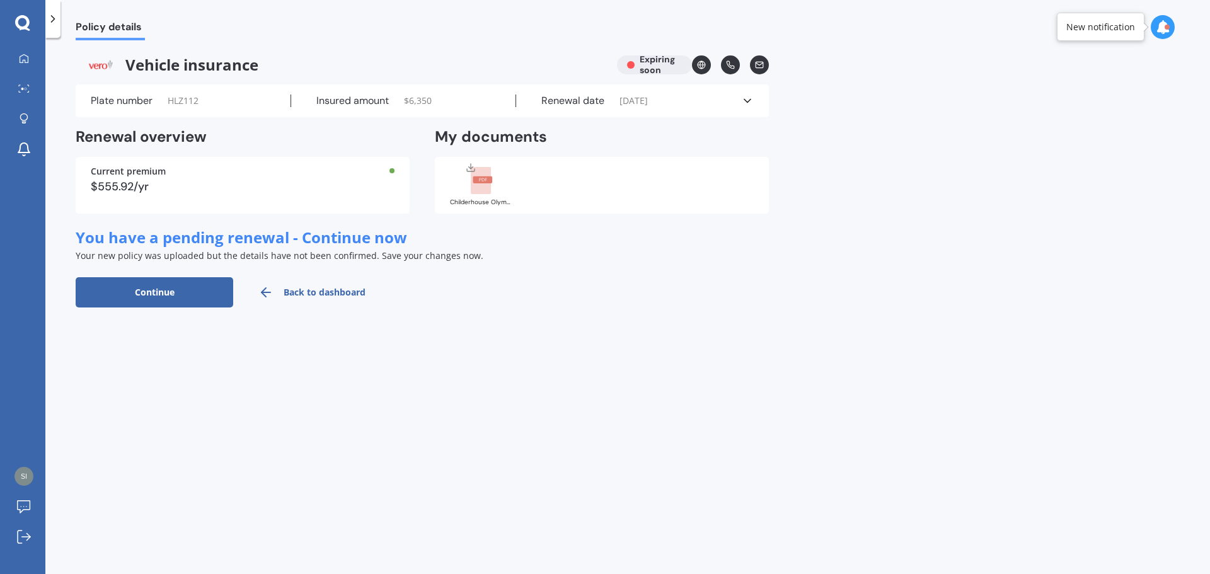
click at [50, 25] on icon at bounding box center [53, 19] width 13 height 13
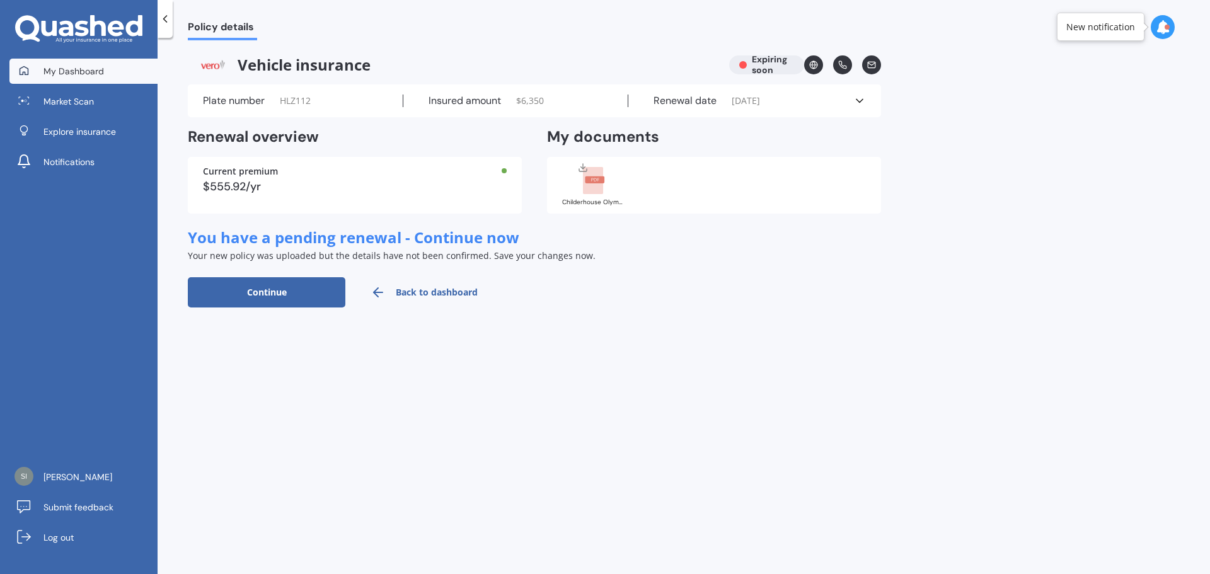
click at [61, 65] on span "My Dashboard" at bounding box center [73, 71] width 61 height 13
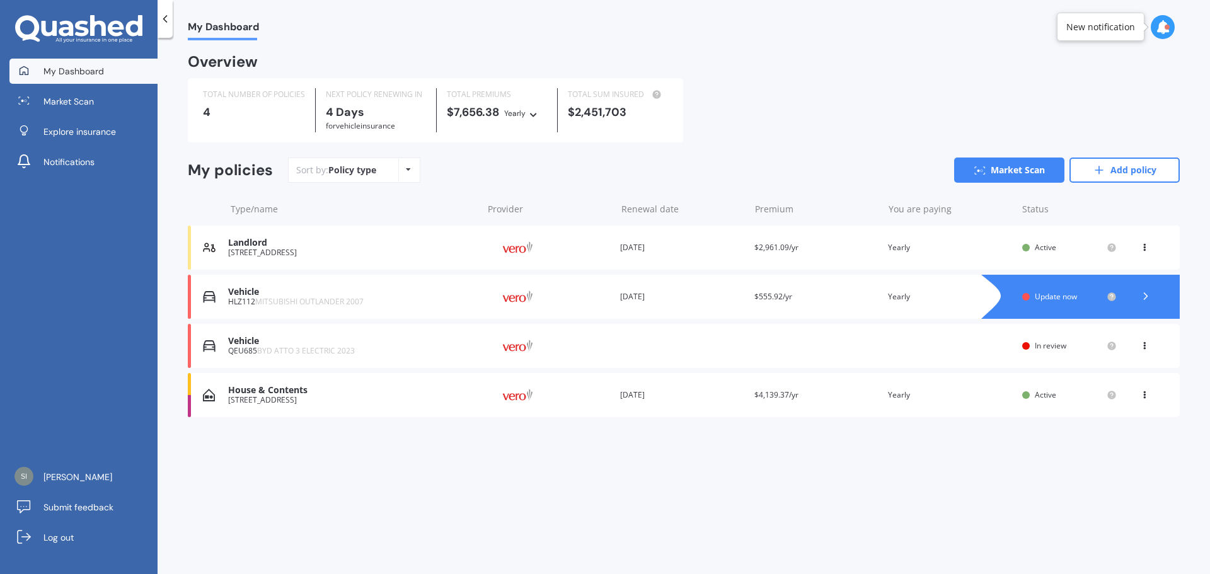
click at [1144, 345] on icon at bounding box center [1144, 344] width 9 height 8
click at [1144, 345] on div "View option" at bounding box center [1117, 346] width 125 height 23
click at [324, 355] on span "BYD ATTO 3 ELECTRIC 2023" at bounding box center [306, 350] width 98 height 11
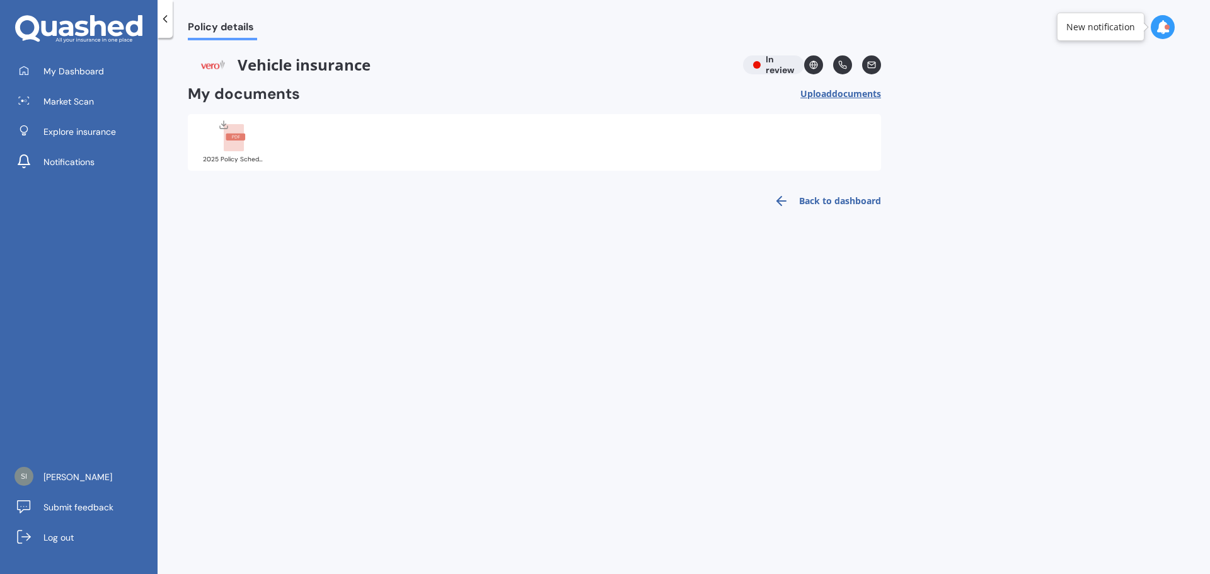
click at [840, 95] on span "documents" at bounding box center [856, 94] width 49 height 12
click at [243, 139] on rect at bounding box center [236, 137] width 20 height 7
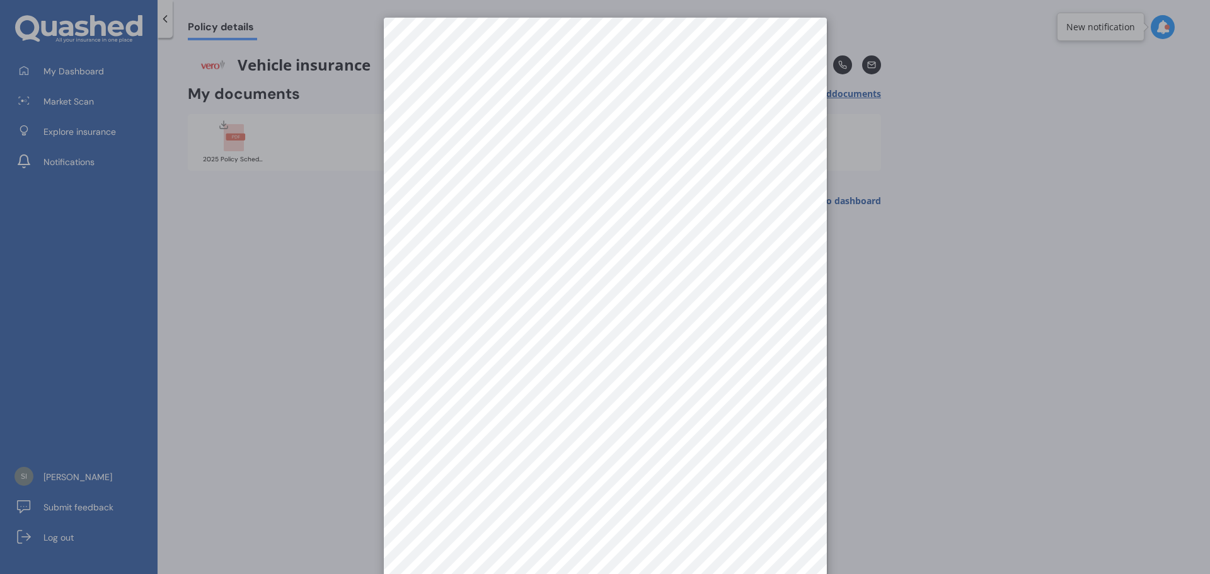
click at [80, 74] on div at bounding box center [605, 287] width 1210 height 574
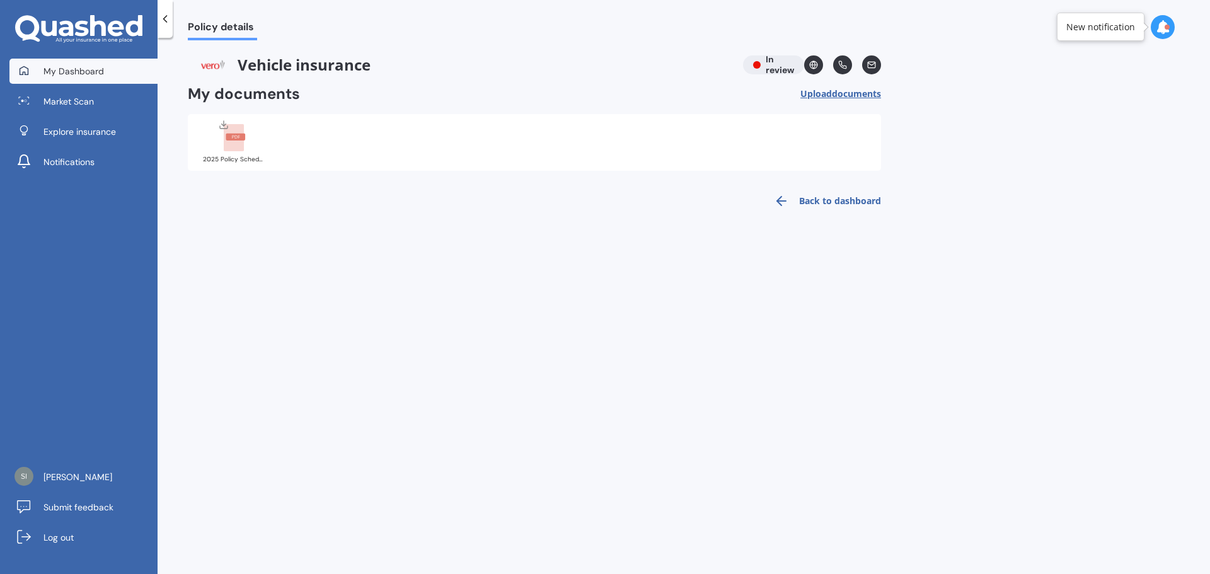
click at [80, 74] on span "My Dashboard" at bounding box center [73, 71] width 61 height 13
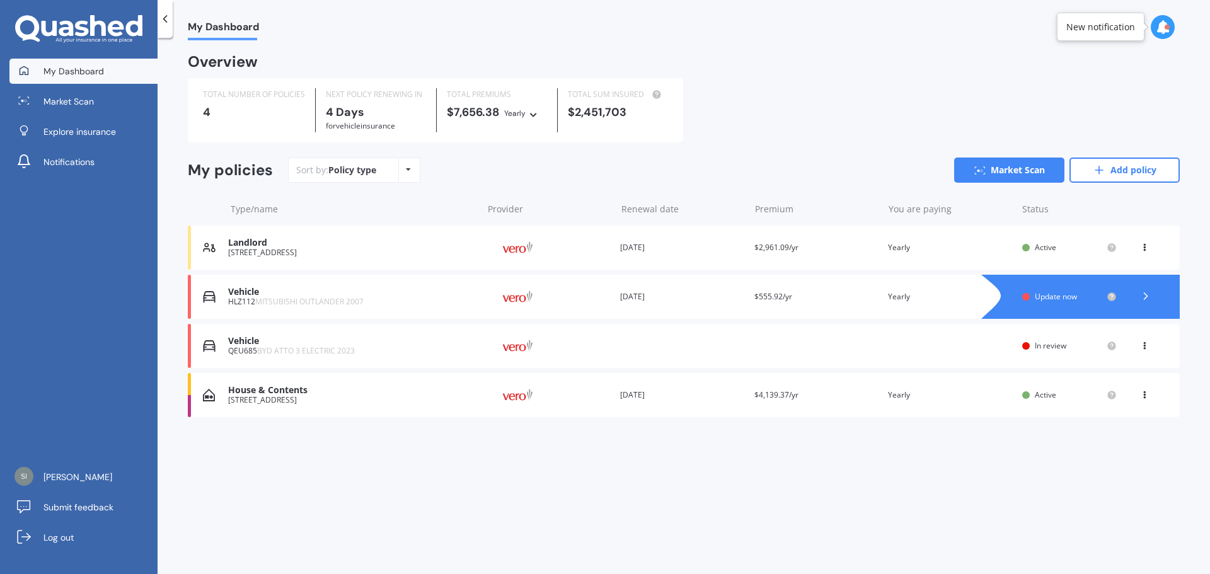
click at [310, 394] on div "House & Contents" at bounding box center [352, 390] width 248 height 11
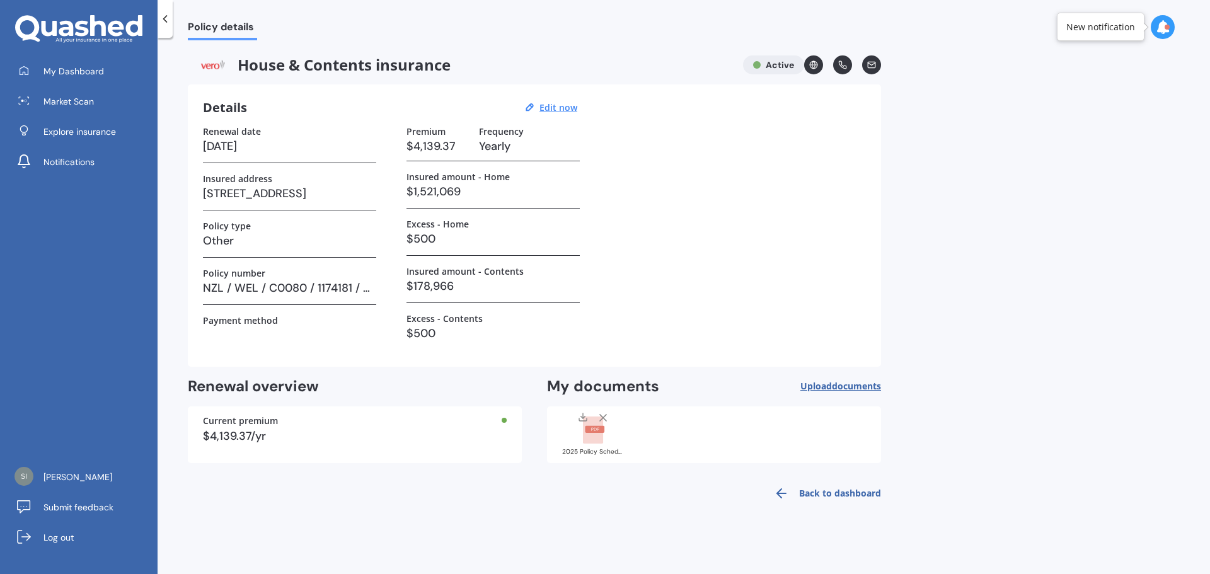
click at [820, 492] on link "Back to dashboard" at bounding box center [823, 493] width 115 height 30
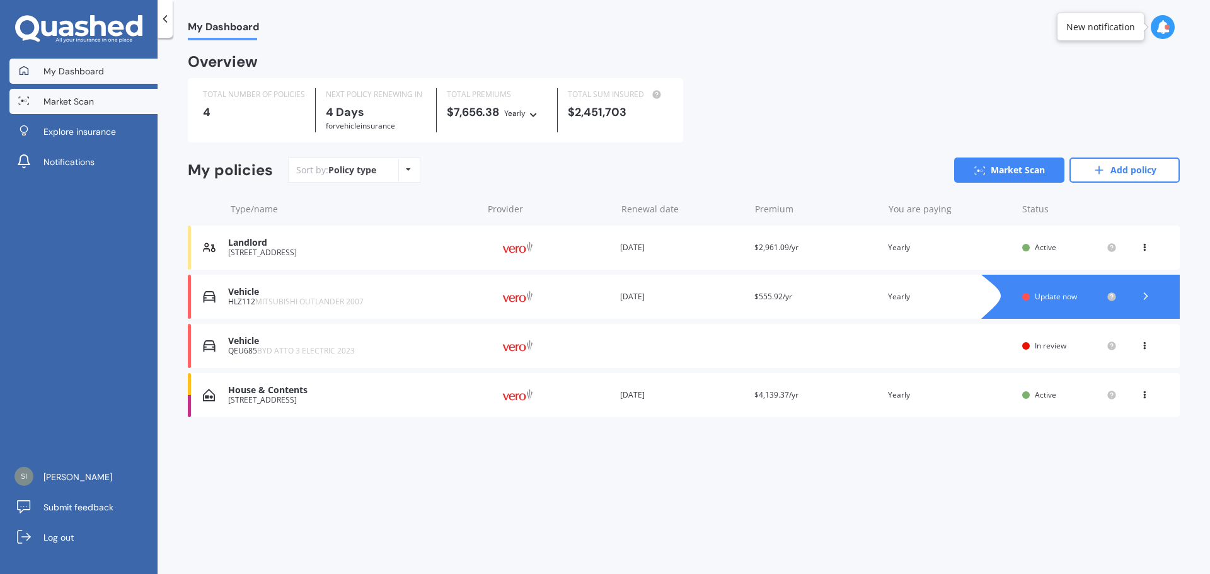
click at [65, 101] on span "Market Scan" at bounding box center [68, 101] width 50 height 13
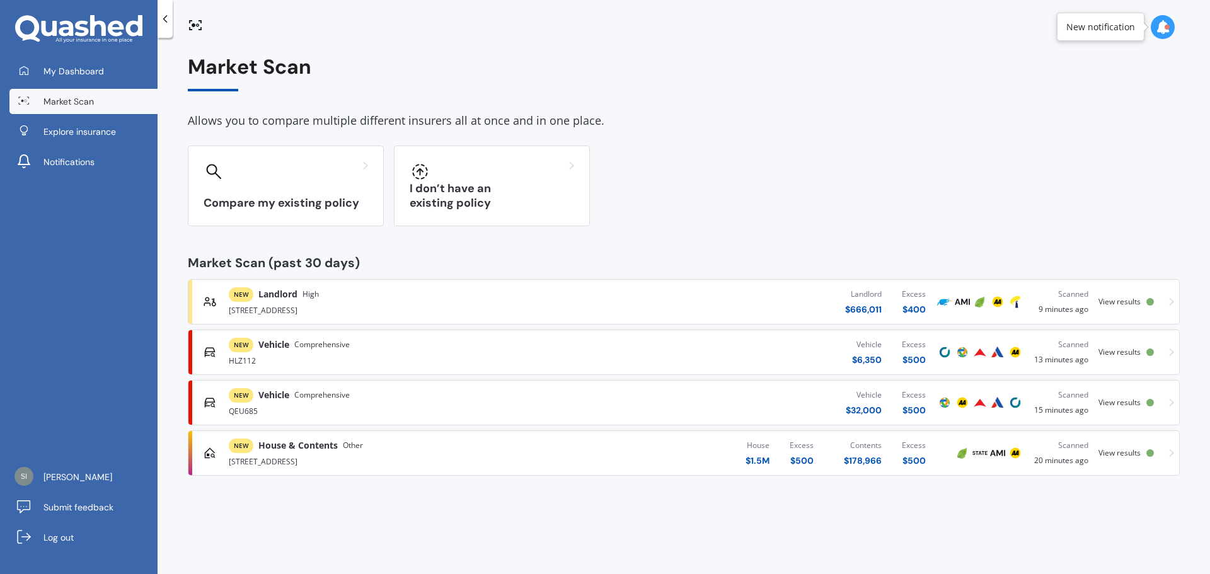
click at [1128, 453] on span "View results" at bounding box center [1120, 453] width 42 height 11
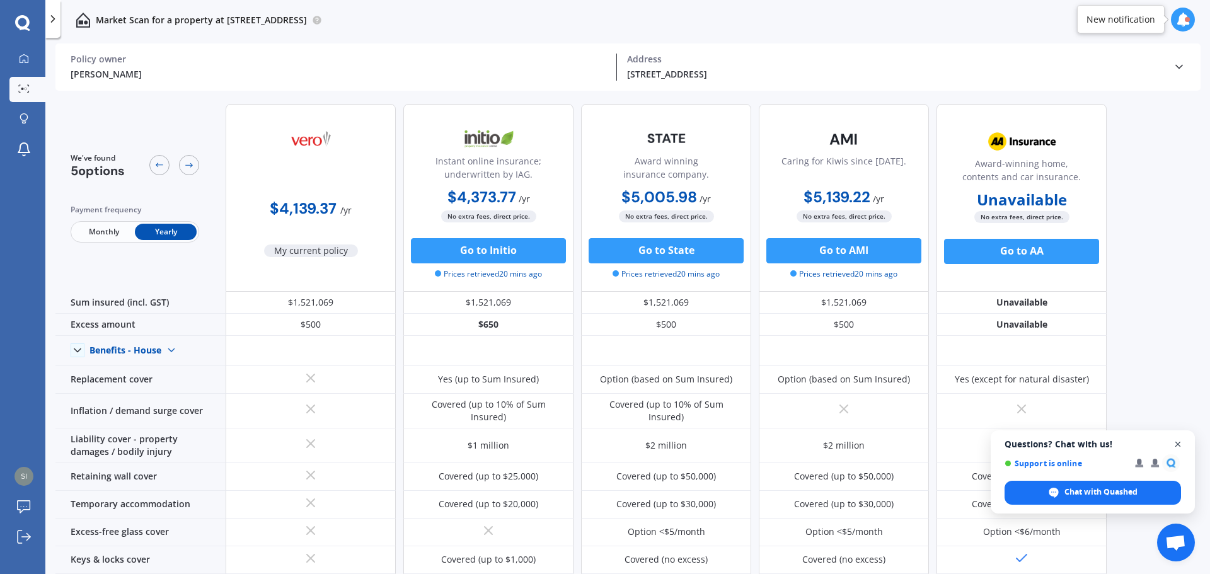
click at [1176, 445] on span "Open chat" at bounding box center [1179, 445] width 16 height 16
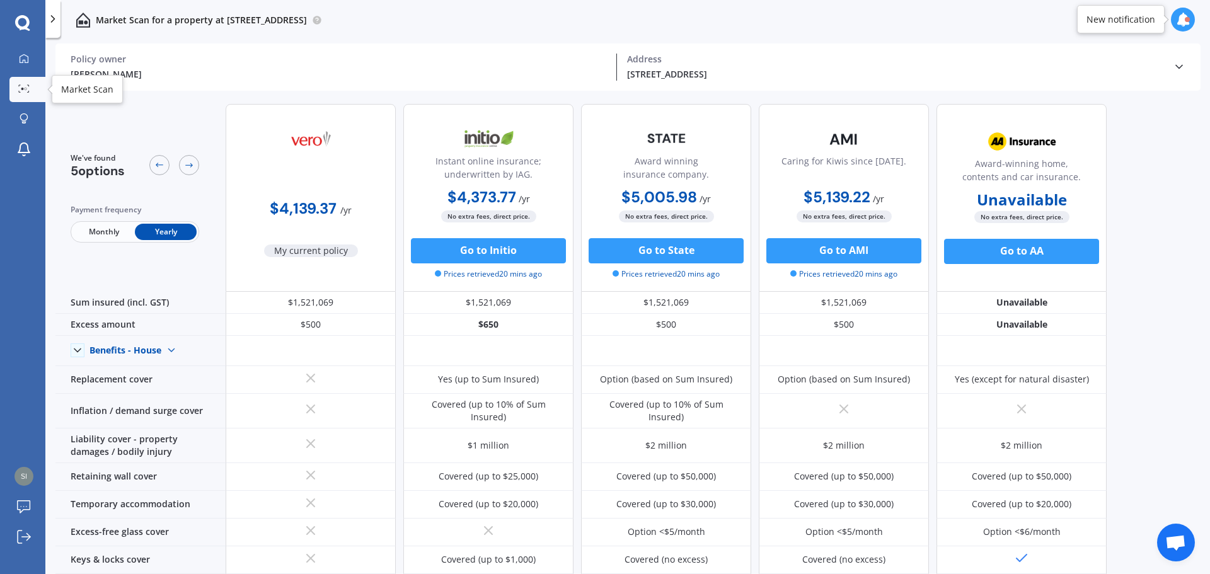
click at [24, 83] on link "Market Scan" at bounding box center [27, 89] width 36 height 25
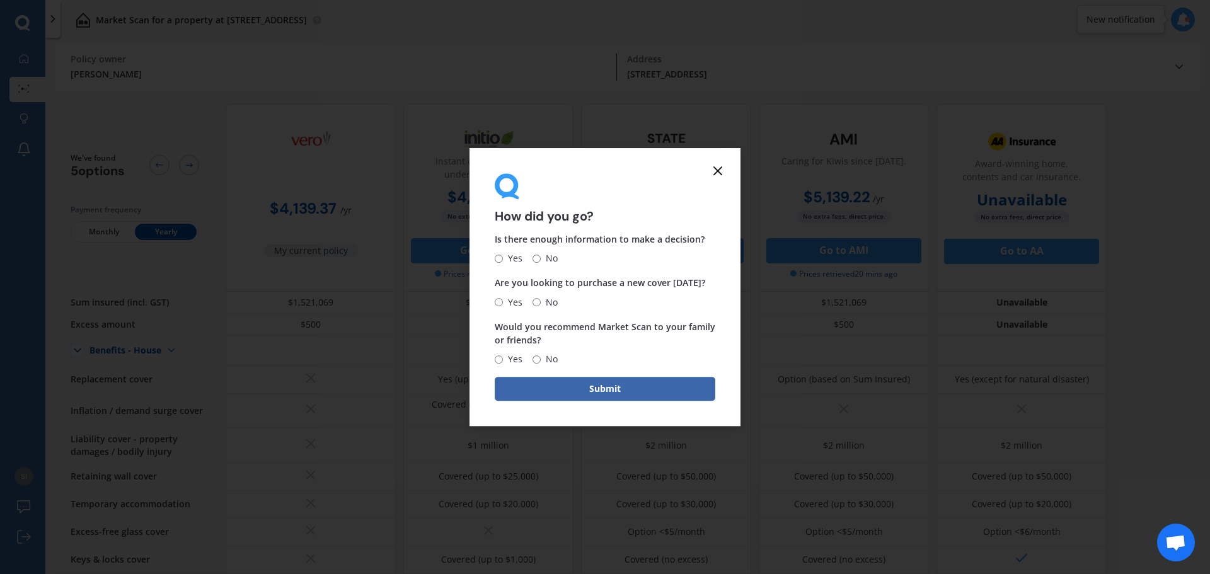
click at [718, 170] on icon at bounding box center [717, 170] width 15 height 15
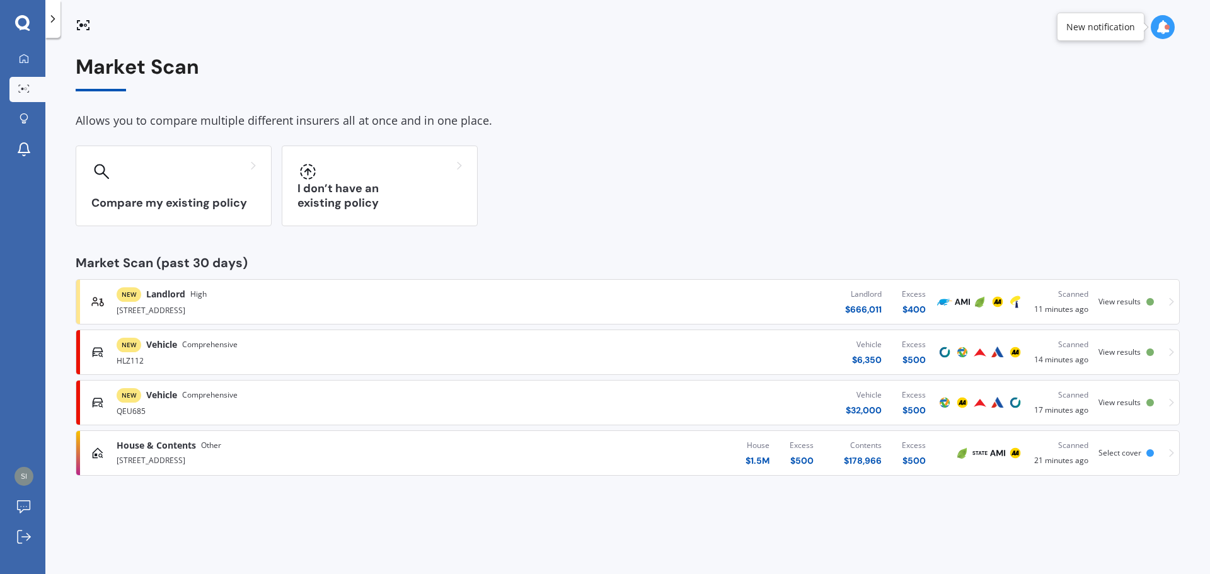
click at [200, 293] on span "High" at bounding box center [198, 294] width 16 height 13
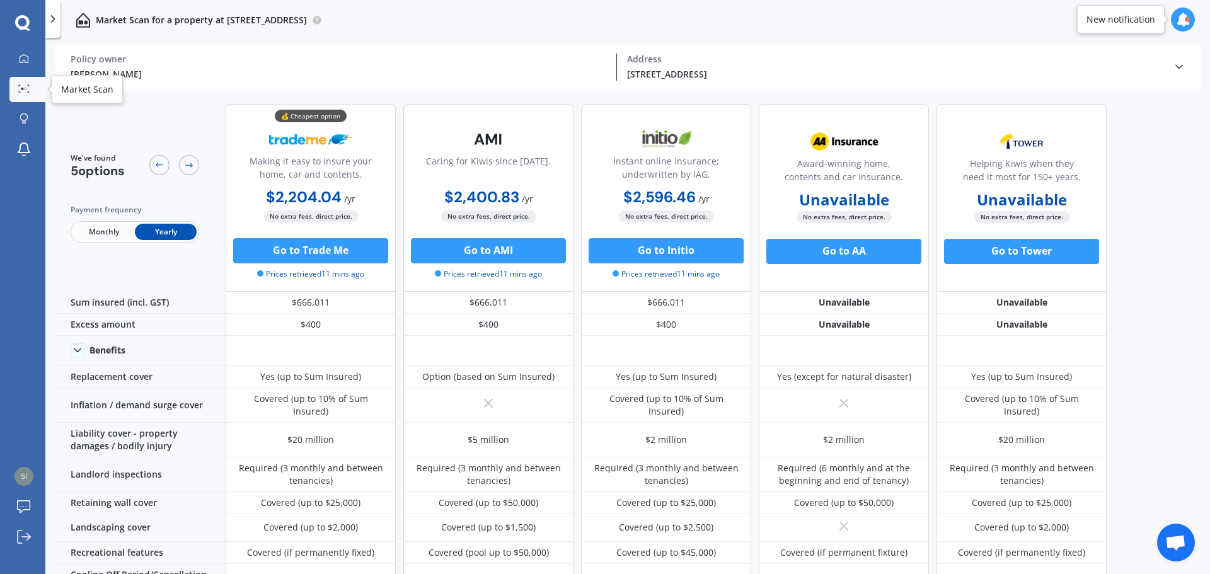
click at [28, 84] on icon at bounding box center [23, 88] width 11 height 8
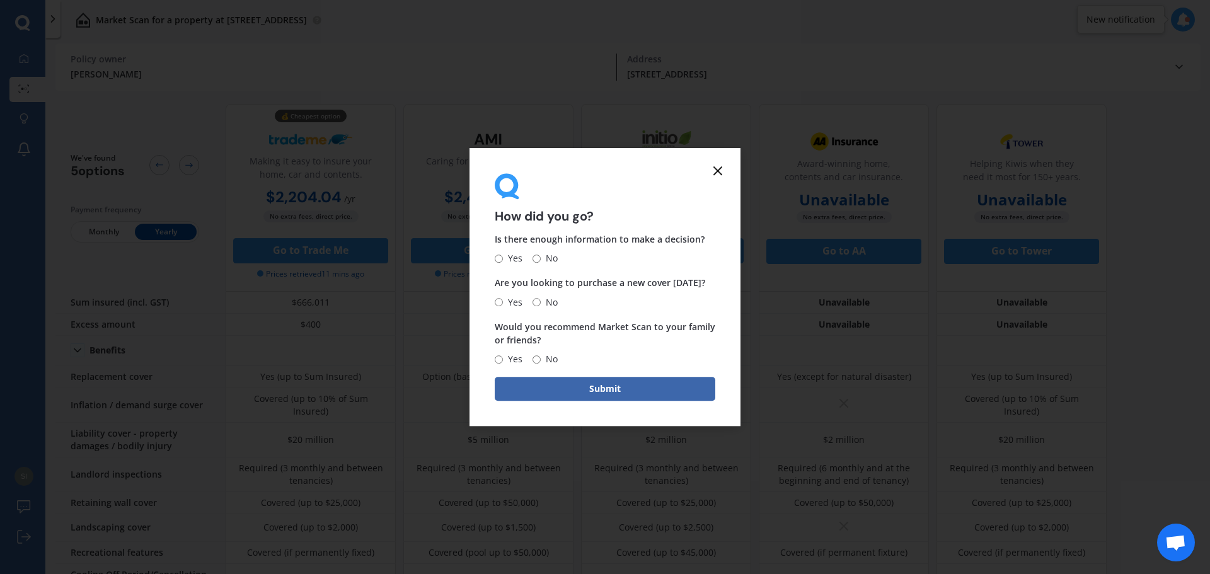
click at [717, 171] on icon at bounding box center [717, 170] width 15 height 15
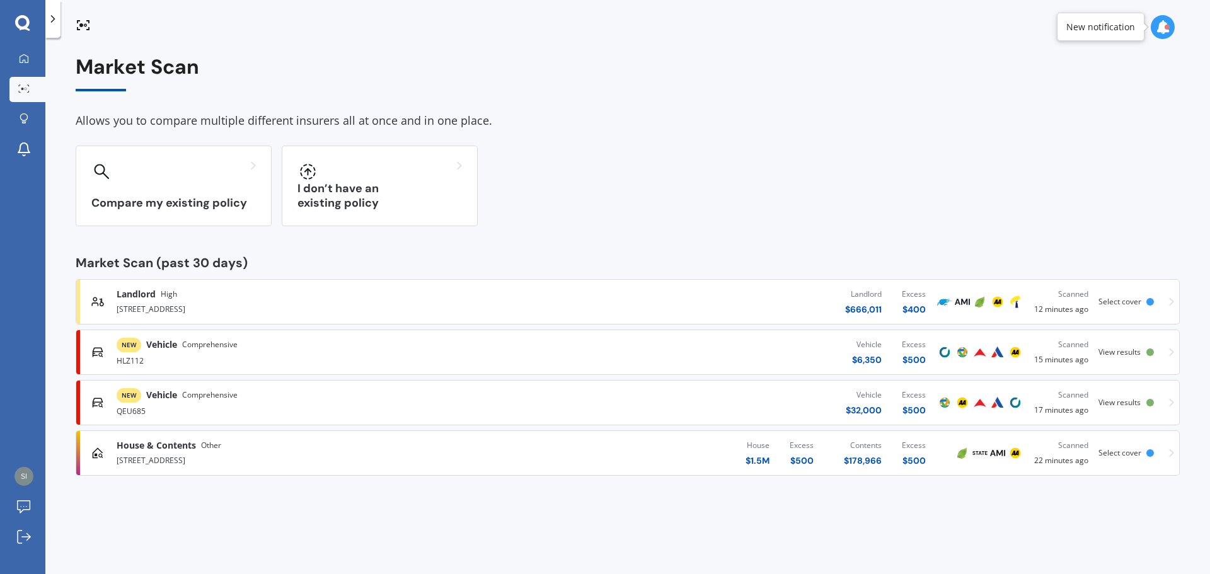
click at [230, 395] on span "Comprehensive" at bounding box center [209, 395] width 55 height 13
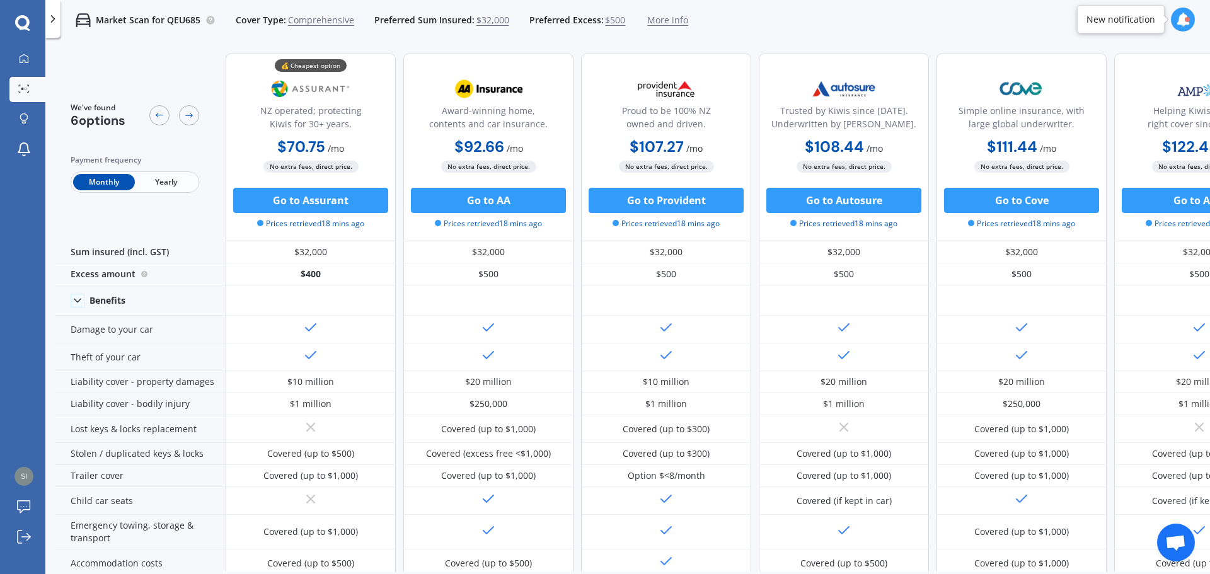
click at [165, 180] on span "Yearly" at bounding box center [166, 182] width 62 height 16
click at [22, 93] on div at bounding box center [23, 88] width 19 height 9
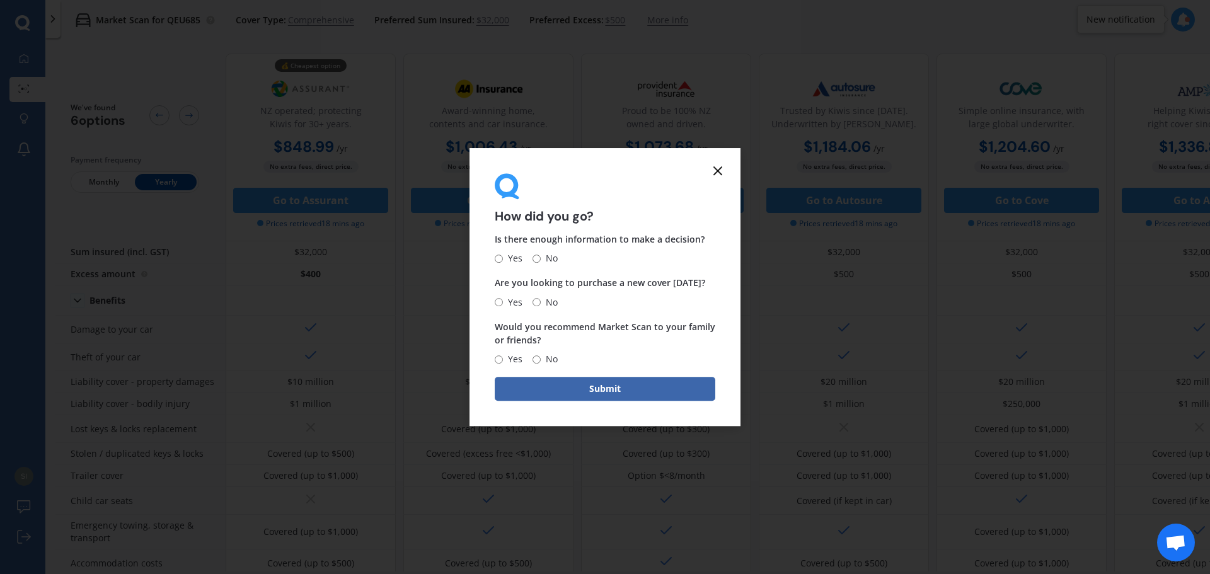
click at [720, 174] on line at bounding box center [718, 171] width 8 height 8
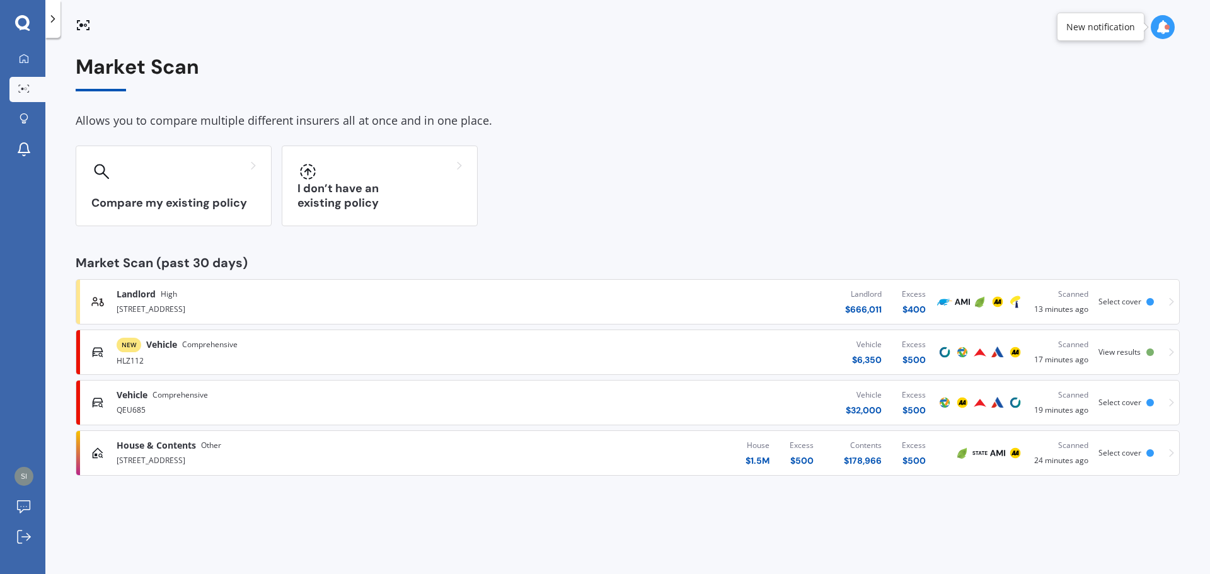
click at [165, 345] on span "Vehicle" at bounding box center [161, 344] width 31 height 13
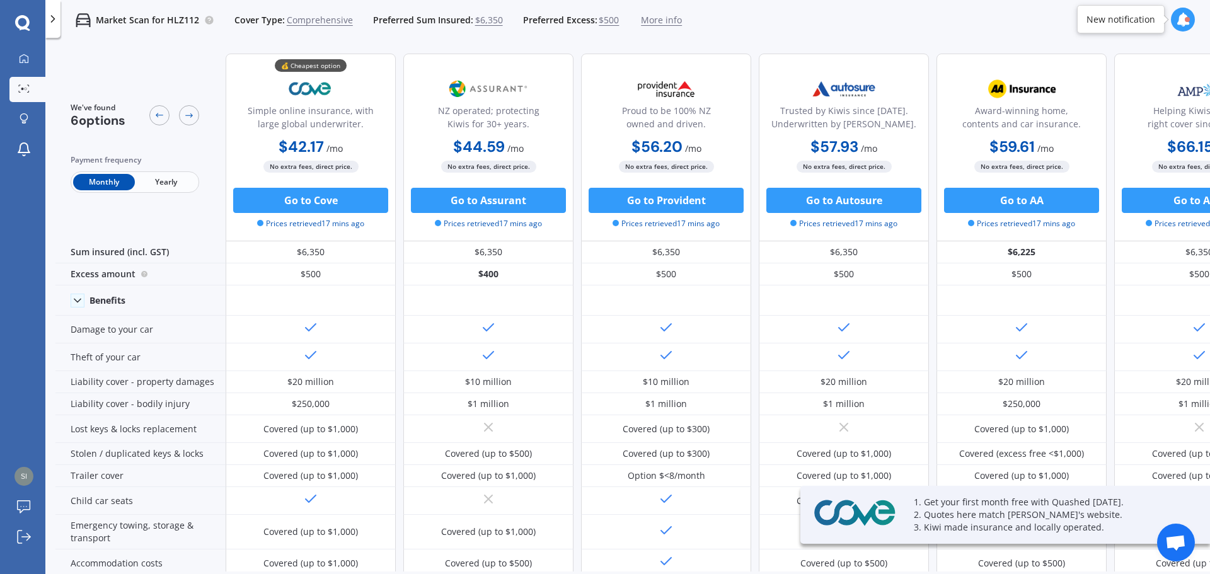
click at [155, 184] on span "Yearly" at bounding box center [166, 182] width 62 height 16
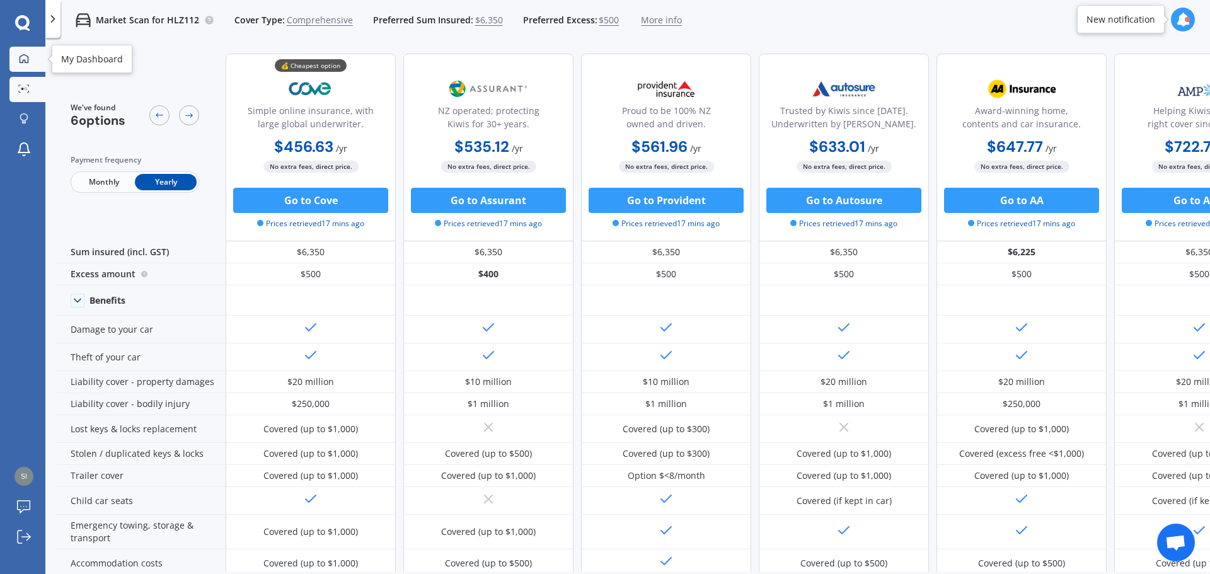
click at [15, 60] on div at bounding box center [23, 59] width 19 height 11
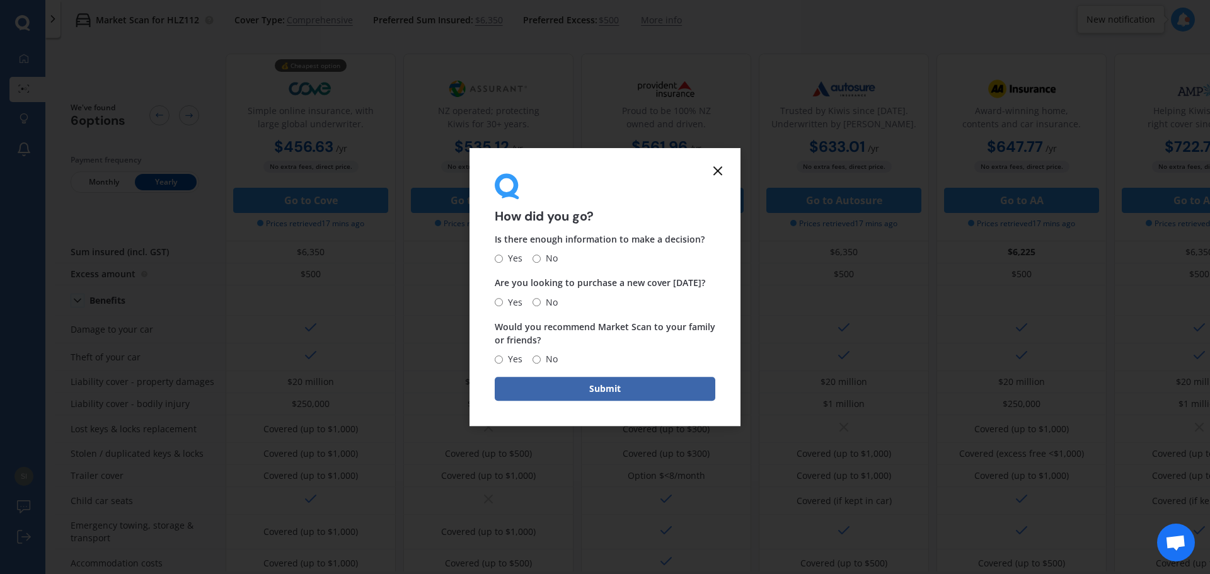
click at [712, 170] on icon at bounding box center [717, 170] width 15 height 15
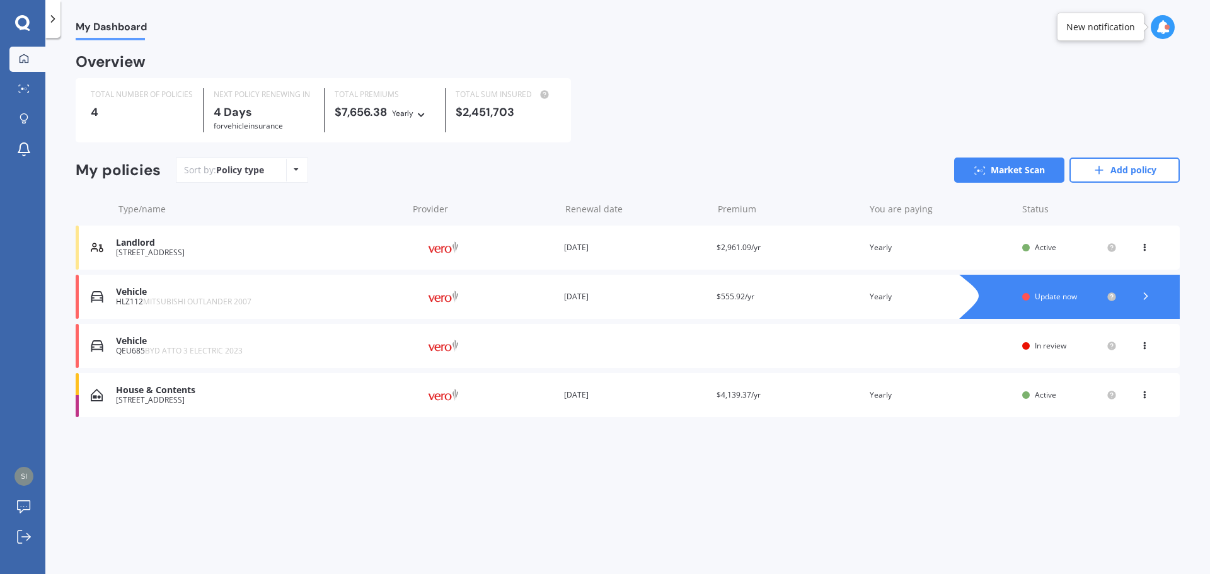
click at [1048, 296] on span "Update now" at bounding box center [1056, 296] width 42 height 11
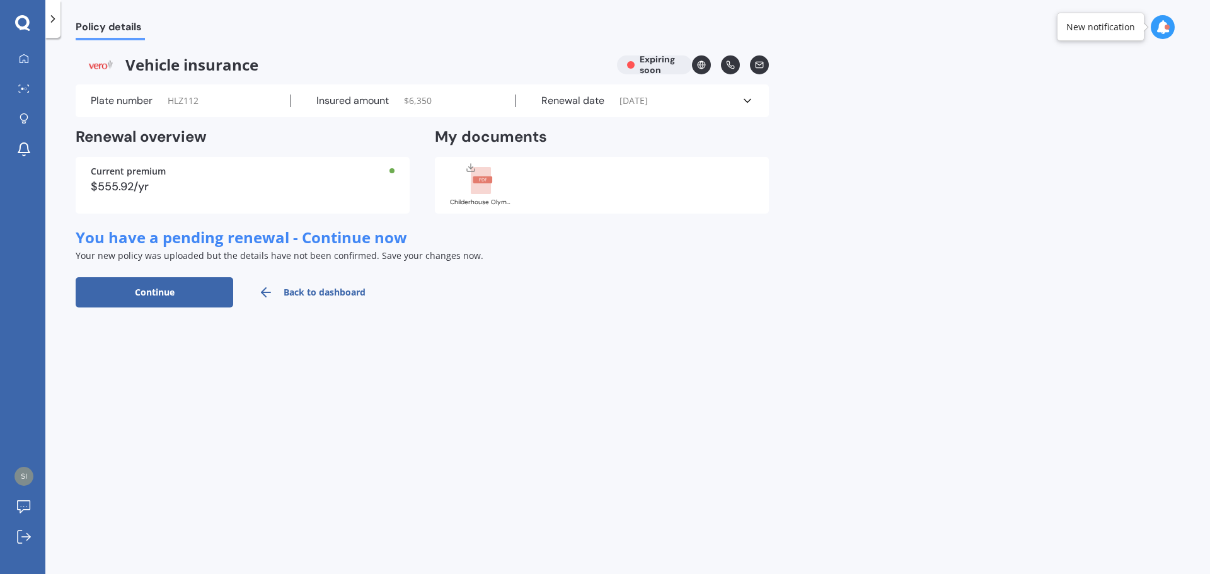
click at [1171, 34] on div at bounding box center [1163, 27] width 24 height 24
click at [1051, 28] on div "Policy details" at bounding box center [627, 20] width 1165 height 40
click at [753, 97] on icon at bounding box center [747, 101] width 13 height 13
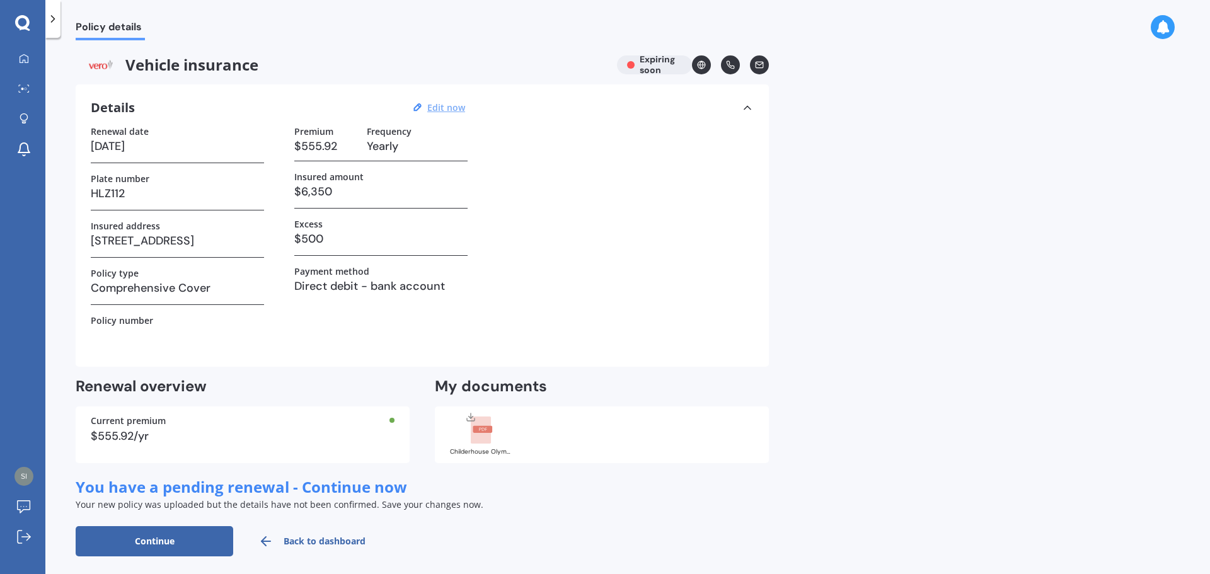
click at [449, 108] on u "Edit now" at bounding box center [446, 107] width 38 height 12
select select "31"
select select "08"
select select "2025"
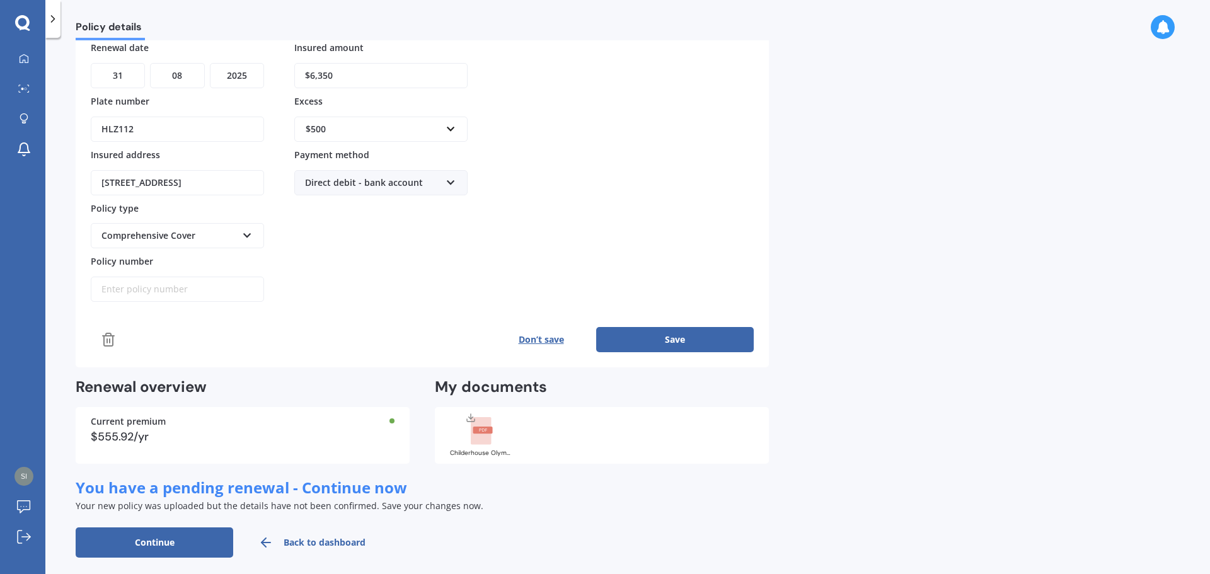
scroll to position [144, 0]
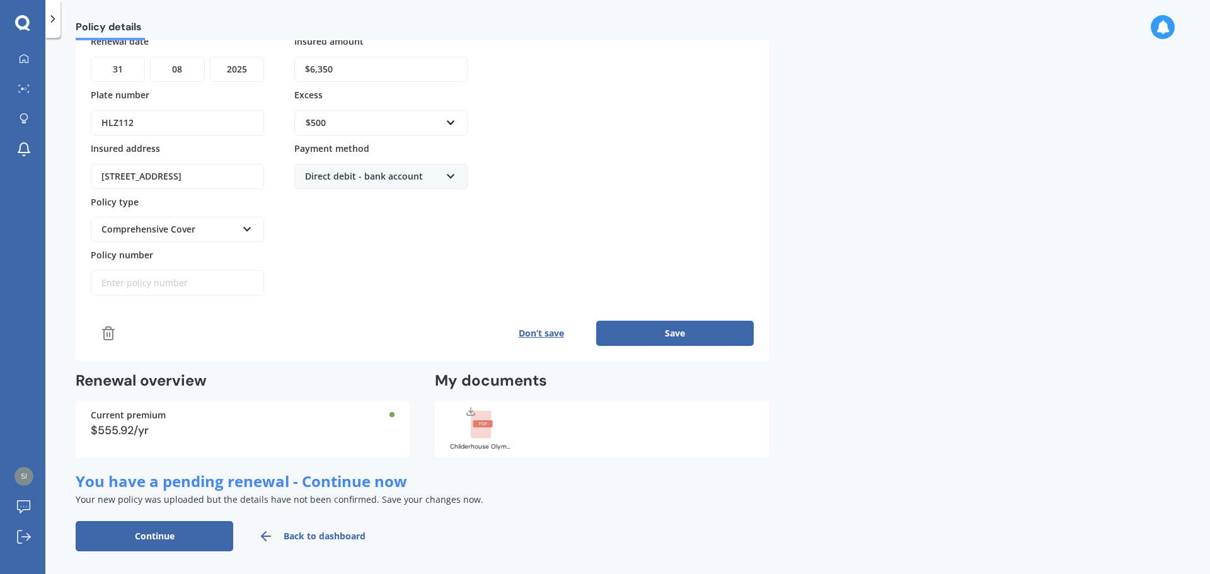
click at [478, 430] on rect at bounding box center [481, 425] width 20 height 28
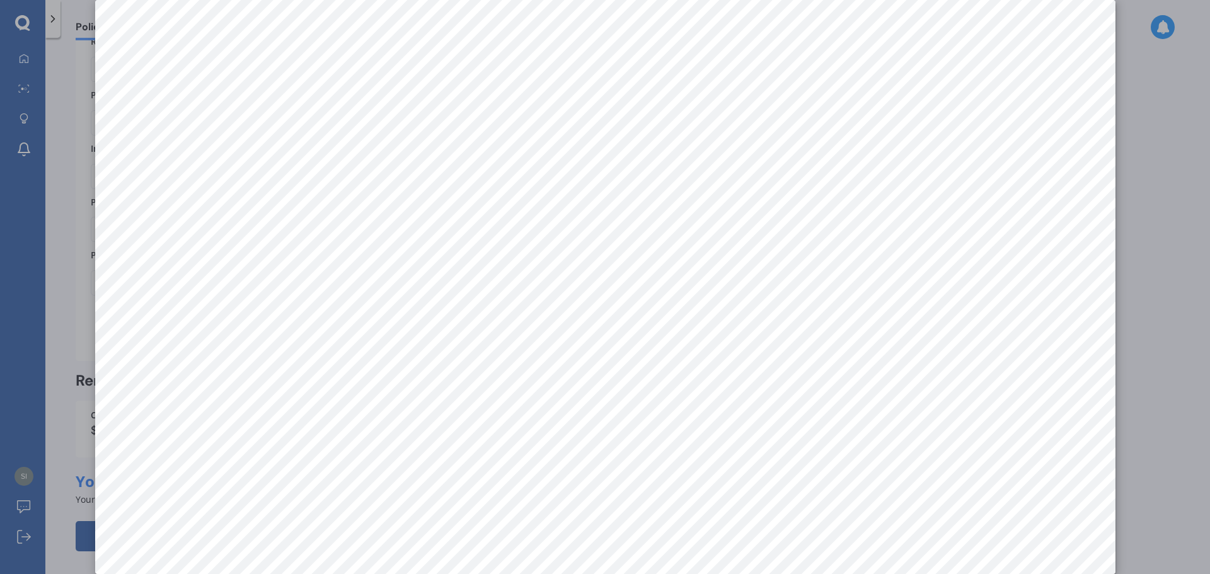
scroll to position [0, 0]
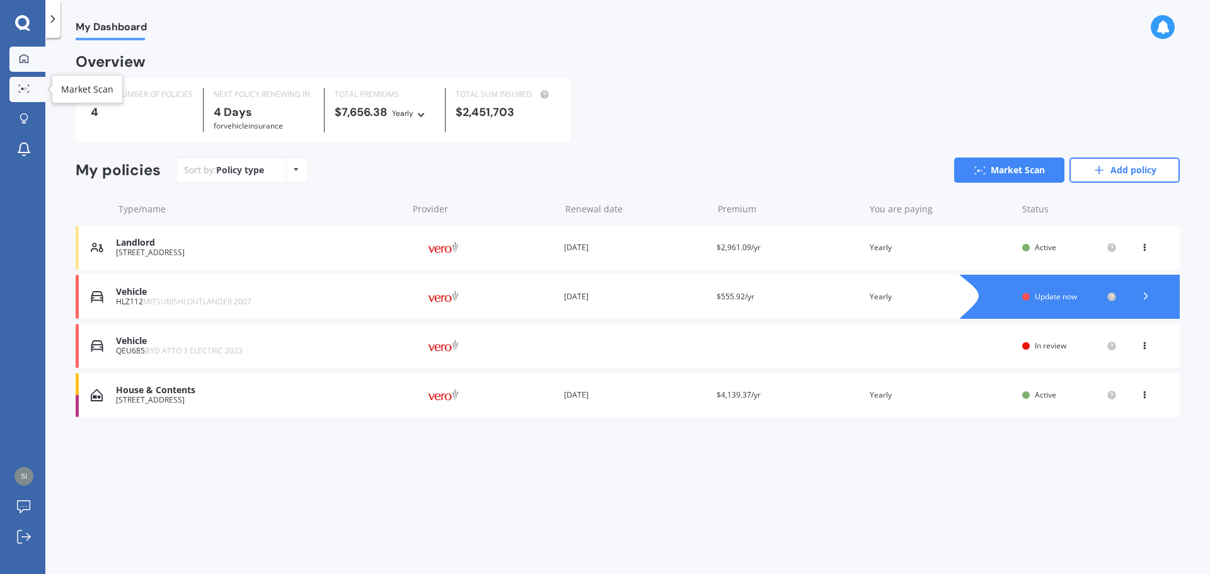
click at [25, 86] on icon at bounding box center [23, 88] width 11 height 8
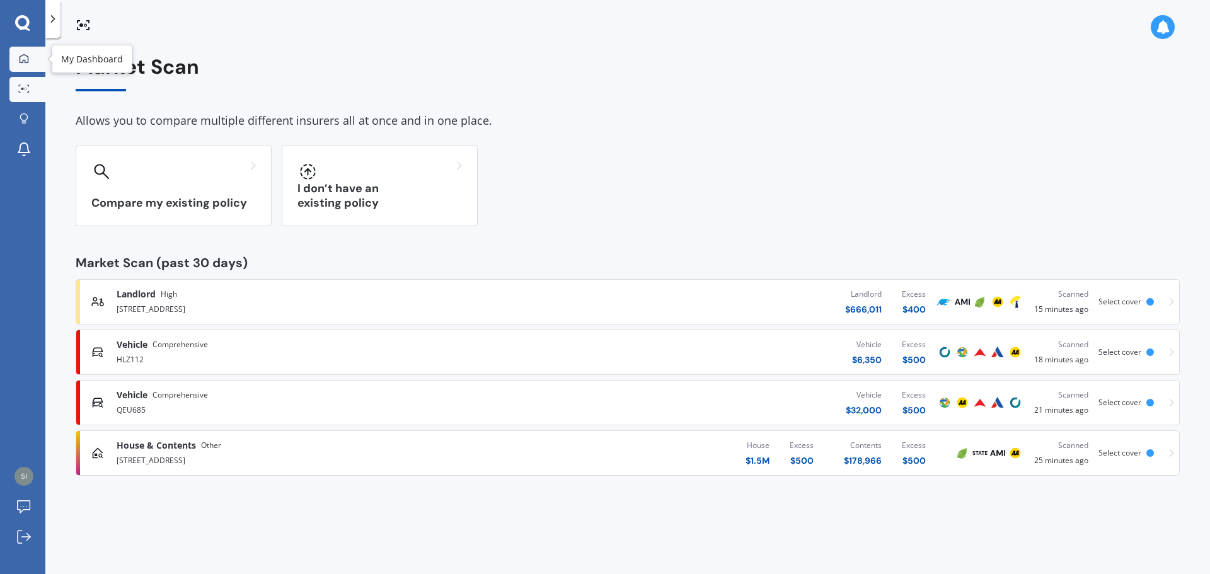
click at [19, 64] on div at bounding box center [23, 59] width 19 height 11
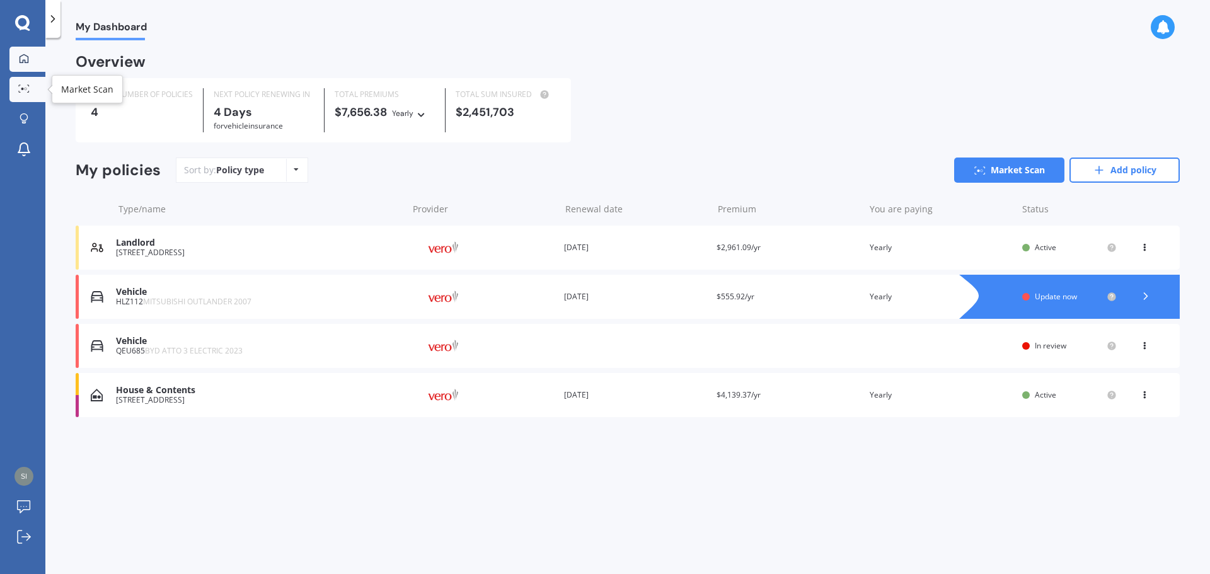
click at [22, 93] on icon at bounding box center [23, 88] width 11 height 8
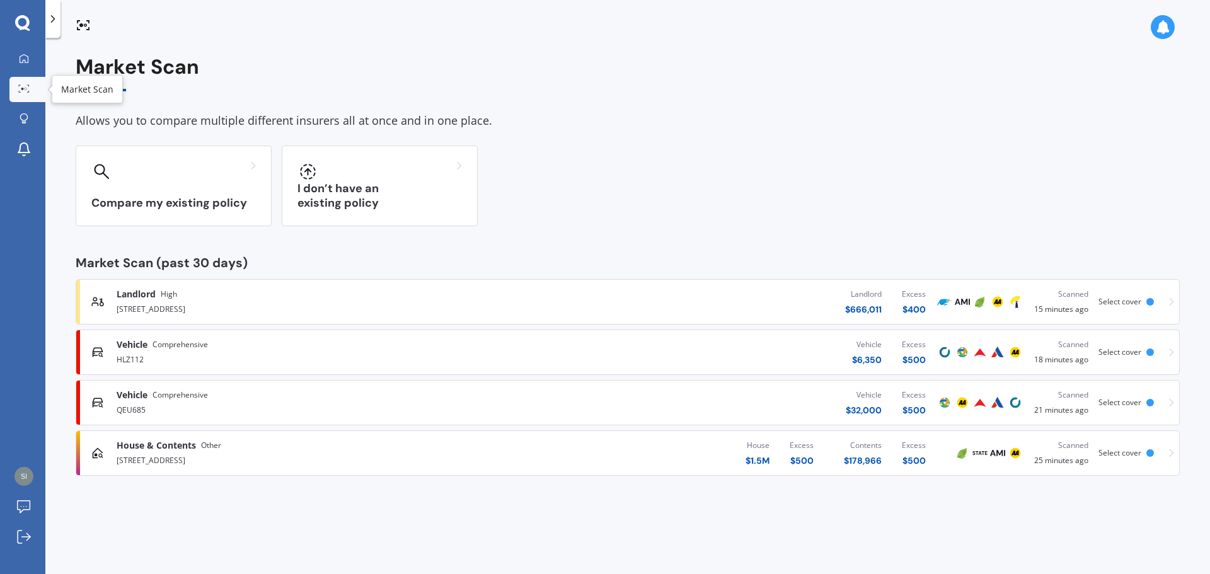
click at [23, 87] on icon at bounding box center [23, 88] width 11 height 8
click at [21, 64] on div at bounding box center [23, 59] width 19 height 11
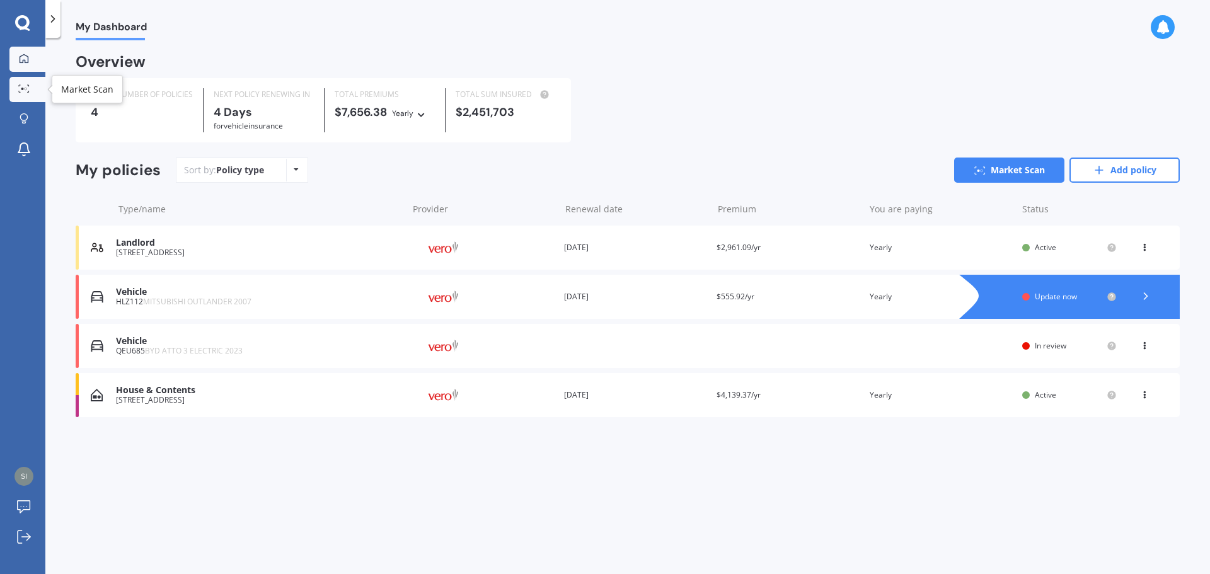
click at [22, 88] on icon at bounding box center [23, 88] width 11 height 8
